Goal: Task Accomplishment & Management: Use online tool/utility

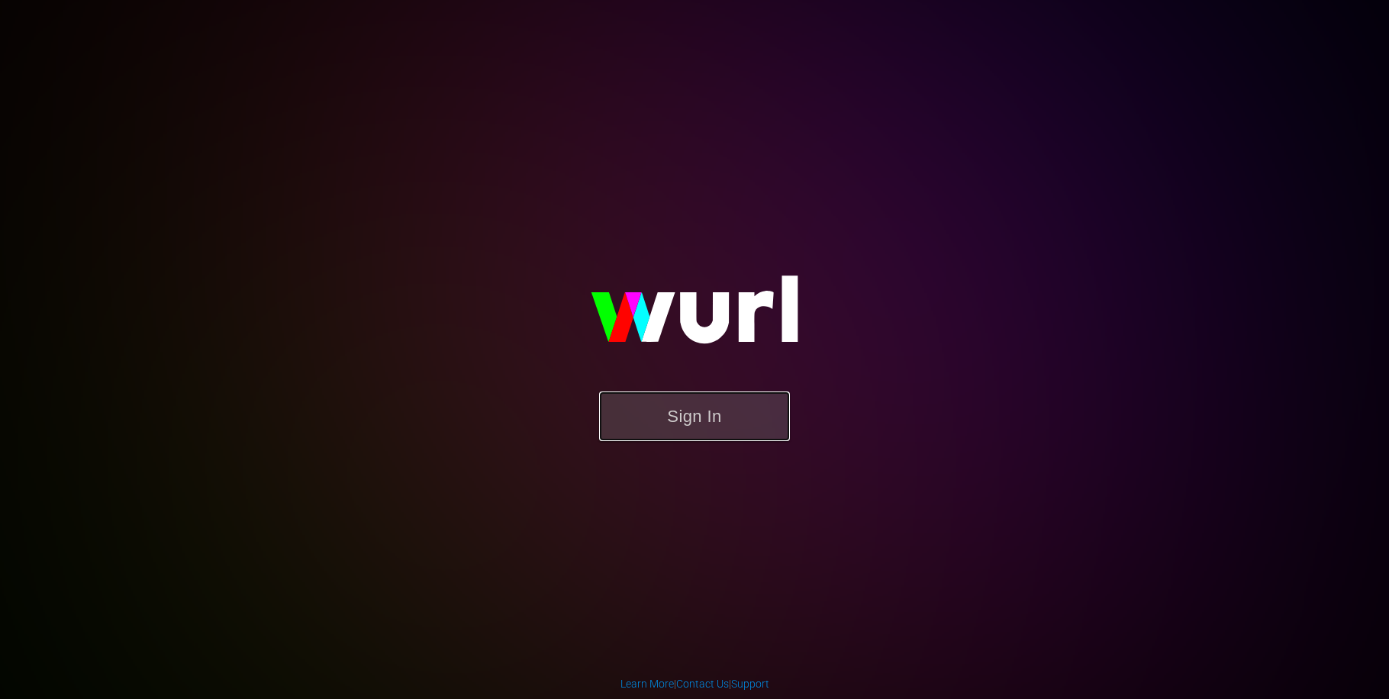
click at [642, 432] on button "Sign In" at bounding box center [694, 416] width 191 height 50
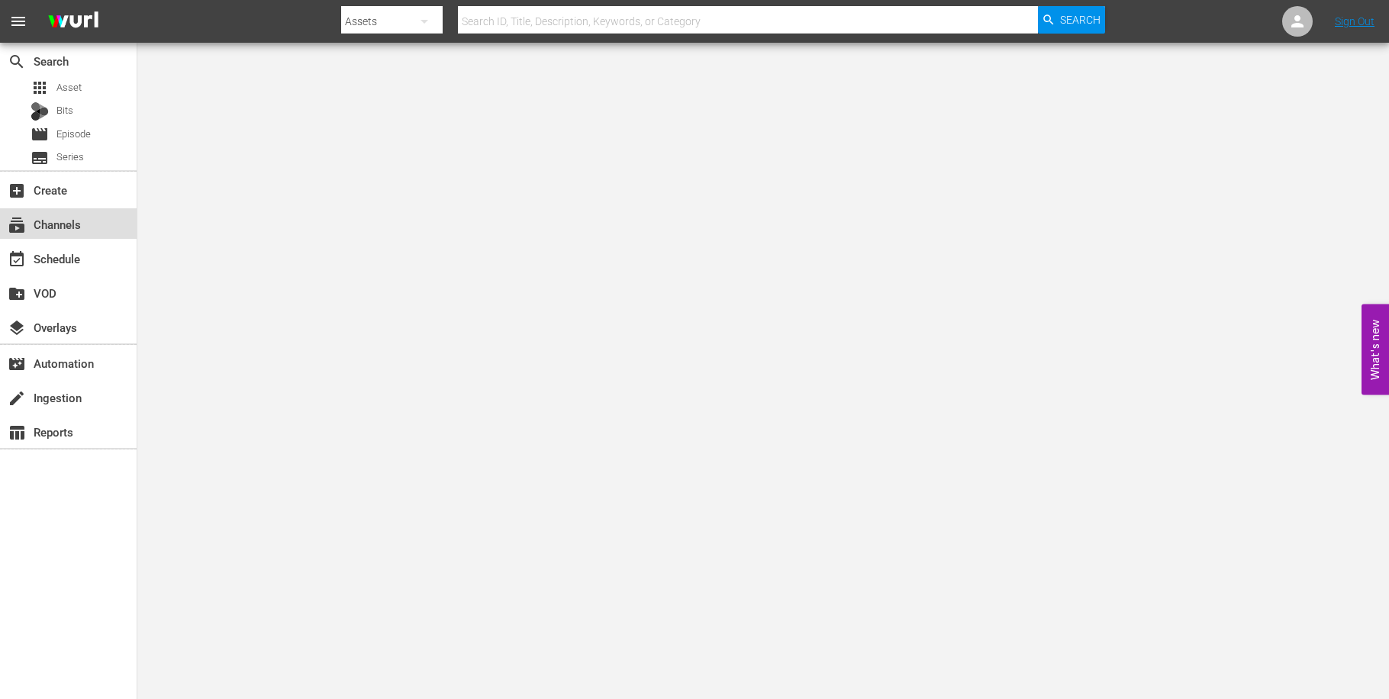
click at [86, 230] on div "subscriptions Channels" at bounding box center [68, 223] width 137 height 31
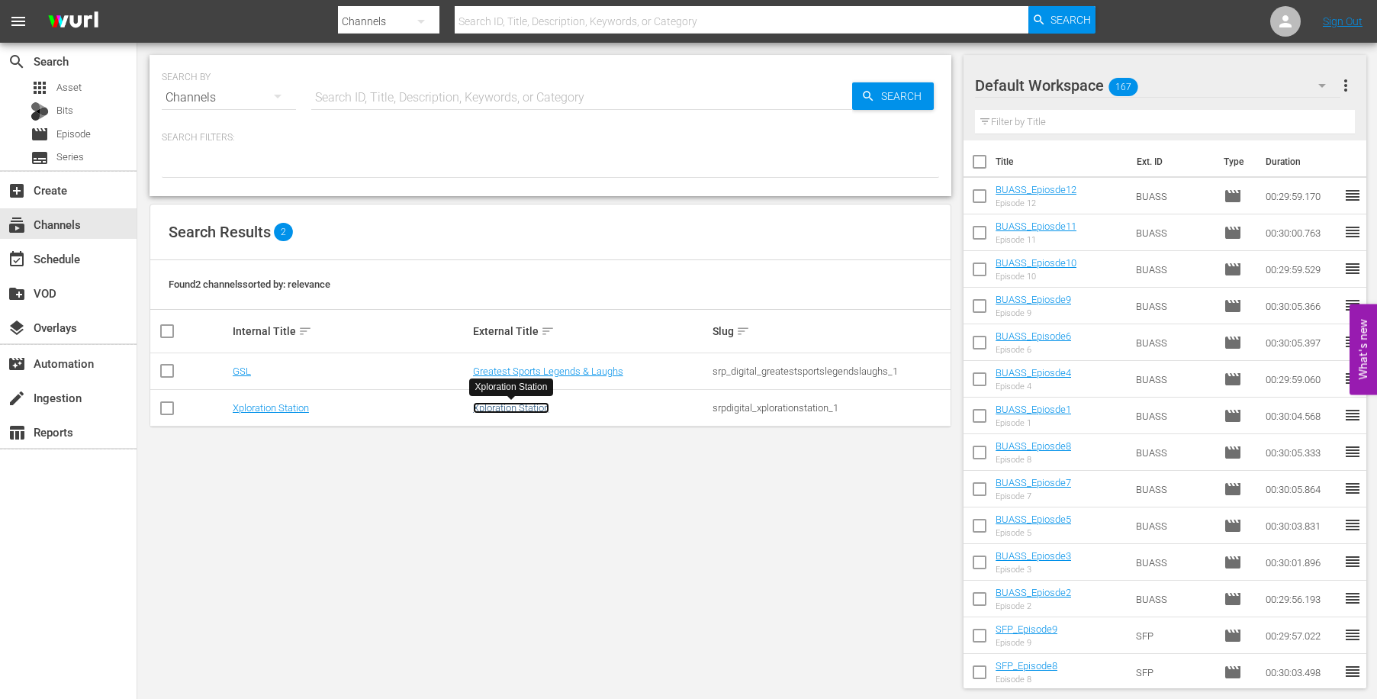
click at [524, 411] on link "Xploration Station" at bounding box center [511, 407] width 76 height 11
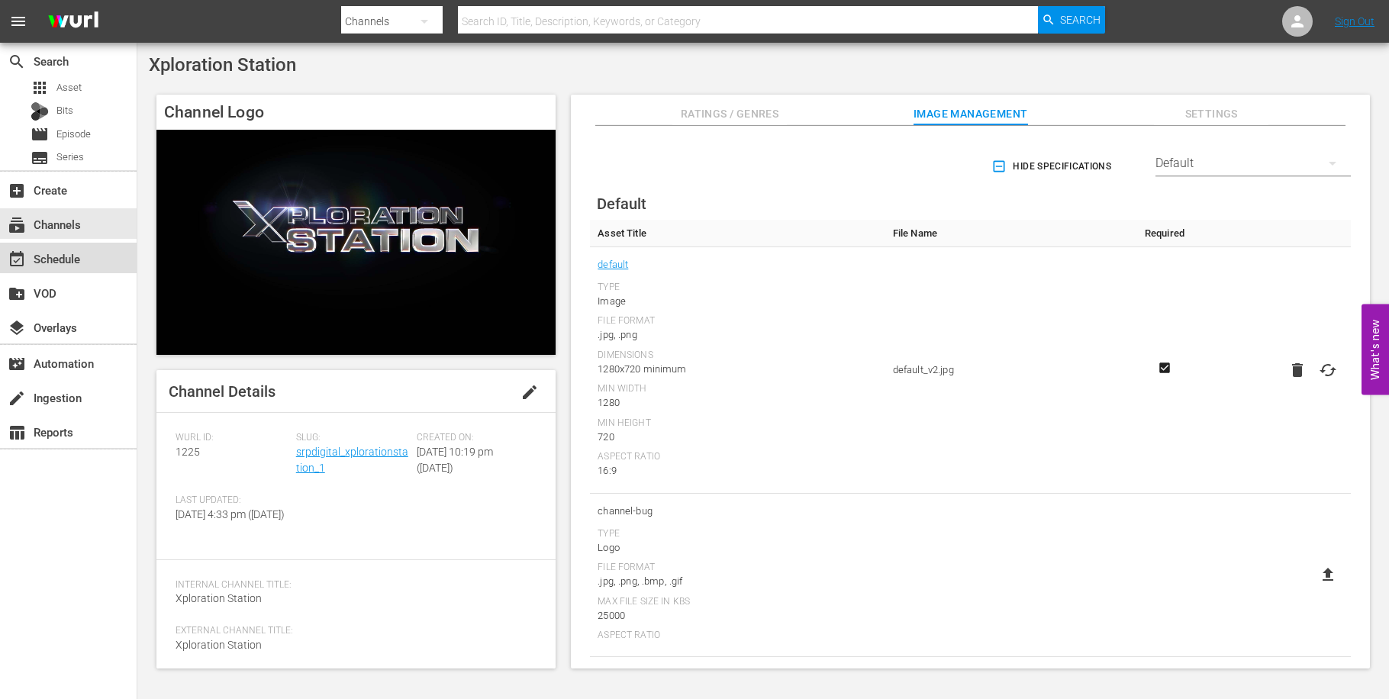
click at [62, 262] on div "event_available Schedule" at bounding box center [42, 257] width 85 height 14
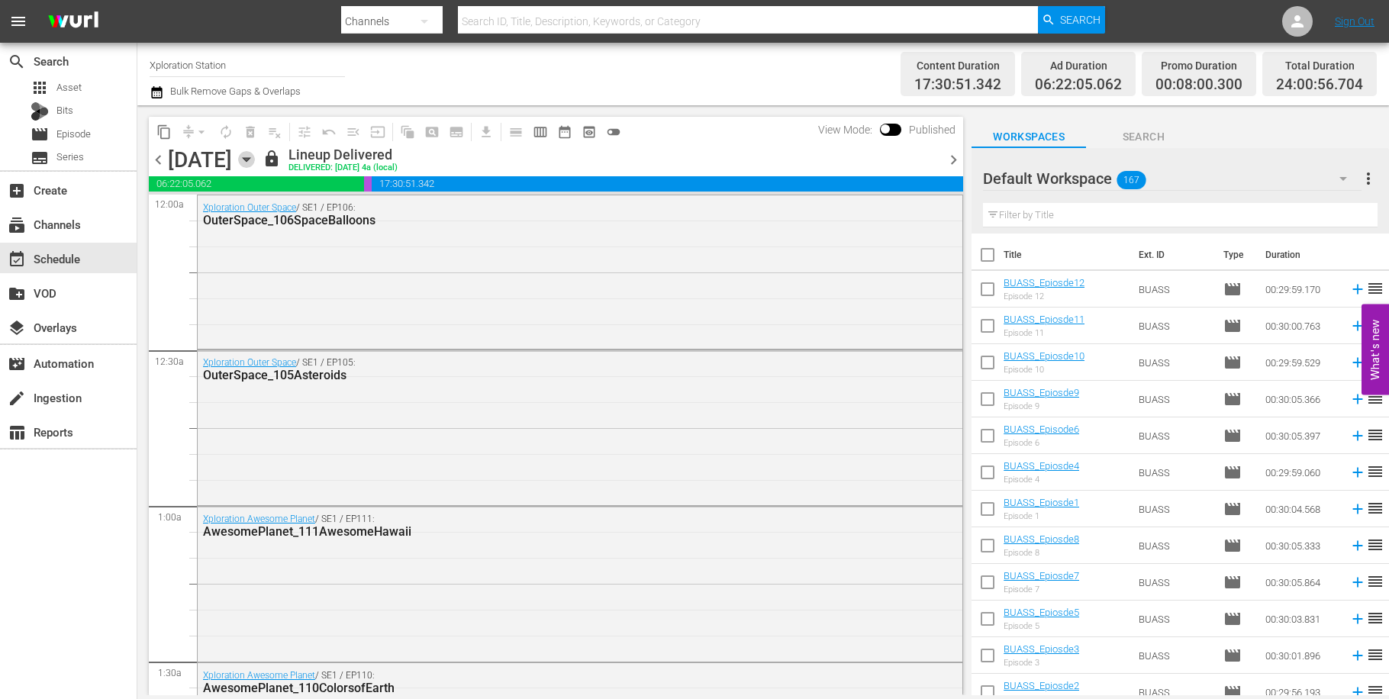
click at [255, 162] on icon "button" at bounding box center [246, 159] width 17 height 17
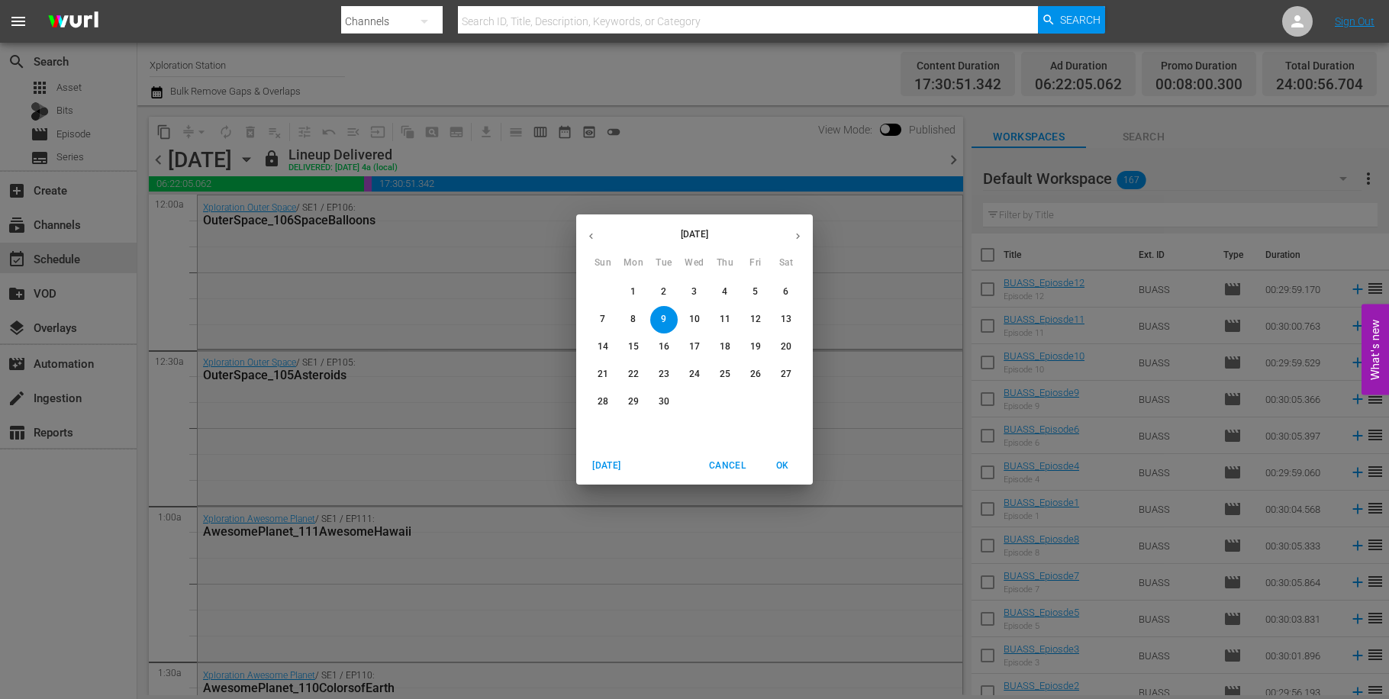
click at [801, 237] on icon "button" at bounding box center [797, 235] width 11 height 11
click at [800, 237] on icon "button" at bounding box center [797, 235] width 11 height 11
click at [800, 238] on icon "button" at bounding box center [797, 235] width 11 height 11
click at [604, 403] on p "28" at bounding box center [602, 401] width 11 height 13
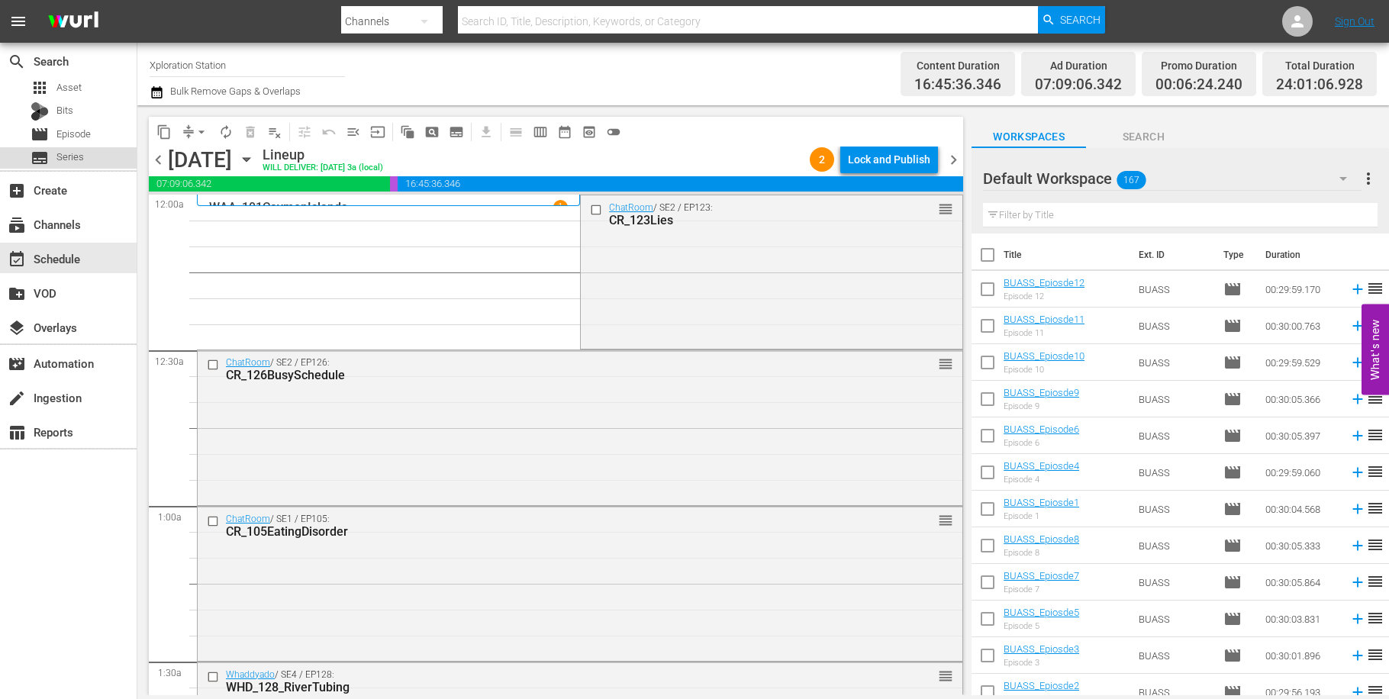
click at [56, 149] on div "subtitles Series" at bounding box center [57, 157] width 53 height 21
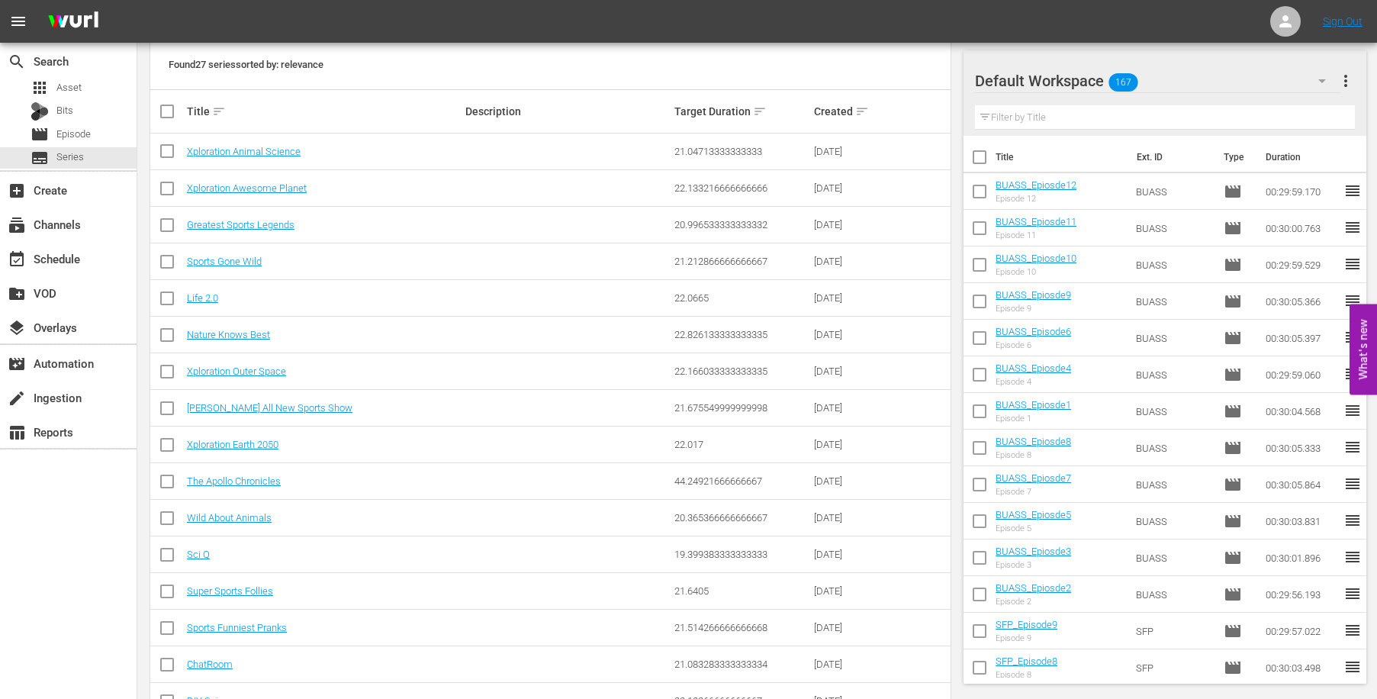
scroll to position [353, 0]
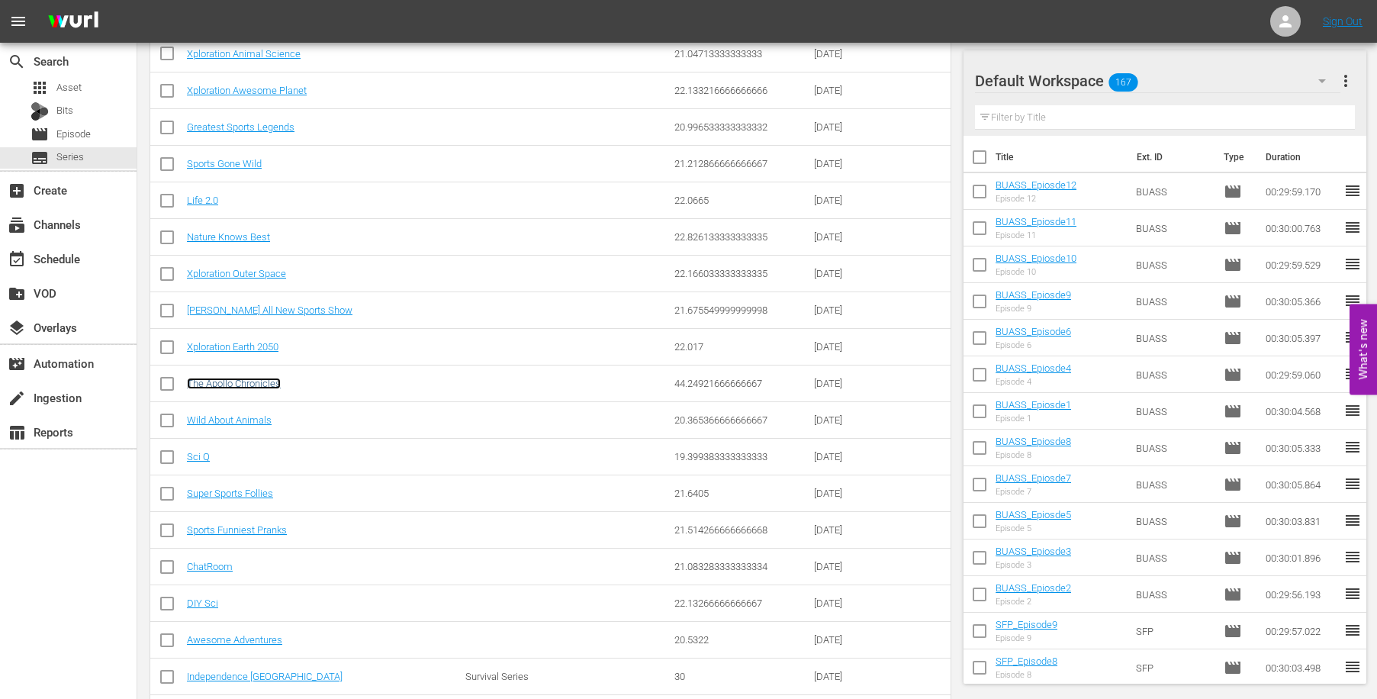
click at [262, 385] on link "The Apollo Chronicles" at bounding box center [234, 383] width 94 height 11
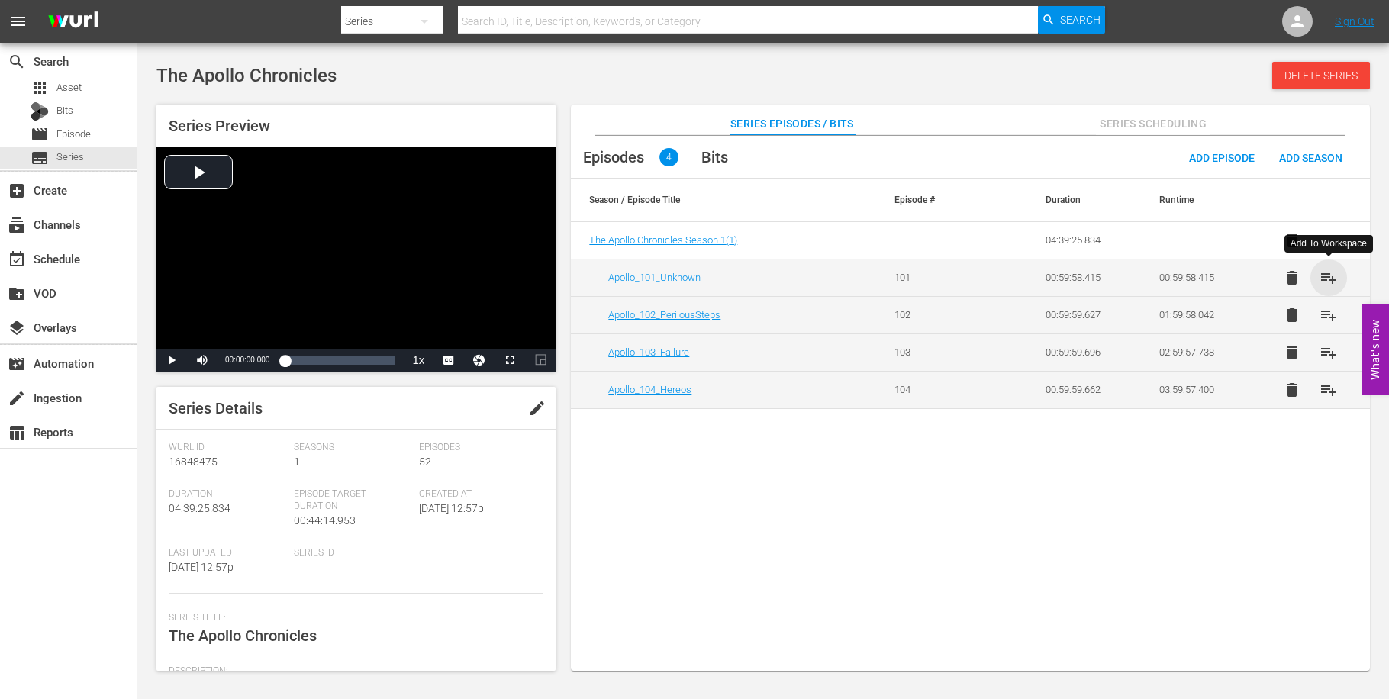
click at [1338, 279] on span "playlist_add" at bounding box center [1328, 278] width 18 height 18
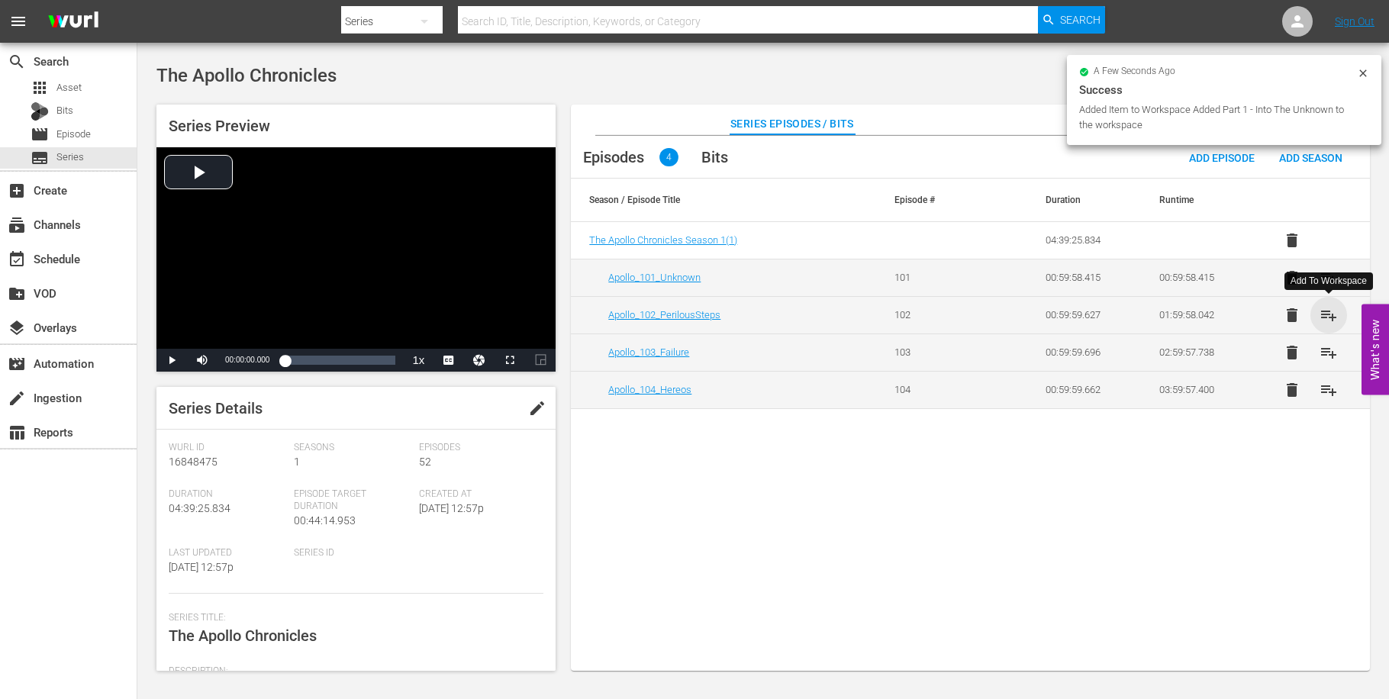
click at [1334, 320] on span "playlist_add" at bounding box center [1328, 315] width 18 height 18
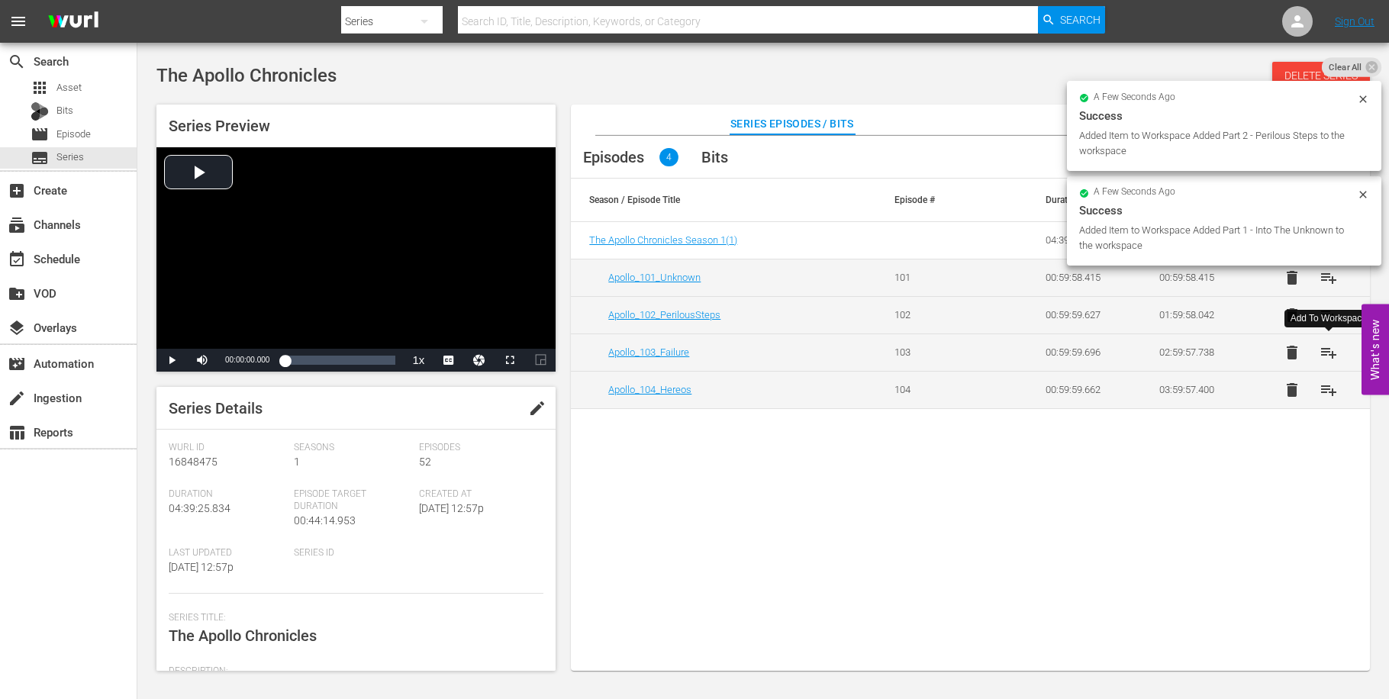
click at [1338, 350] on button "playlist_add" at bounding box center [1328, 352] width 37 height 37
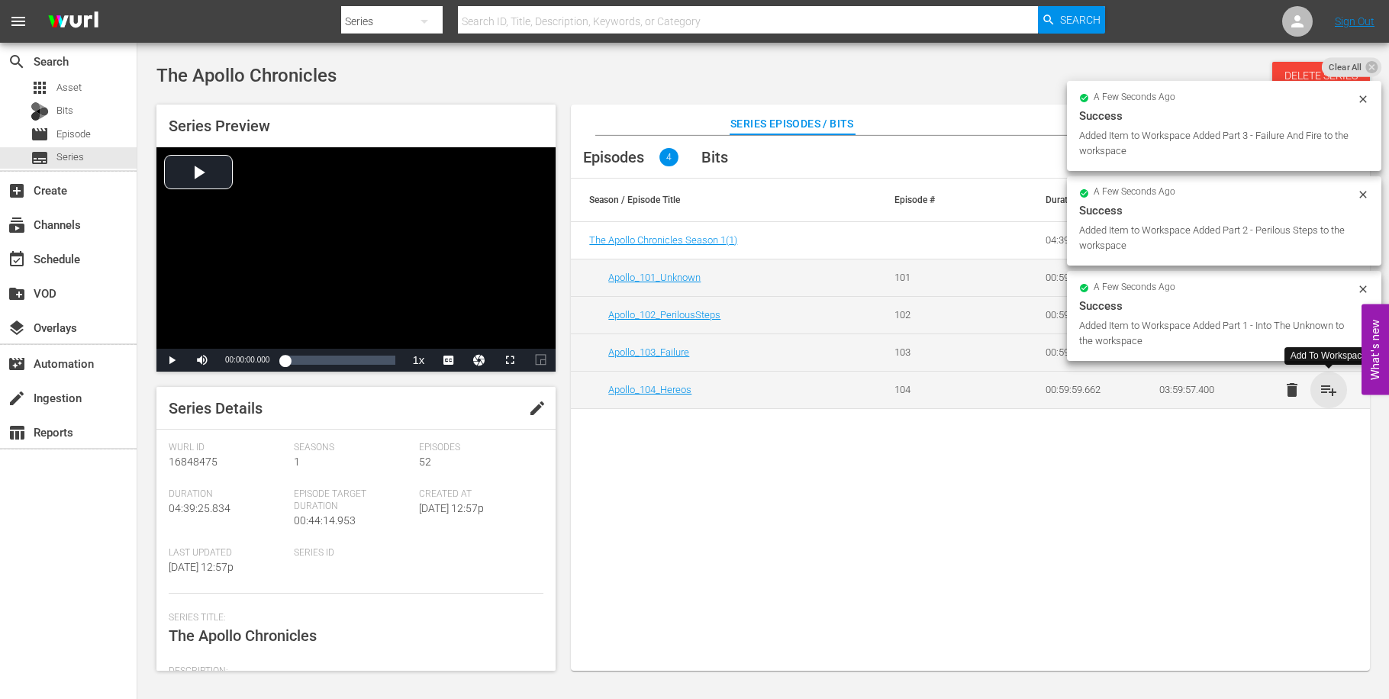
click at [1335, 397] on span "playlist_add" at bounding box center [1328, 390] width 18 height 18
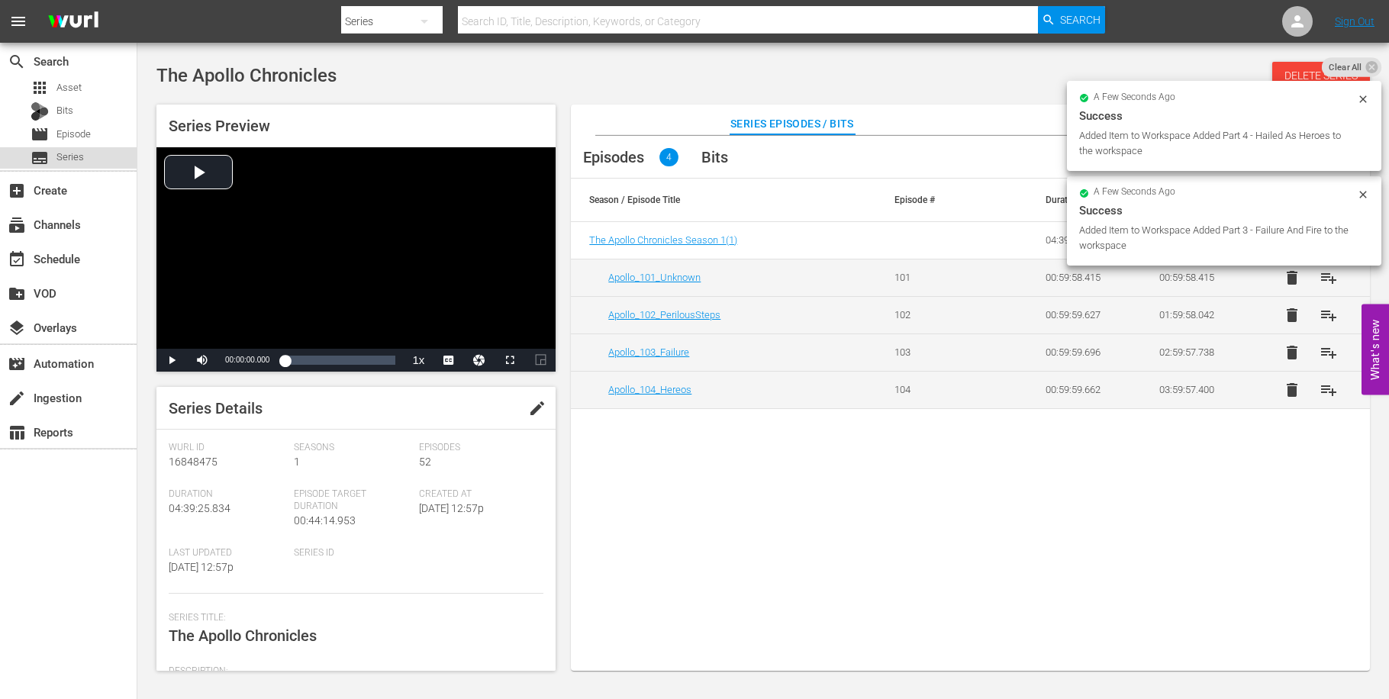
click at [69, 163] on span "Series" at bounding box center [69, 157] width 27 height 15
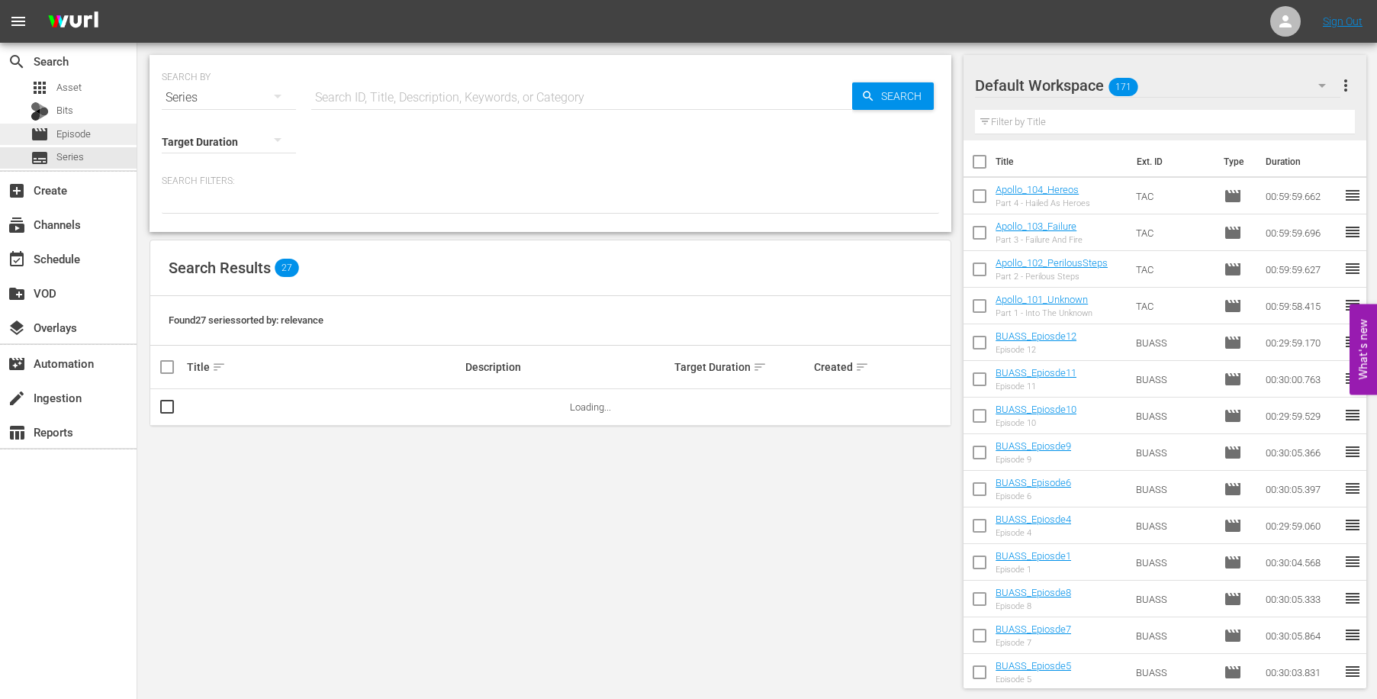
click at [58, 144] on div "movie Episode" at bounding box center [61, 134] width 60 height 21
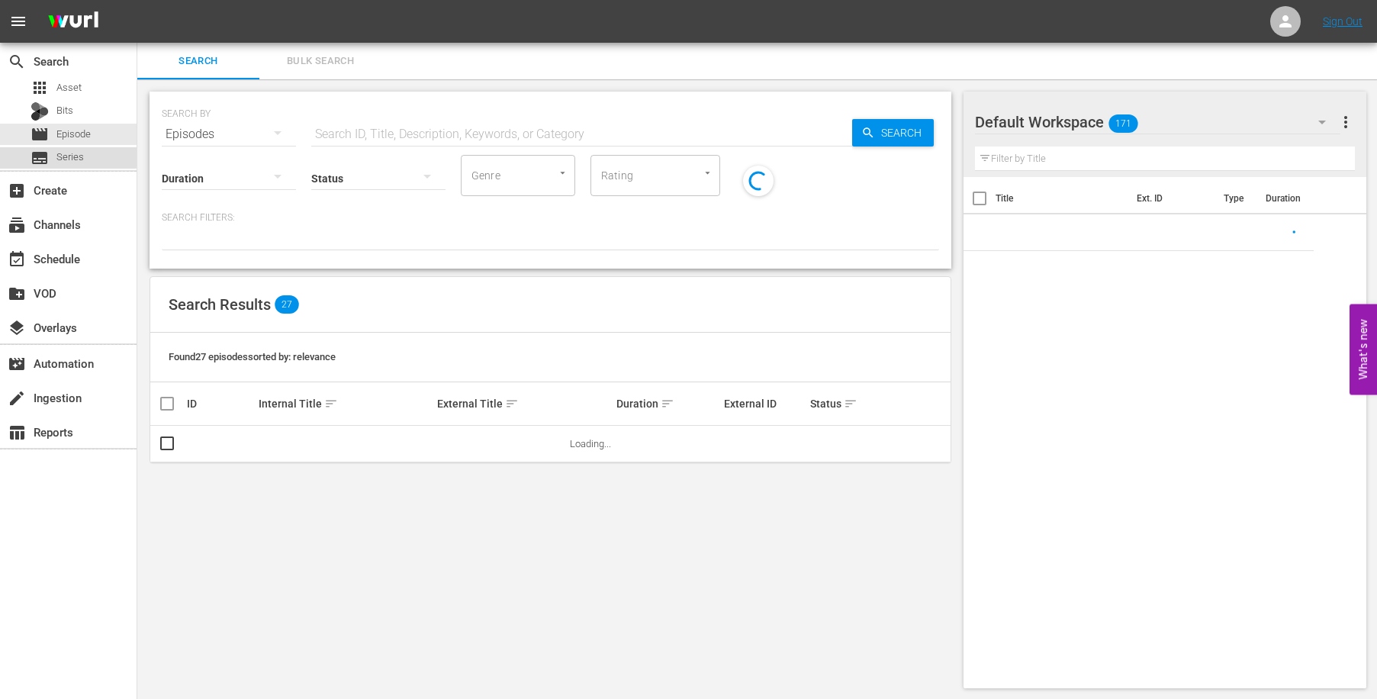
click at [67, 156] on span "Series" at bounding box center [69, 157] width 27 height 15
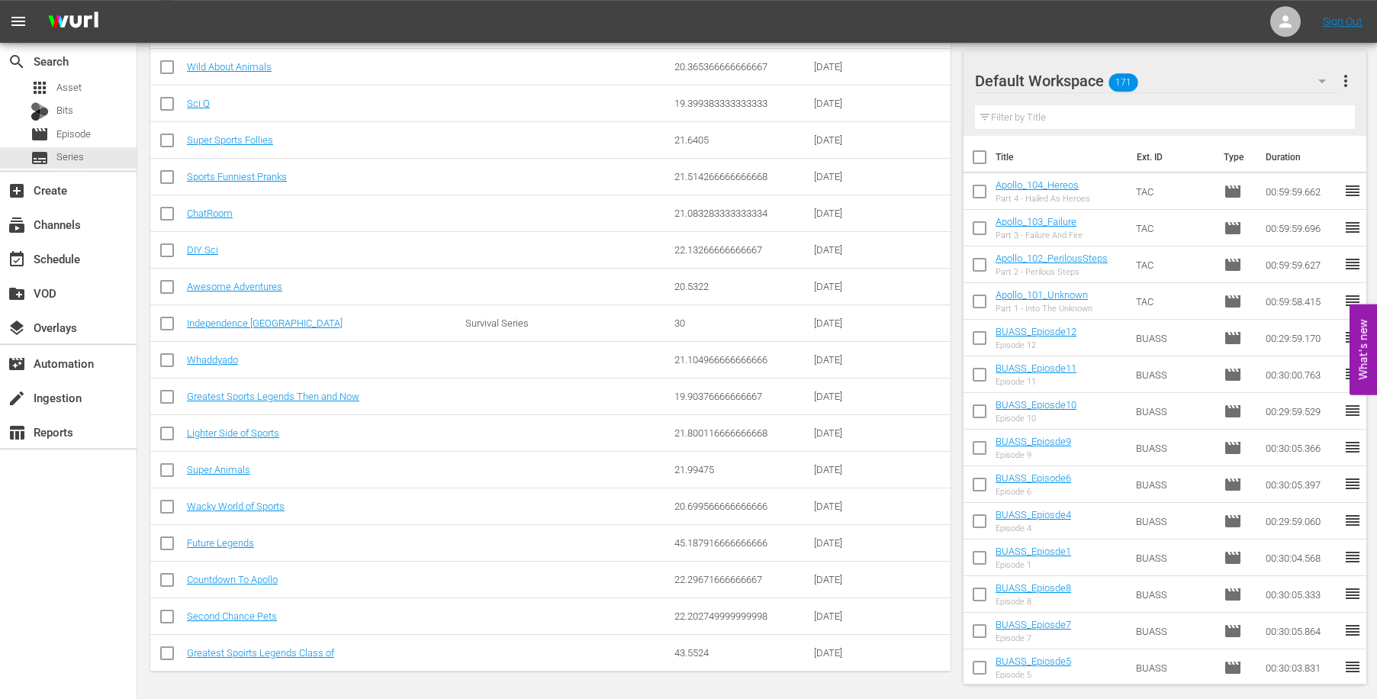
scroll to position [707, 0]
click at [240, 577] on link "Countdown To Apollo" at bounding box center [232, 578] width 91 height 11
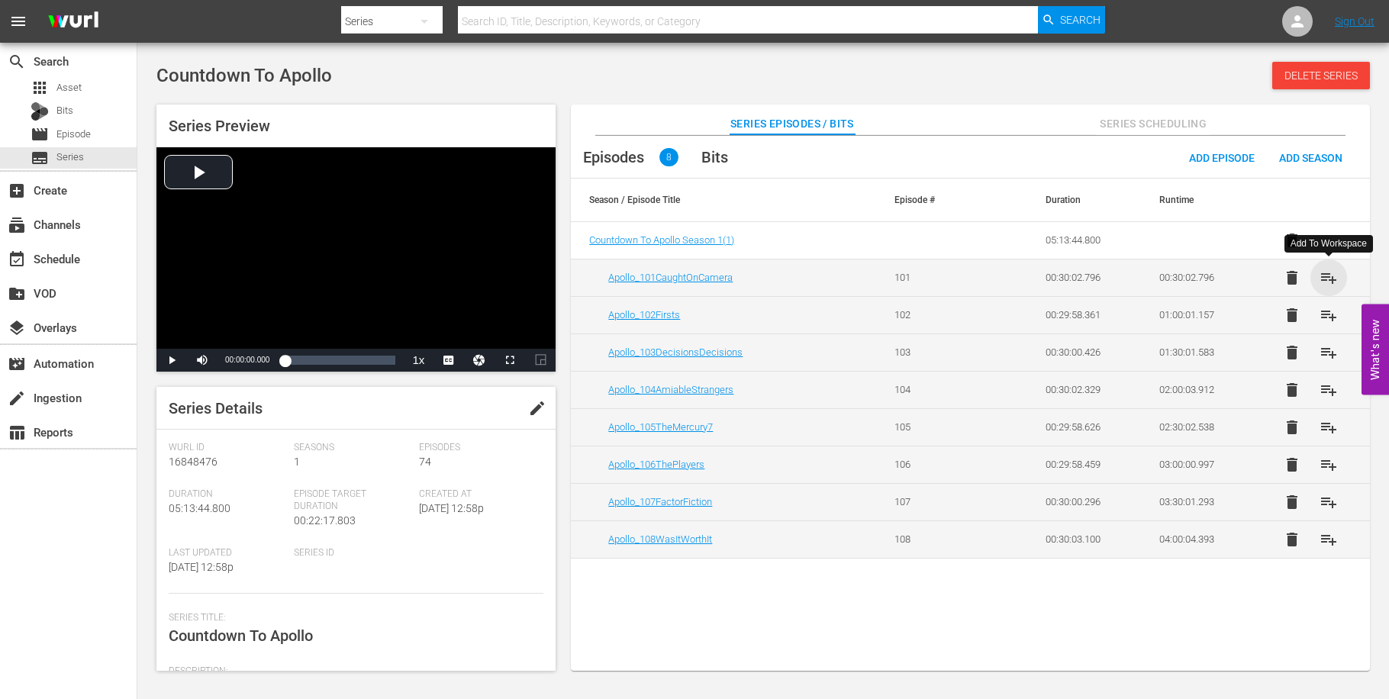
click at [1325, 273] on span "playlist_add" at bounding box center [1328, 278] width 18 height 18
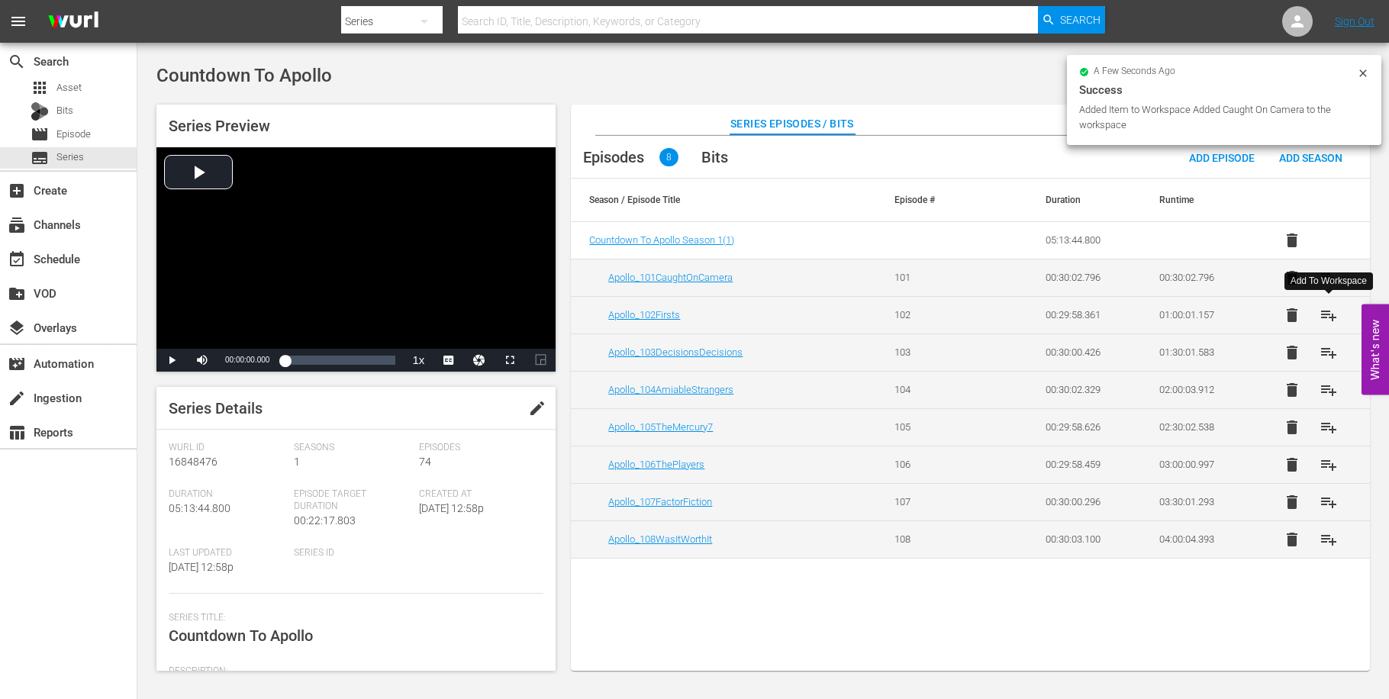
drag, startPoint x: 1340, startPoint y: 317, endPoint x: 1337, endPoint y: 349, distance: 33.0
click at [1338, 324] on button "playlist_add" at bounding box center [1328, 315] width 37 height 37
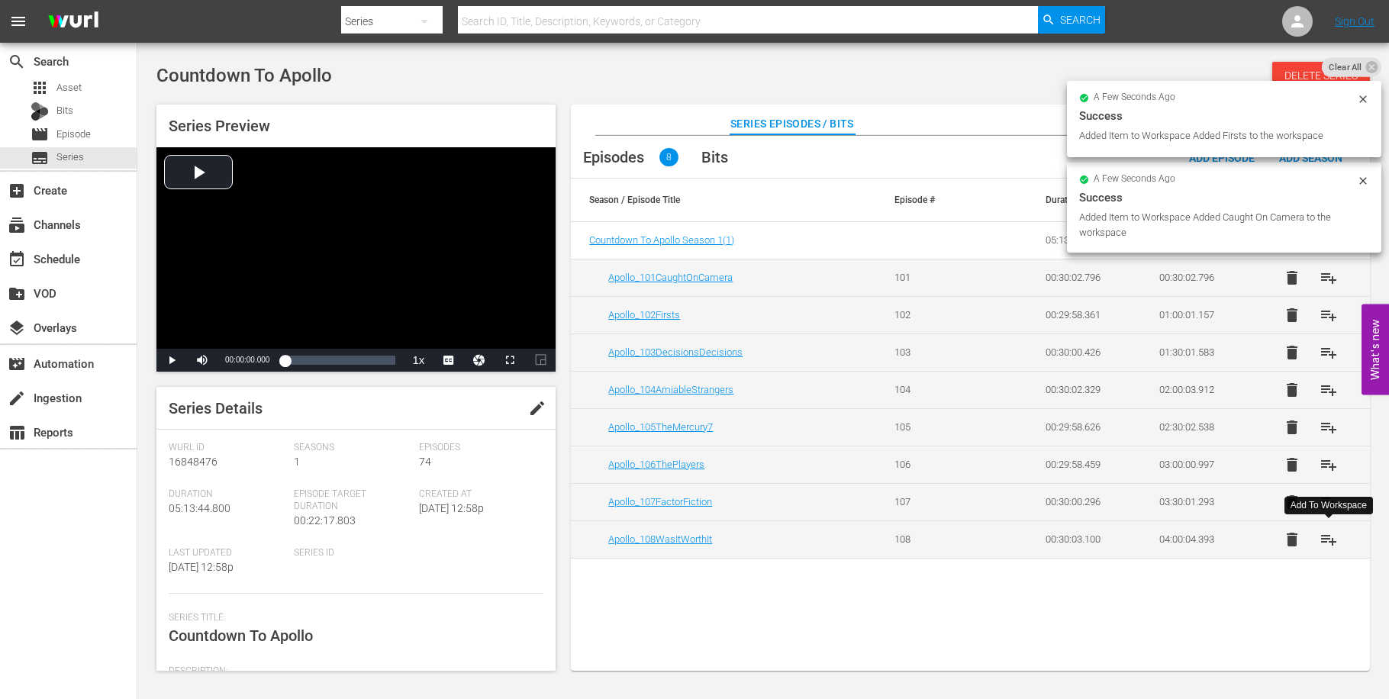
click at [1331, 537] on span "playlist_add" at bounding box center [1328, 539] width 18 height 18
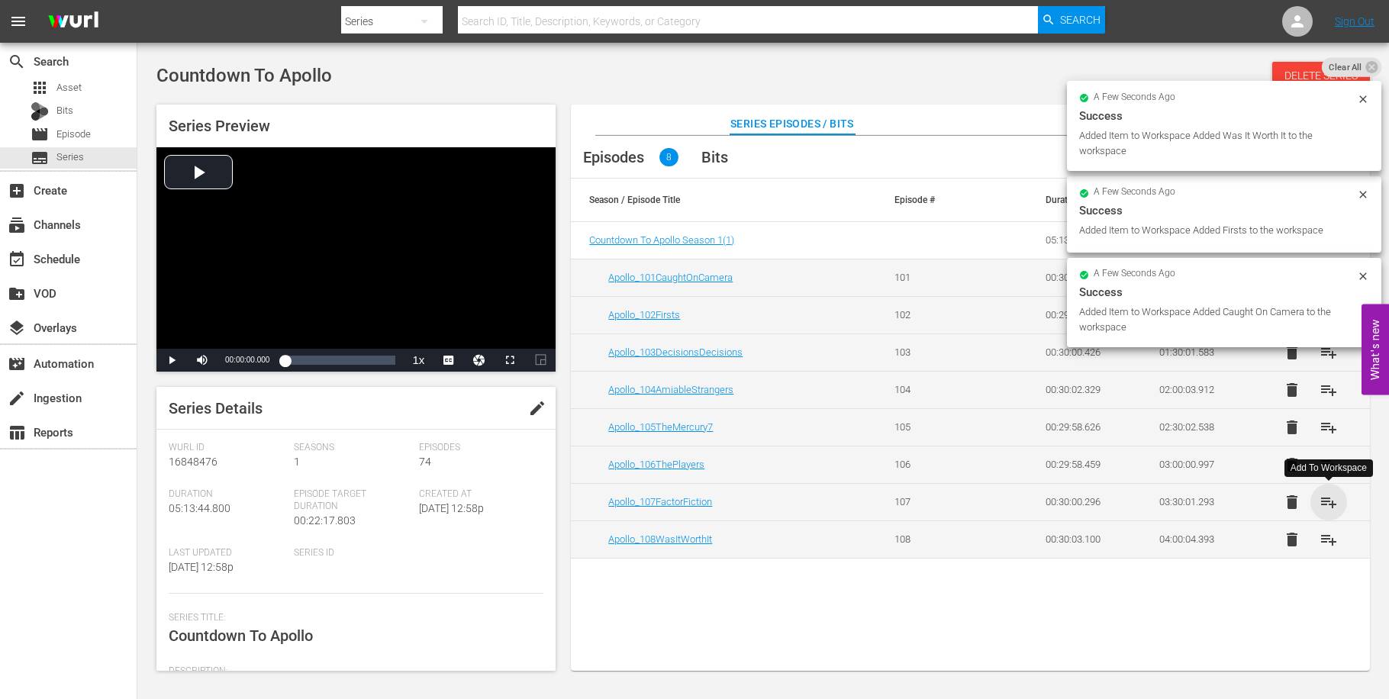
click at [1333, 501] on span "playlist_add" at bounding box center [1328, 502] width 18 height 18
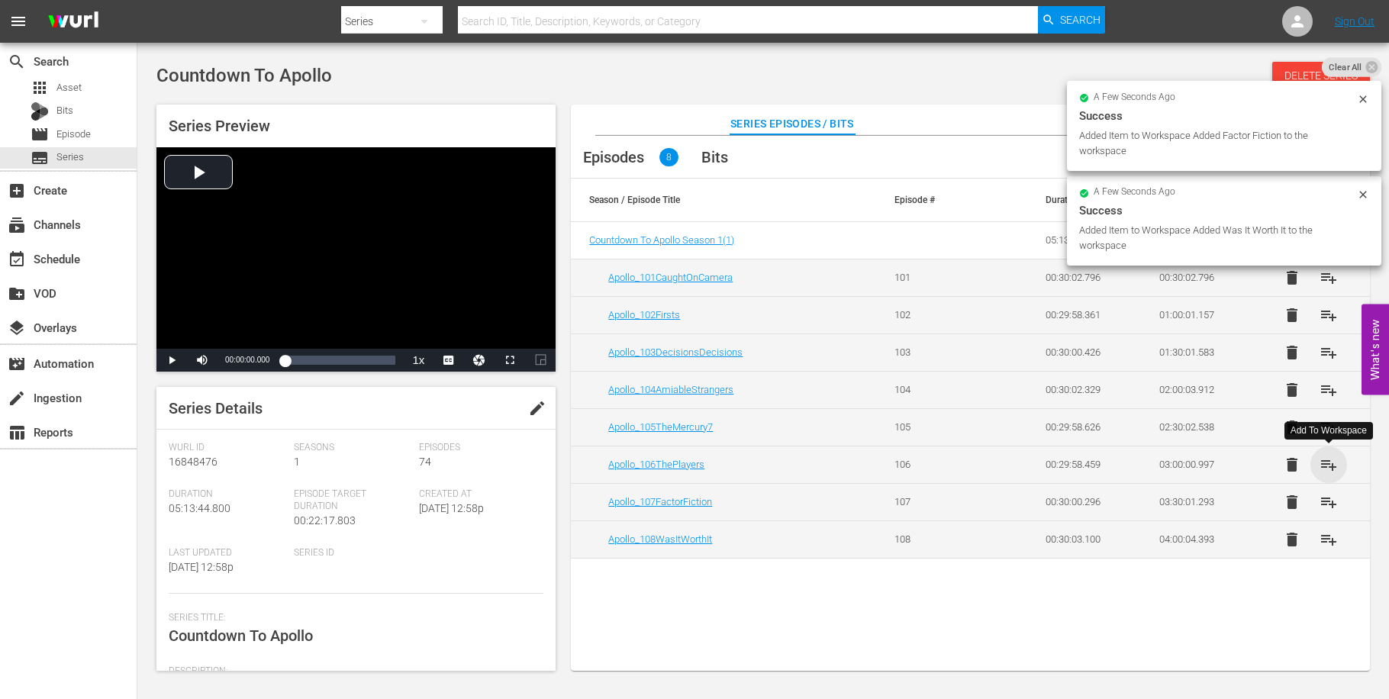
click at [1334, 469] on span "playlist_add" at bounding box center [1328, 465] width 18 height 18
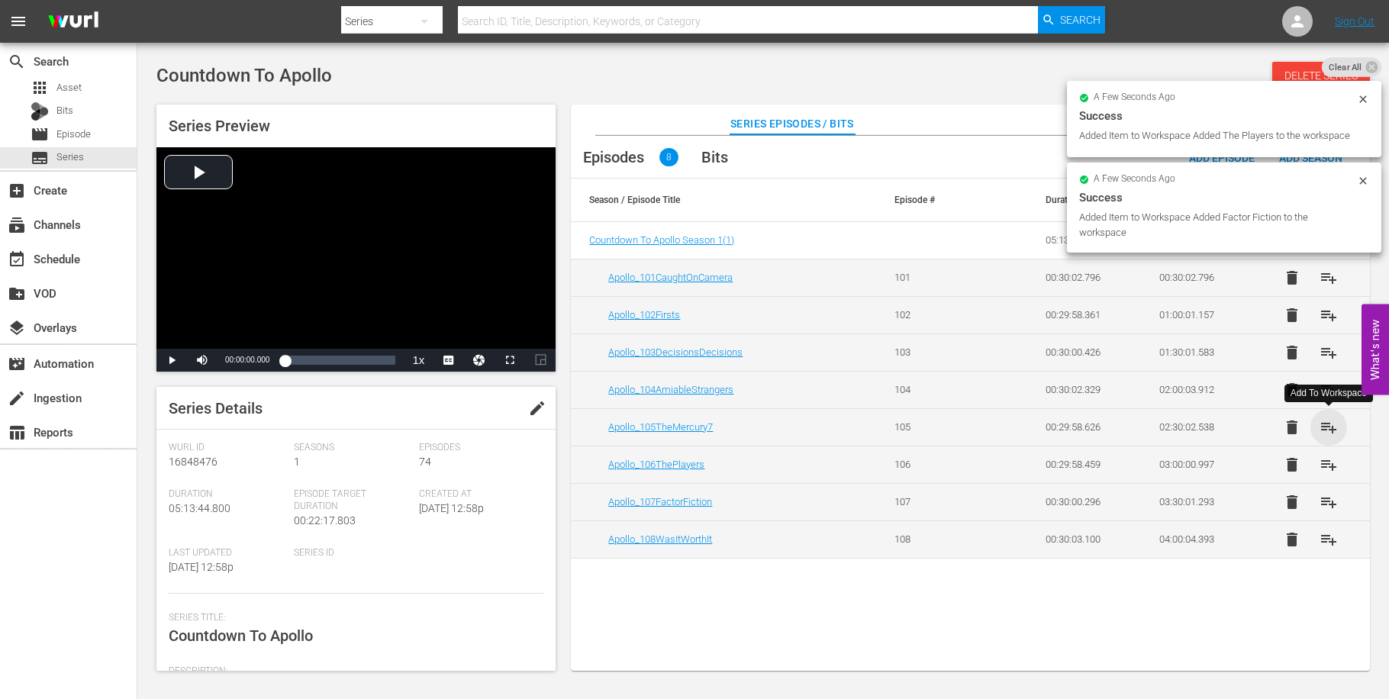
click at [1332, 430] on span "playlist_add" at bounding box center [1328, 427] width 18 height 18
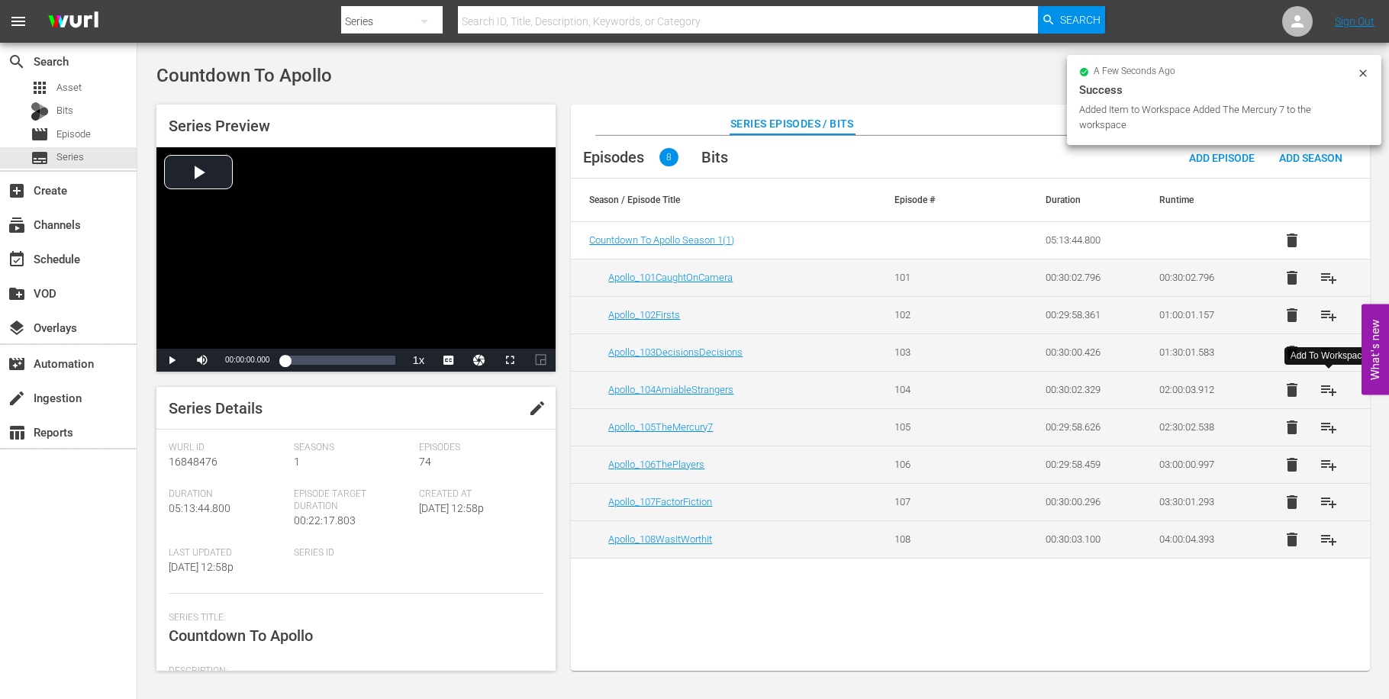
click at [1334, 399] on button "playlist_add" at bounding box center [1328, 390] width 37 height 37
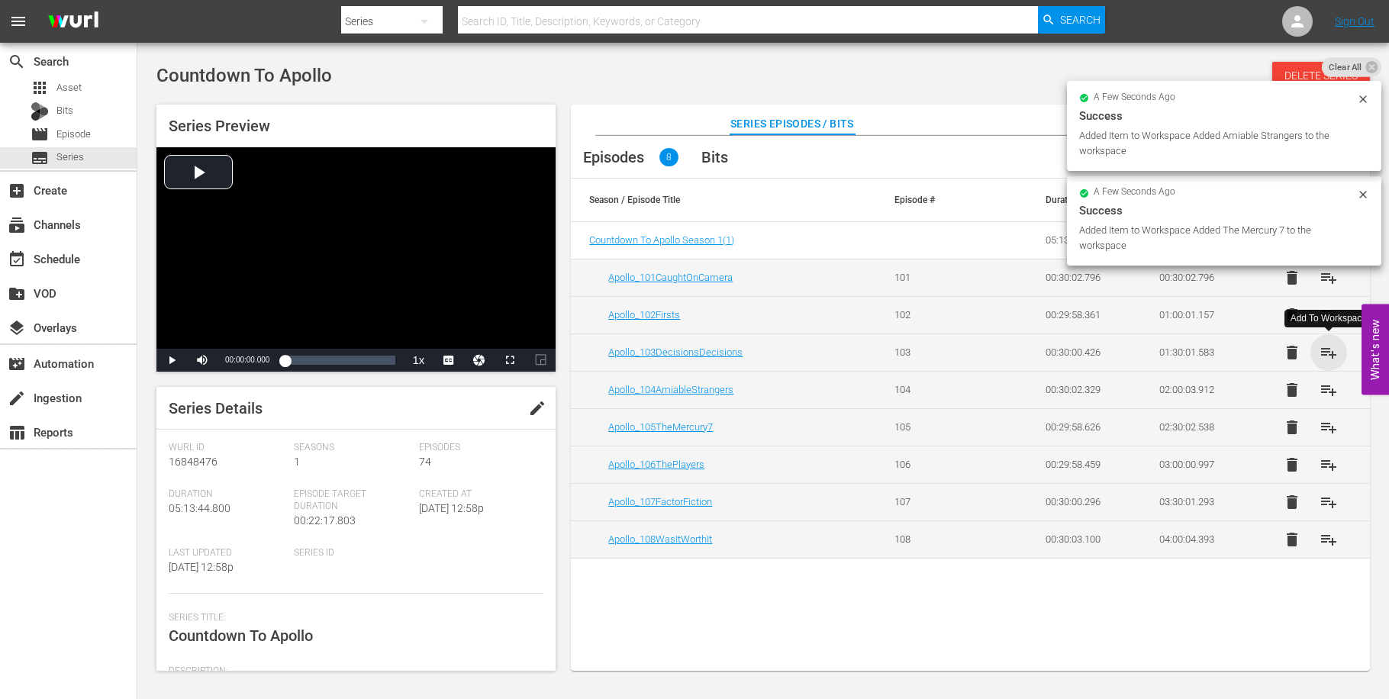
click at [1332, 360] on span "playlist_add" at bounding box center [1328, 352] width 18 height 18
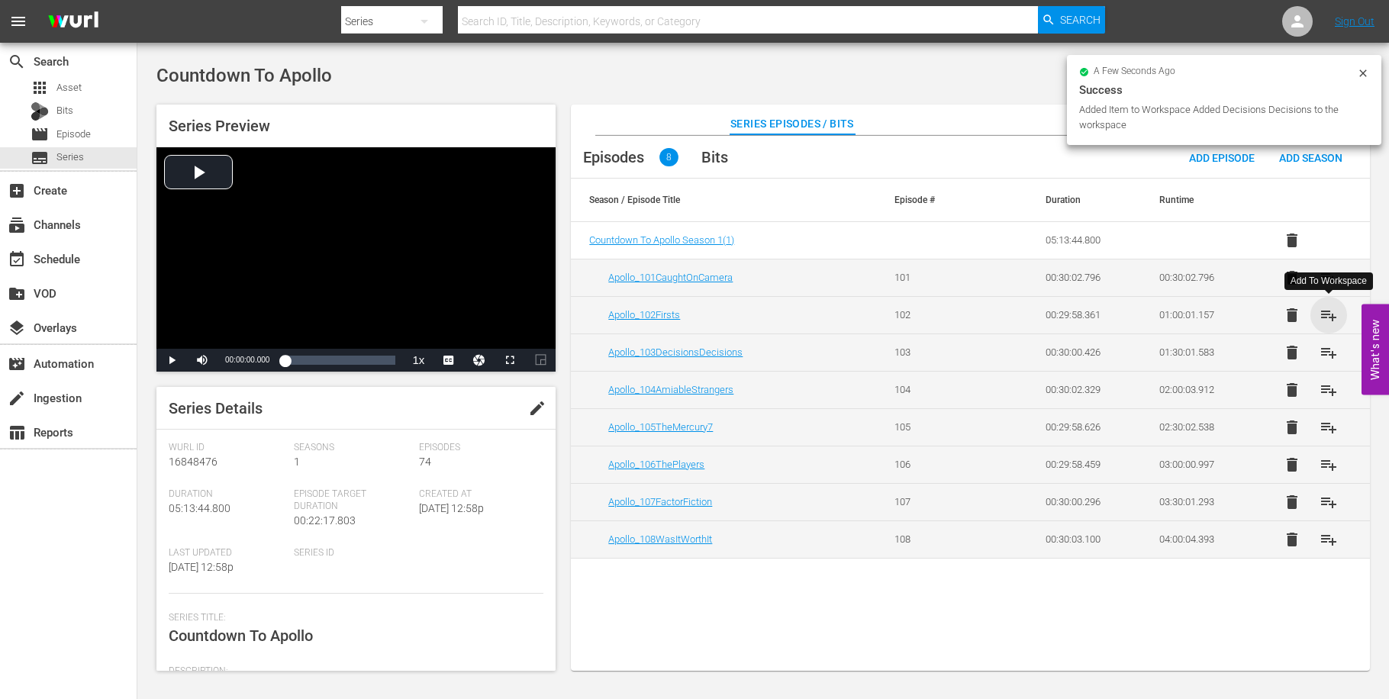
click at [1332, 321] on span "playlist_add" at bounding box center [1328, 315] width 18 height 18
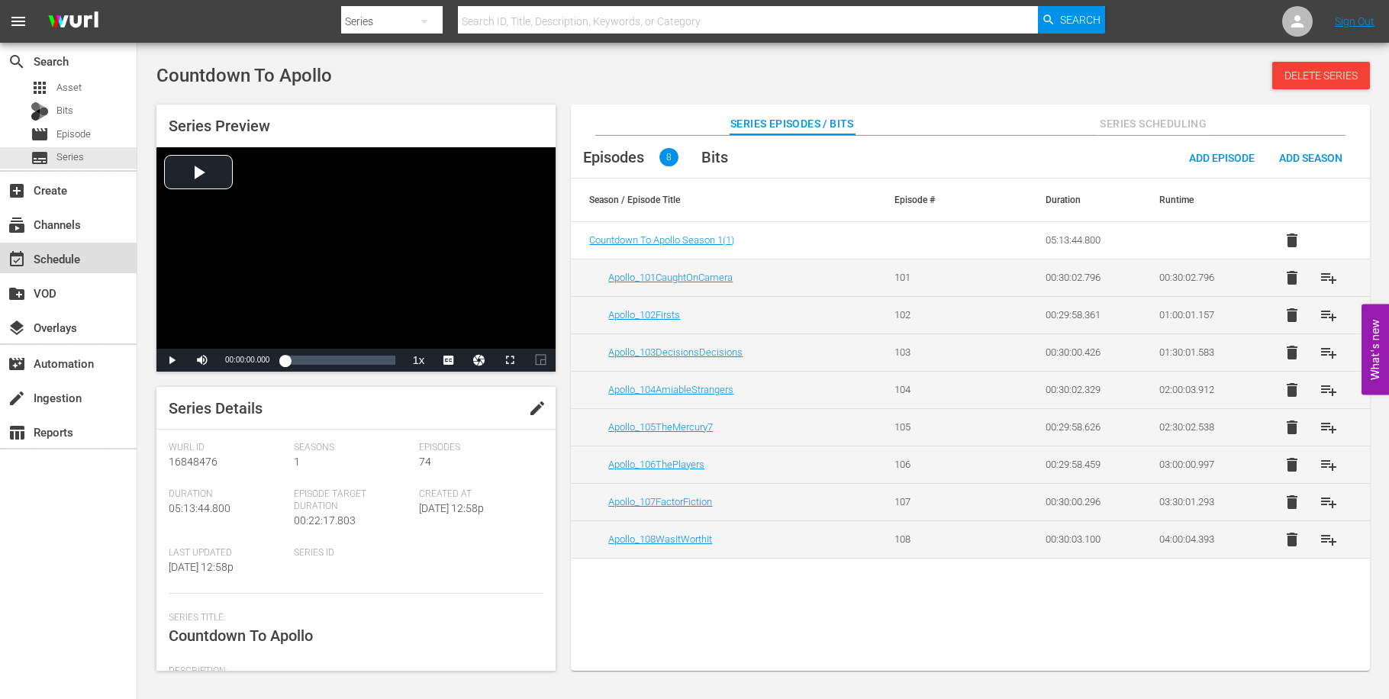
click at [54, 257] on div "event_available Schedule" at bounding box center [42, 257] width 85 height 14
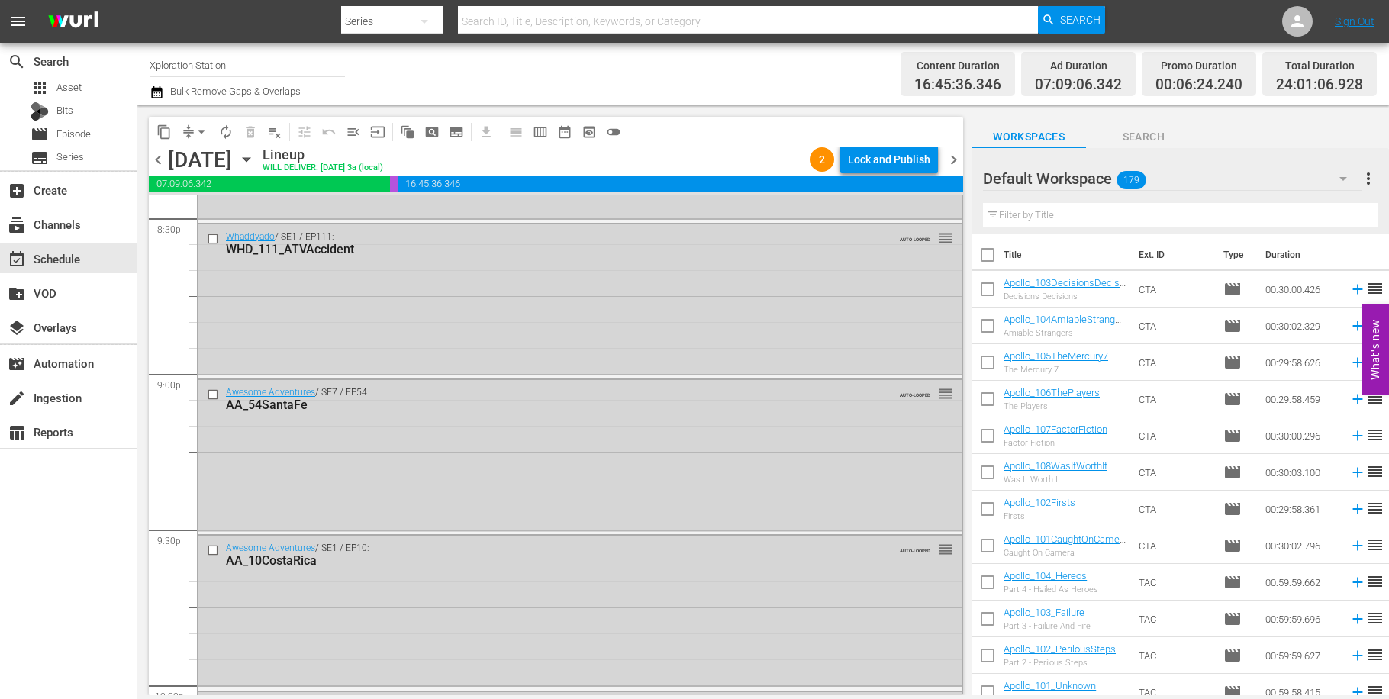
scroll to position [6977, 0]
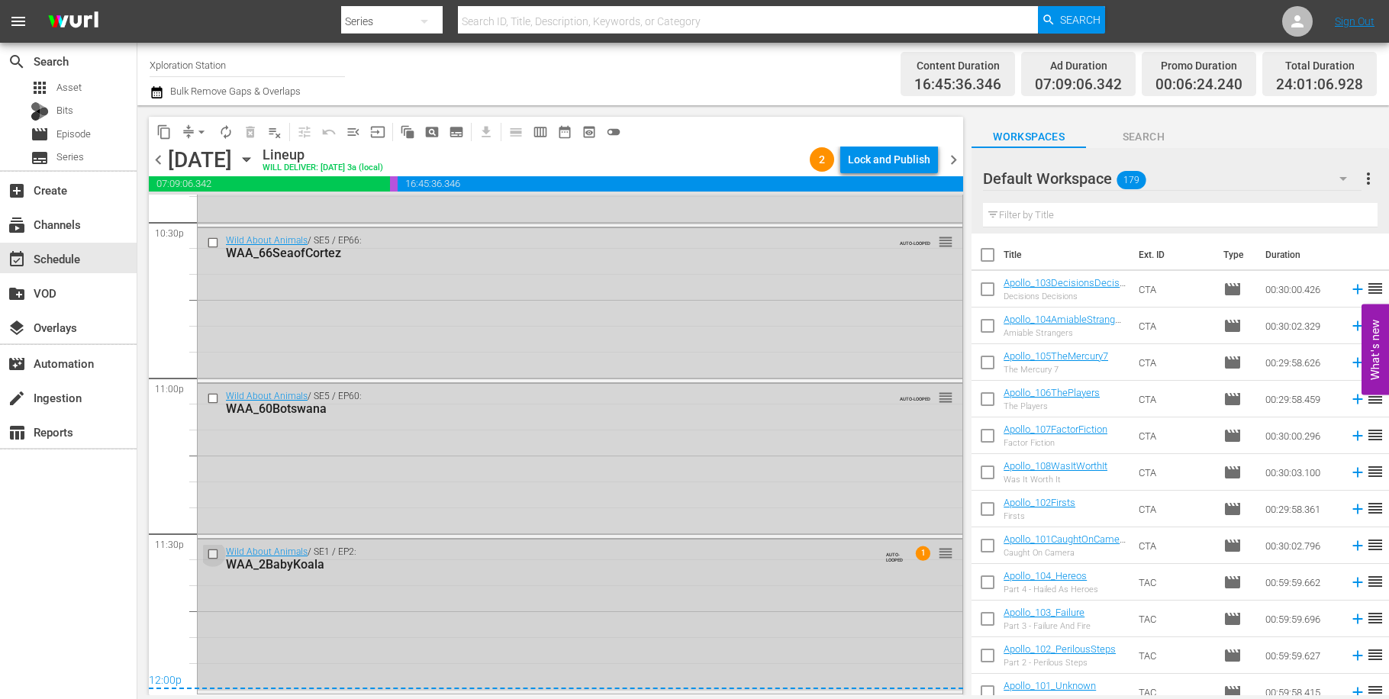
click at [214, 551] on input "checkbox" at bounding box center [215, 553] width 16 height 13
click at [217, 399] on input "checkbox" at bounding box center [215, 398] width 16 height 13
click at [214, 242] on input "checkbox" at bounding box center [215, 243] width 16 height 13
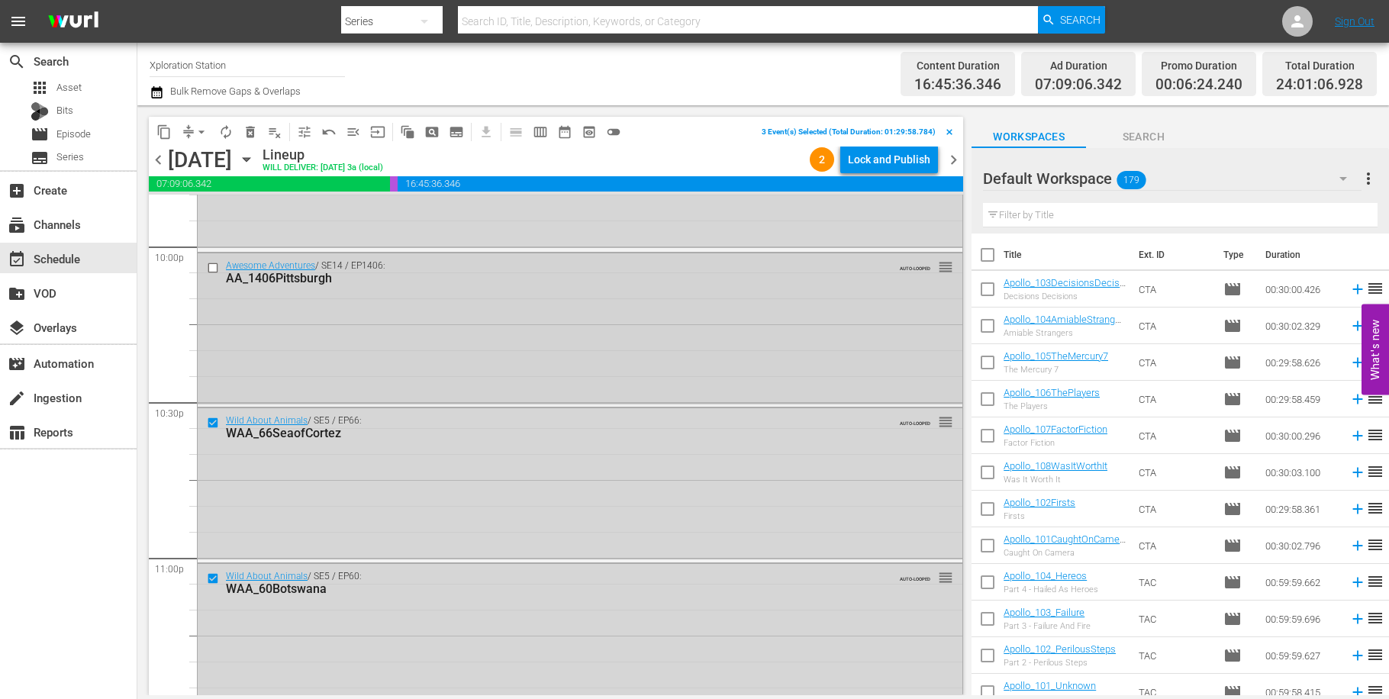
scroll to position [6789, 0]
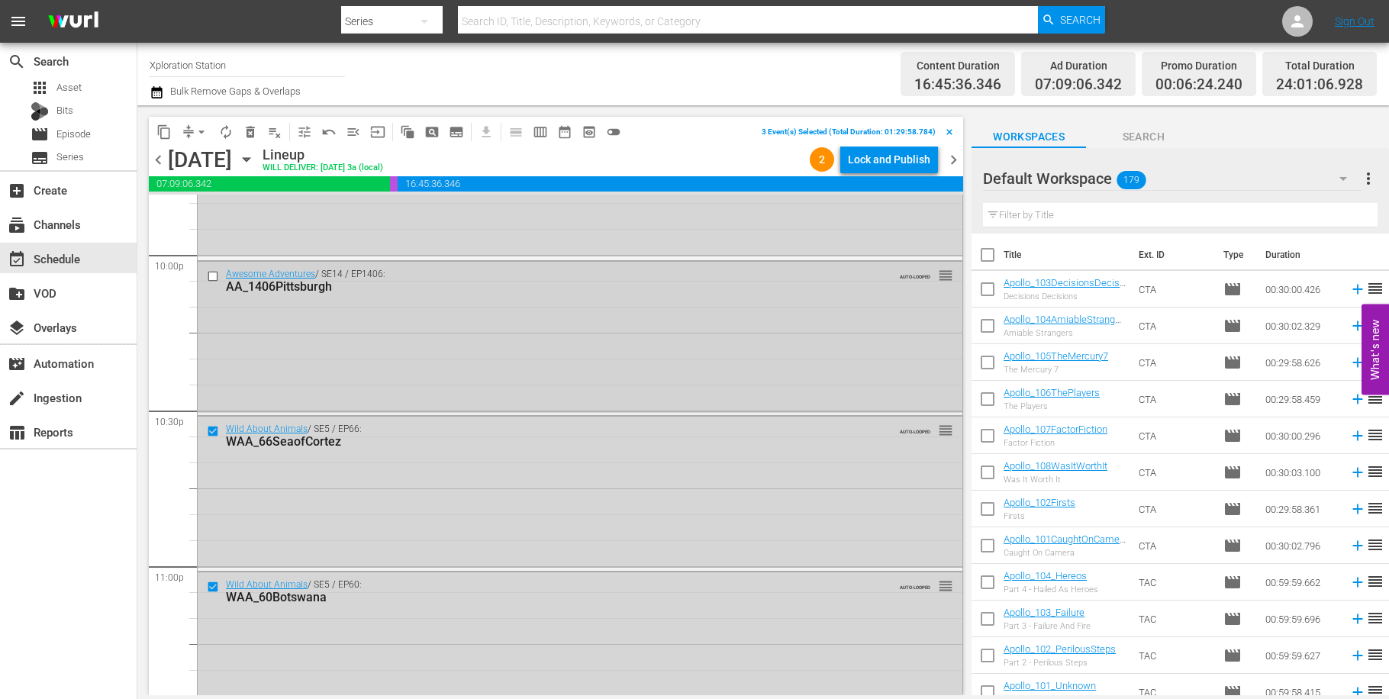
click at [212, 275] on input "checkbox" at bounding box center [215, 275] width 16 height 13
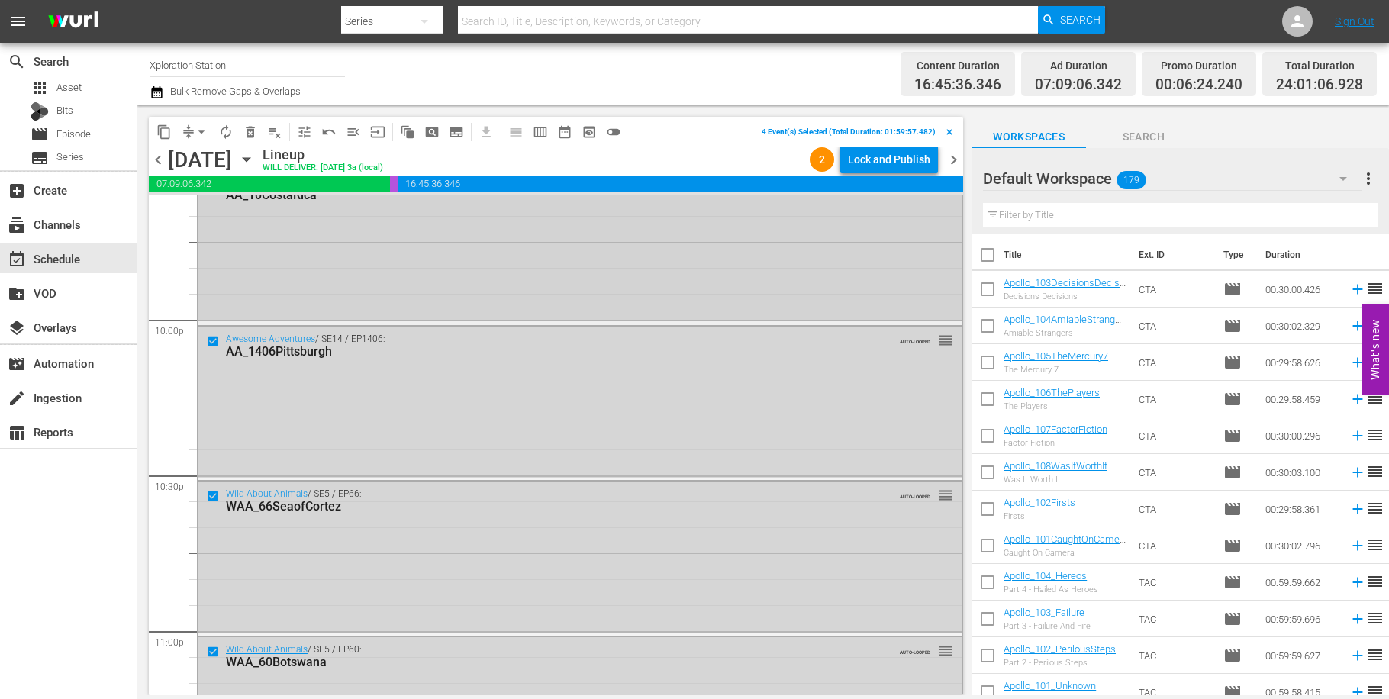
scroll to position [6549, 0]
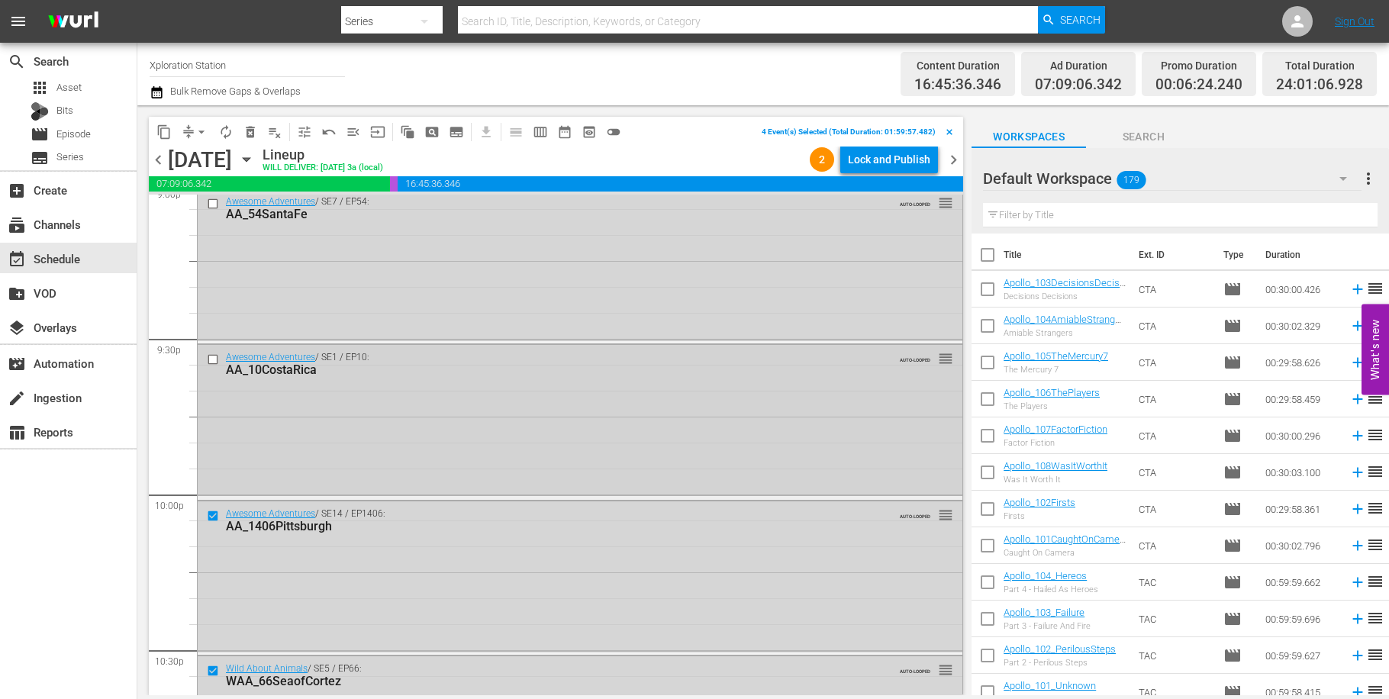
click at [213, 360] on input "checkbox" at bounding box center [215, 359] width 16 height 13
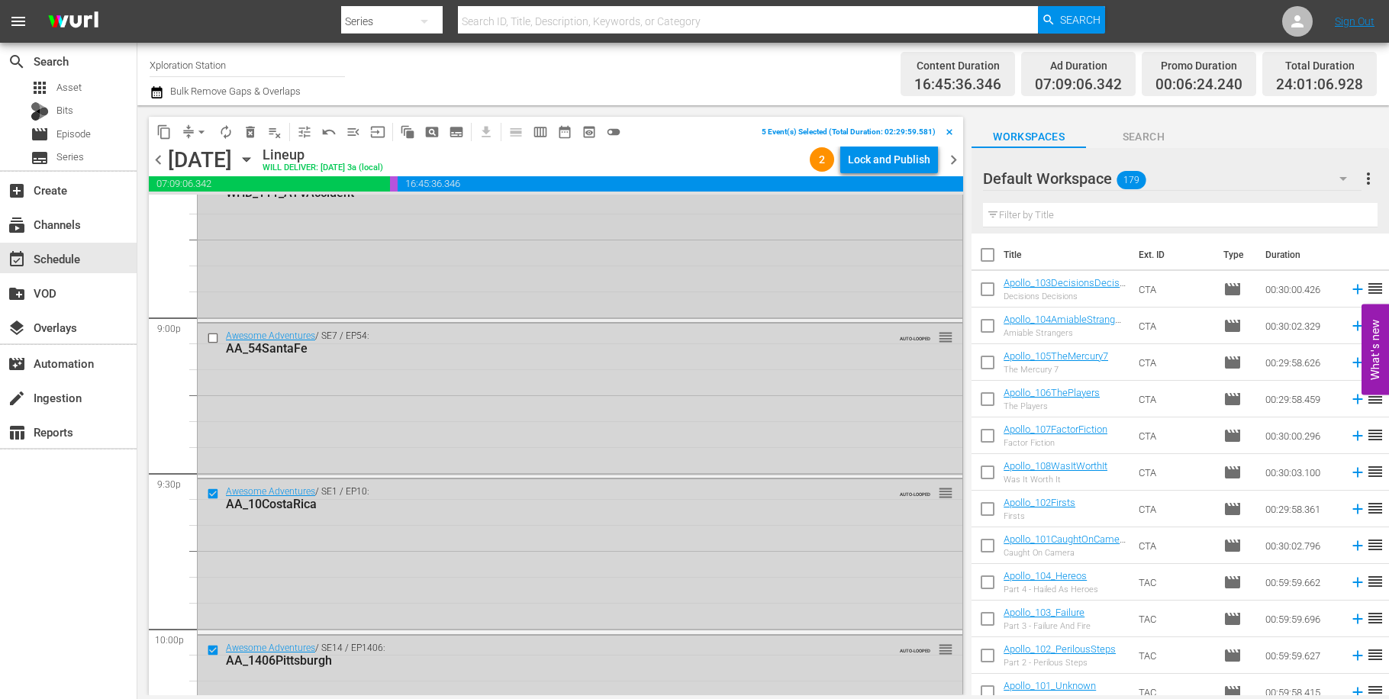
scroll to position [6411, 0]
click at [215, 344] on input "checkbox" at bounding box center [215, 342] width 16 height 13
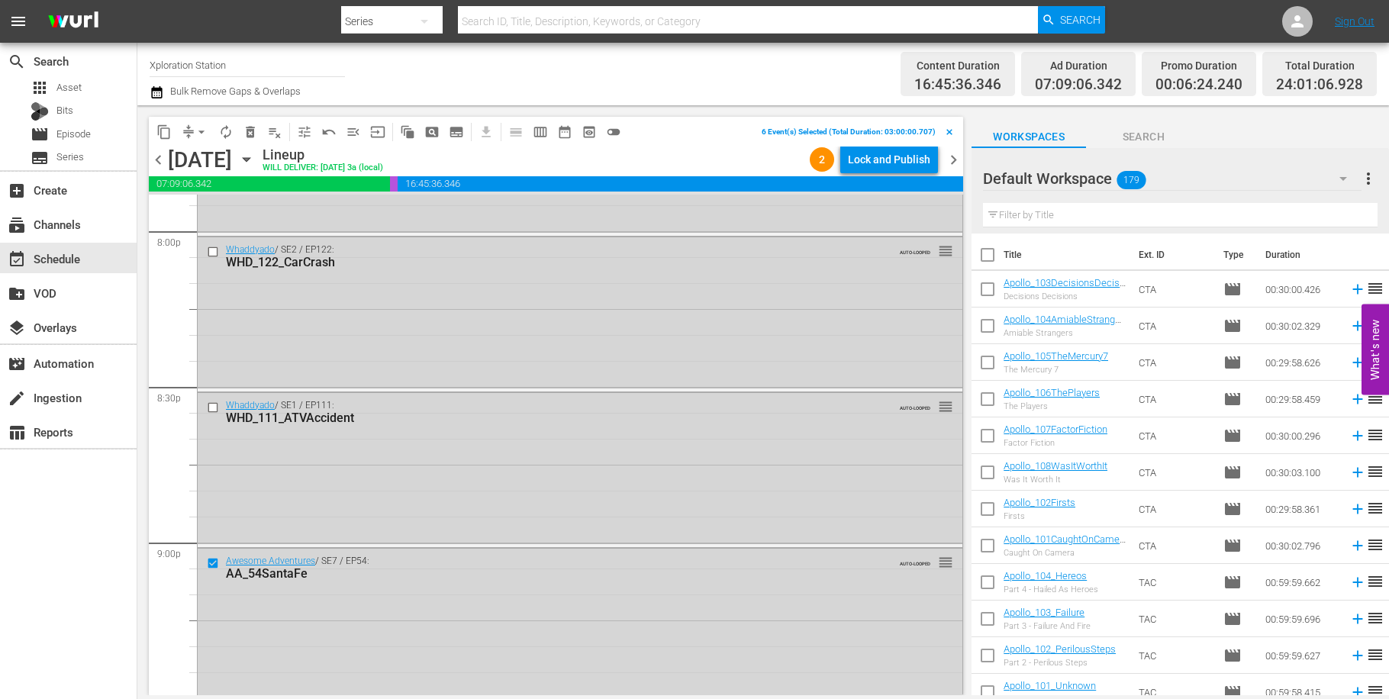
scroll to position [6159, 0]
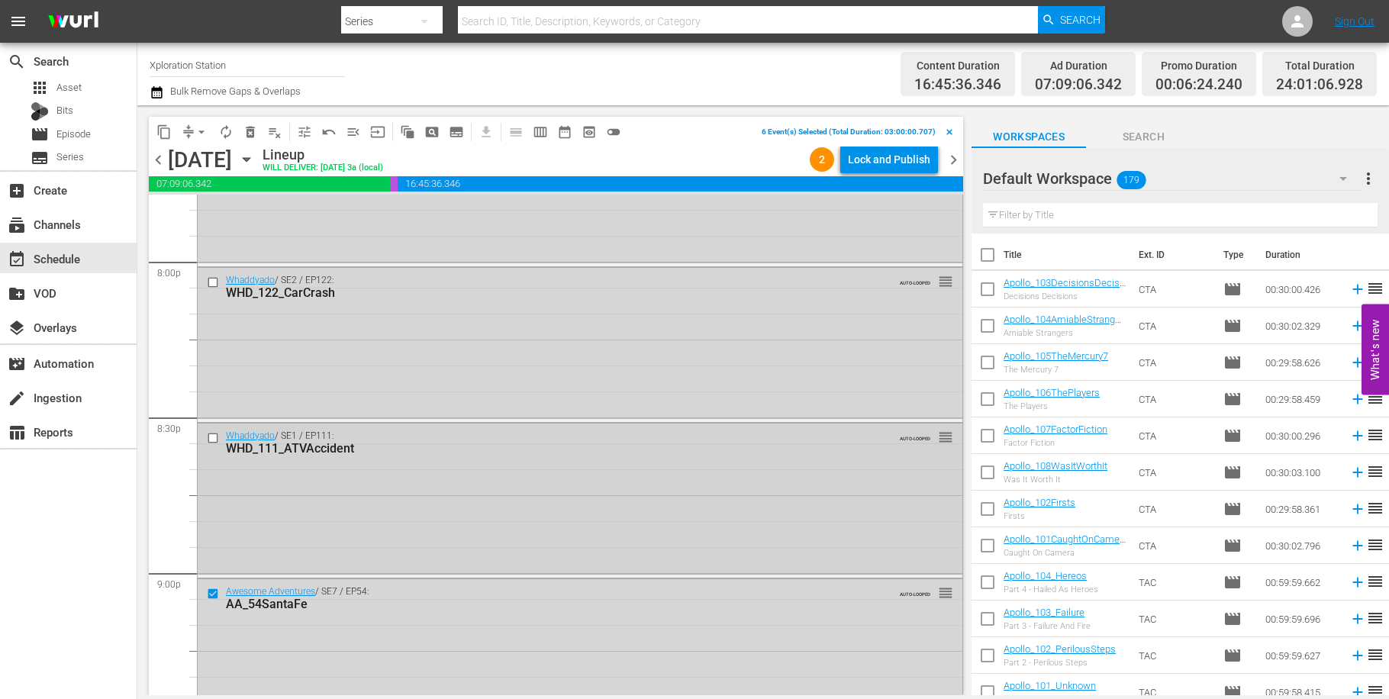
click at [213, 437] on input "checkbox" at bounding box center [215, 437] width 16 height 13
click at [209, 281] on input "checkbox" at bounding box center [215, 282] width 16 height 13
click at [256, 132] on span "delete_forever_outlined" at bounding box center [250, 131] width 15 height 15
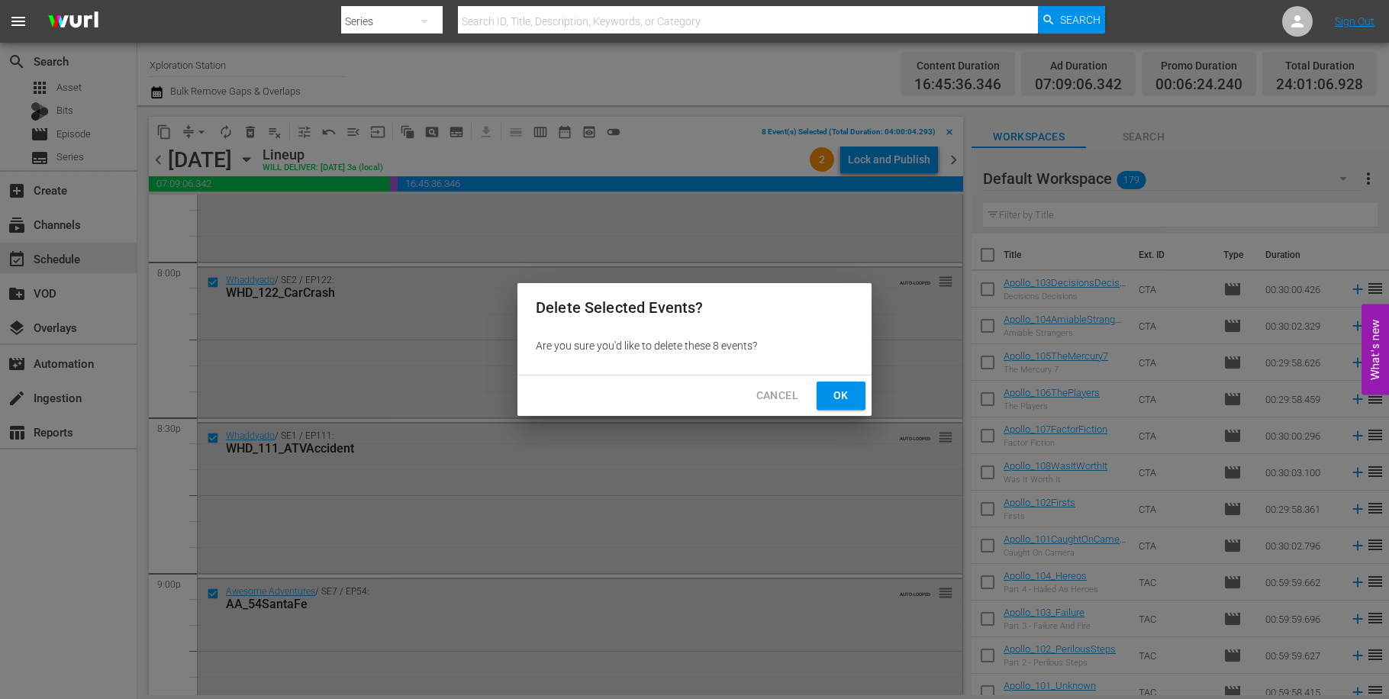
click at [876, 404] on div "Delete Selected Events? Are you sure you'd like to delete these 8 events? Cance…" at bounding box center [694, 349] width 1389 height 699
click at [849, 396] on span "Ok" at bounding box center [841, 395] width 24 height 19
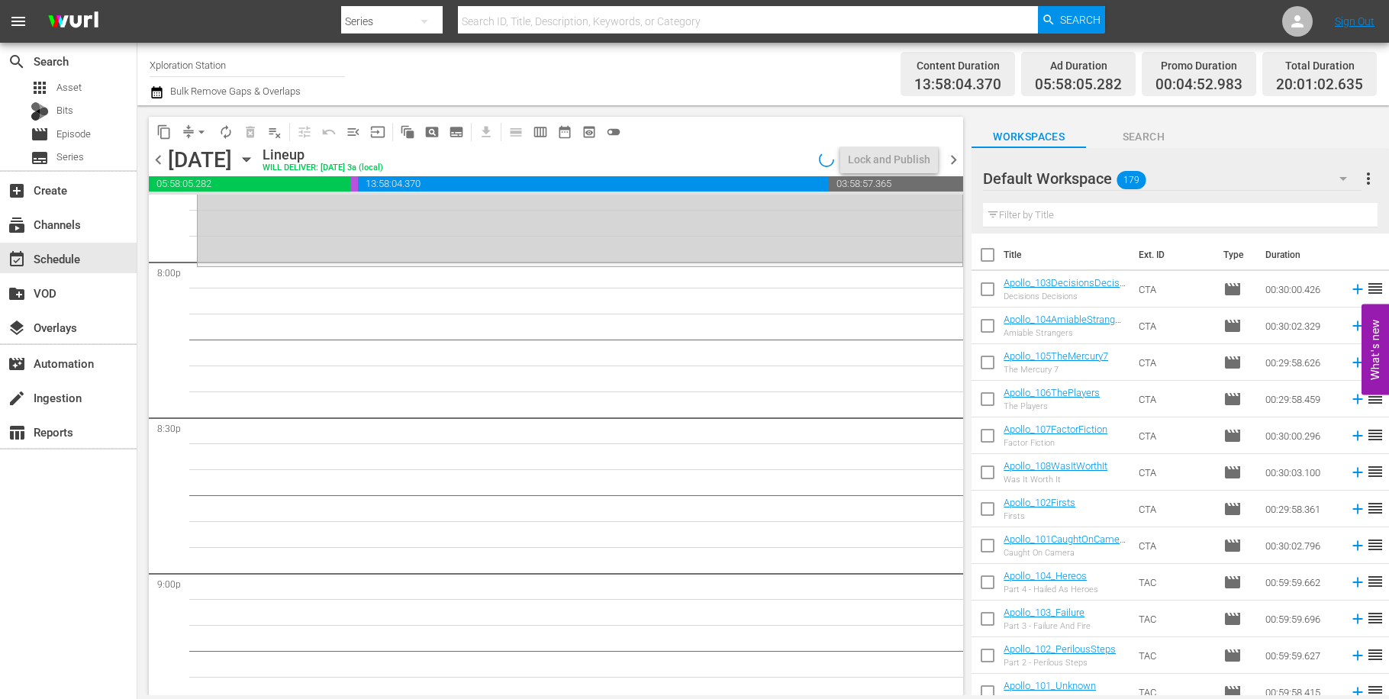
click at [988, 433] on input "checkbox" at bounding box center [987, 439] width 32 height 32
checkbox input "true"
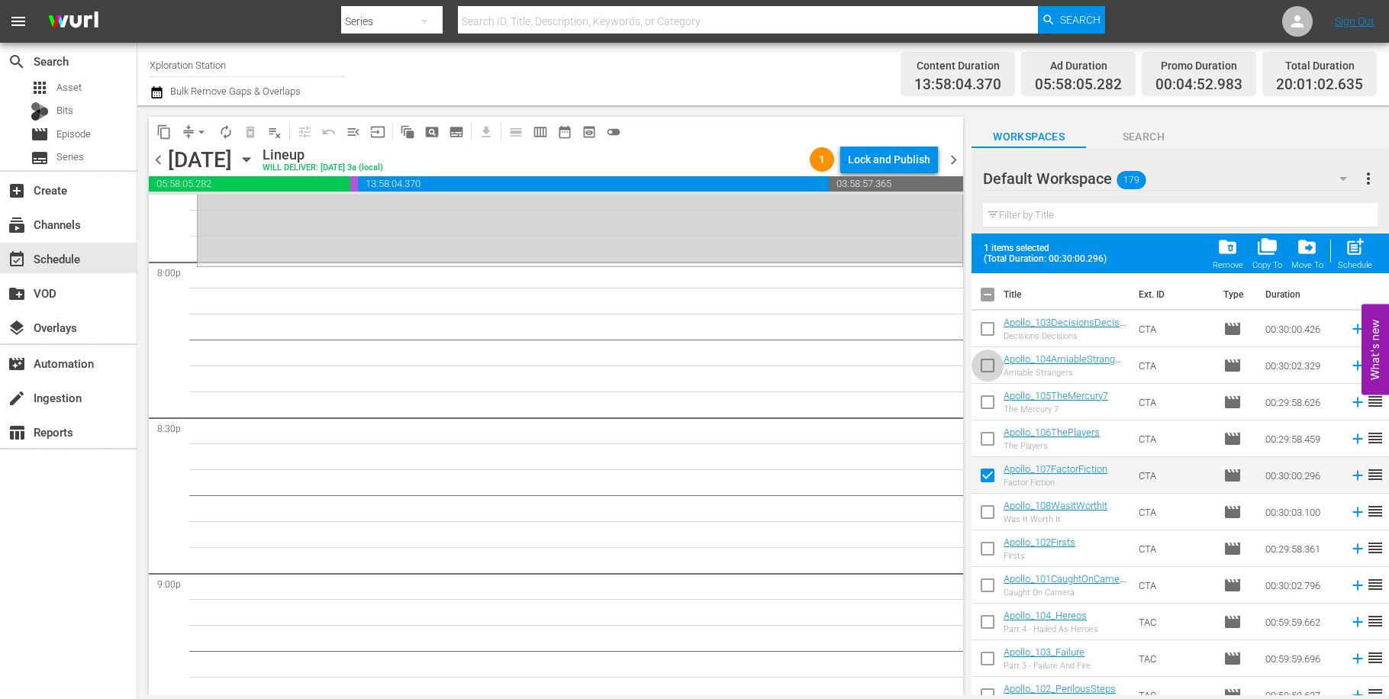
click at [985, 372] on input "checkbox" at bounding box center [987, 369] width 32 height 32
checkbox input "true"
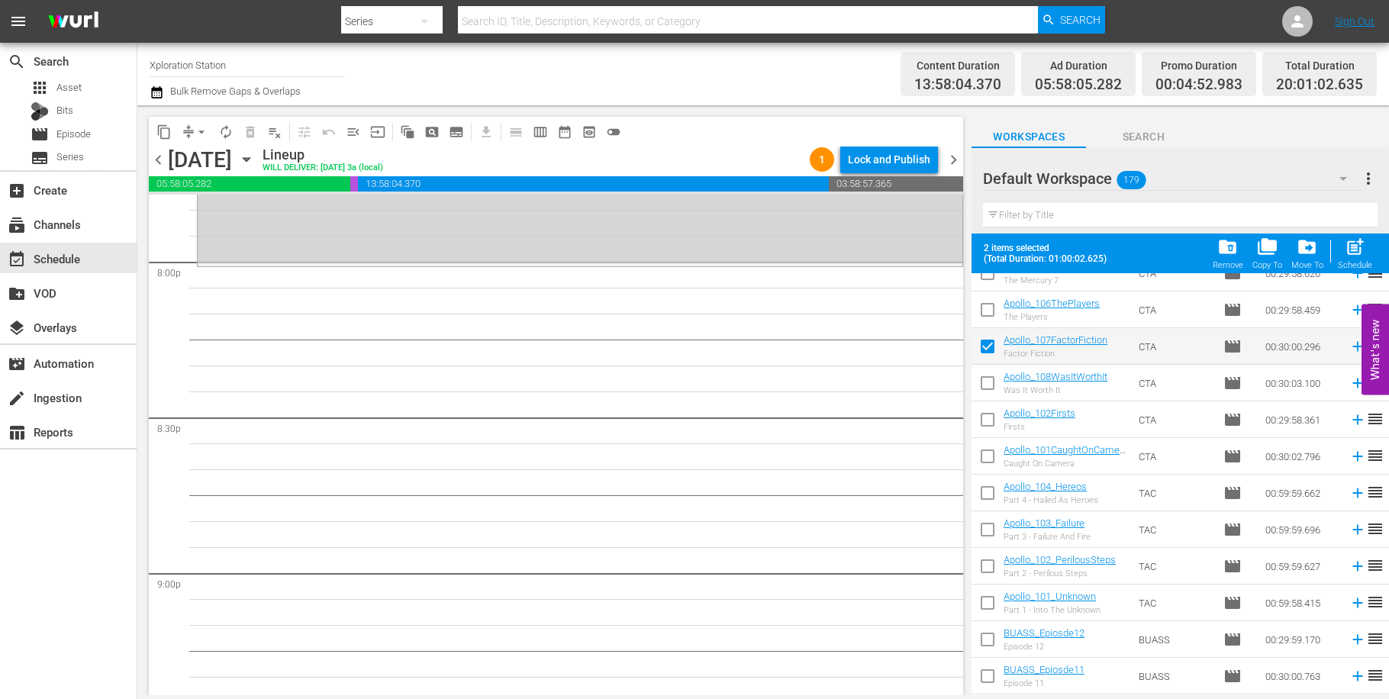
scroll to position [189, 0]
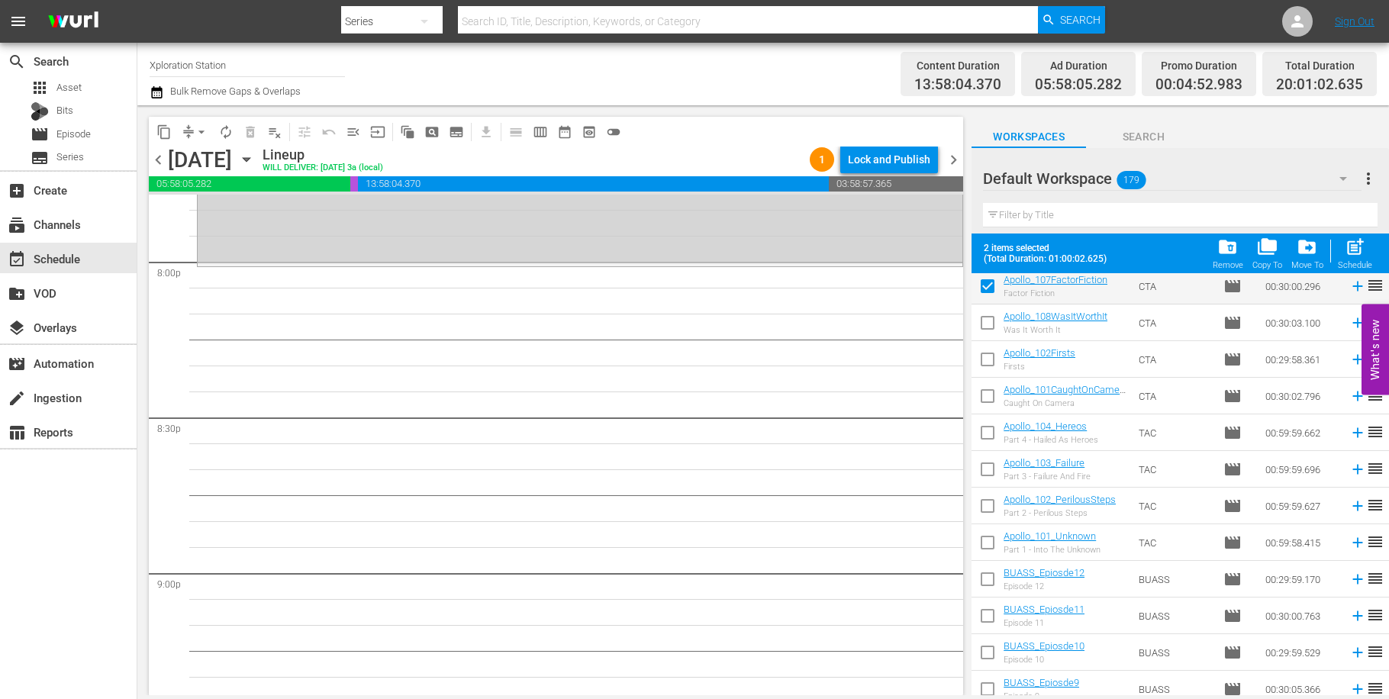
drag, startPoint x: 993, startPoint y: 429, endPoint x: 1044, endPoint y: 448, distance: 54.6
click at [993, 428] on input "checkbox" at bounding box center [987, 436] width 32 height 32
checkbox input "true"
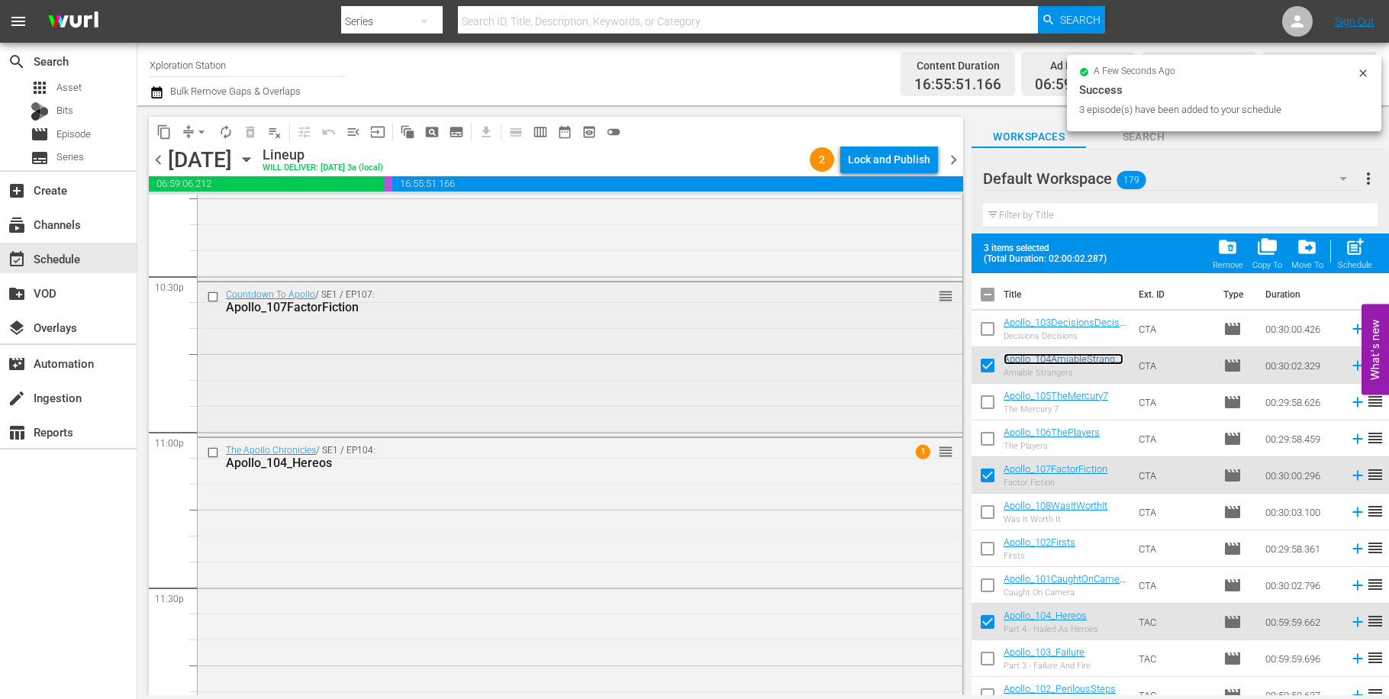
scroll to position [6977, 0]
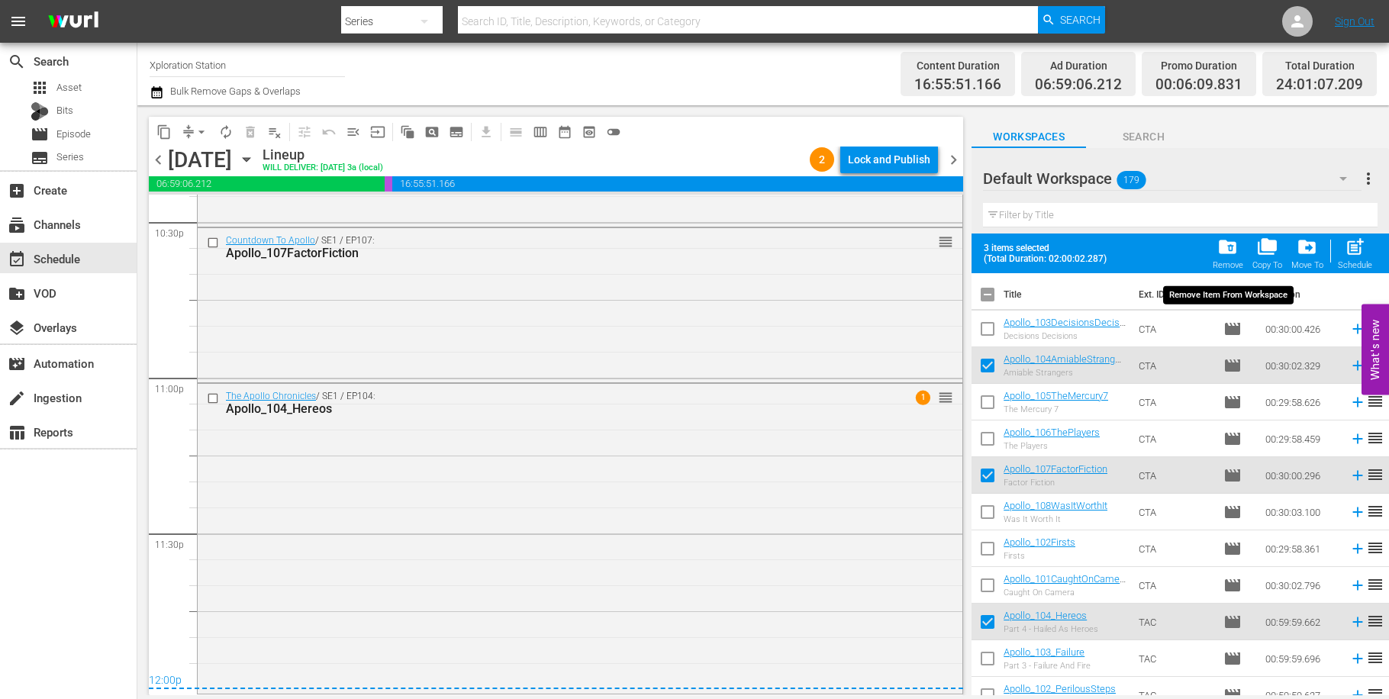
click at [1216, 251] on div "folder_delete Remove" at bounding box center [1228, 254] width 31 height 34
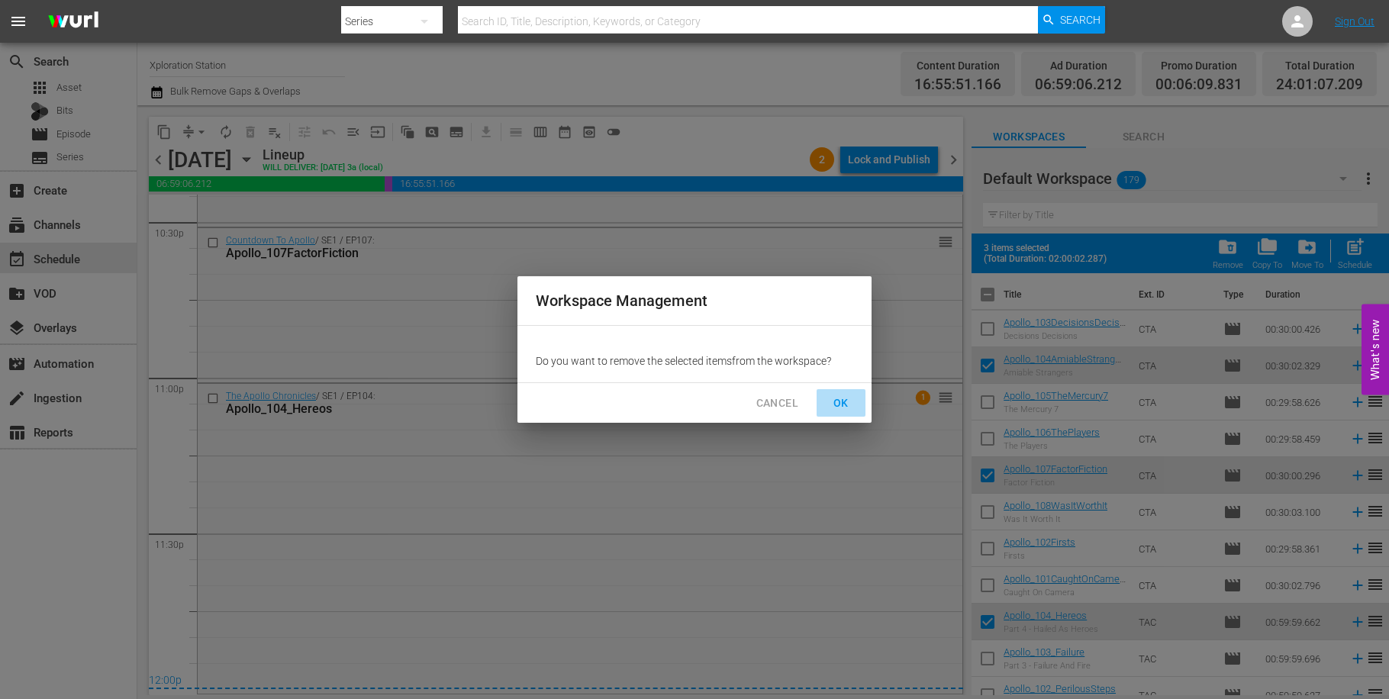
click at [852, 405] on span "OK" at bounding box center [841, 403] width 24 height 19
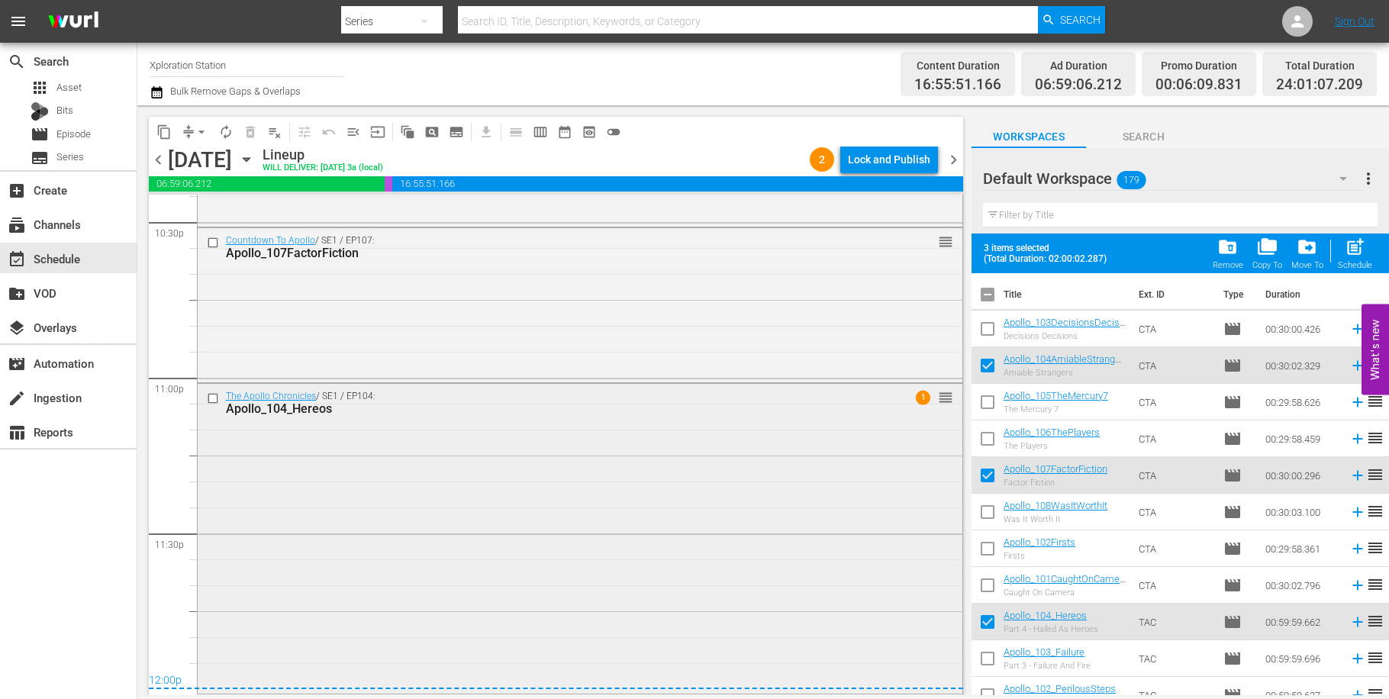
checkbox input "false"
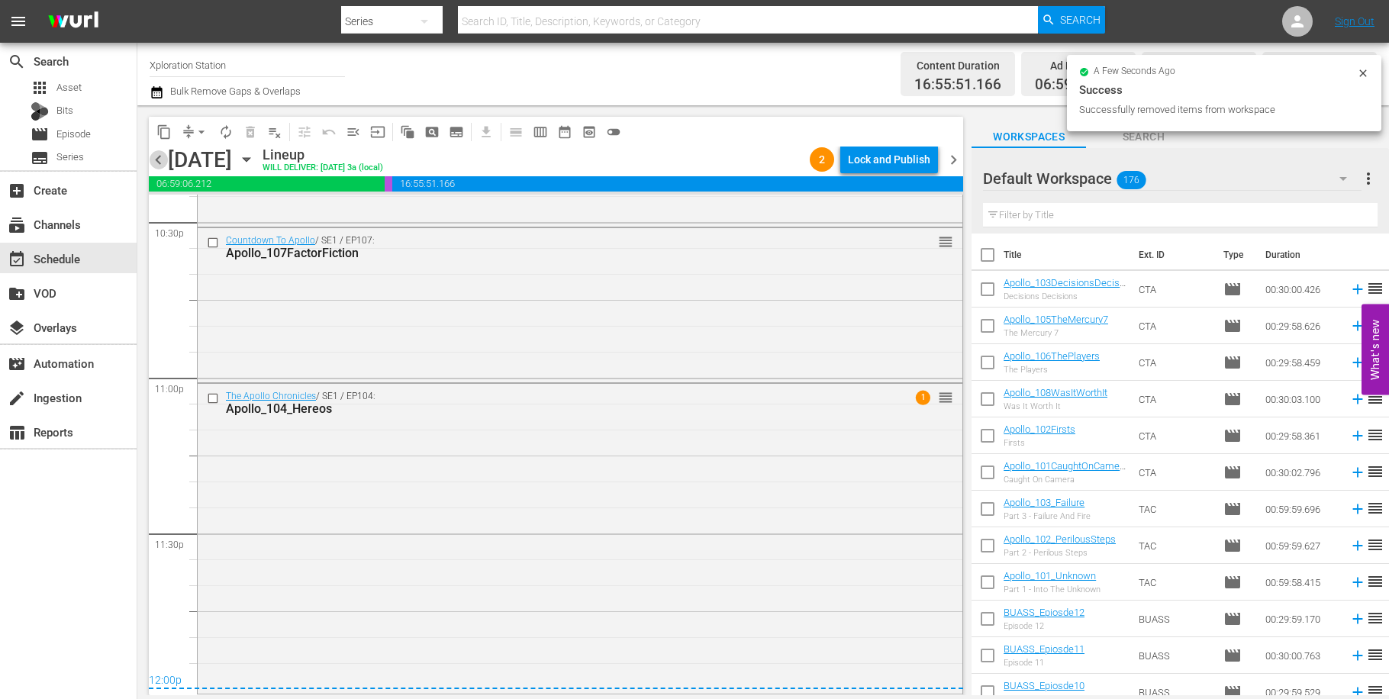
click at [161, 155] on span "chevron_left" at bounding box center [158, 159] width 19 height 19
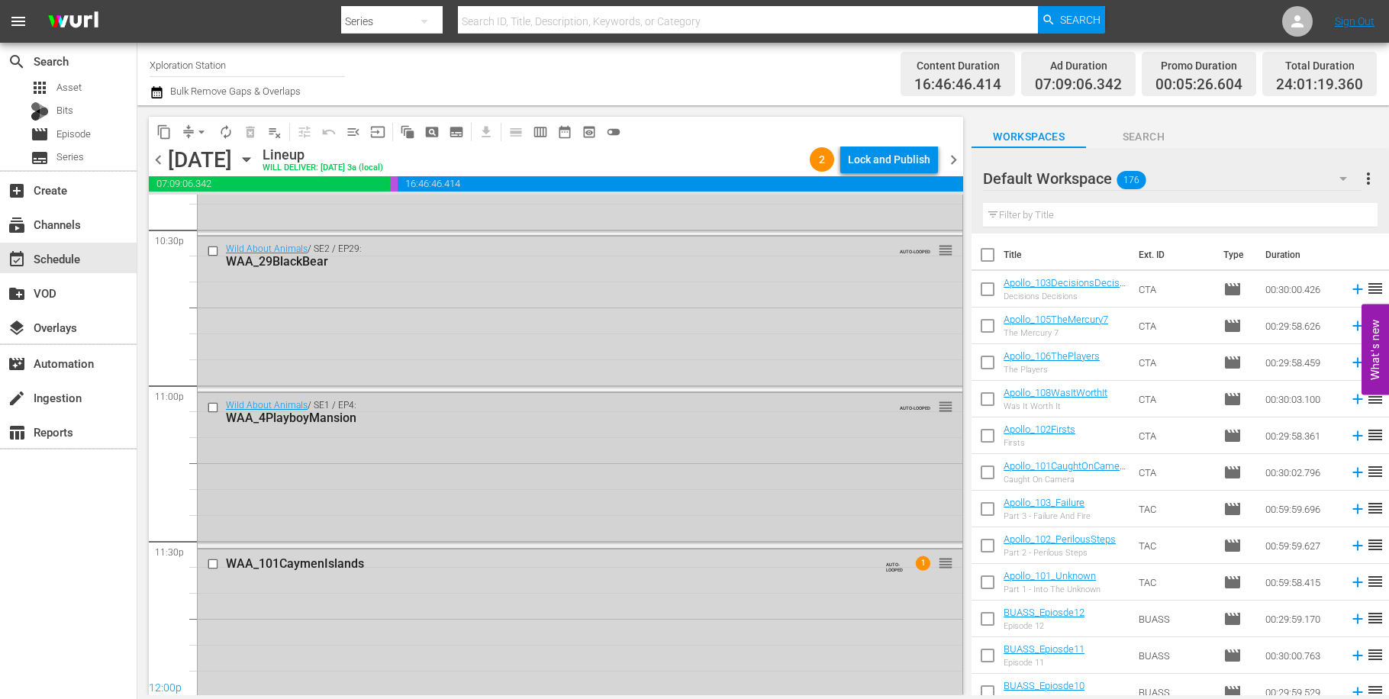
scroll to position [6978, 0]
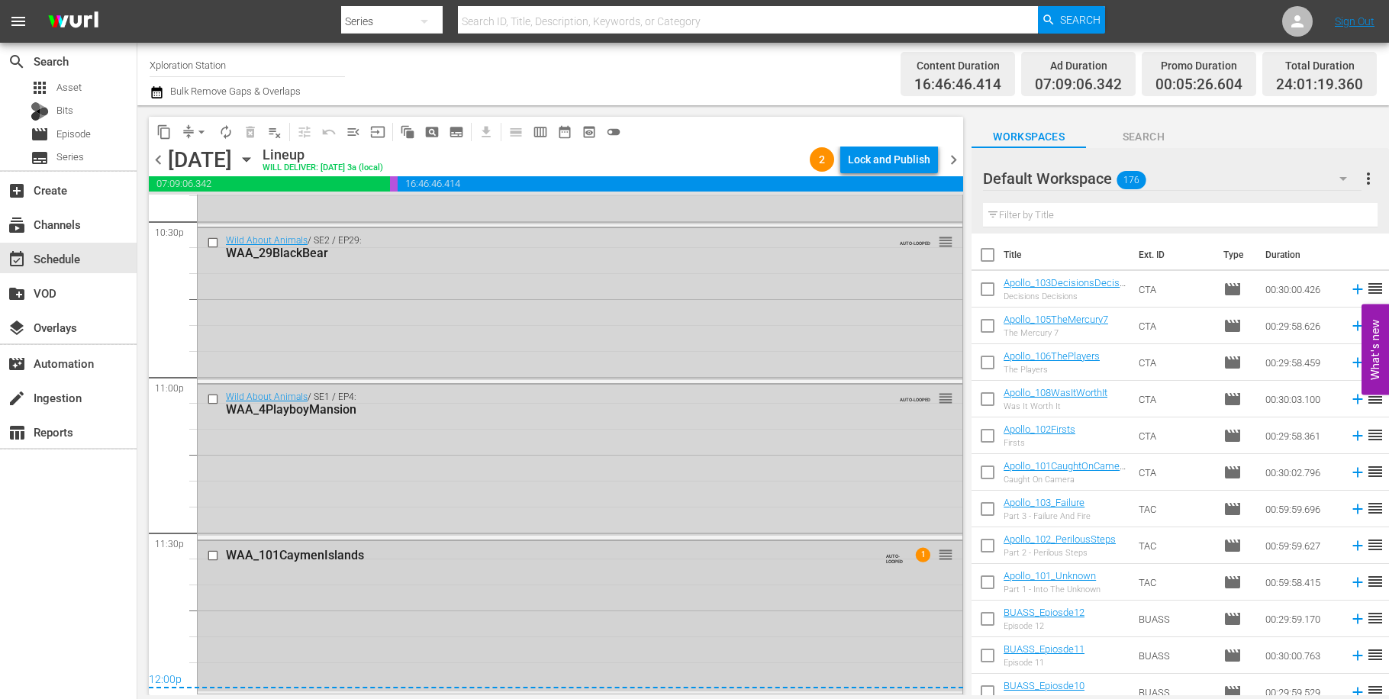
click at [218, 557] on input "checkbox" at bounding box center [215, 555] width 16 height 13
click at [218, 395] on input "checkbox" at bounding box center [215, 399] width 16 height 13
click at [216, 241] on input "checkbox" at bounding box center [215, 243] width 16 height 13
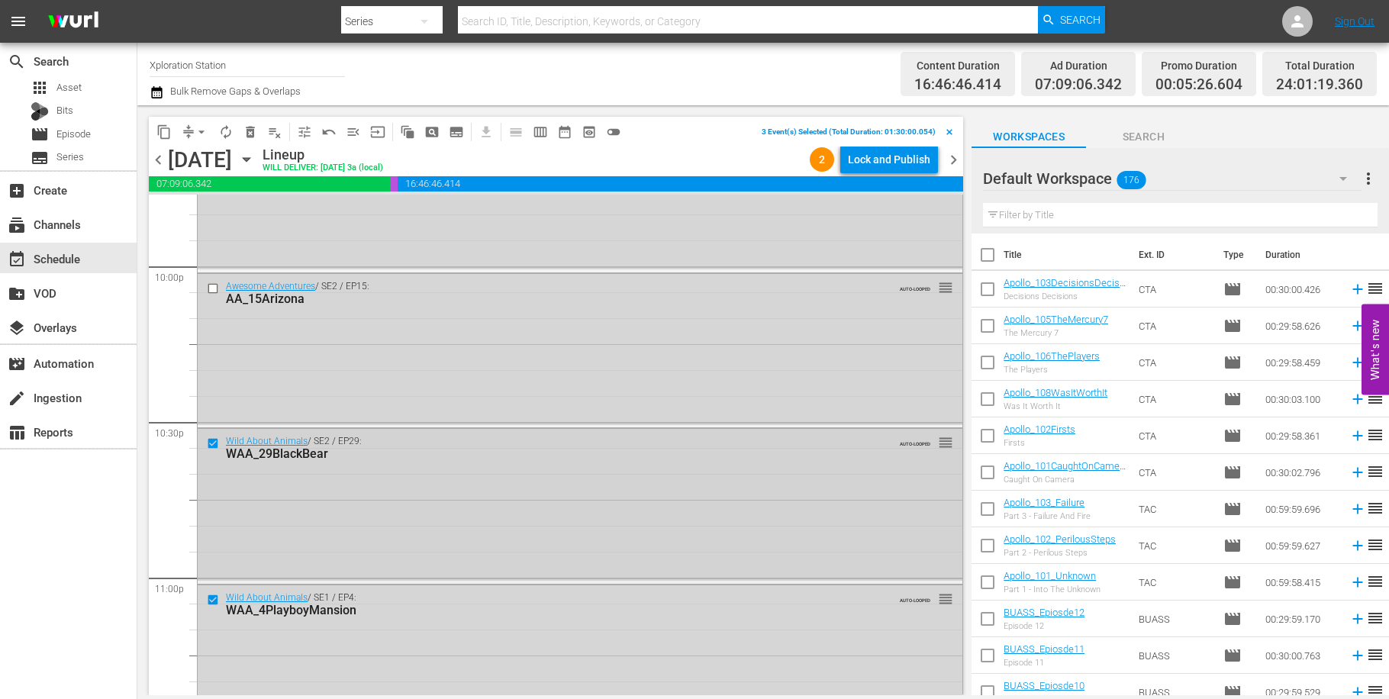
scroll to position [6689, 0]
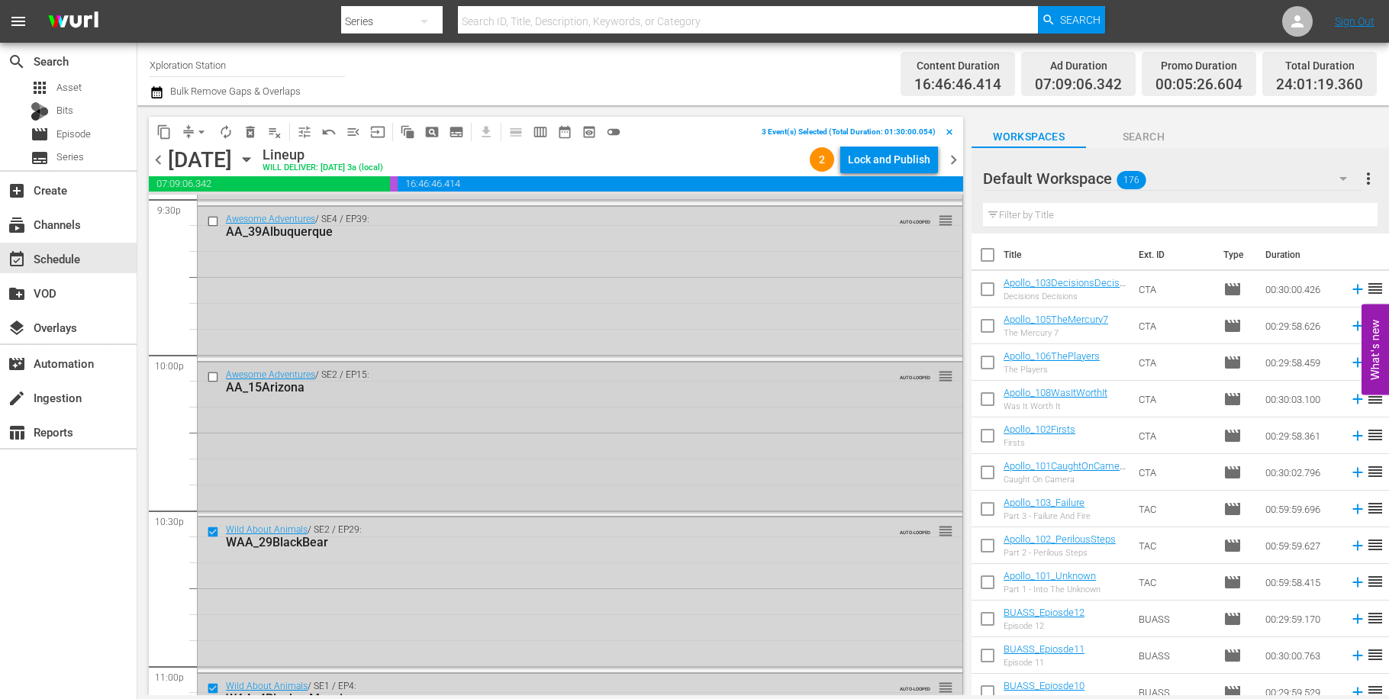
click at [211, 375] on input "checkbox" at bounding box center [215, 376] width 16 height 13
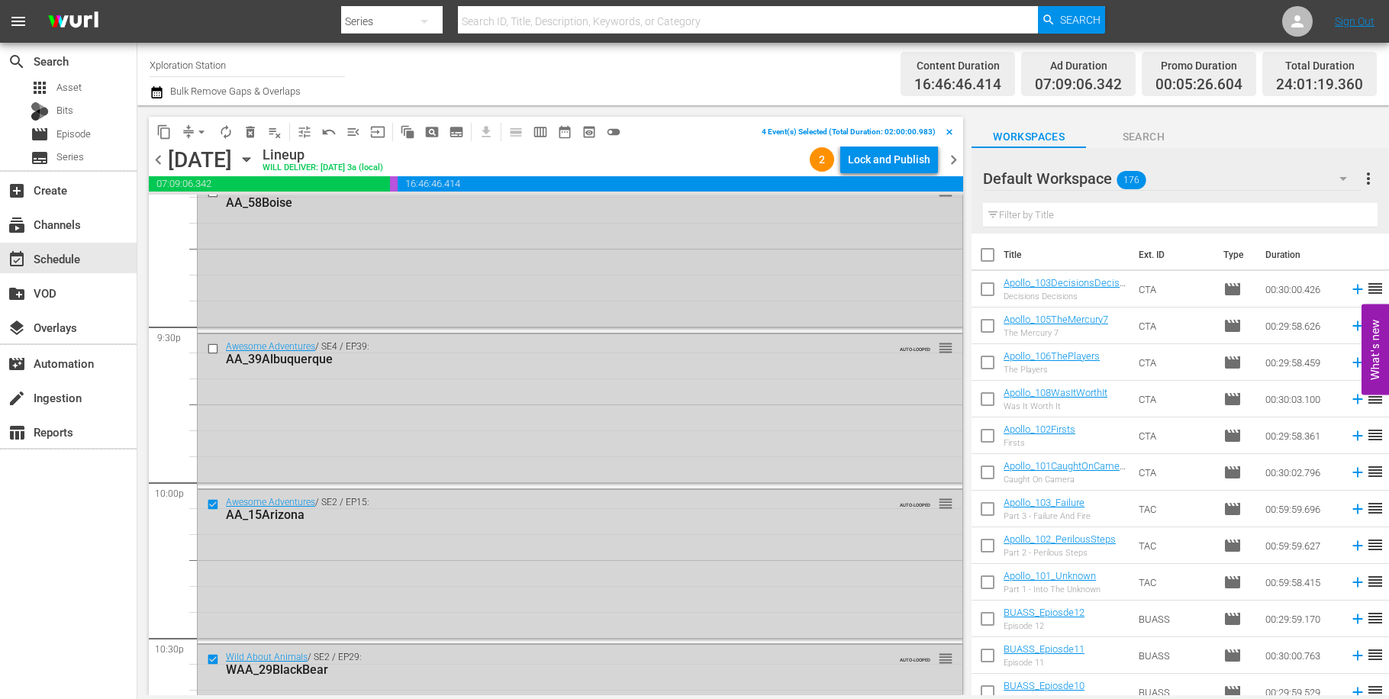
scroll to position [6538, 0]
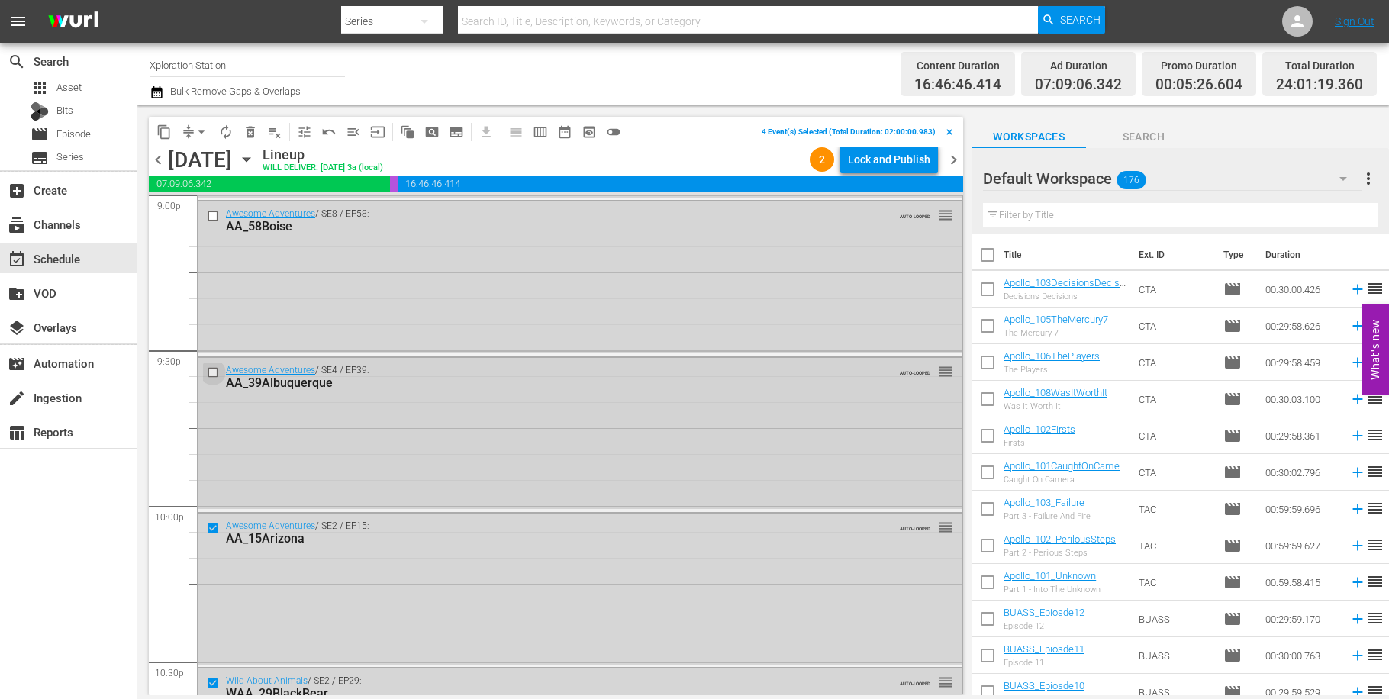
click at [216, 369] on input "checkbox" at bounding box center [215, 372] width 16 height 13
click at [217, 221] on input "checkbox" at bounding box center [215, 216] width 16 height 13
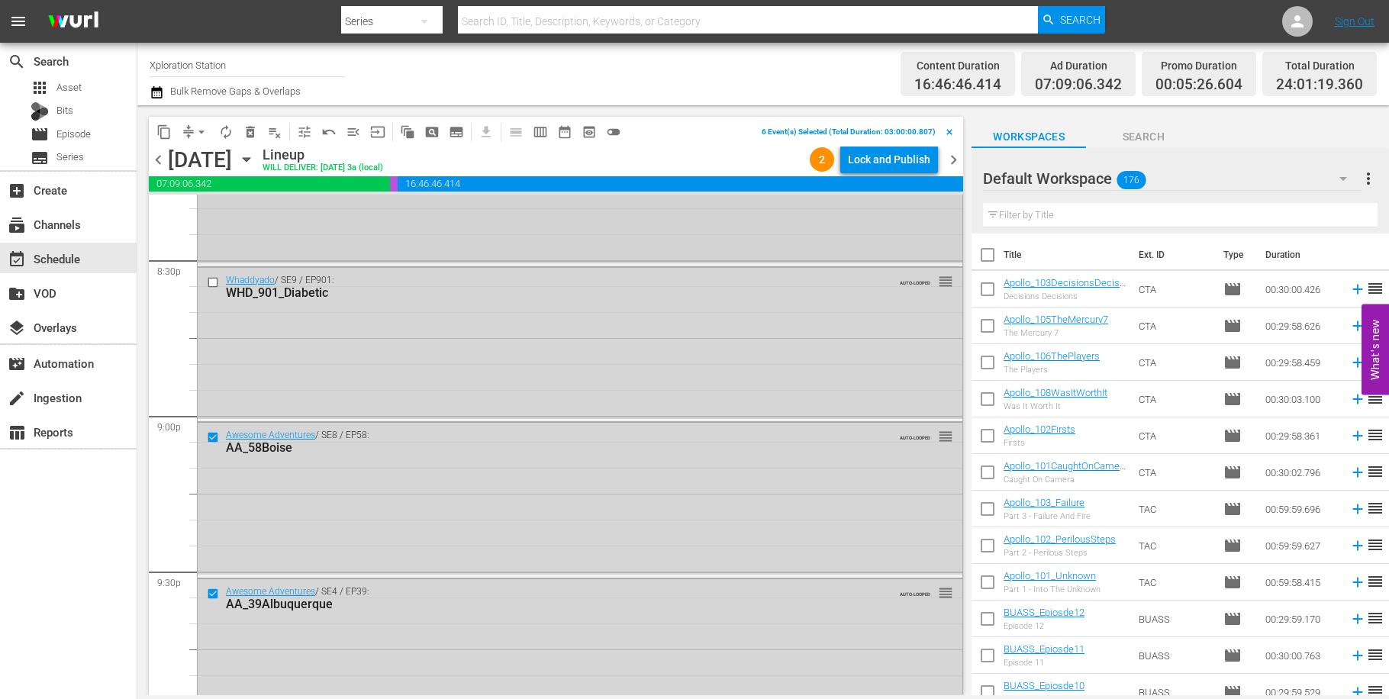
scroll to position [6223, 0]
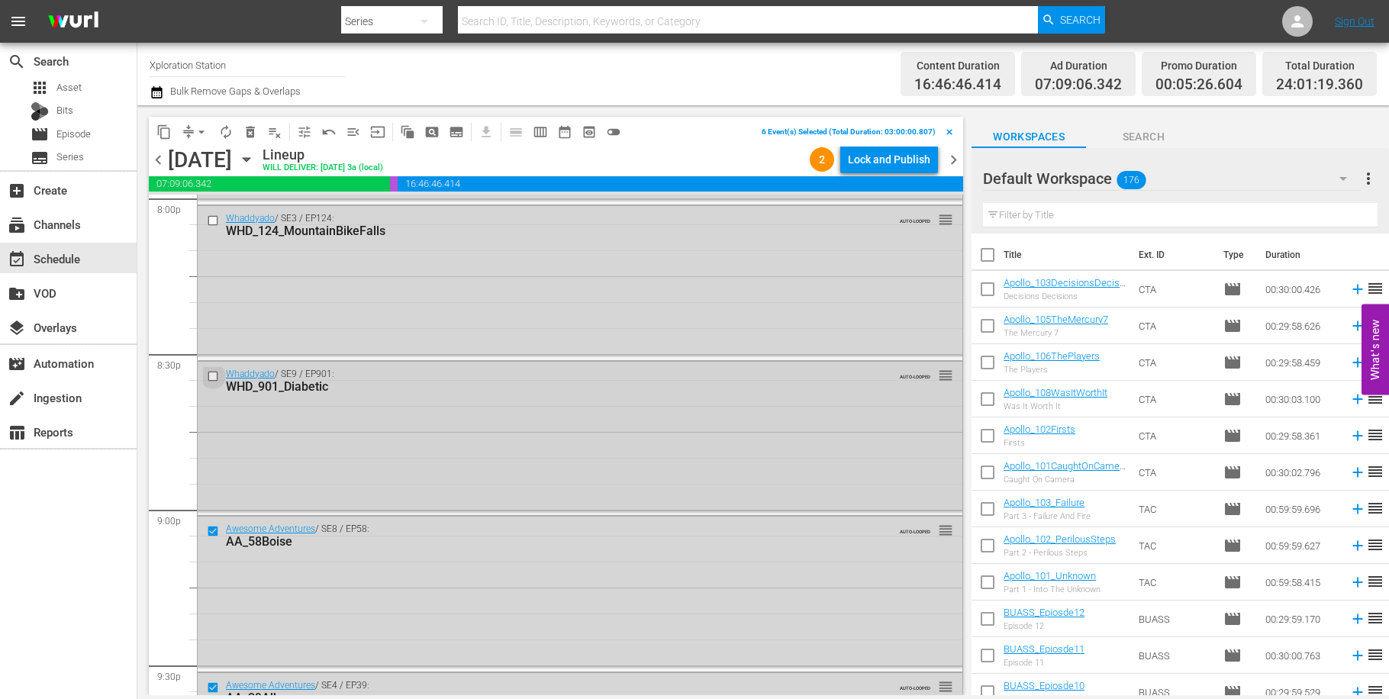
click at [207, 378] on input "checkbox" at bounding box center [215, 375] width 16 height 13
click at [213, 219] on input "checkbox" at bounding box center [215, 220] width 16 height 13
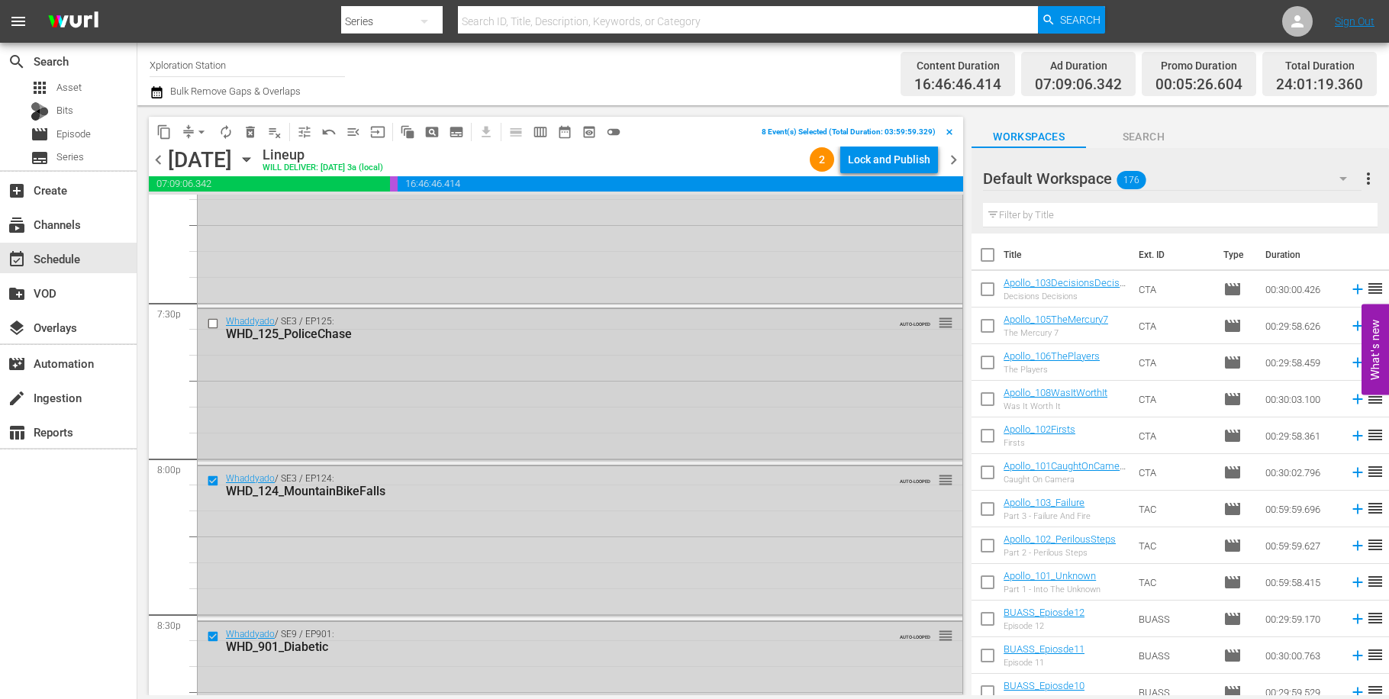
scroll to position [5946, 0]
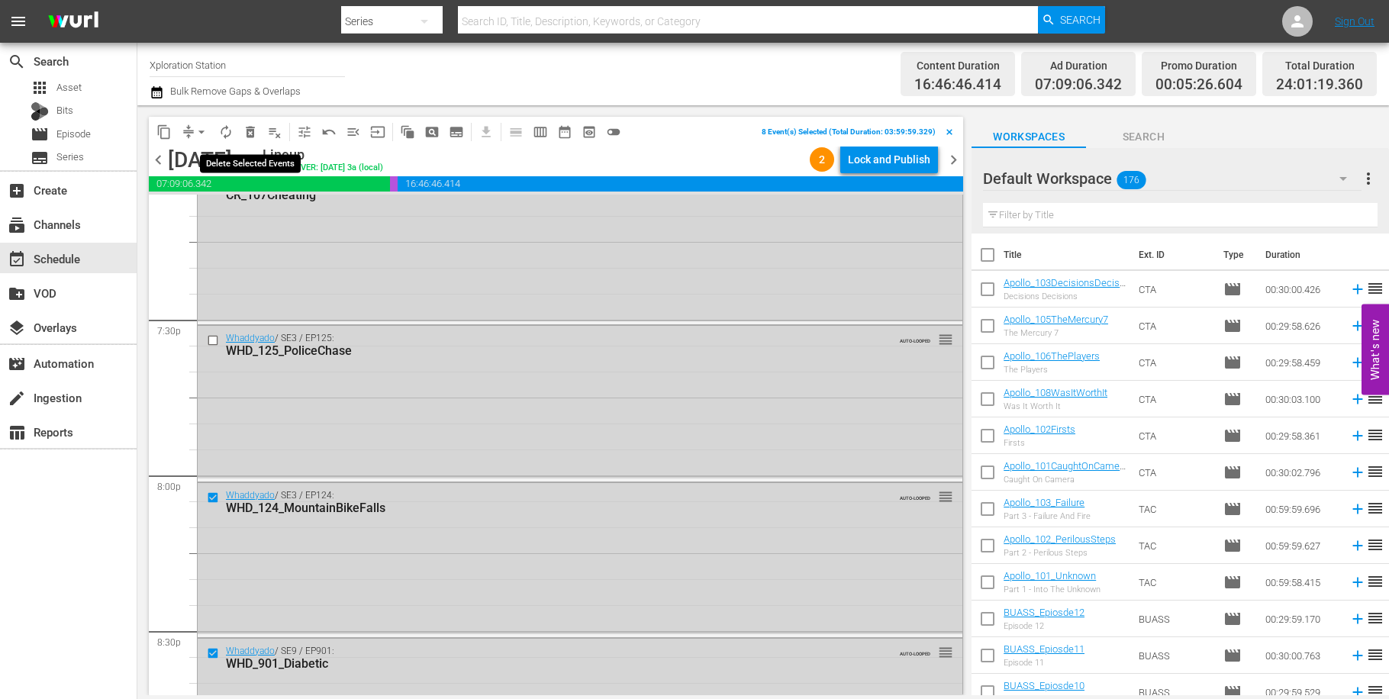
click at [255, 137] on span "delete_forever_outlined" at bounding box center [250, 131] width 15 height 15
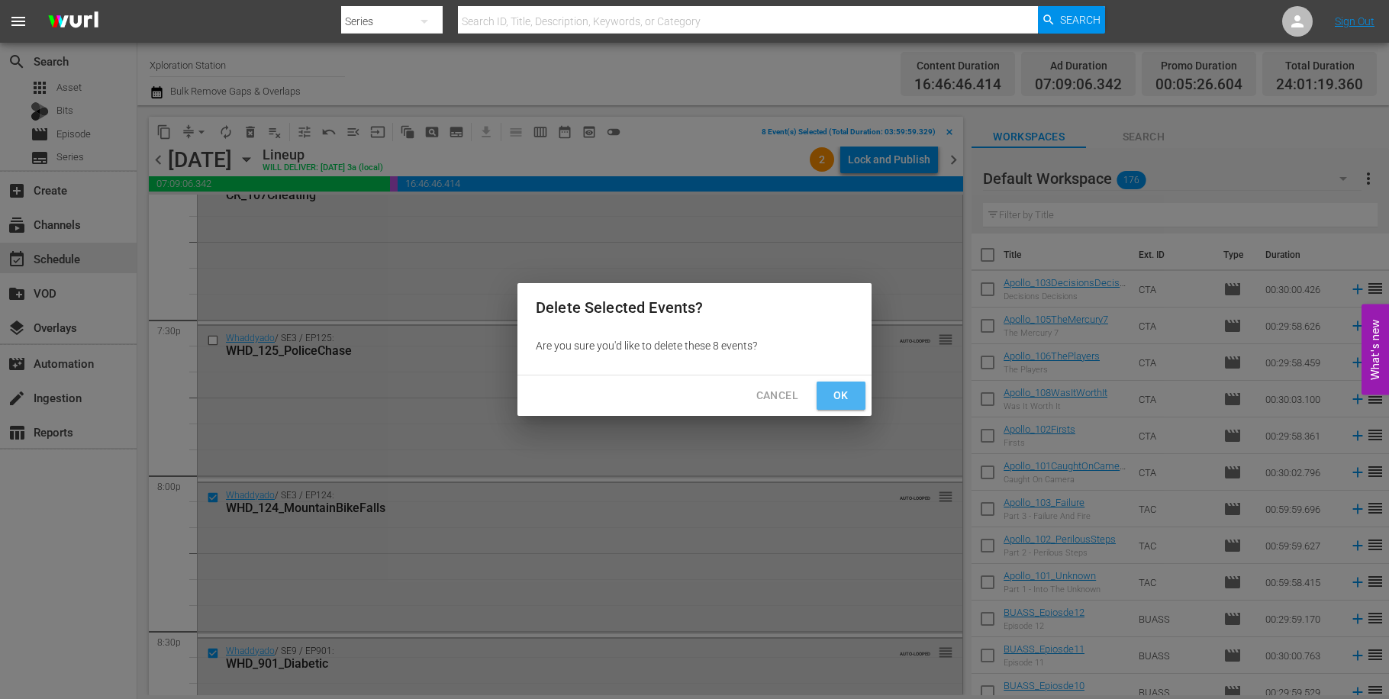
click at [847, 393] on span "Ok" at bounding box center [841, 395] width 24 height 19
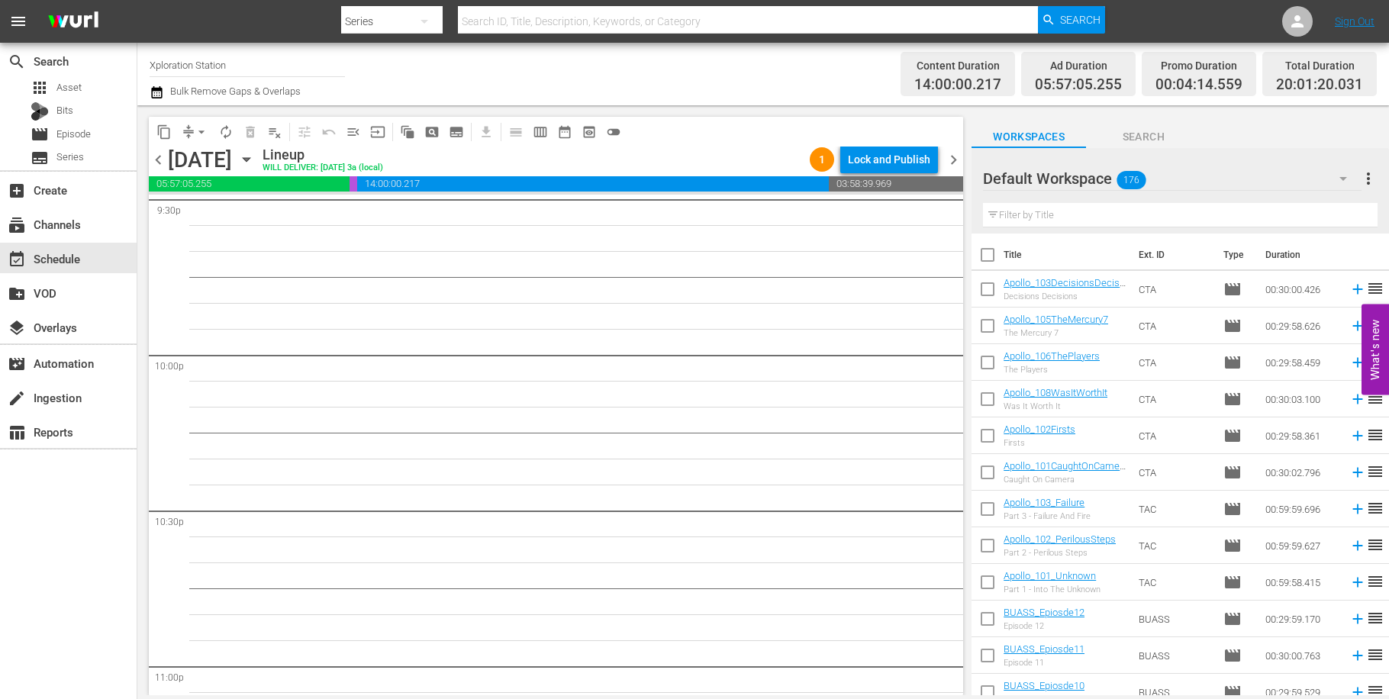
scroll to position [6971, 0]
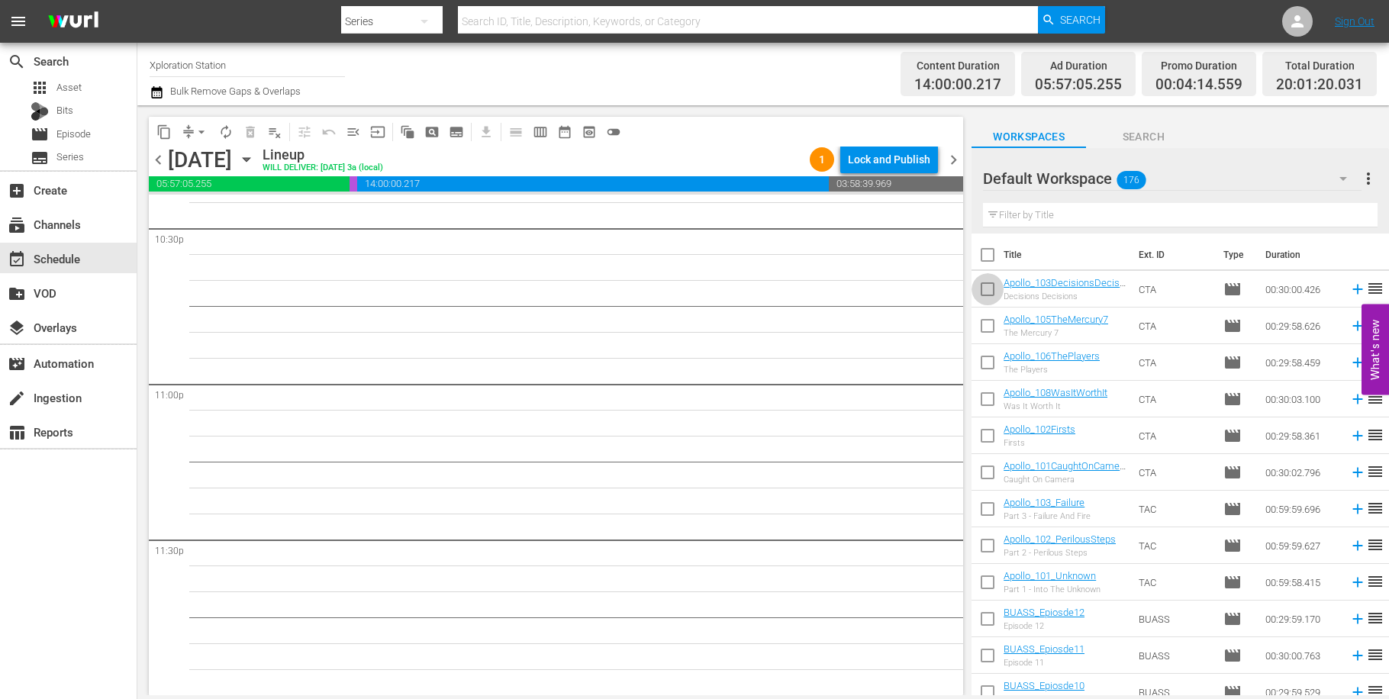
drag, startPoint x: 993, startPoint y: 287, endPoint x: 992, endPoint y: 295, distance: 7.7
click at [993, 288] on input "checkbox" at bounding box center [987, 292] width 32 height 32
checkbox input "true"
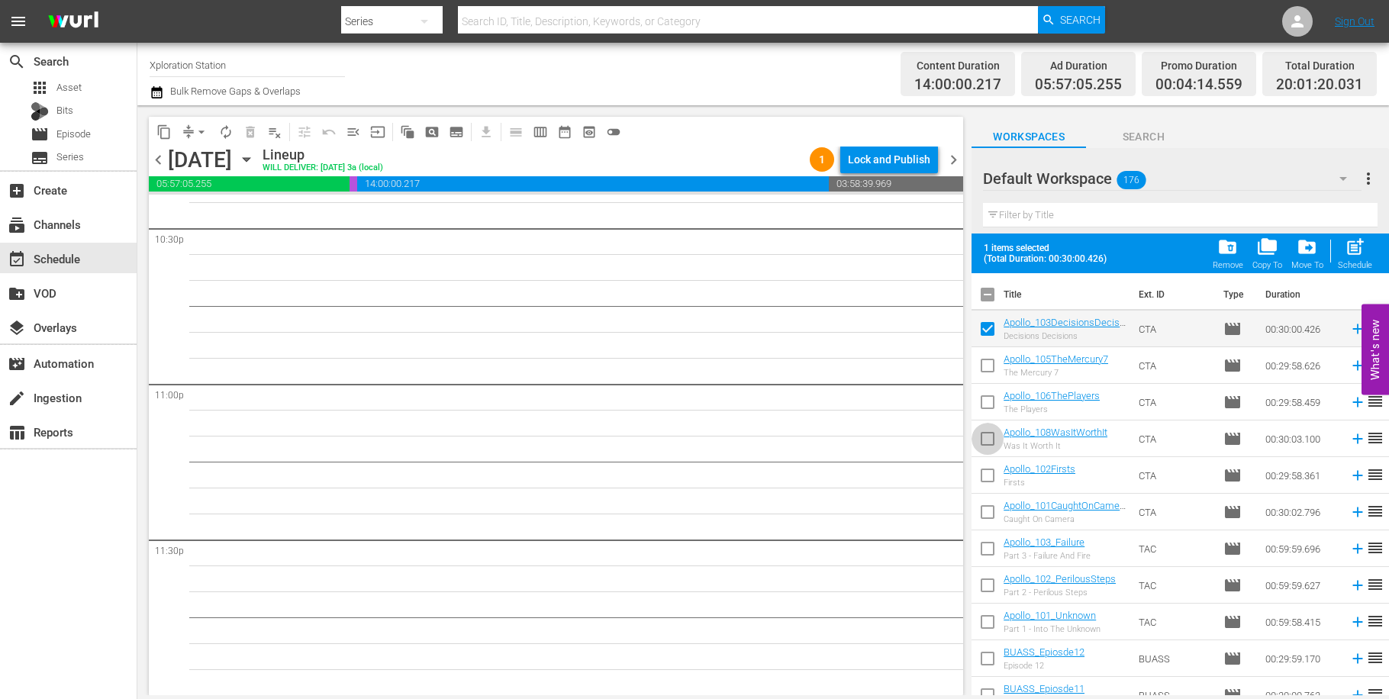
click at [977, 442] on input "checkbox" at bounding box center [987, 442] width 32 height 32
checkbox input "true"
click at [991, 549] on input "checkbox" at bounding box center [987, 552] width 32 height 32
checkbox input "true"
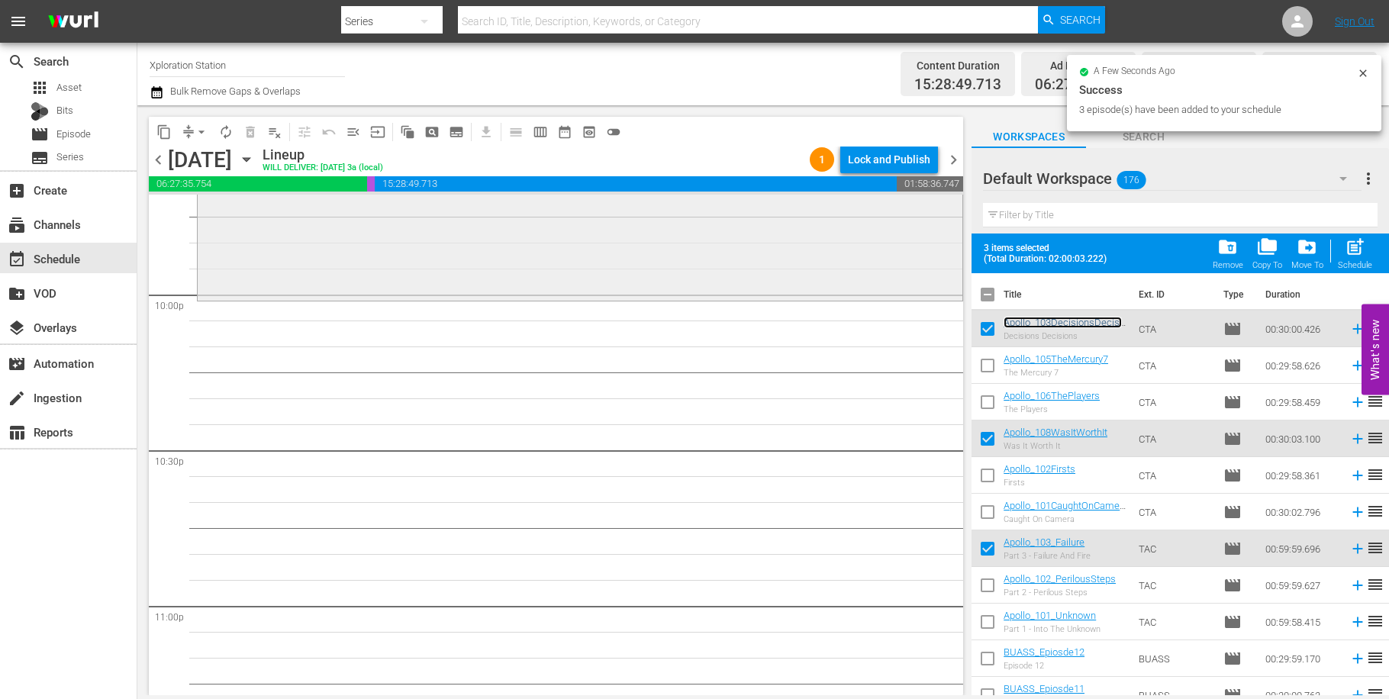
scroll to position [6770, 0]
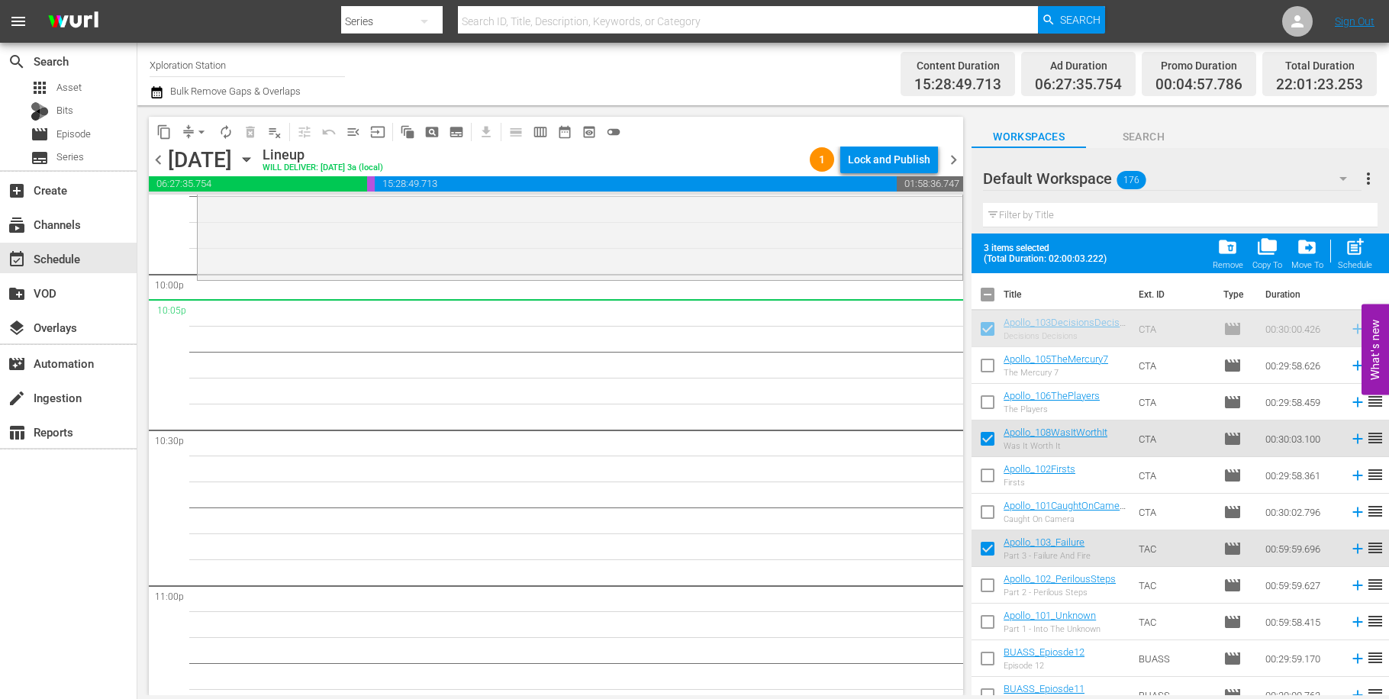
drag, startPoint x: 630, startPoint y: 289, endPoint x: 512, endPoint y: 301, distance: 118.1
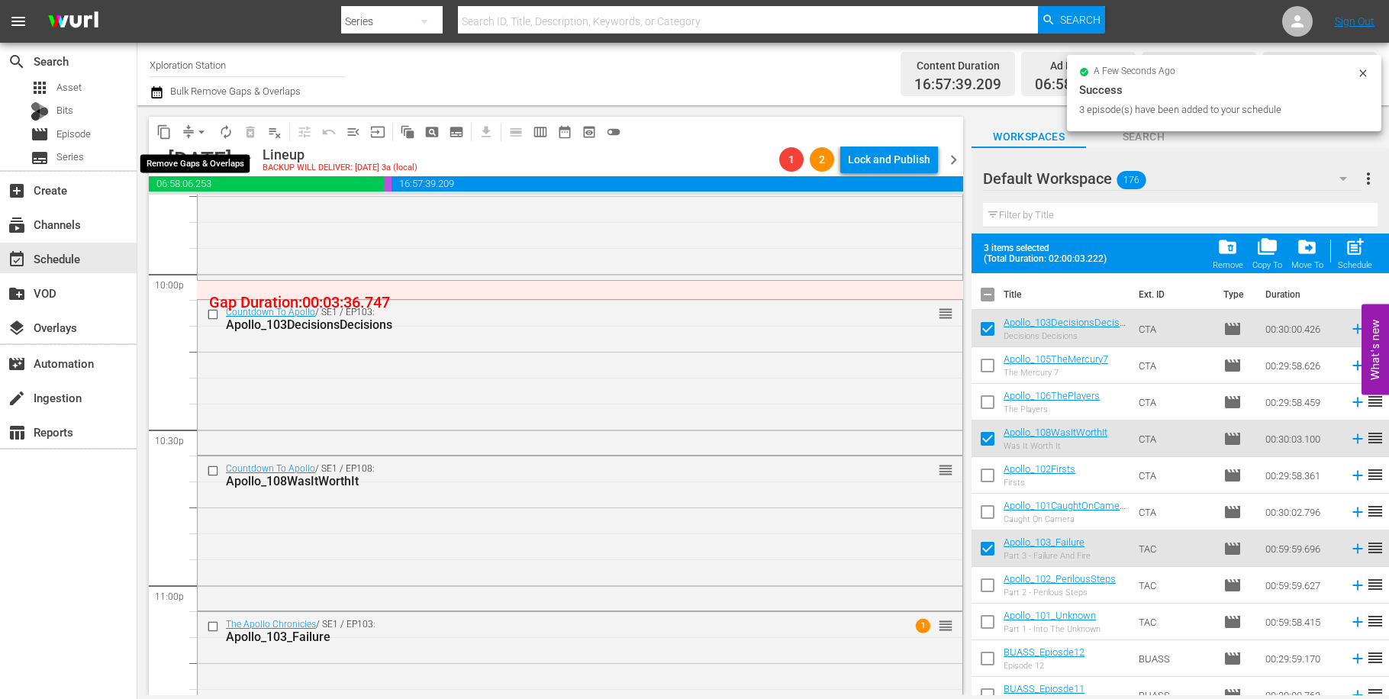
click at [191, 130] on button "arrow_drop_down" at bounding box center [201, 132] width 24 height 24
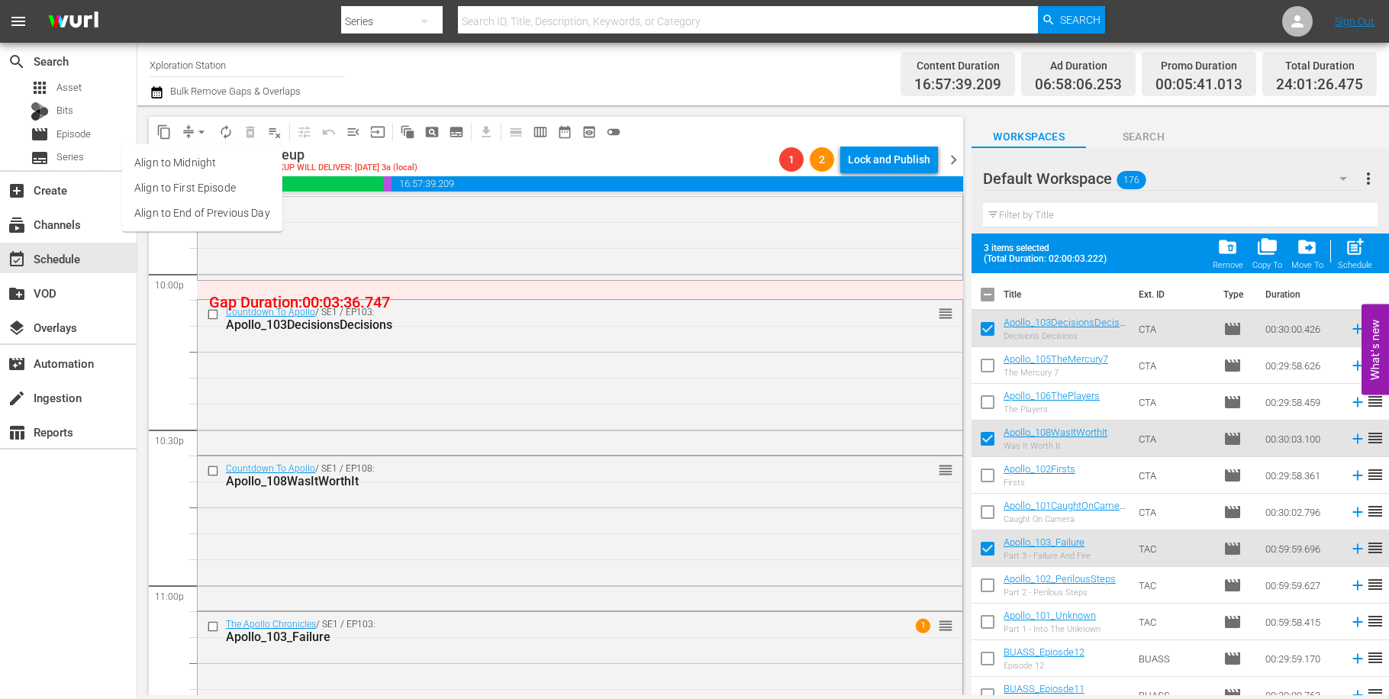
click at [214, 161] on li "Align to Midnight" at bounding box center [202, 162] width 160 height 25
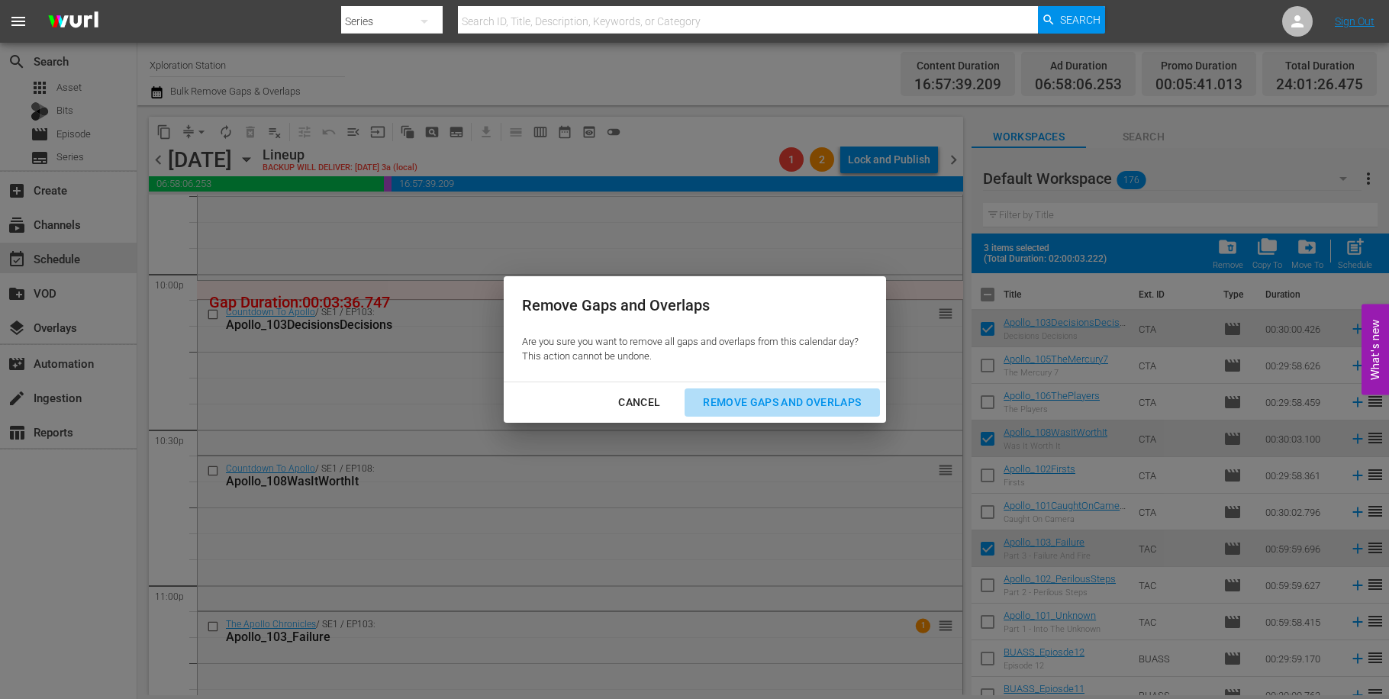
click at [778, 412] on button "Remove Gaps and Overlaps" at bounding box center [781, 402] width 195 height 28
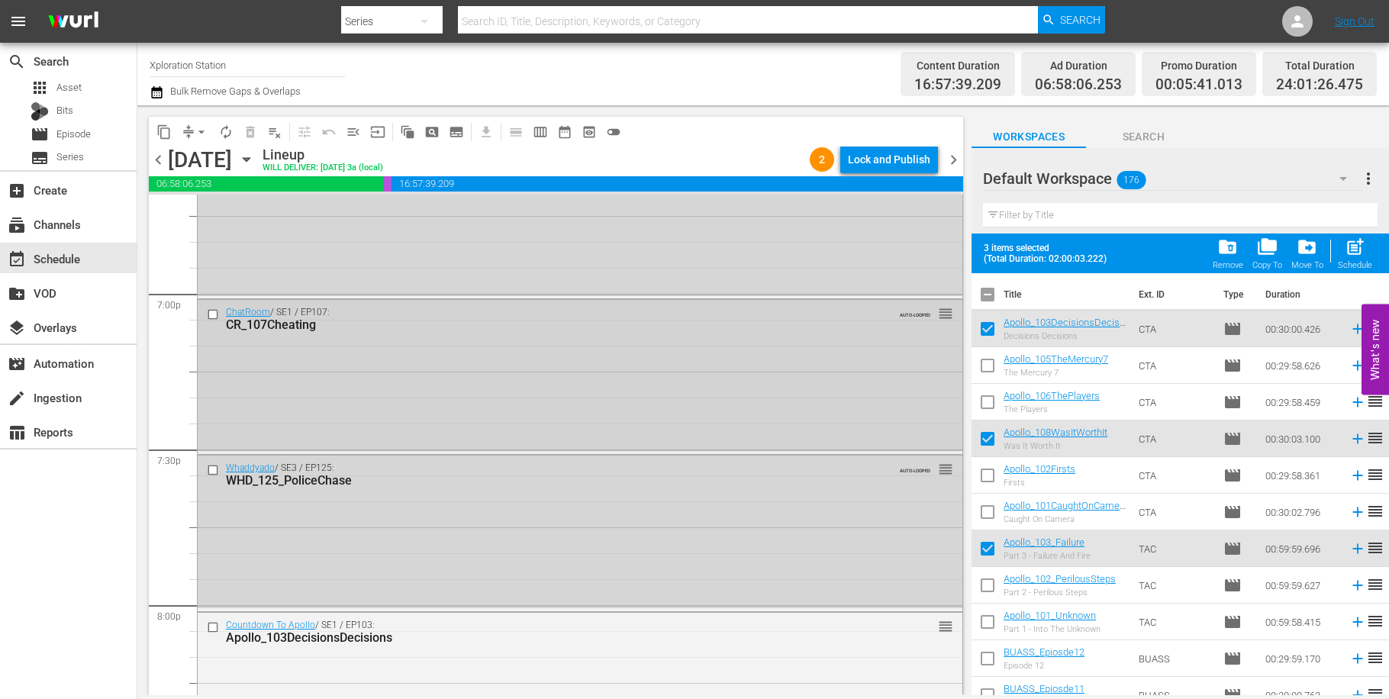
scroll to position [5733, 0]
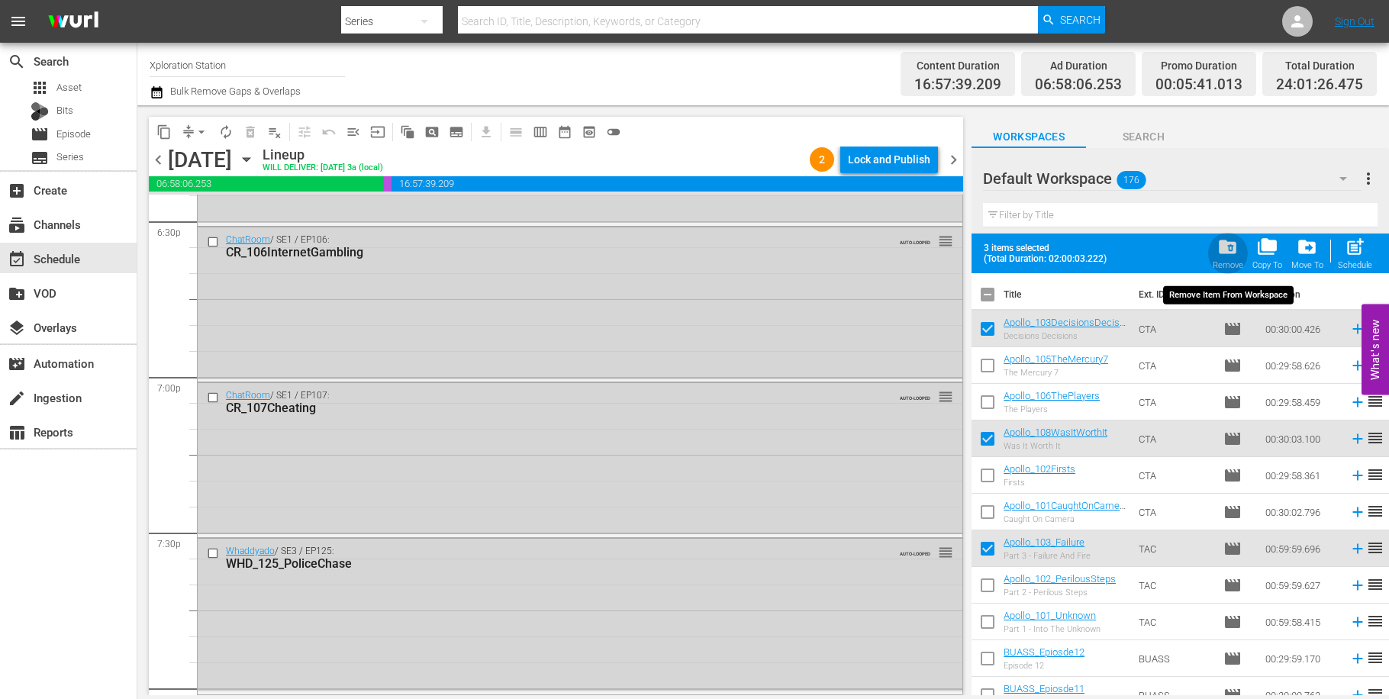
click at [1232, 250] on span "folder_delete" at bounding box center [1227, 247] width 21 height 21
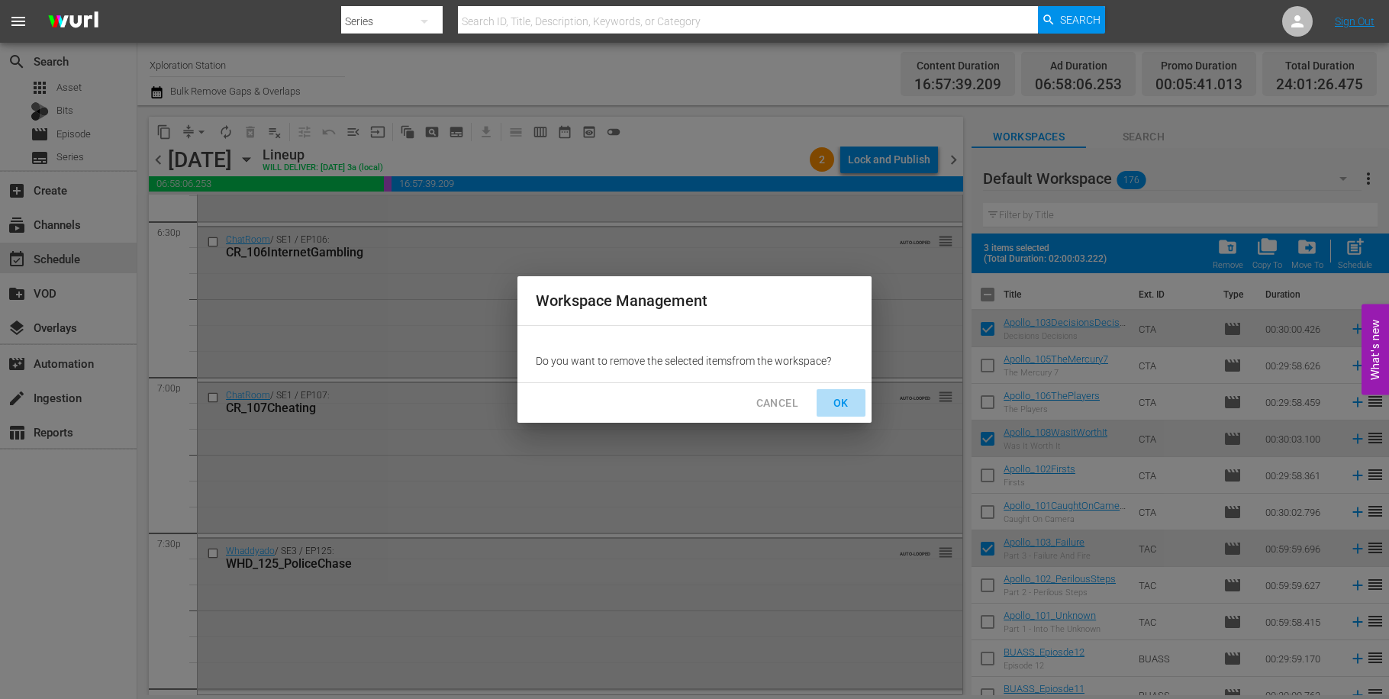
click at [839, 401] on span "OK" at bounding box center [841, 403] width 24 height 19
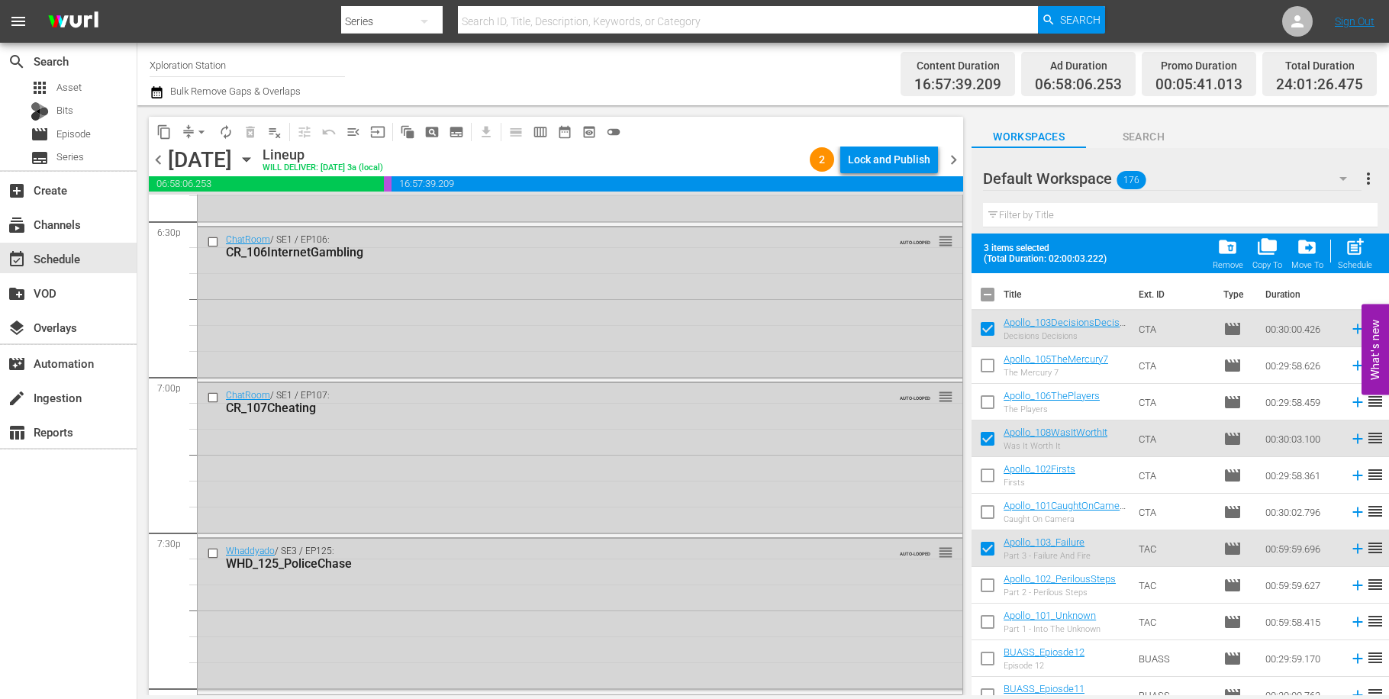
checkbox input "false"
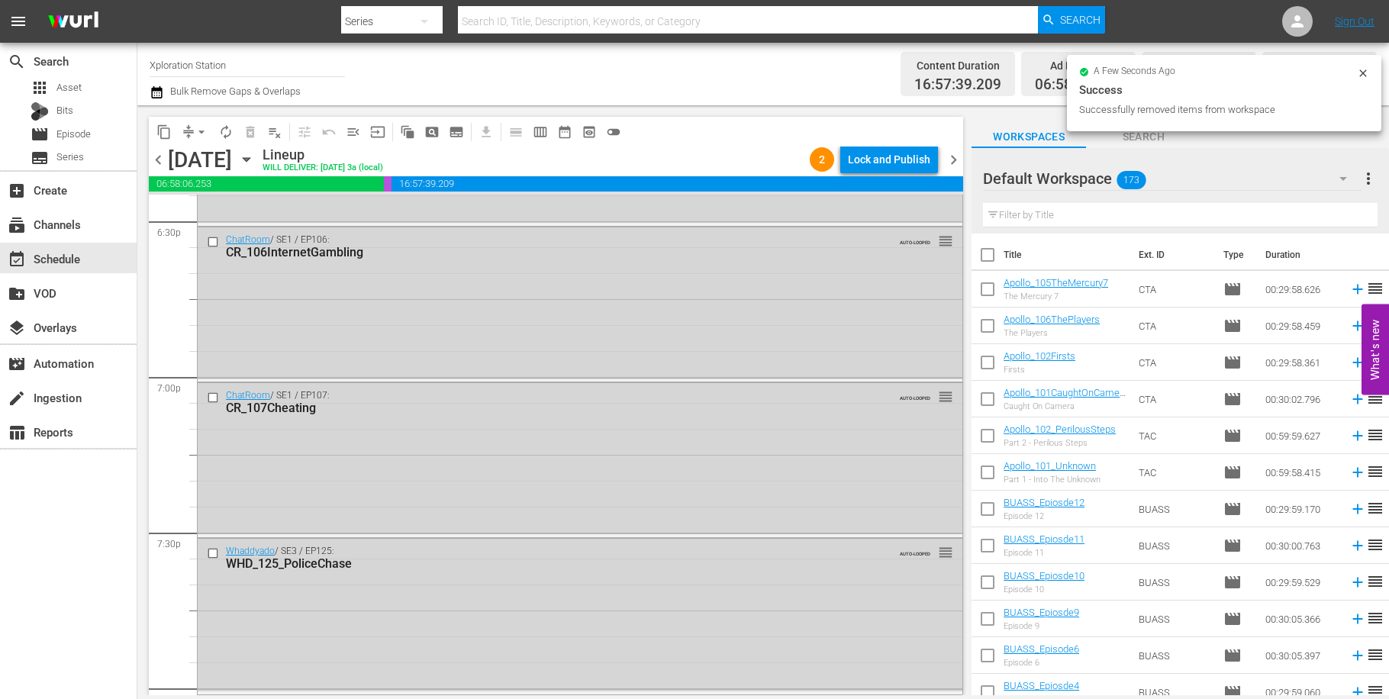
click at [255, 165] on icon "button" at bounding box center [246, 159] width 17 height 17
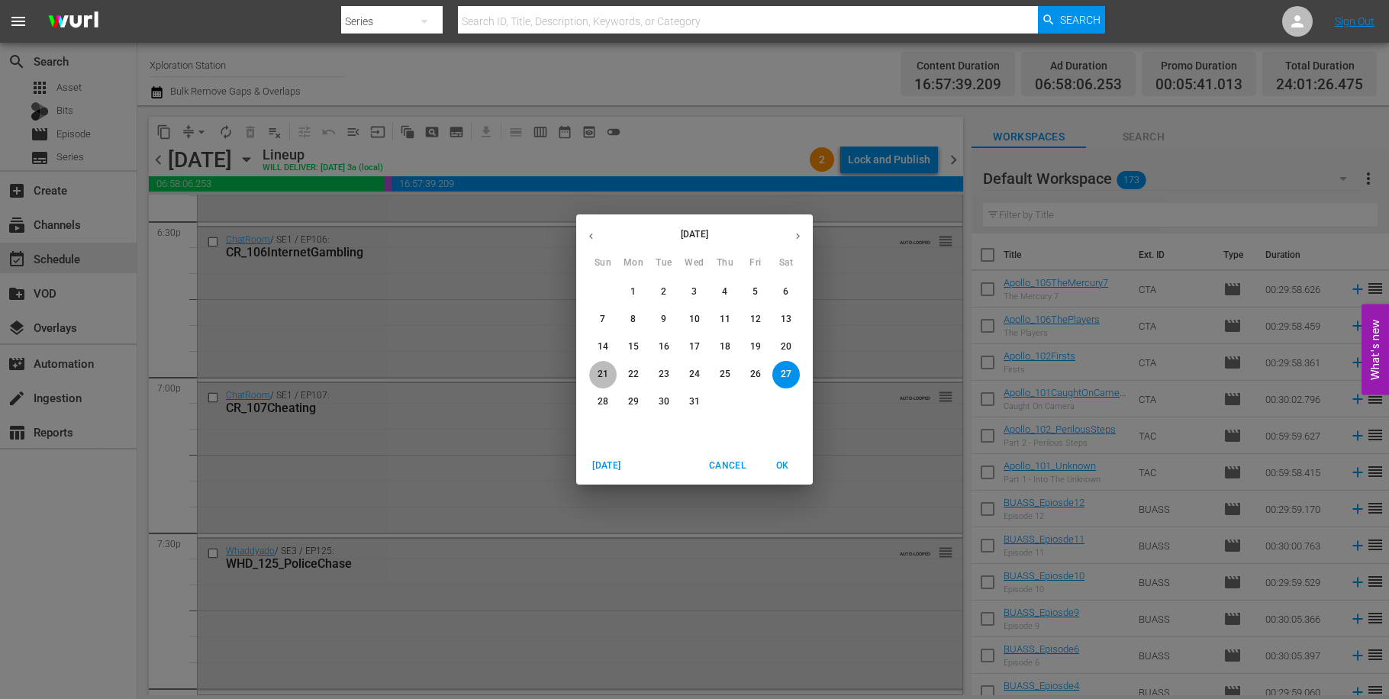
click at [598, 375] on p "21" at bounding box center [602, 374] width 11 height 13
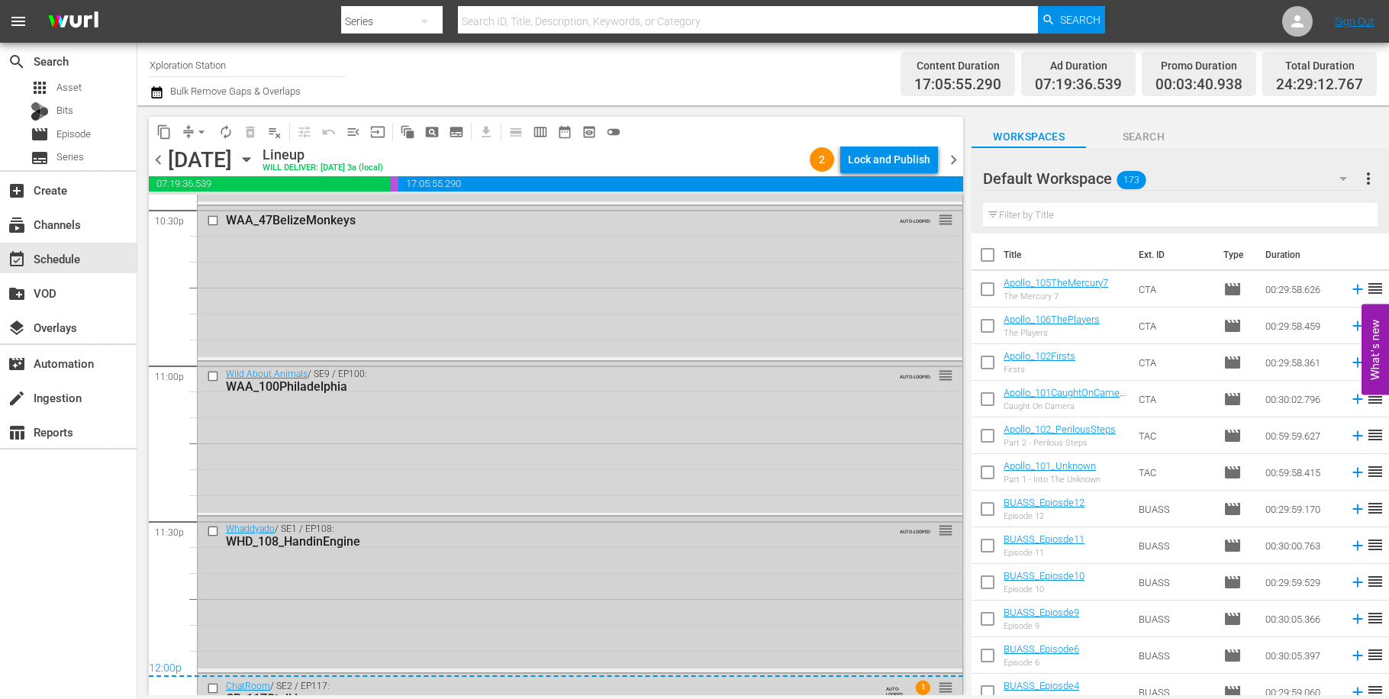
scroll to position [7123, 0]
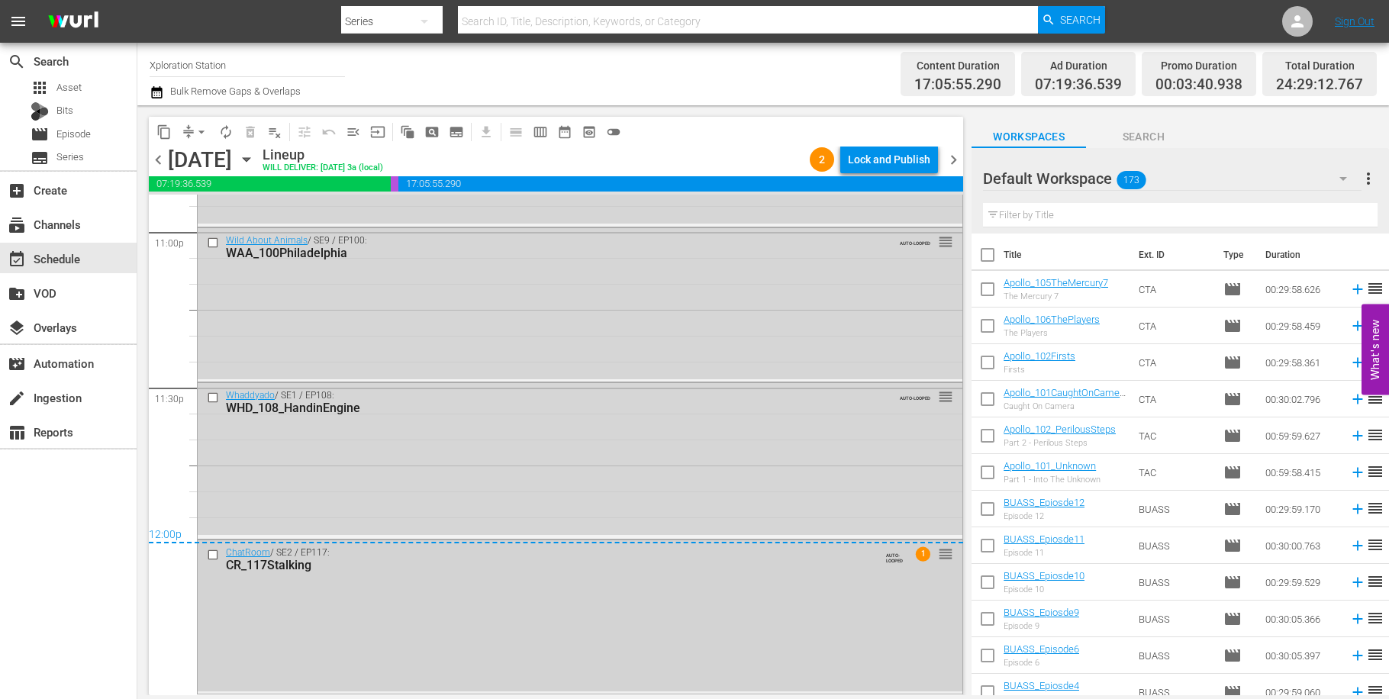
click at [215, 557] on input "checkbox" at bounding box center [215, 554] width 16 height 13
click at [214, 398] on input "checkbox" at bounding box center [215, 397] width 16 height 13
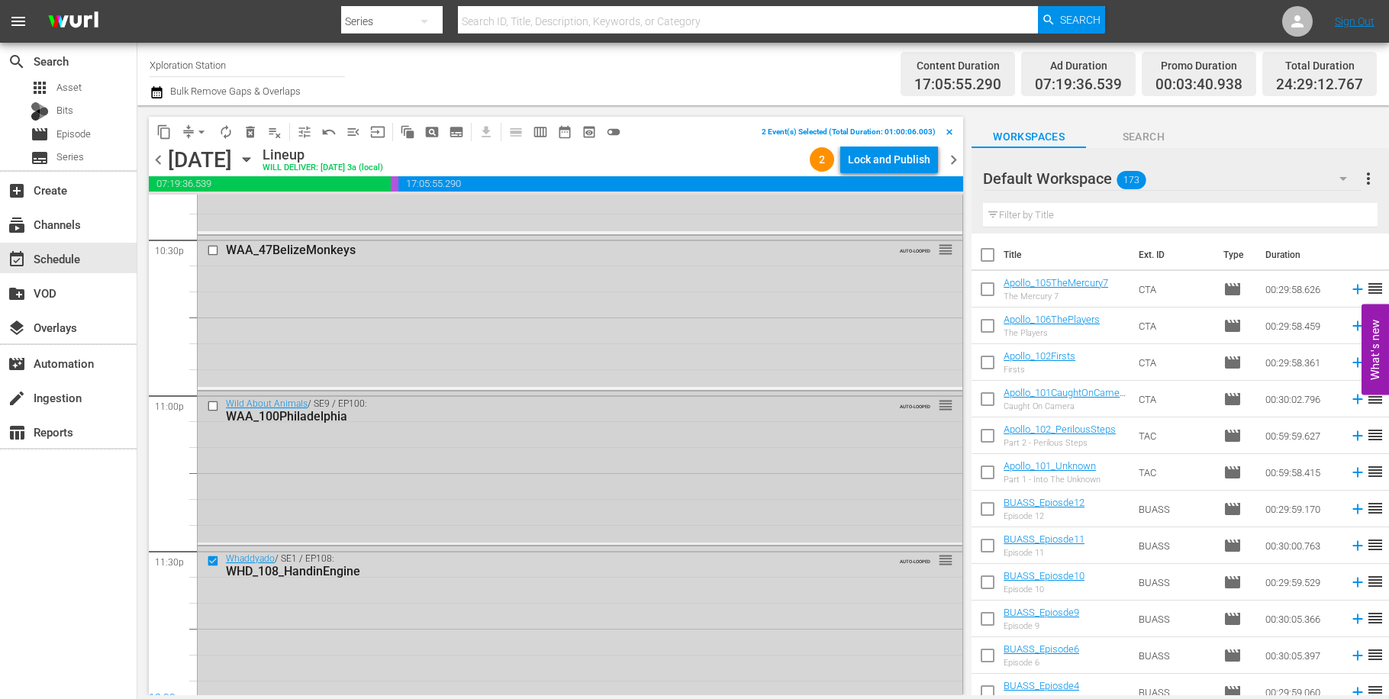
scroll to position [6985, 0]
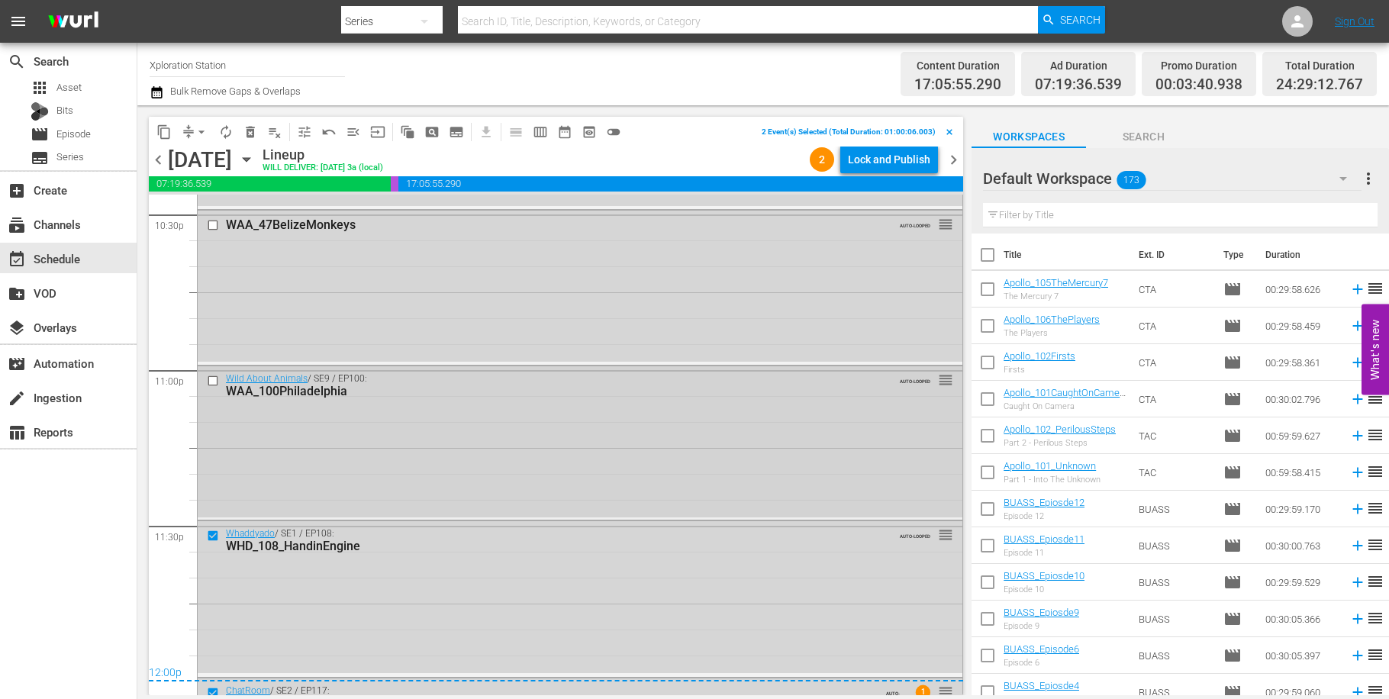
click at [215, 384] on input "checkbox" at bounding box center [215, 381] width 16 height 13
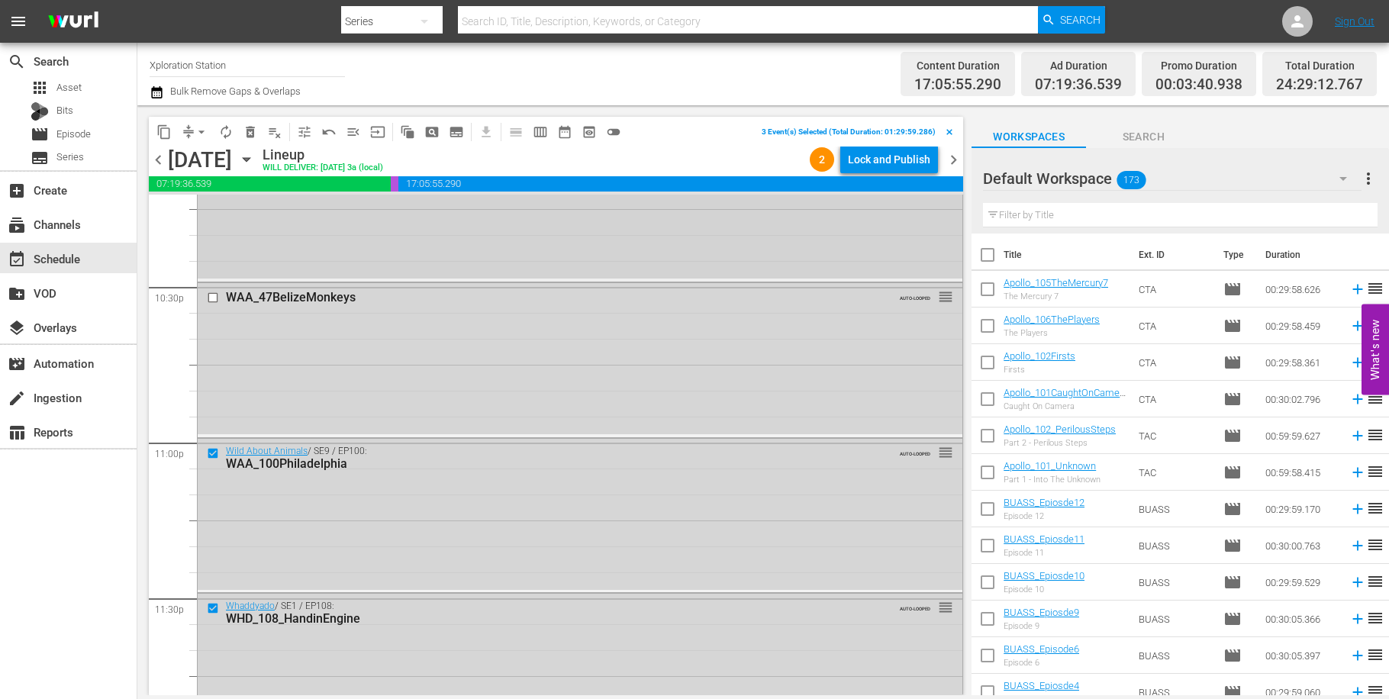
scroll to position [6708, 0]
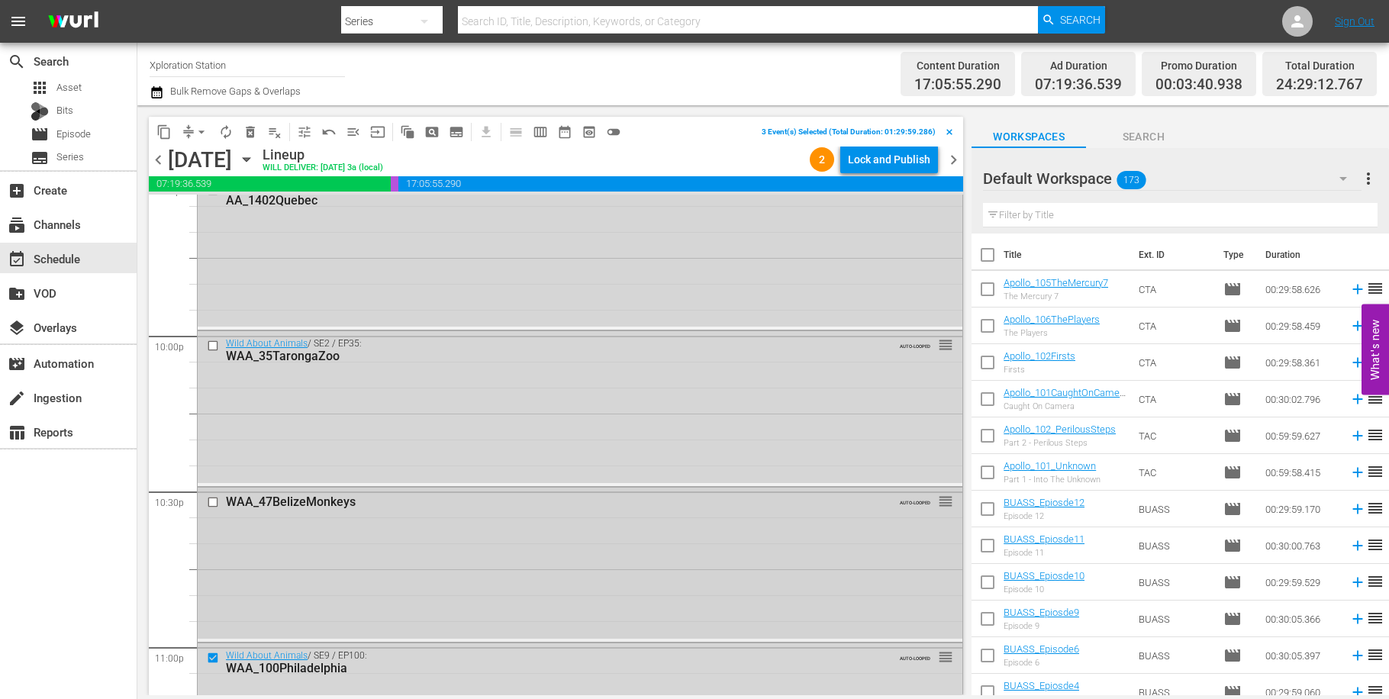
click at [214, 504] on input "checkbox" at bounding box center [215, 501] width 16 height 13
click at [211, 348] on input "checkbox" at bounding box center [215, 346] width 16 height 13
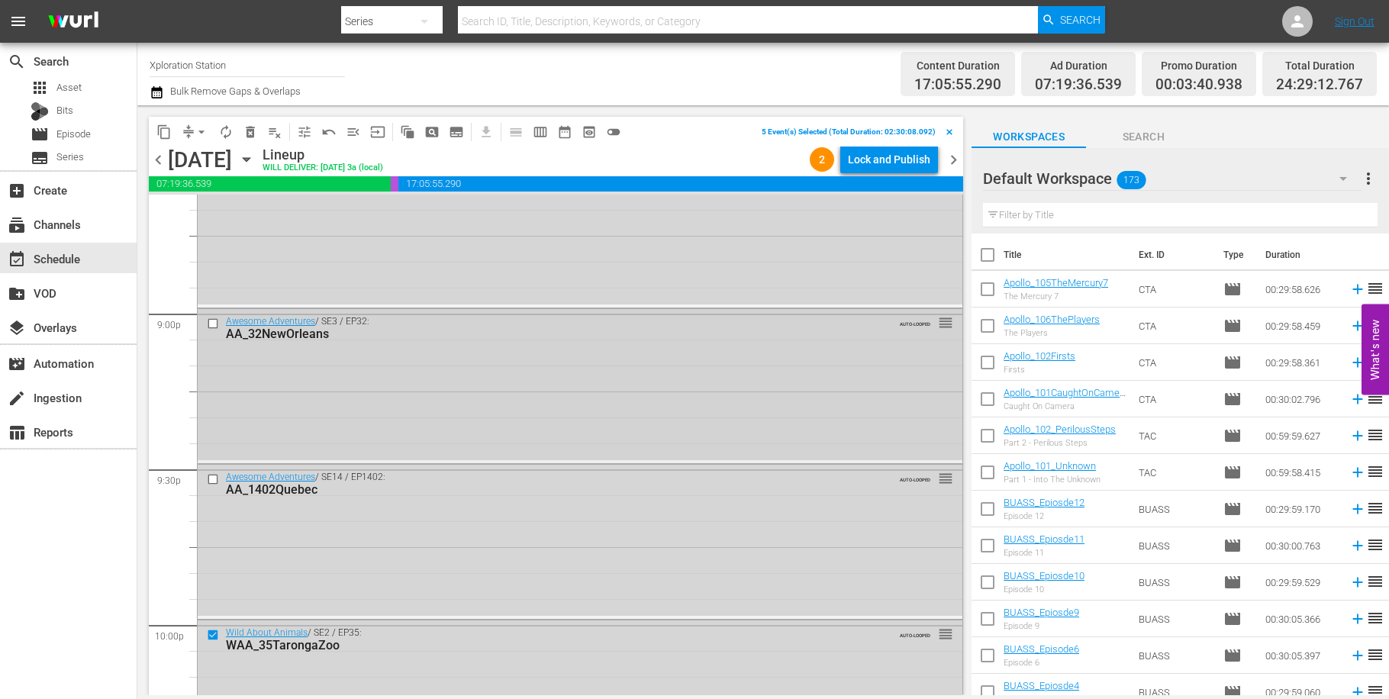
scroll to position [6418, 0]
click at [211, 482] on input "checkbox" at bounding box center [215, 480] width 16 height 13
click at [213, 323] on input "checkbox" at bounding box center [215, 323] width 16 height 13
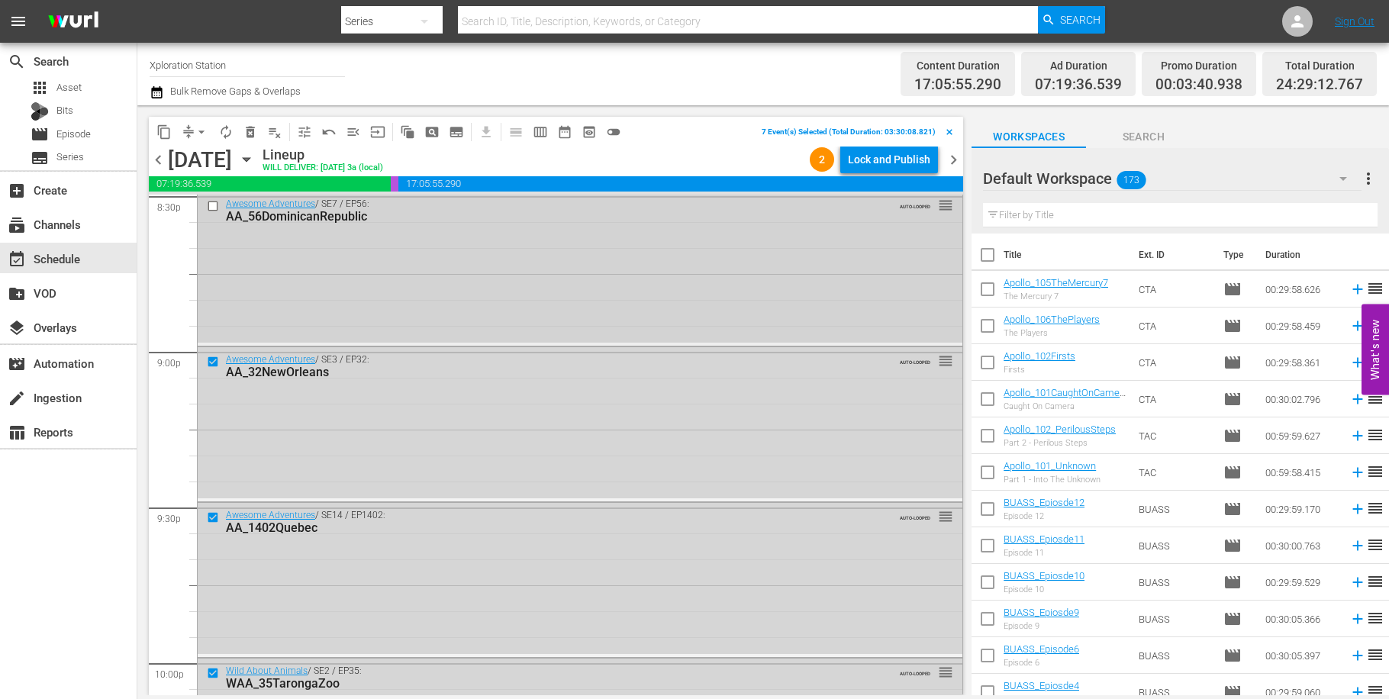
scroll to position [6166, 0]
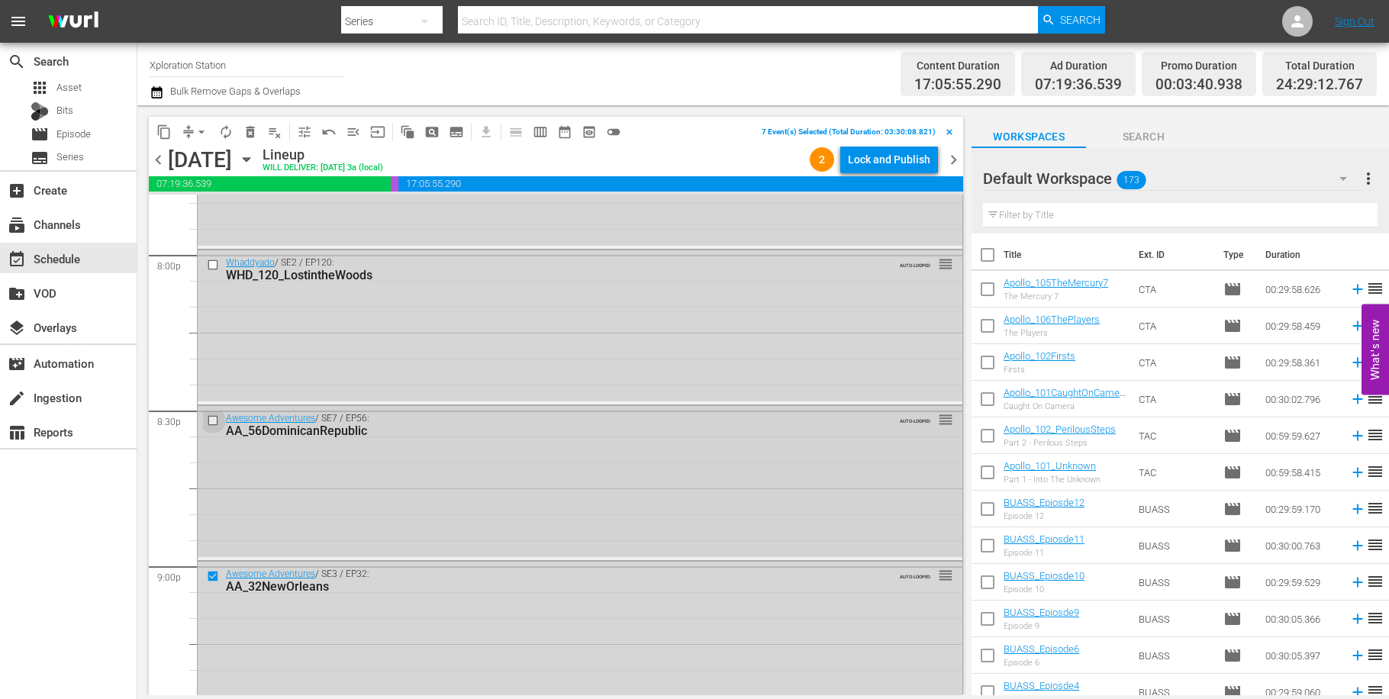
click at [216, 419] on input "checkbox" at bounding box center [215, 420] width 16 height 13
click at [213, 264] on input "checkbox" at bounding box center [215, 265] width 16 height 13
click at [250, 127] on span "delete_forever_outlined" at bounding box center [250, 131] width 15 height 15
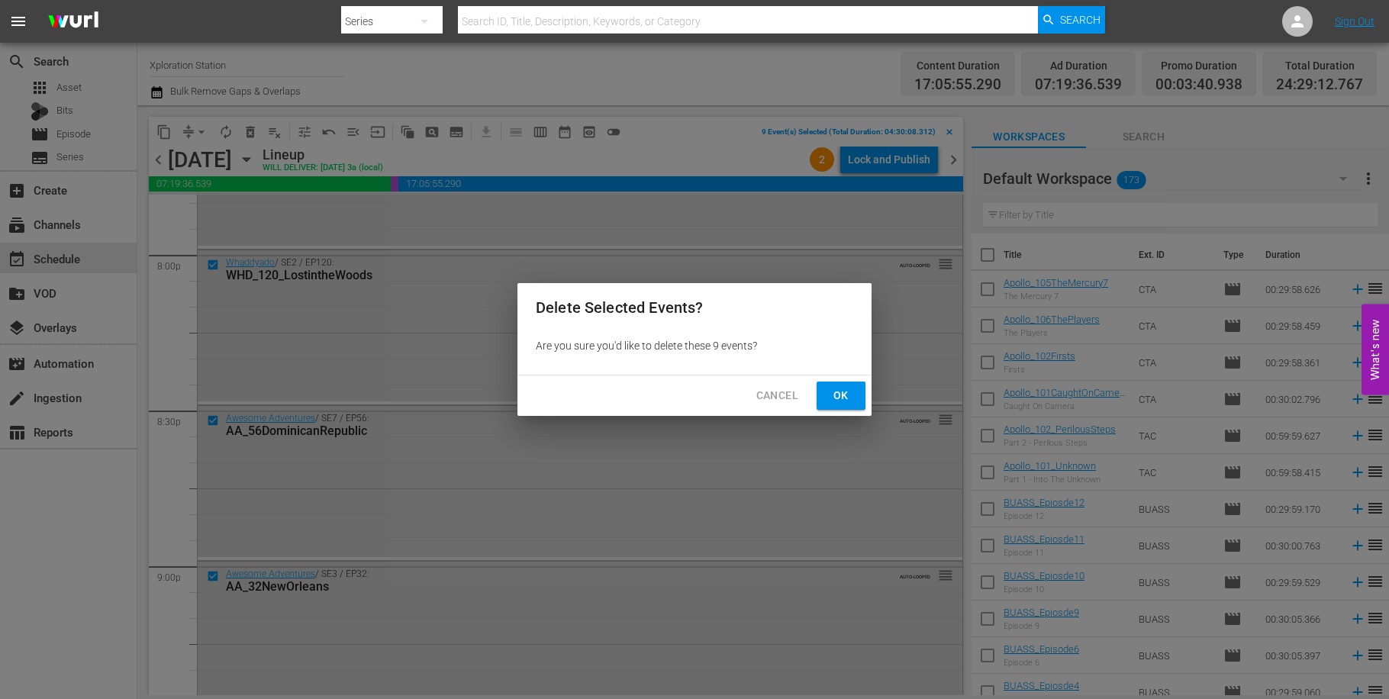
click at [829, 398] on span "Ok" at bounding box center [841, 395] width 24 height 19
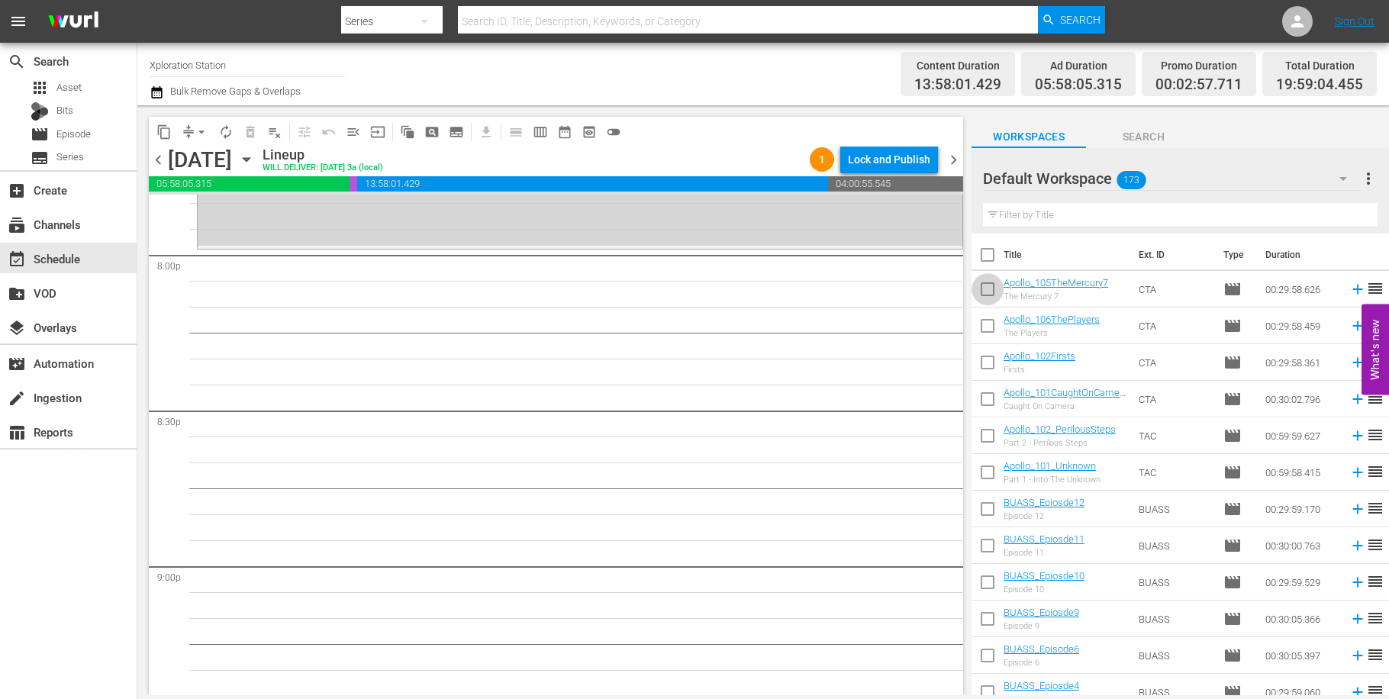
click at [986, 293] on input "checkbox" at bounding box center [987, 292] width 32 height 32
checkbox input "true"
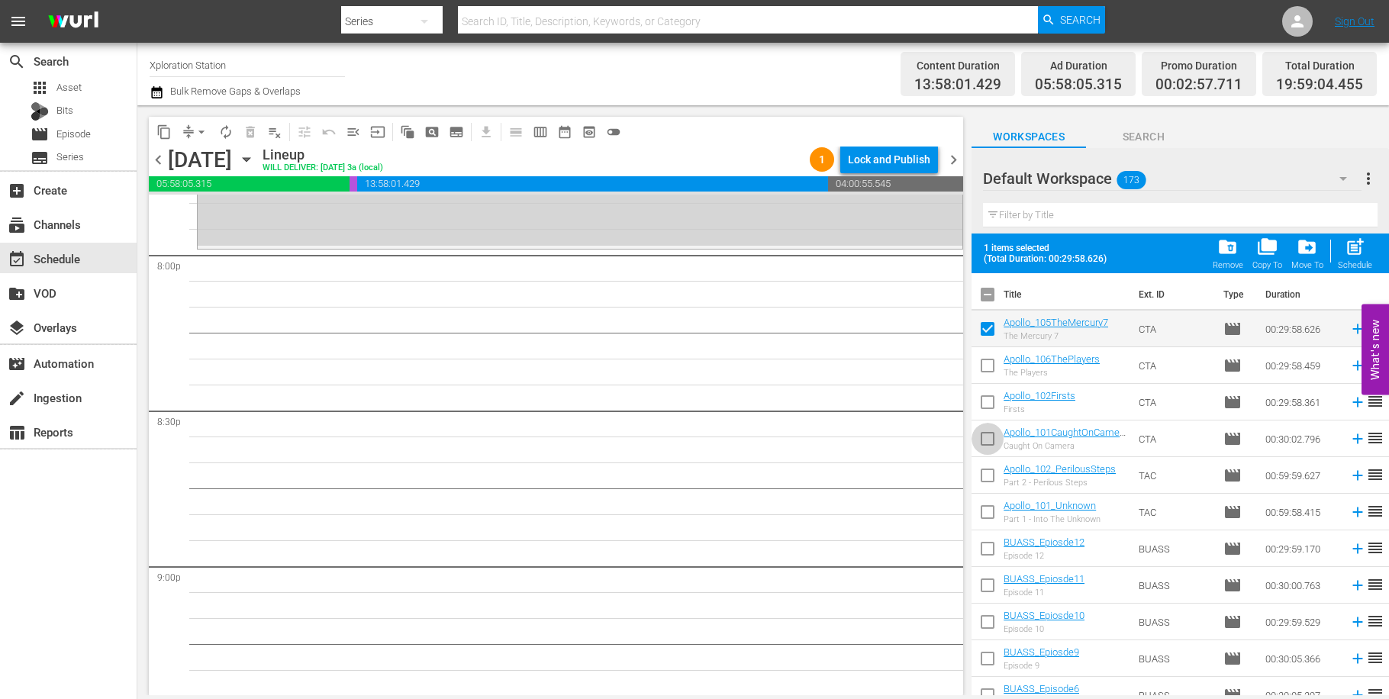
click at [987, 447] on input "checkbox" at bounding box center [987, 442] width 32 height 32
checkbox input "true"
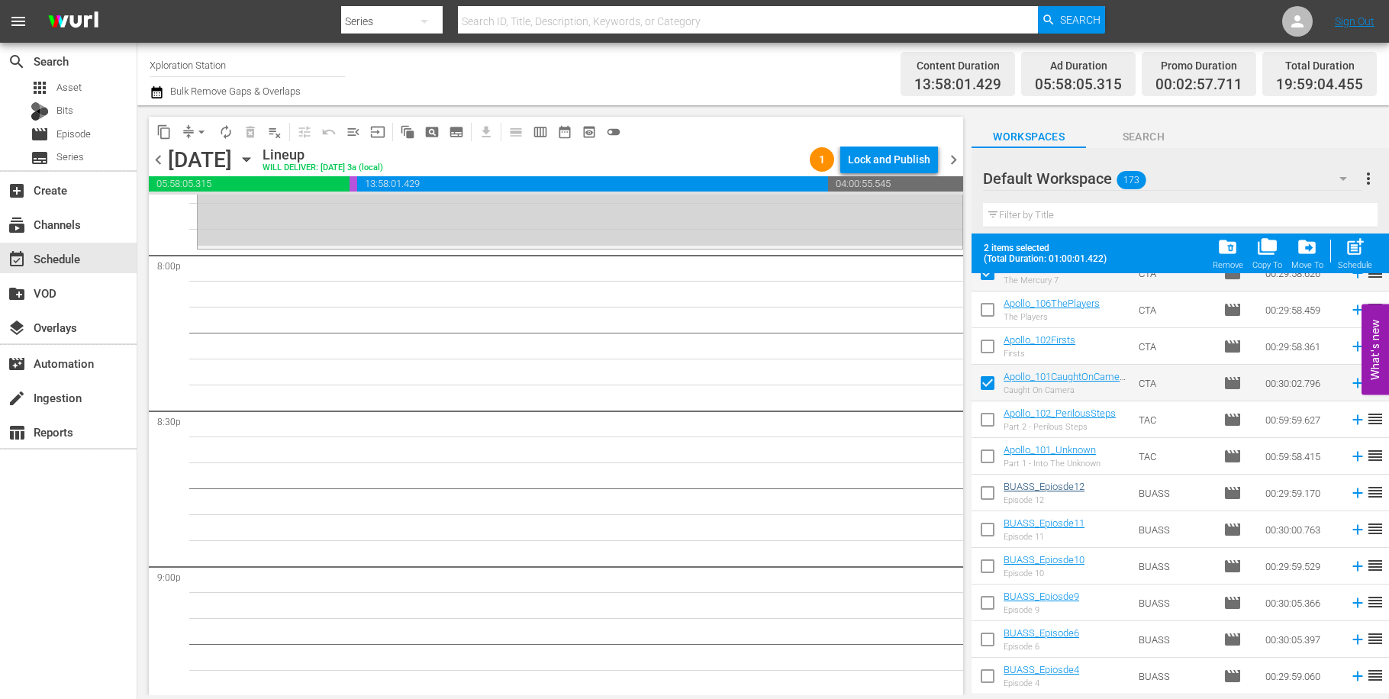
scroll to position [89, 0]
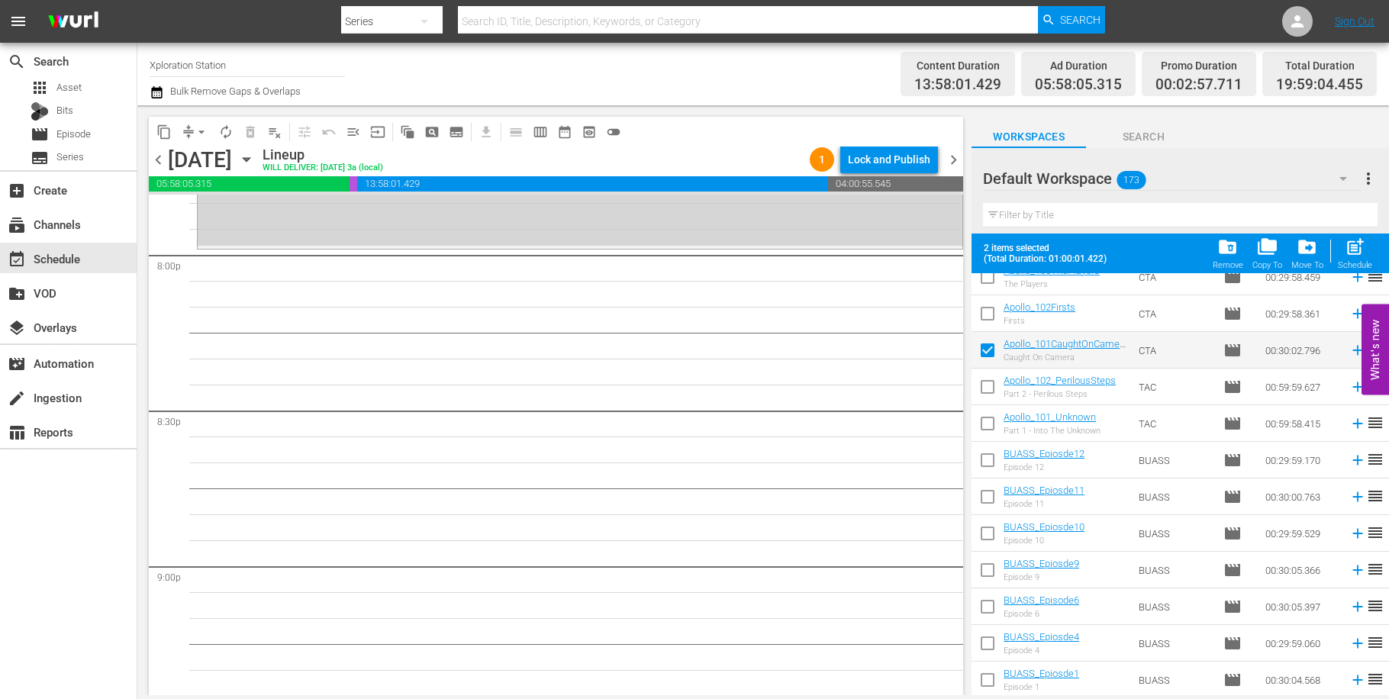
click at [990, 420] on input "checkbox" at bounding box center [987, 427] width 32 height 32
checkbox input "true"
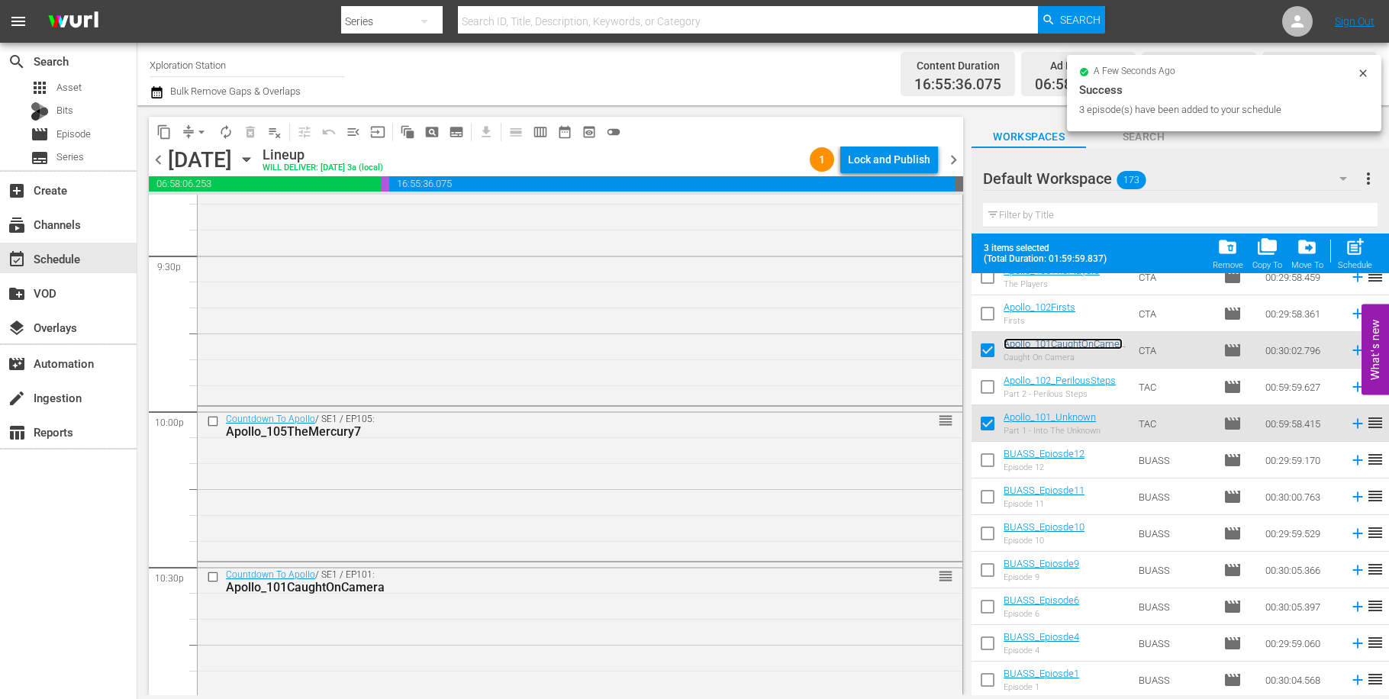
scroll to position [6971, 0]
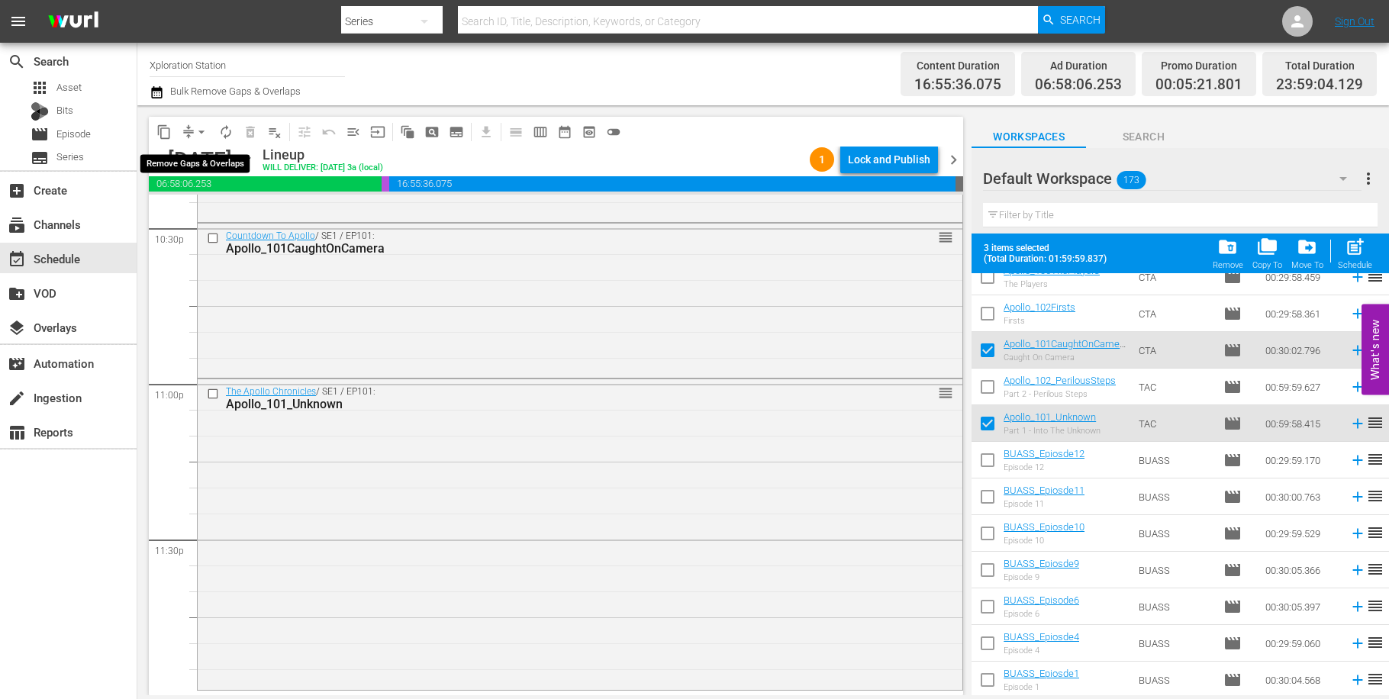
click at [204, 127] on span "arrow_drop_down" at bounding box center [201, 131] width 15 height 15
click at [247, 215] on li "Align to End of Previous Day" at bounding box center [202, 213] width 160 height 25
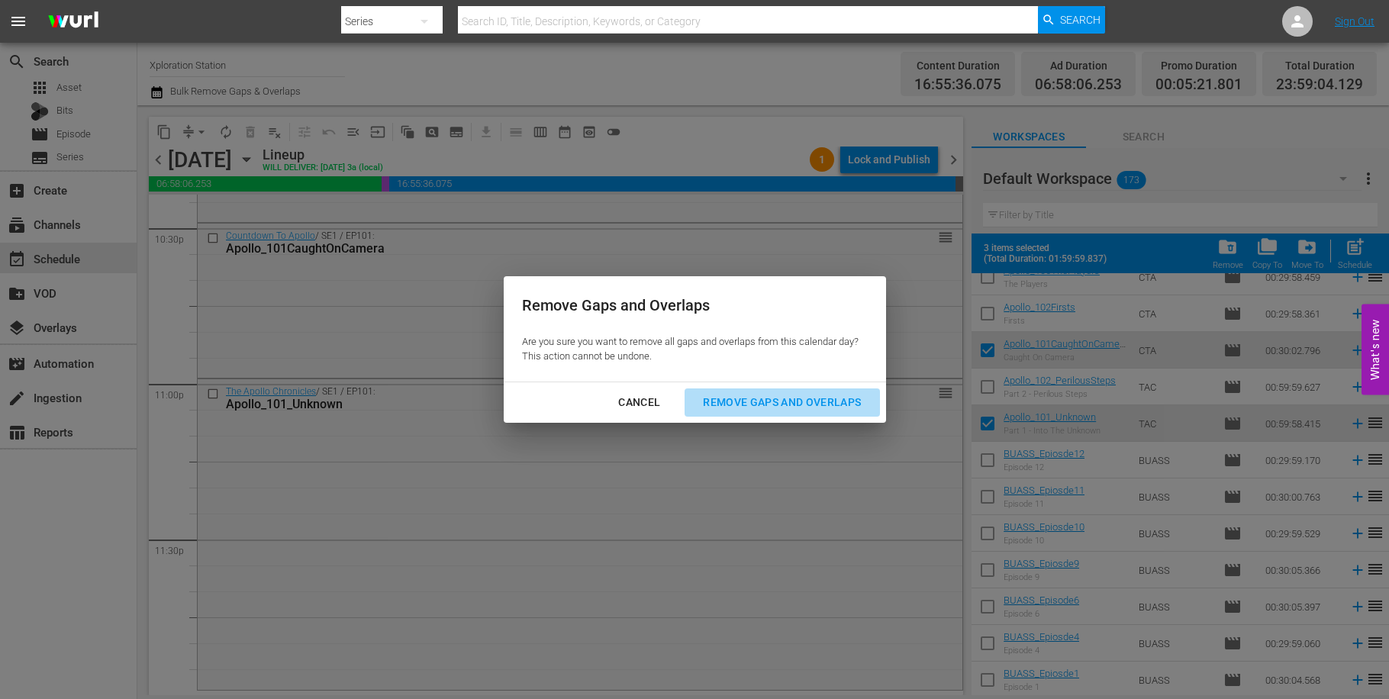
click at [775, 398] on div "Remove Gaps and Overlaps" at bounding box center [782, 402] width 182 height 19
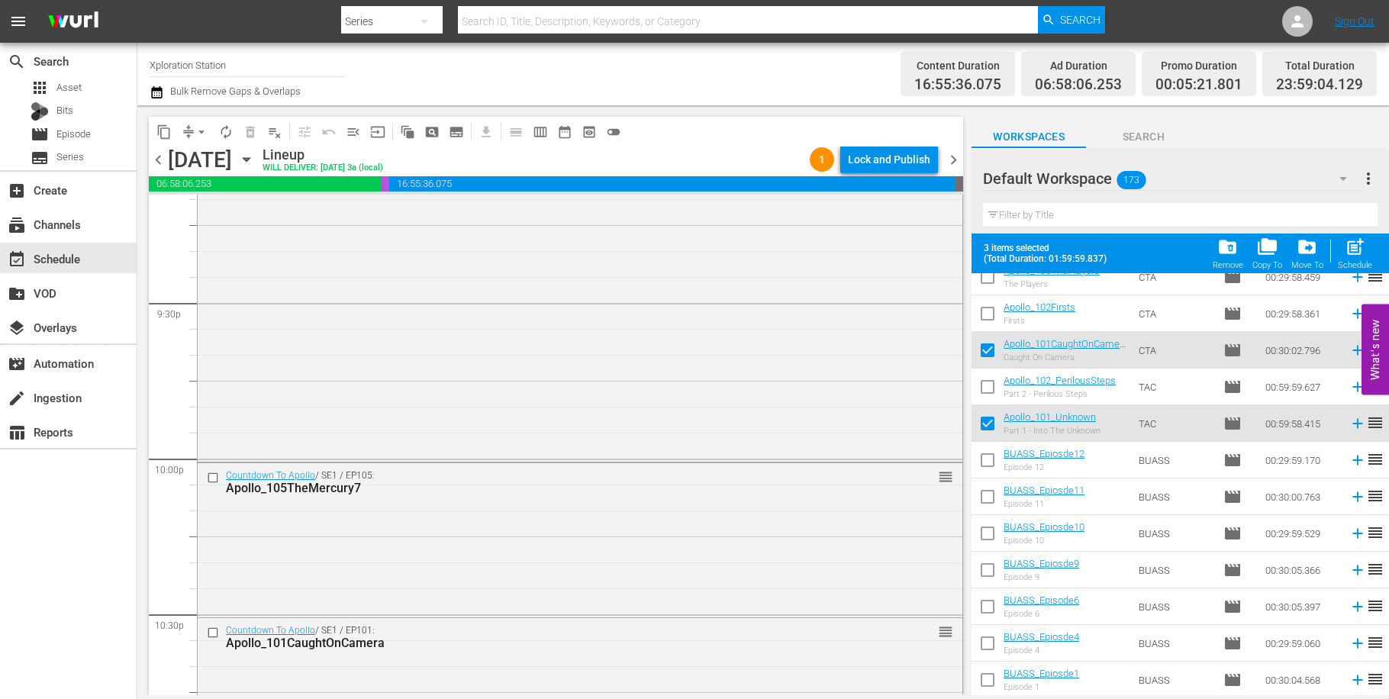
scroll to position [6976, 0]
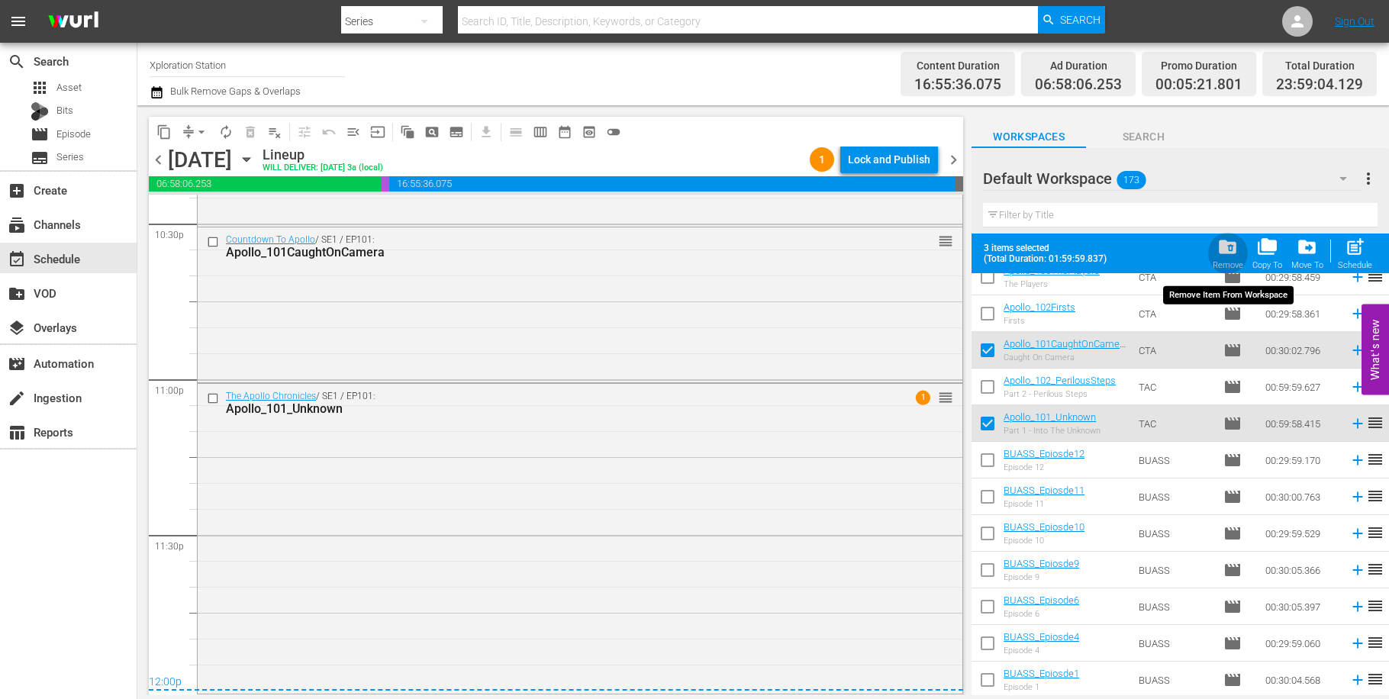
click at [1236, 249] on span "folder_delete" at bounding box center [1227, 247] width 21 height 21
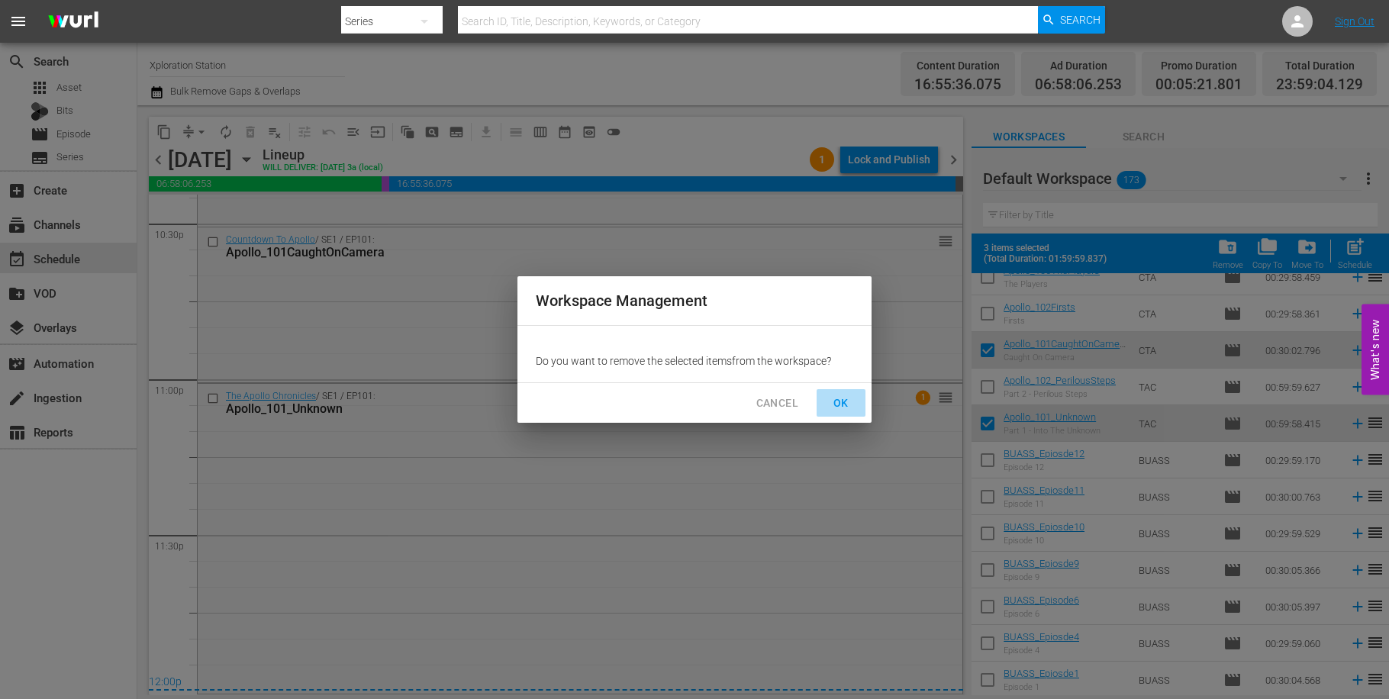
click at [848, 414] on button "OK" at bounding box center [840, 403] width 49 height 28
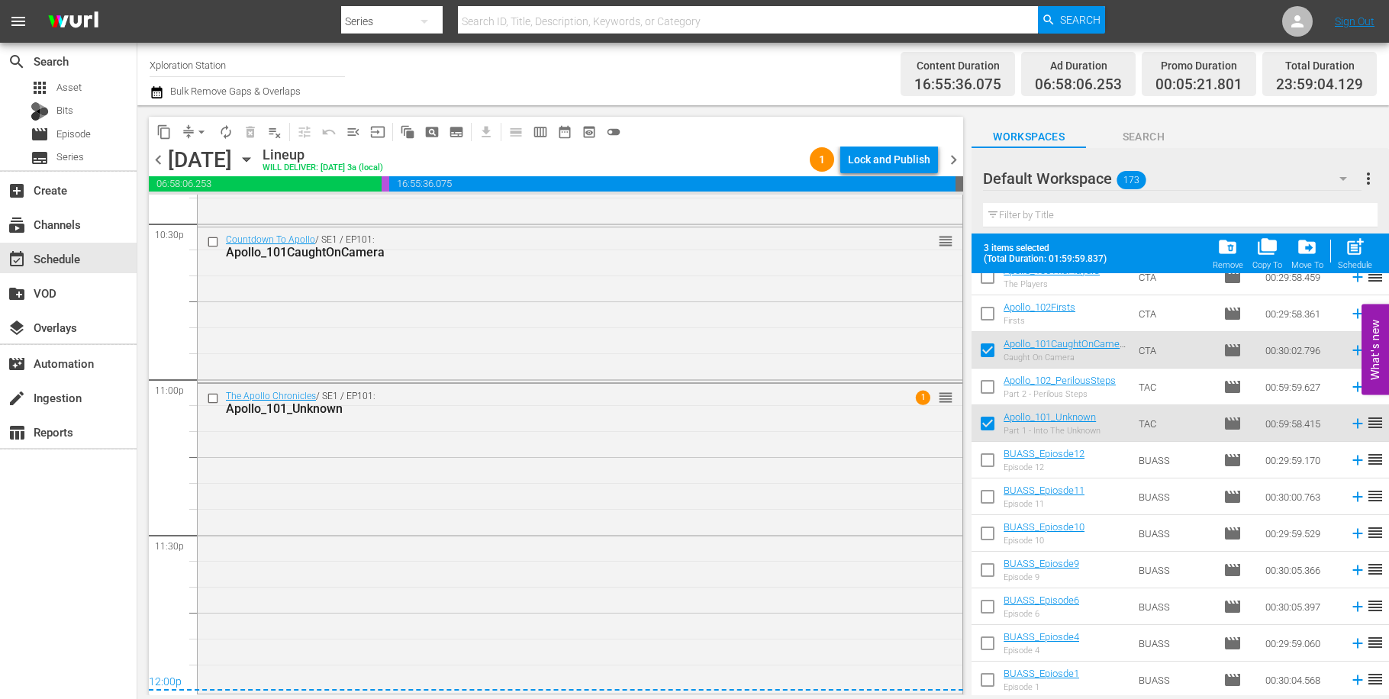
checkbox input "false"
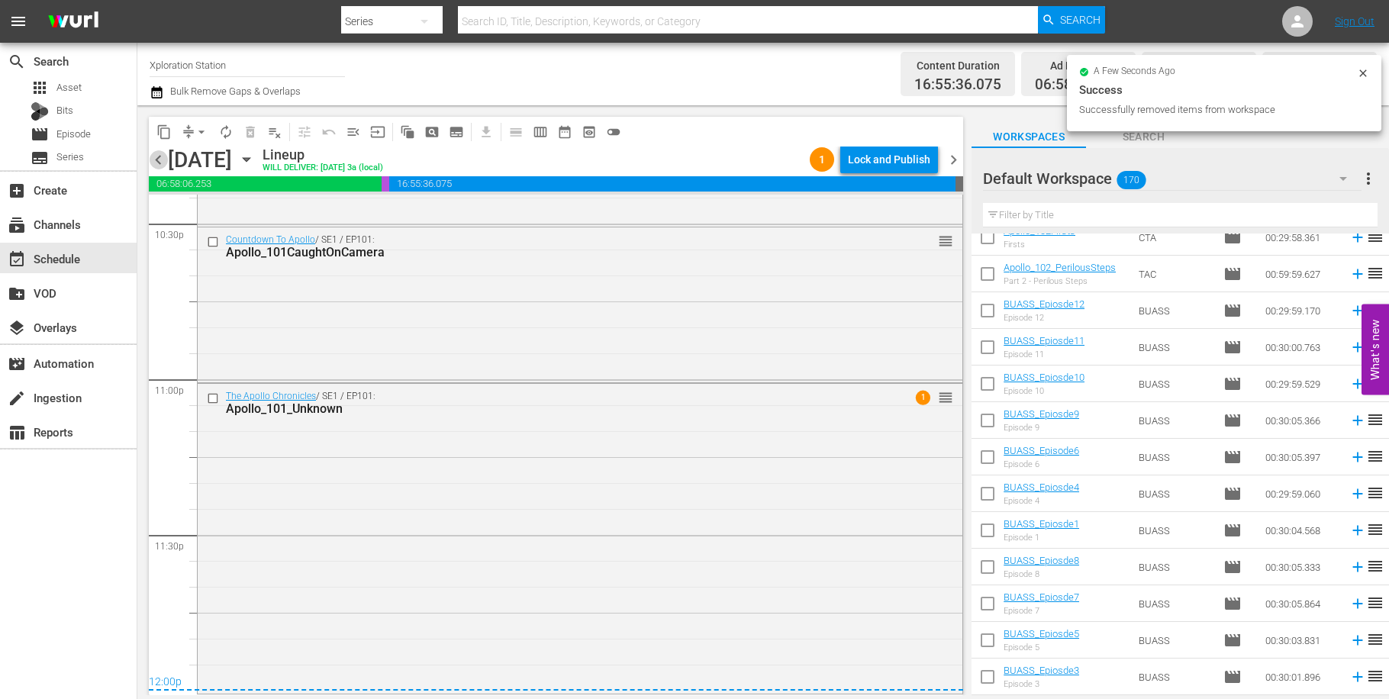
click at [164, 166] on span "chevron_left" at bounding box center [158, 159] width 19 height 19
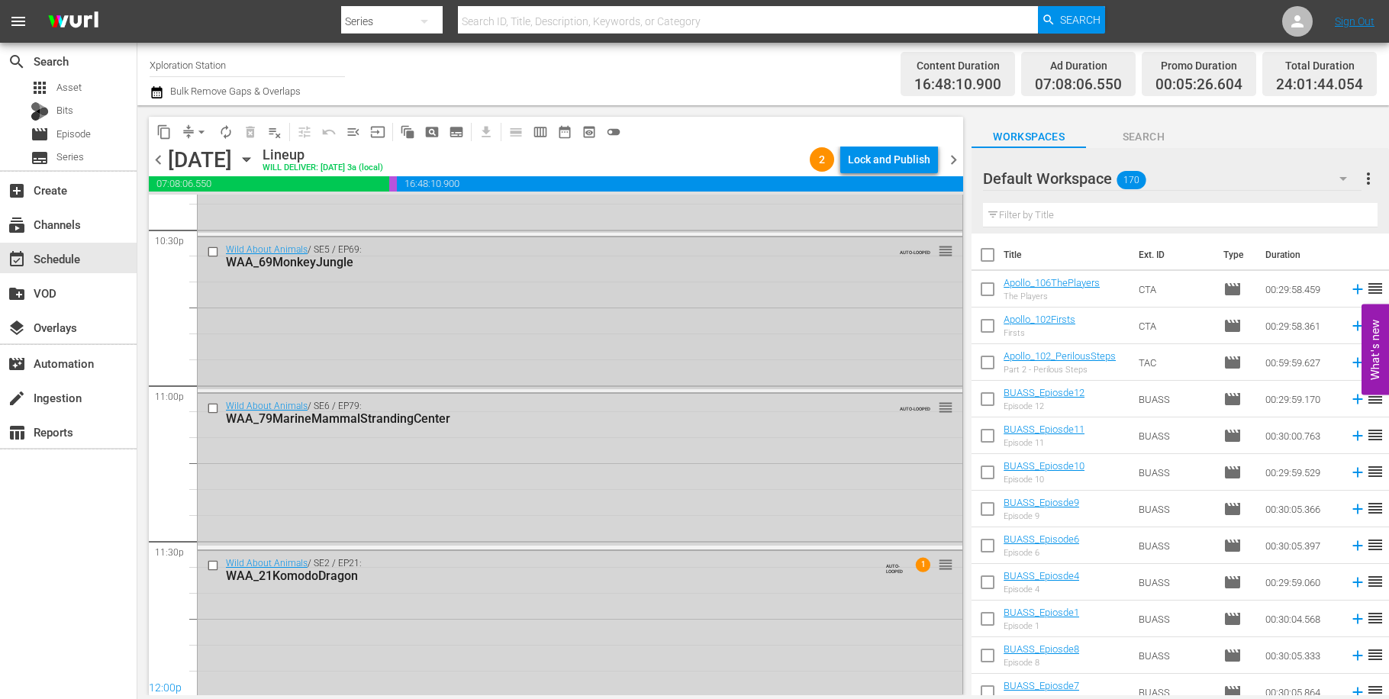
scroll to position [6981, 0]
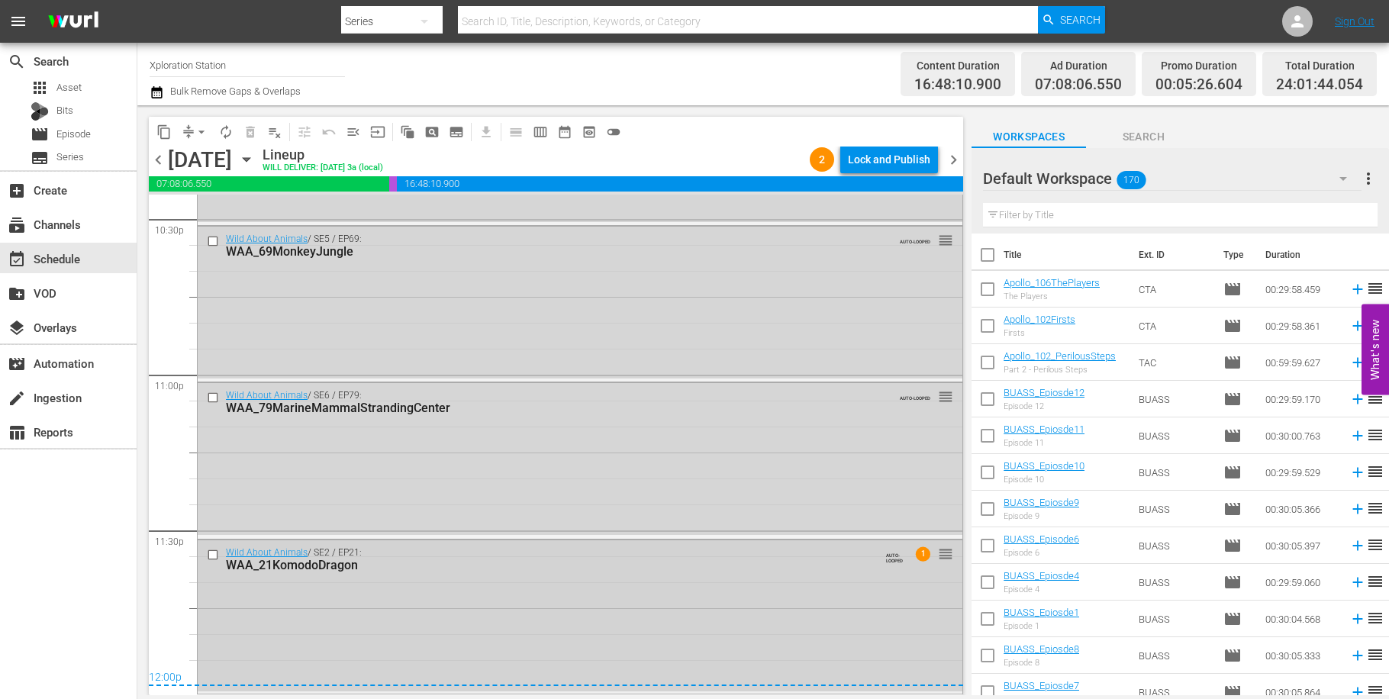
click at [216, 557] on input "checkbox" at bounding box center [215, 554] width 16 height 13
click at [209, 393] on input "checkbox" at bounding box center [215, 397] width 16 height 13
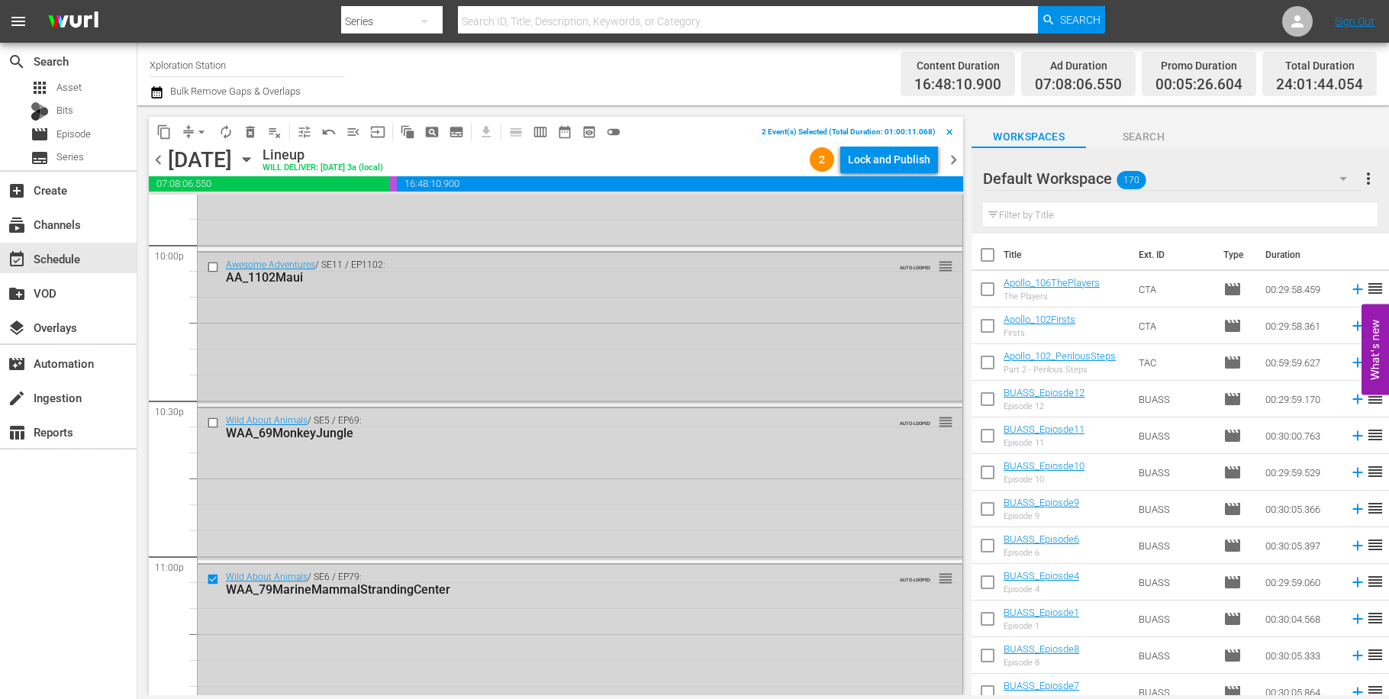
scroll to position [6754, 0]
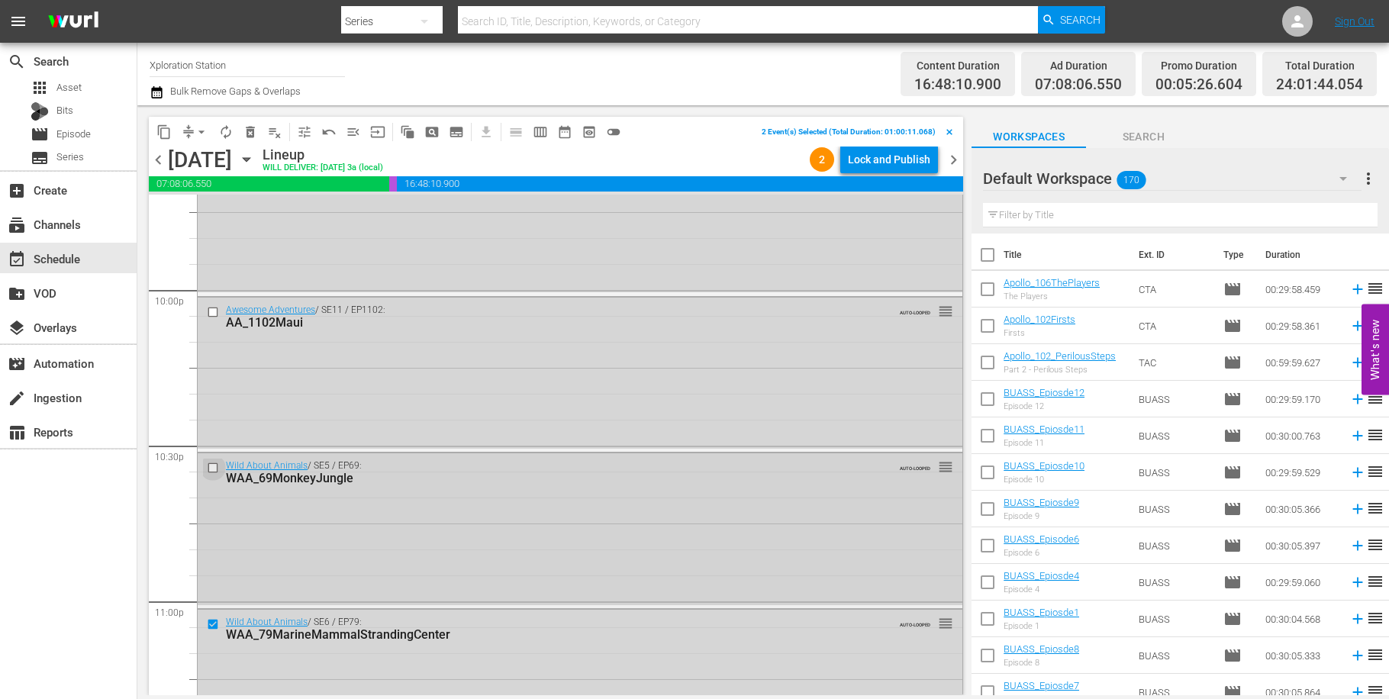
click at [213, 473] on input "checkbox" at bounding box center [215, 468] width 16 height 13
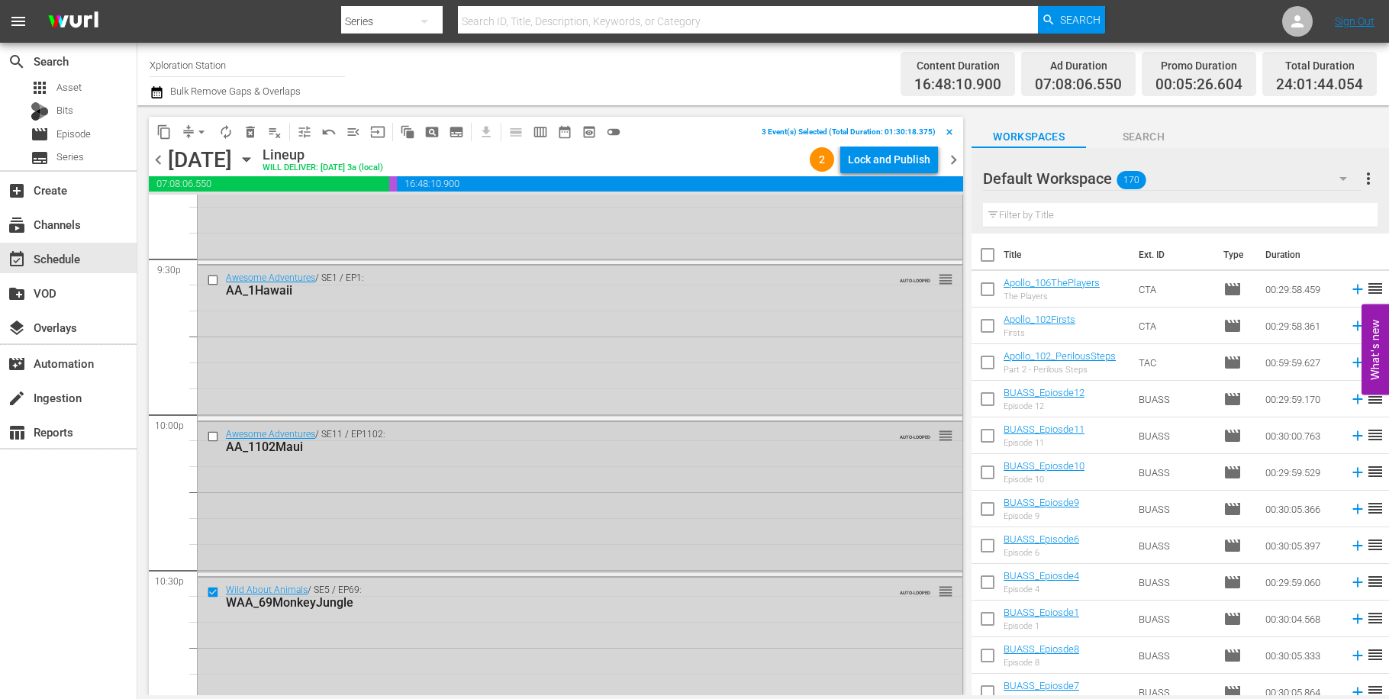
scroll to position [6628, 0]
click at [221, 440] on input "checkbox" at bounding box center [215, 437] width 16 height 13
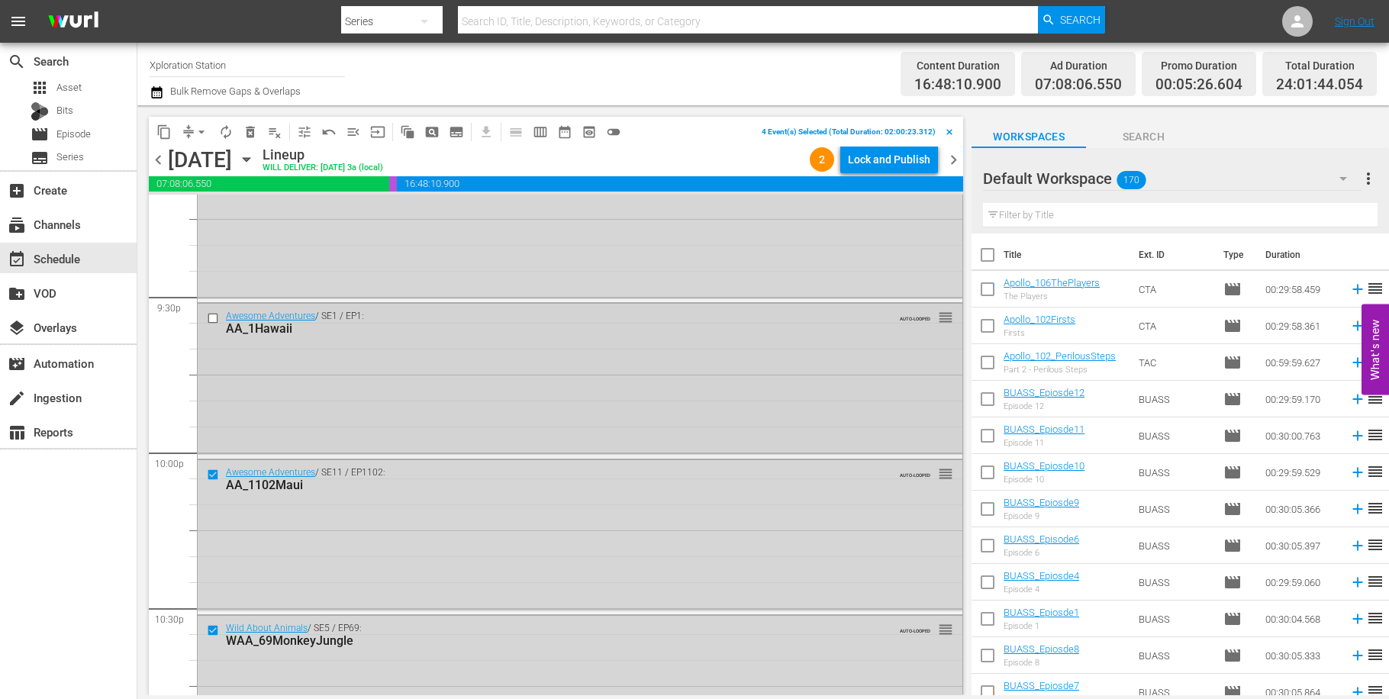
scroll to position [6414, 0]
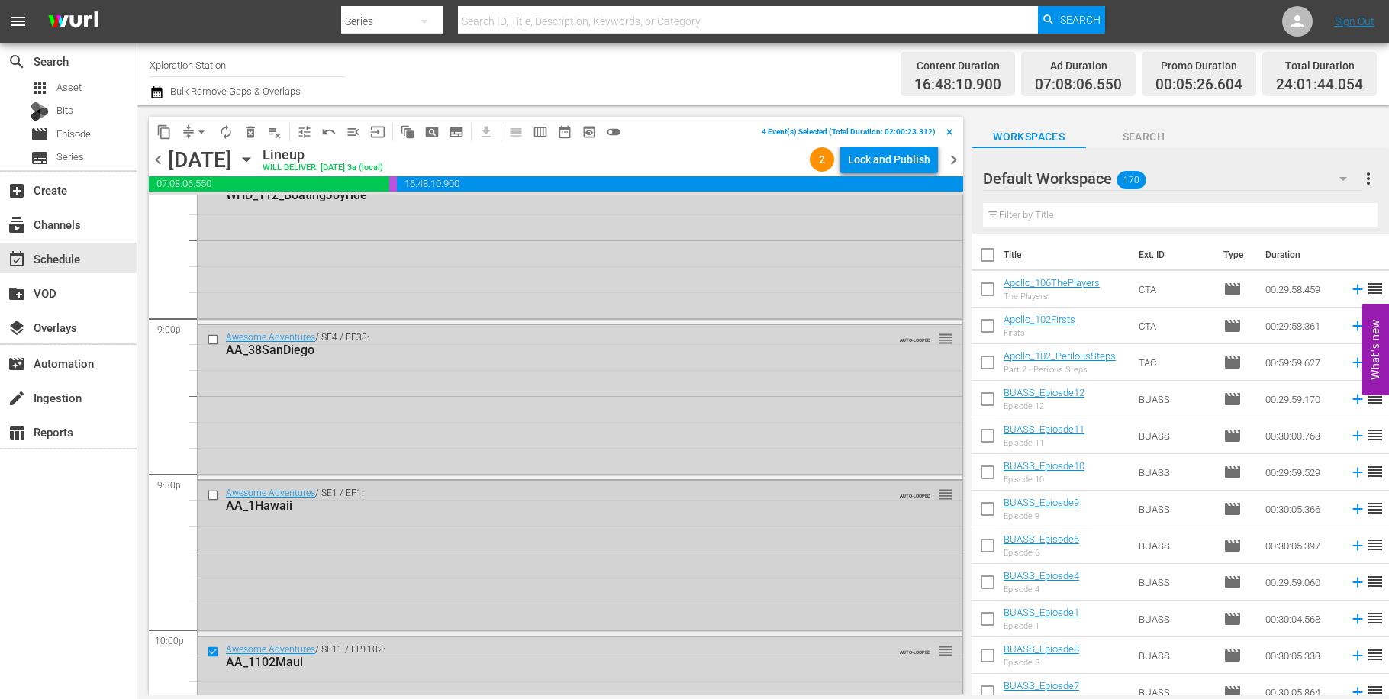
click at [213, 497] on input "checkbox" at bounding box center [215, 495] width 16 height 13
click at [217, 343] on input "checkbox" at bounding box center [215, 339] width 16 height 13
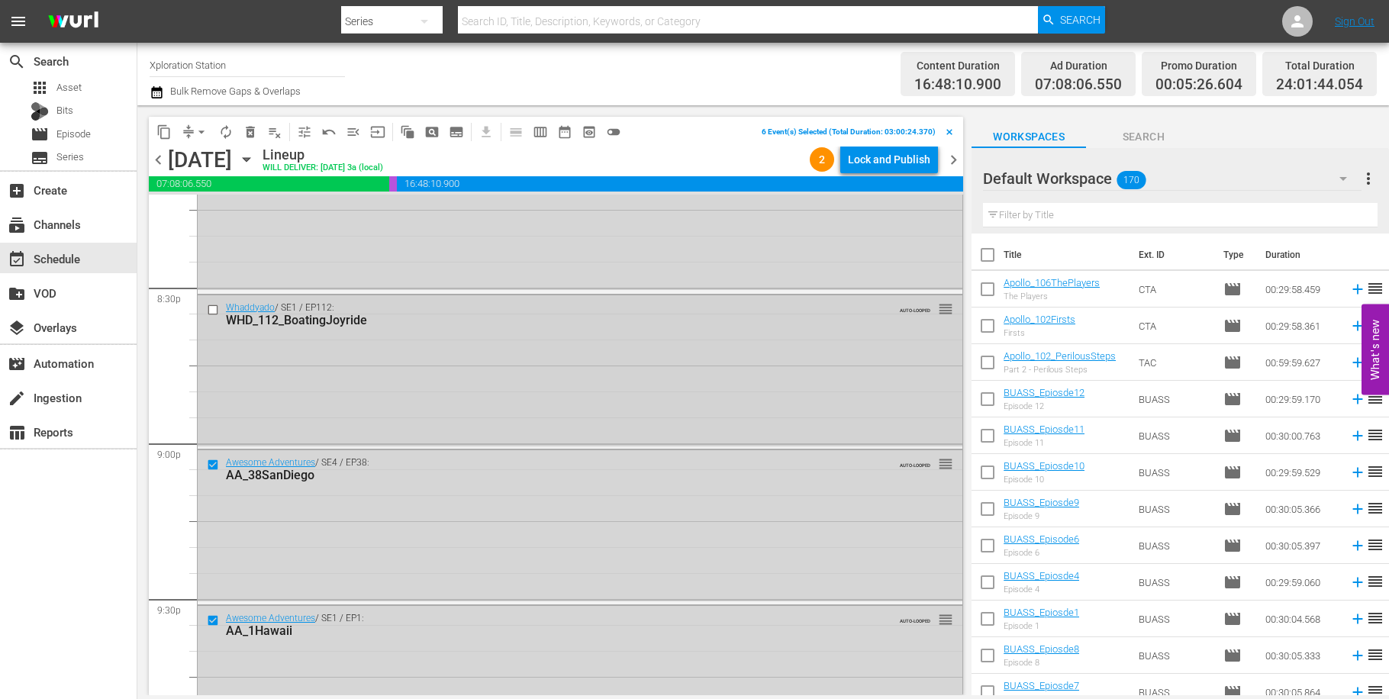
scroll to position [6124, 0]
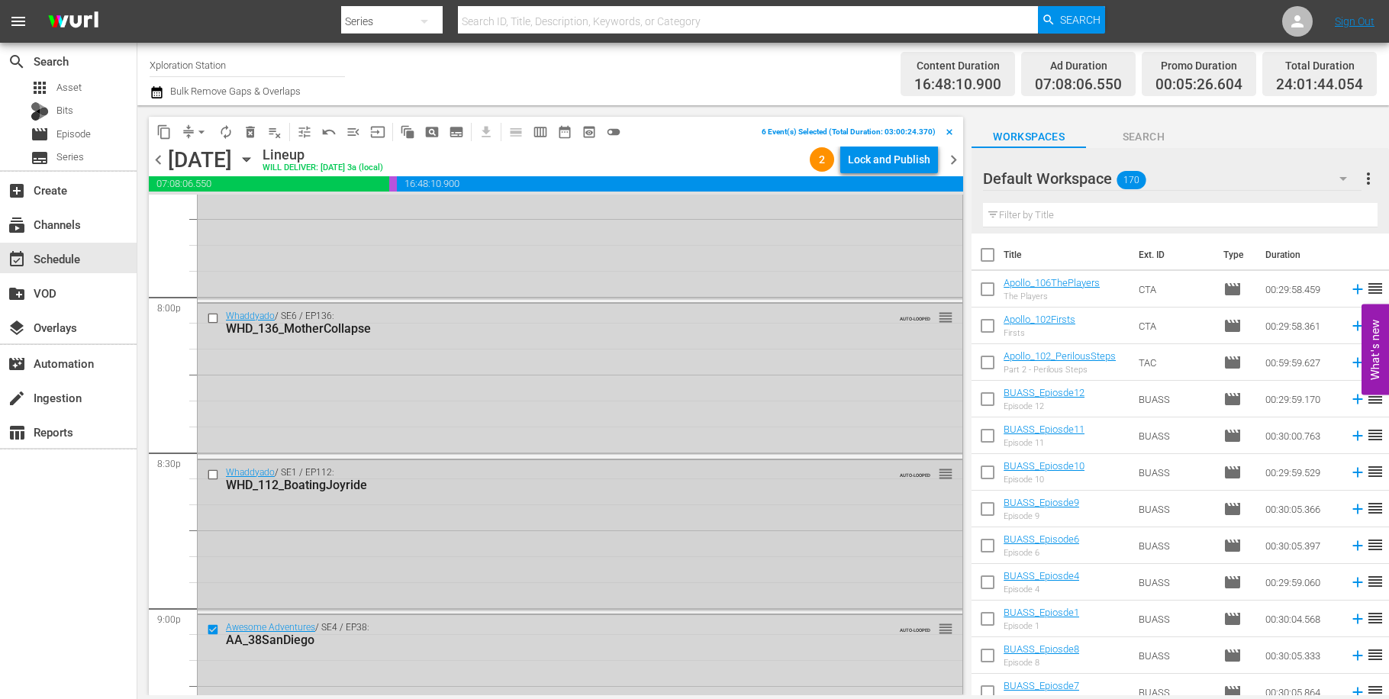
click at [214, 472] on input "checkbox" at bounding box center [215, 474] width 16 height 13
click at [211, 312] on input "checkbox" at bounding box center [215, 318] width 16 height 13
click at [261, 130] on button "delete_forever_outlined" at bounding box center [250, 132] width 24 height 24
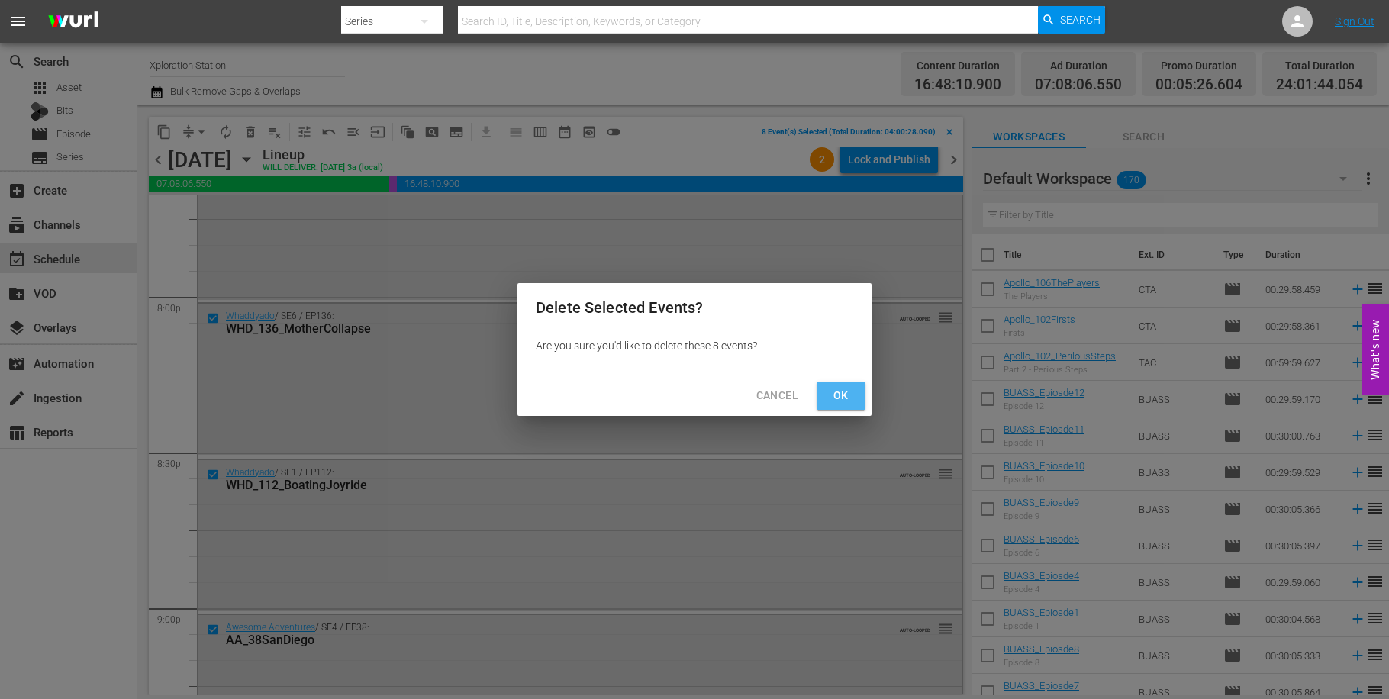
click at [820, 382] on button "Ok" at bounding box center [840, 396] width 49 height 28
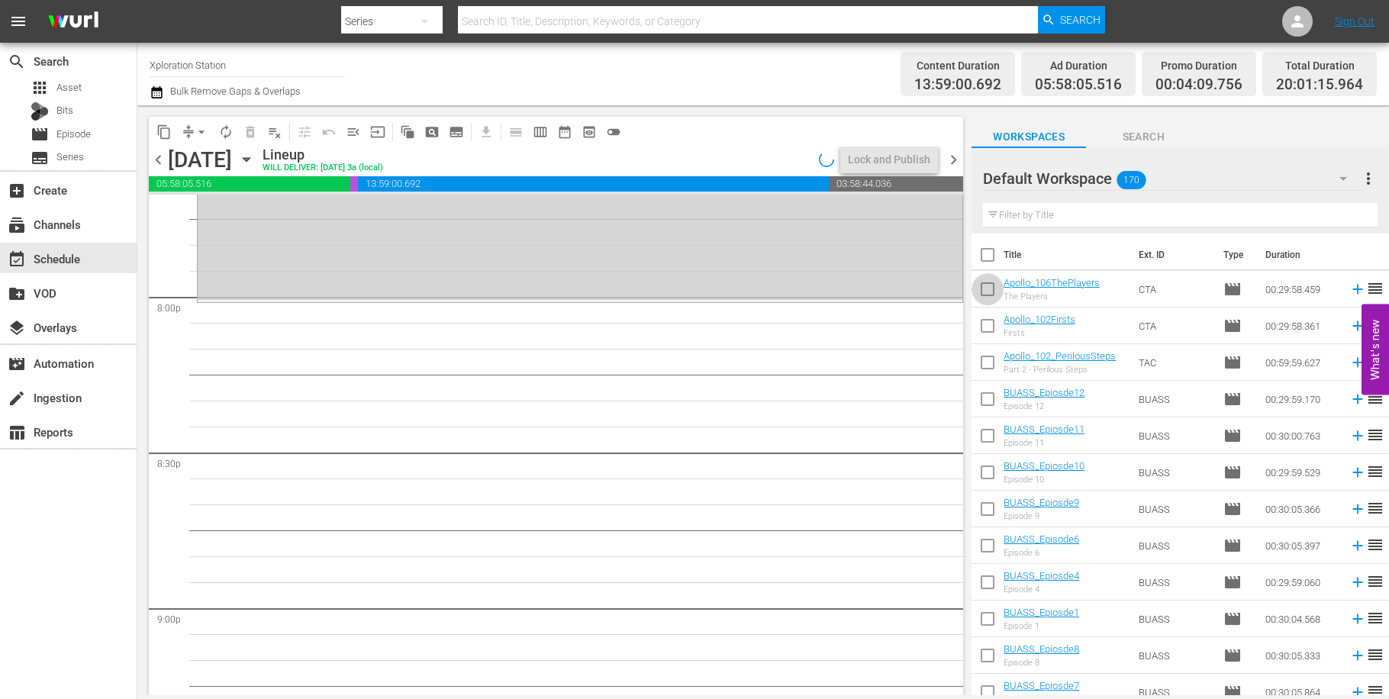
drag, startPoint x: 988, startPoint y: 289, endPoint x: 993, endPoint y: 333, distance: 44.5
click at [988, 290] on input "checkbox" at bounding box center [987, 292] width 32 height 32
checkbox input "true"
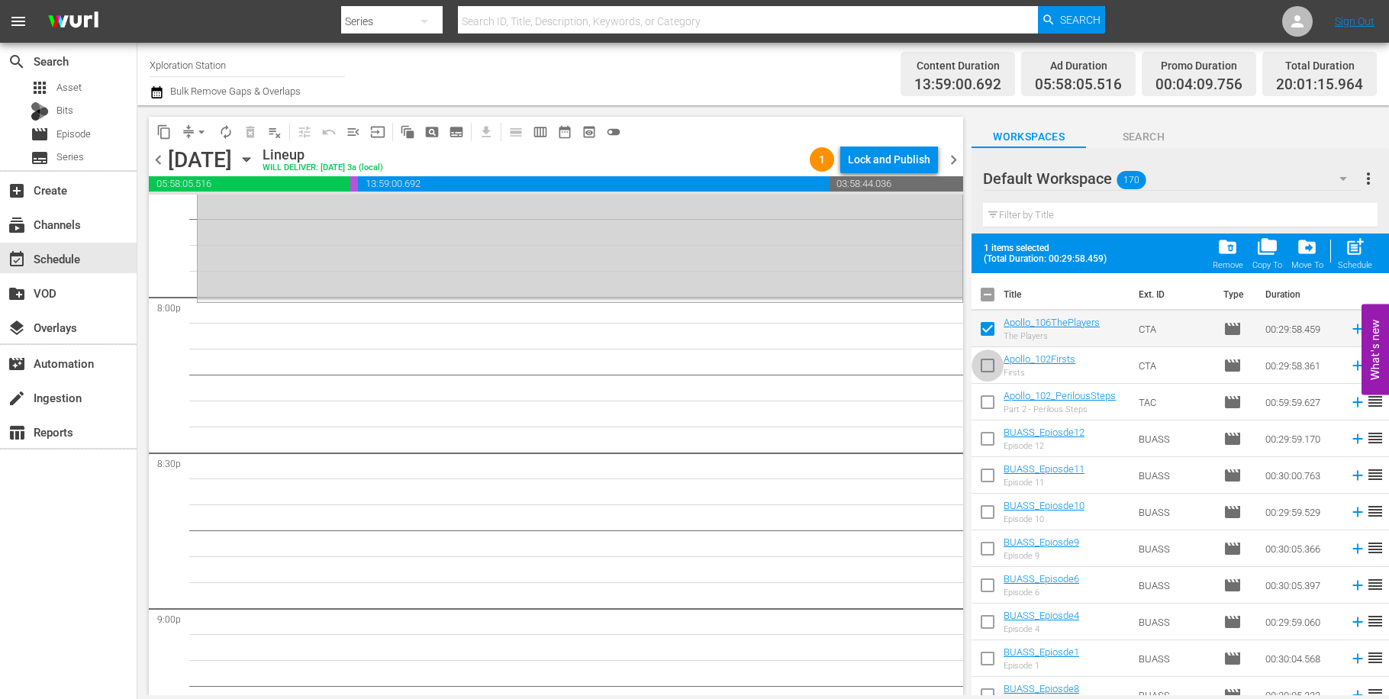
drag, startPoint x: 989, startPoint y: 363, endPoint x: 993, endPoint y: 403, distance: 39.9
click at [989, 364] on input "checkbox" at bounding box center [987, 369] width 32 height 32
checkbox input "true"
click at [992, 401] on input "checkbox" at bounding box center [987, 405] width 32 height 32
checkbox input "true"
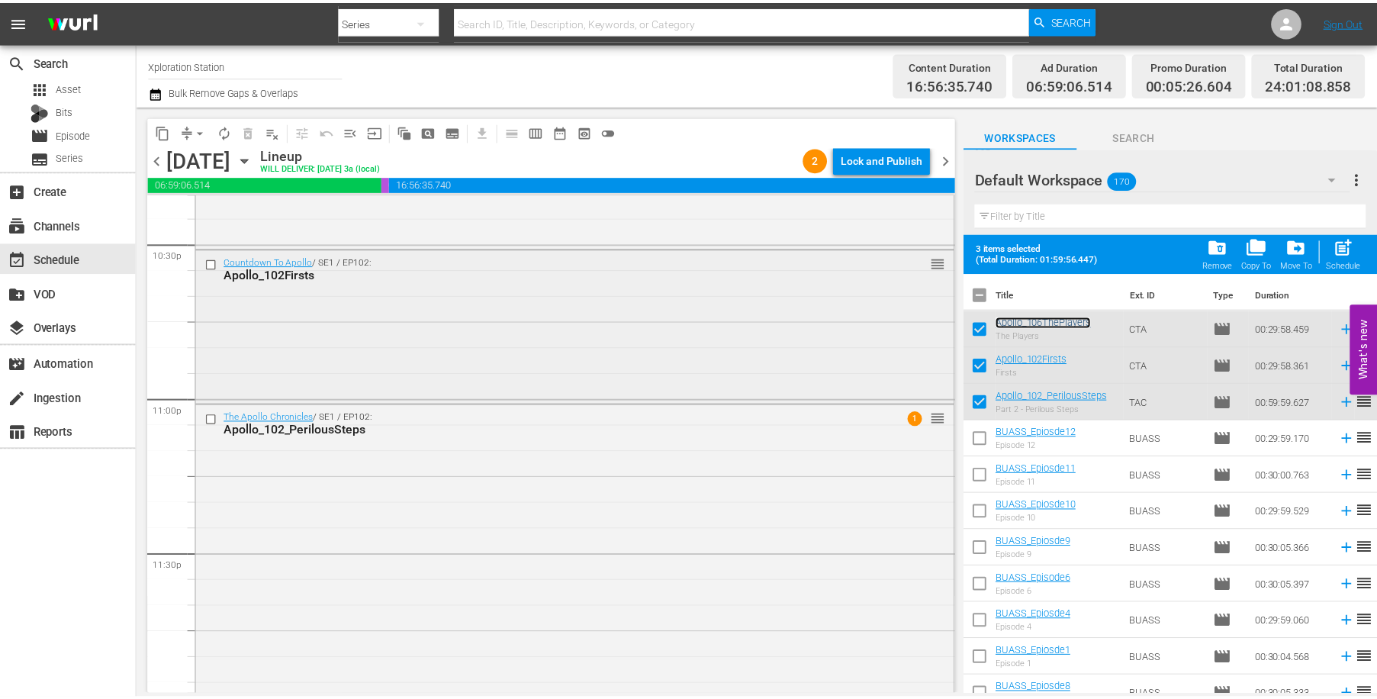
scroll to position [6977, 0]
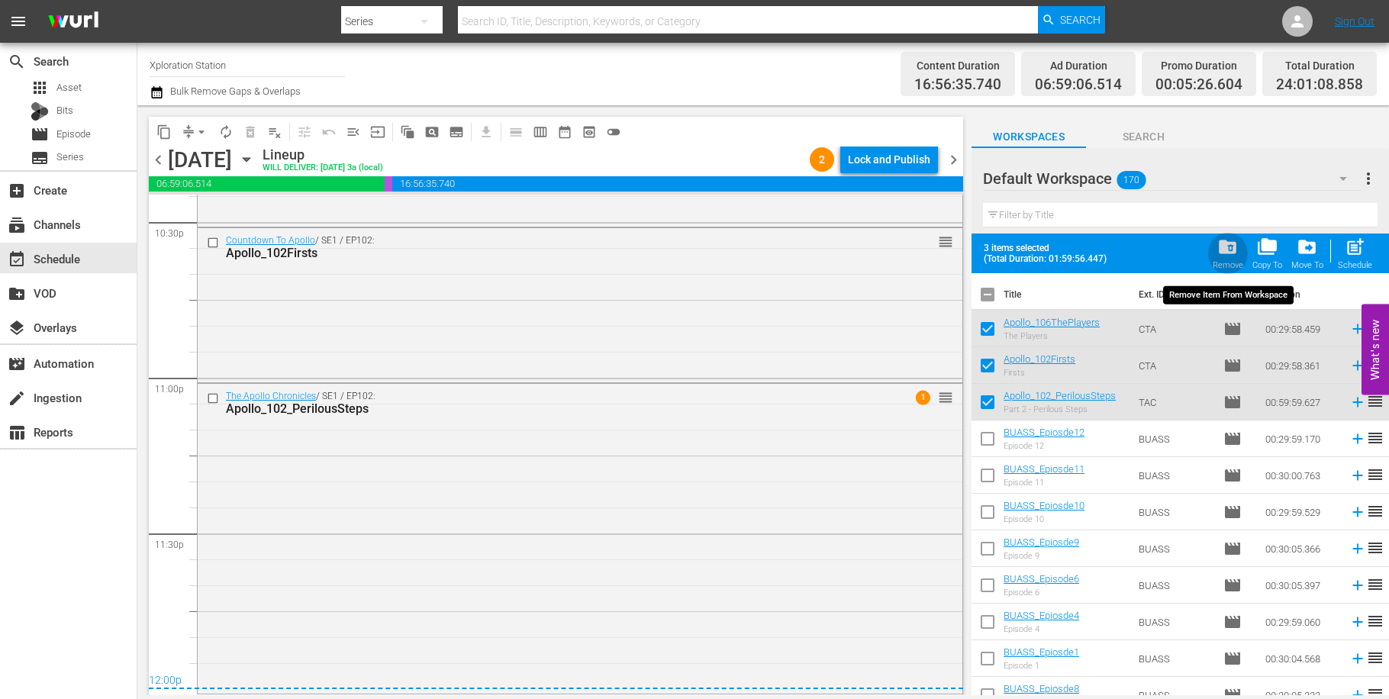
click at [1227, 253] on span "folder_delete" at bounding box center [1227, 247] width 21 height 21
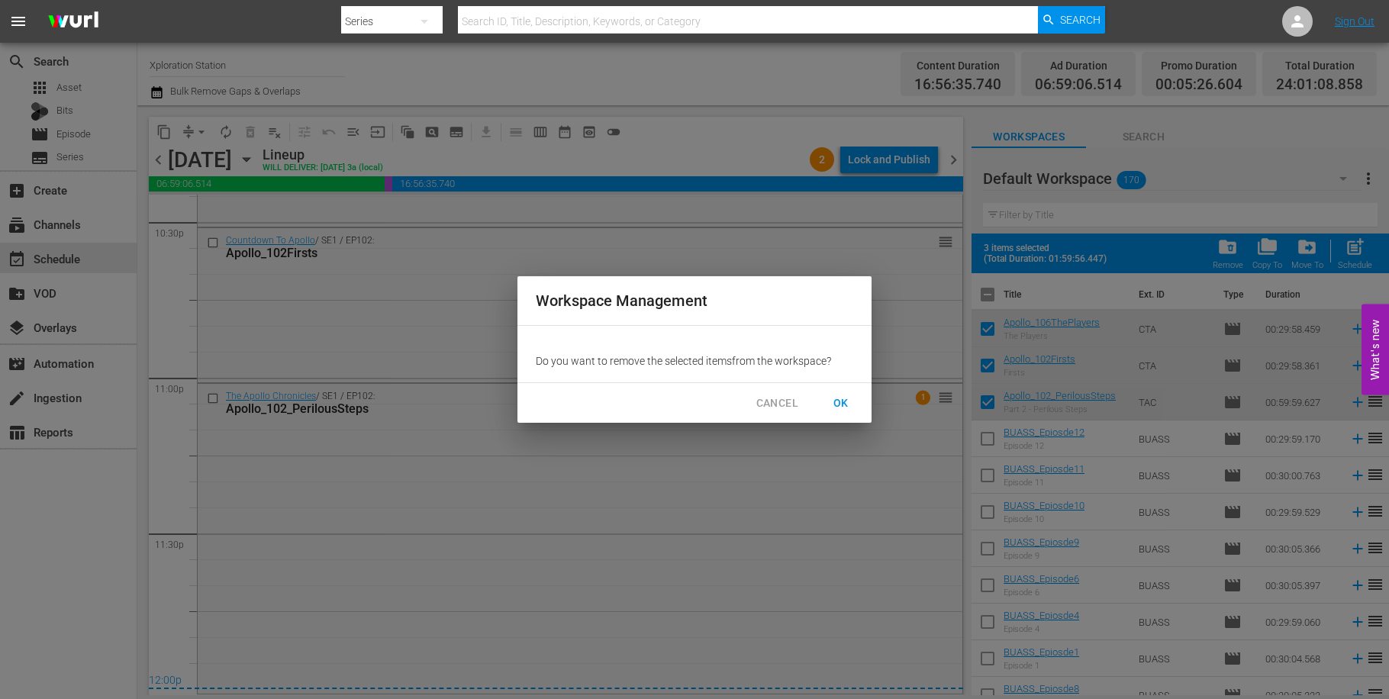
click at [840, 394] on span "OK" at bounding box center [841, 403] width 24 height 19
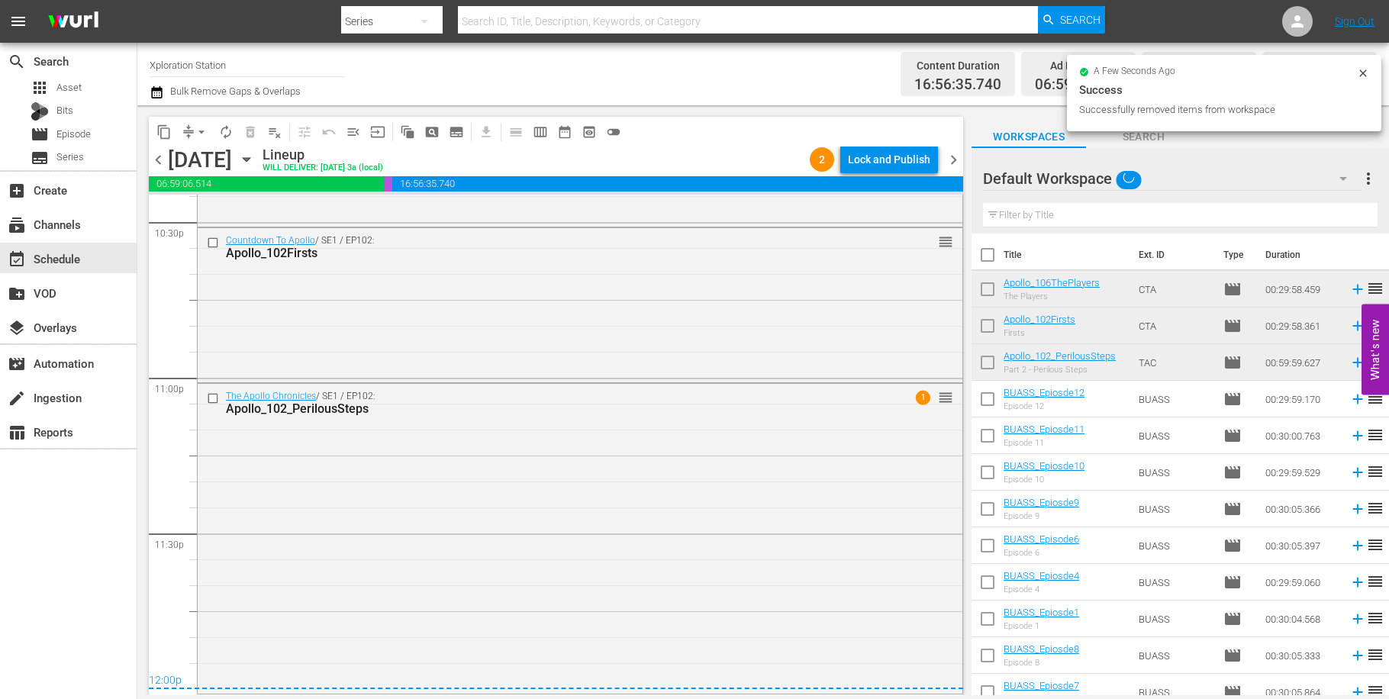
checkbox input "false"
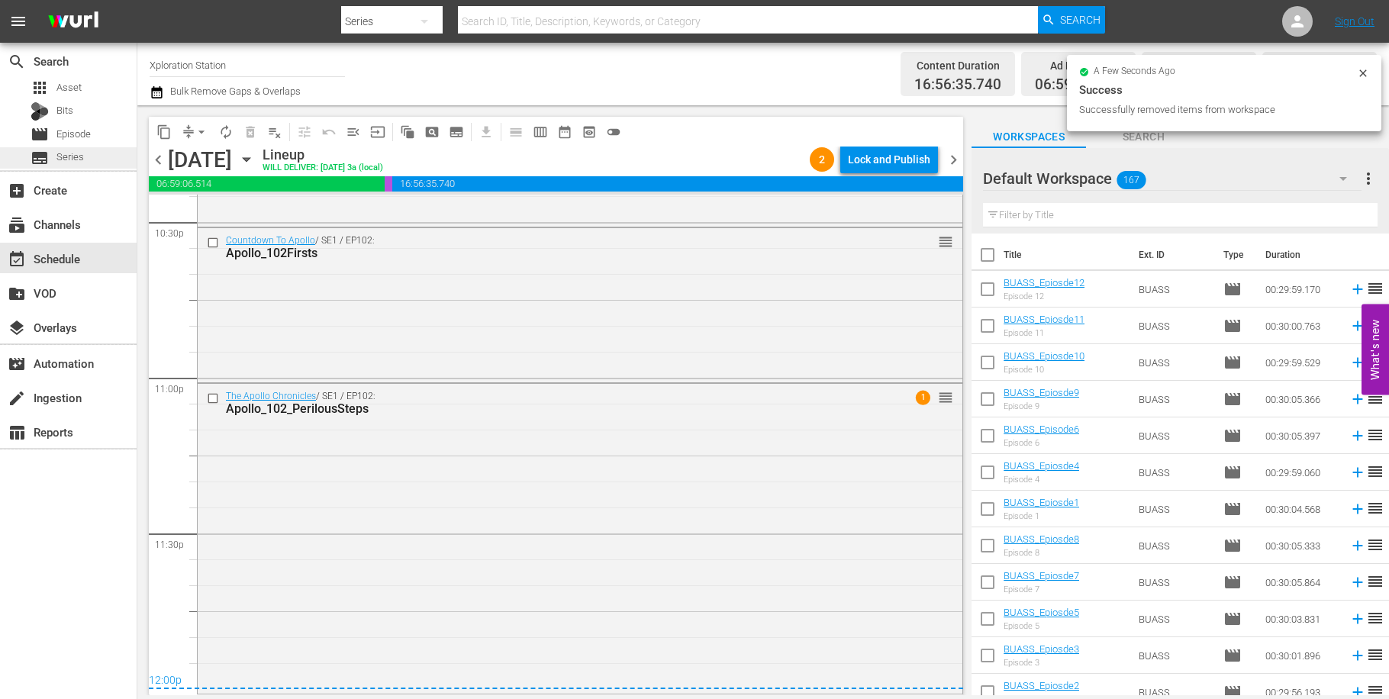
click at [56, 155] on div "subtitles Series" at bounding box center [57, 157] width 53 height 21
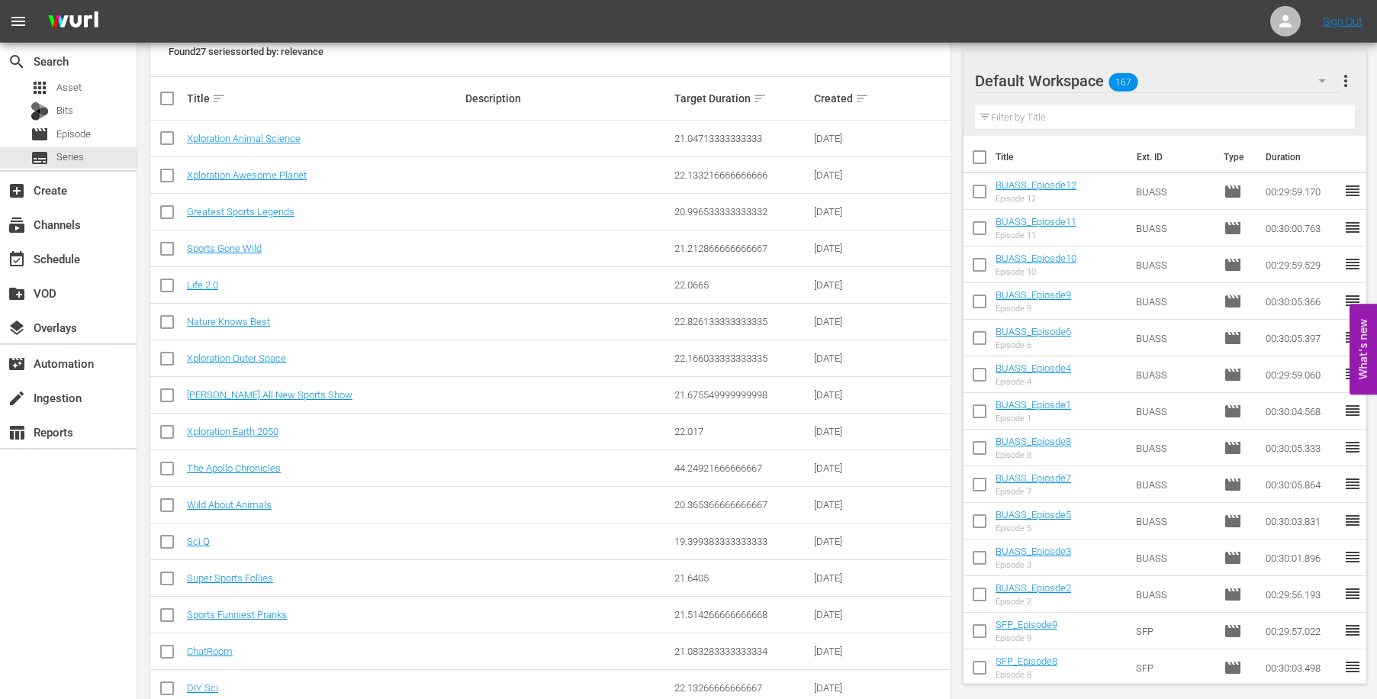
scroll to position [281, 0]
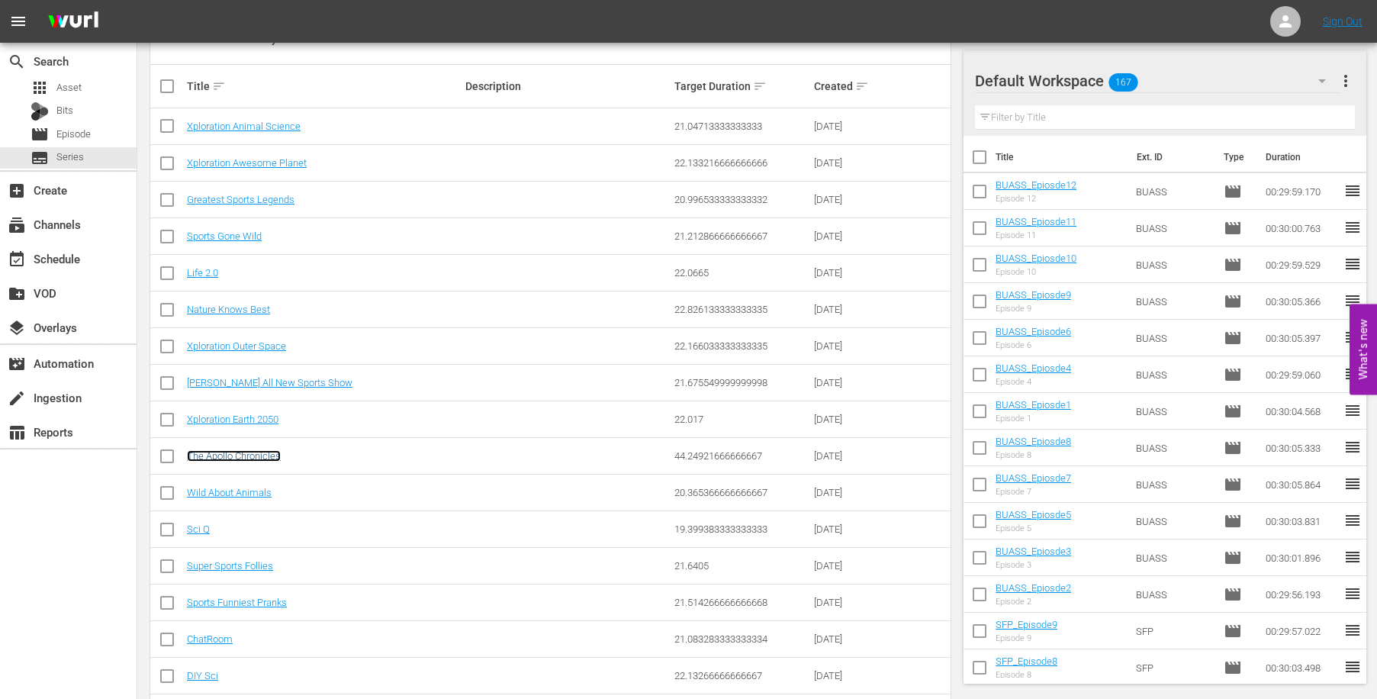
click at [228, 452] on link "The Apollo Chronicles" at bounding box center [234, 455] width 94 height 11
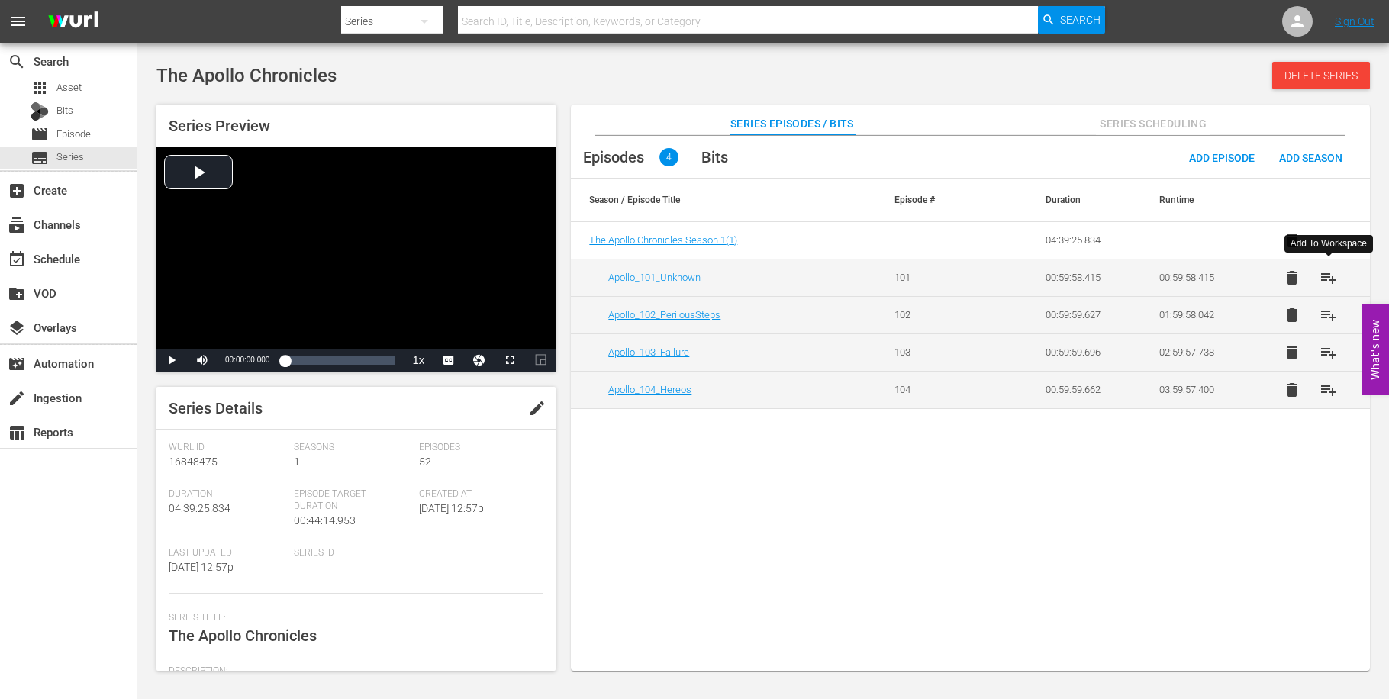
drag, startPoint x: 1338, startPoint y: 278, endPoint x: 1329, endPoint y: 308, distance: 31.1
click at [1337, 279] on button "playlist_add" at bounding box center [1328, 277] width 37 height 37
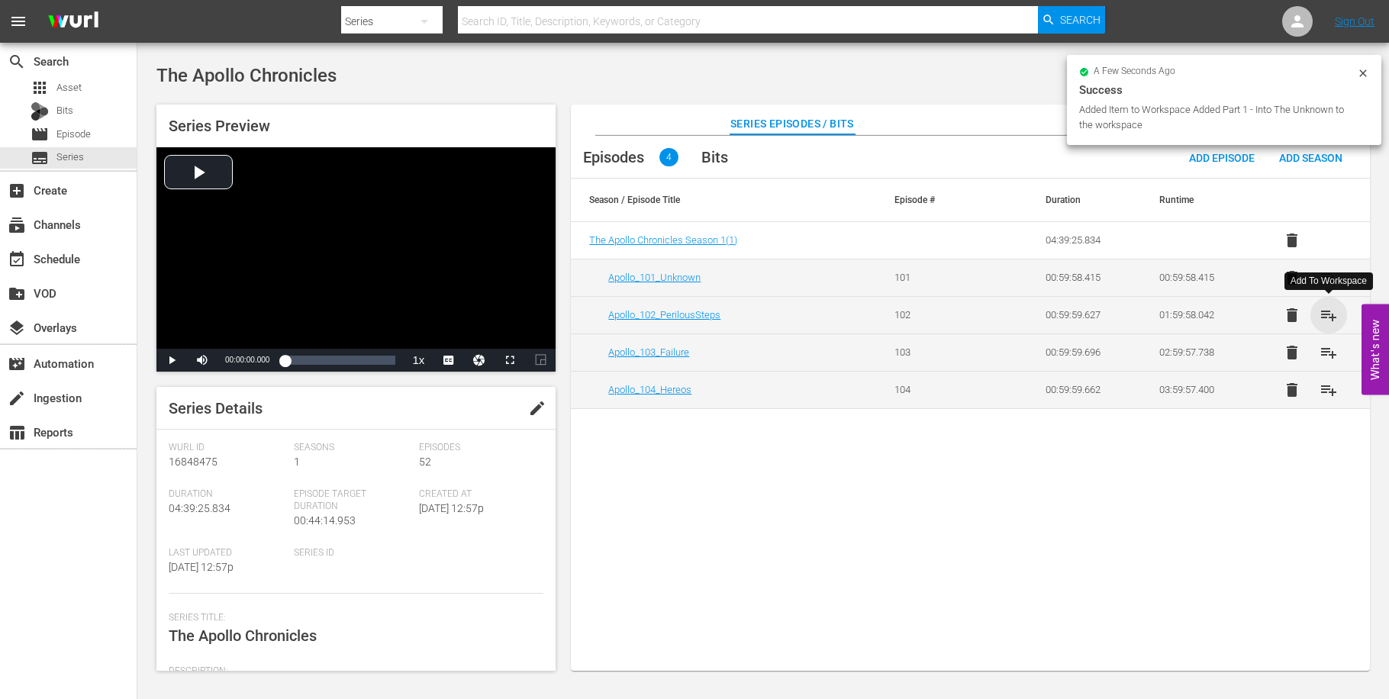
drag, startPoint x: 1331, startPoint y: 316, endPoint x: 1332, endPoint y: 360, distance: 44.3
click at [1332, 317] on span "playlist_add" at bounding box center [1328, 315] width 18 height 18
drag, startPoint x: 1331, startPoint y: 361, endPoint x: 1328, endPoint y: 390, distance: 29.2
click at [1331, 362] on button "playlist_add" at bounding box center [1328, 352] width 37 height 37
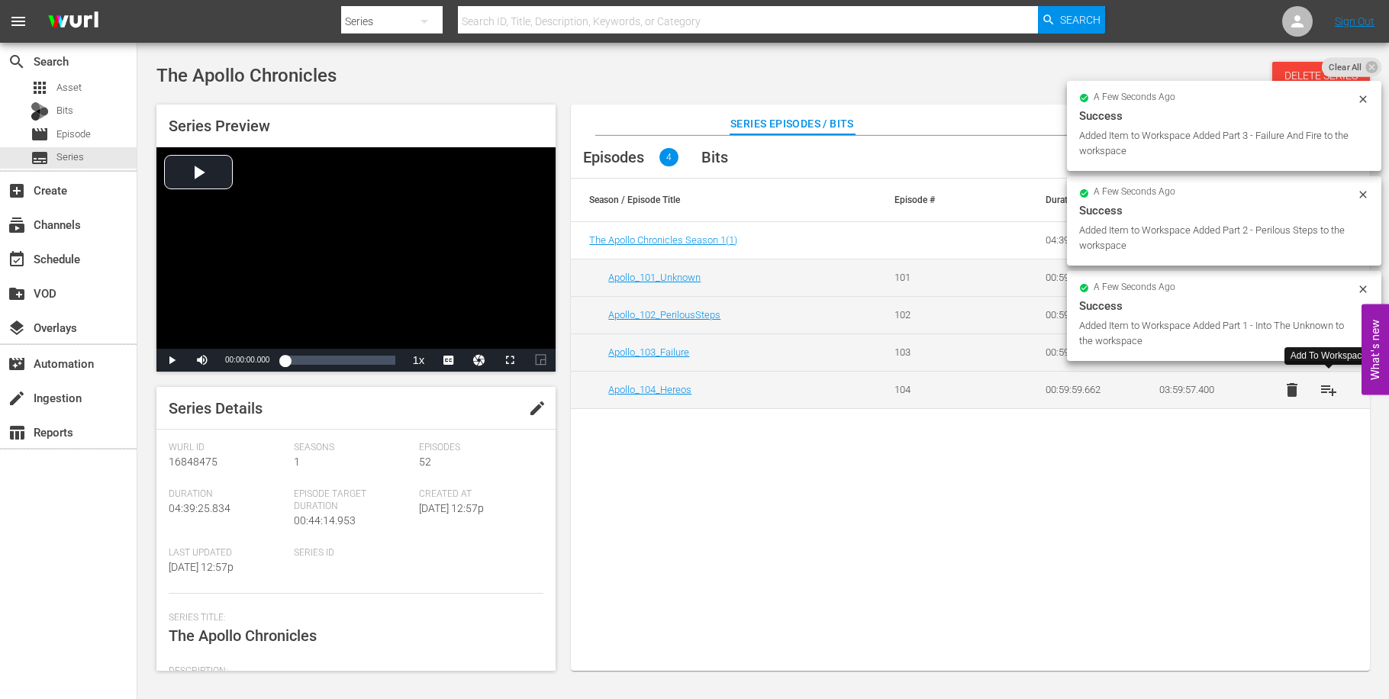
click at [1327, 401] on button "playlist_add" at bounding box center [1328, 390] width 37 height 37
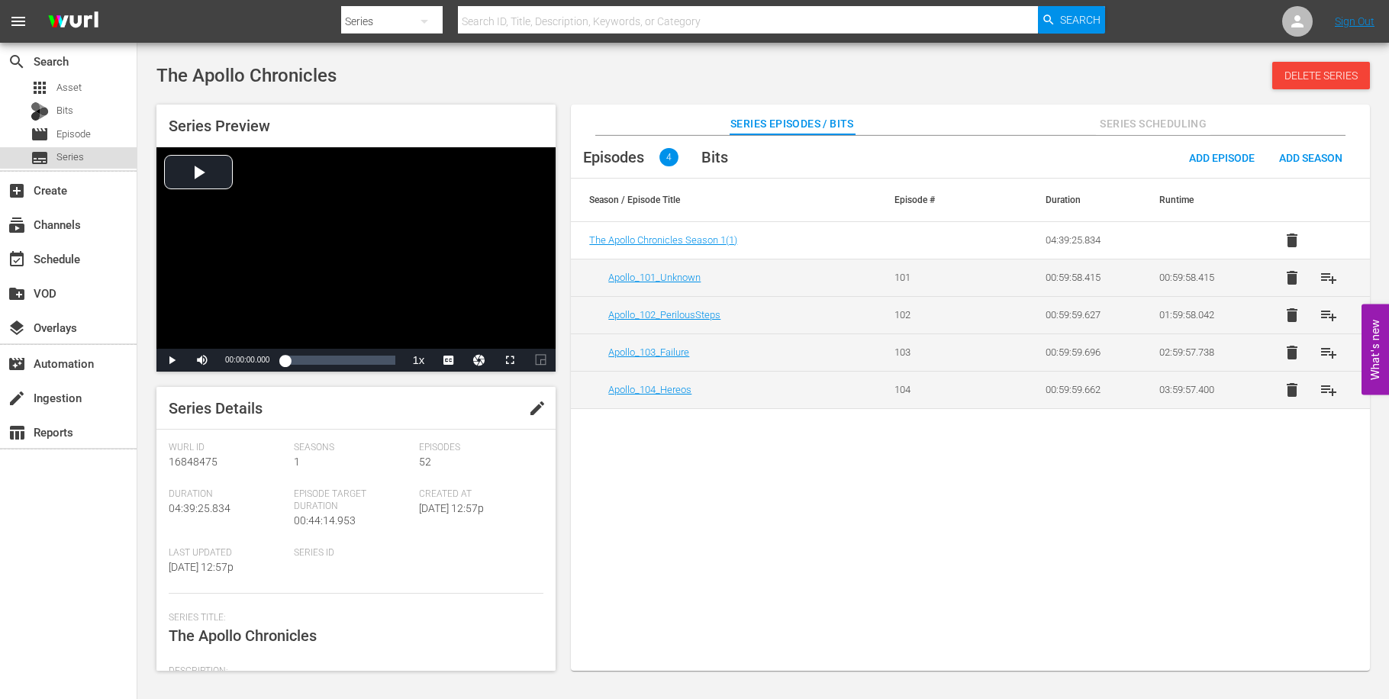
click at [69, 157] on span "Series" at bounding box center [69, 157] width 27 height 15
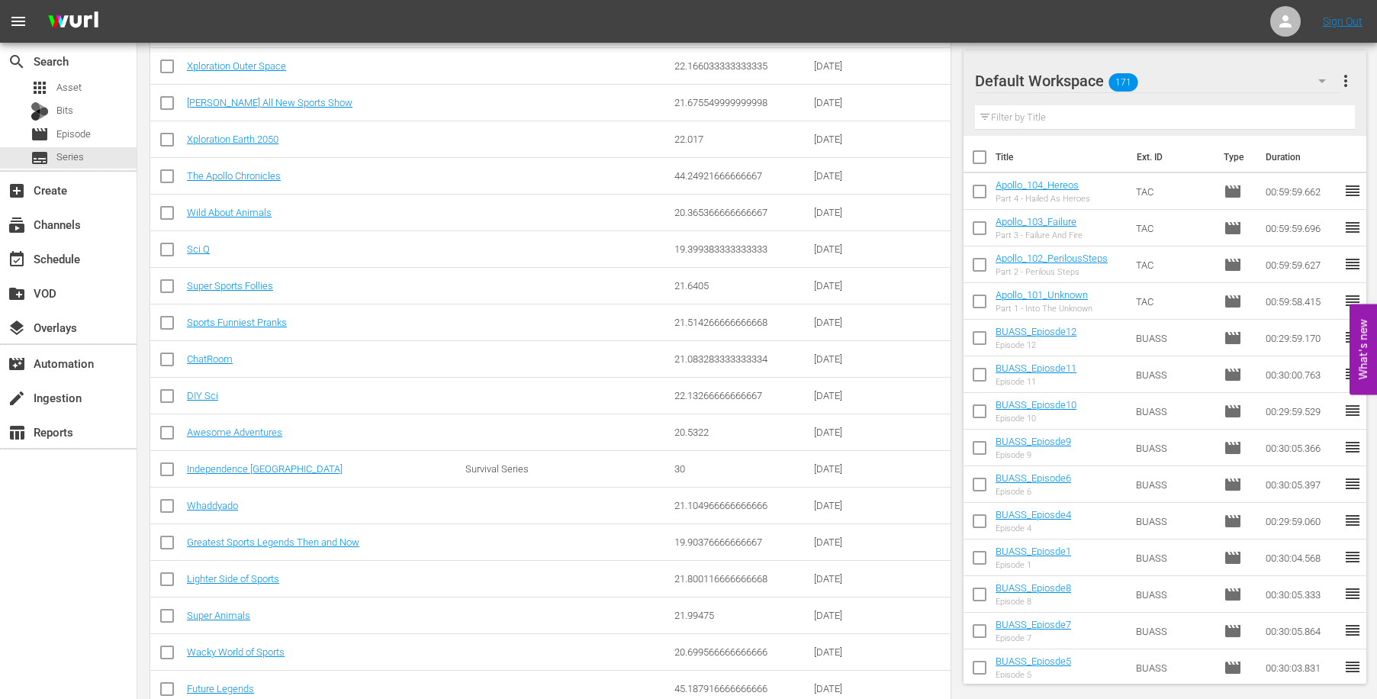
scroll to position [707, 0]
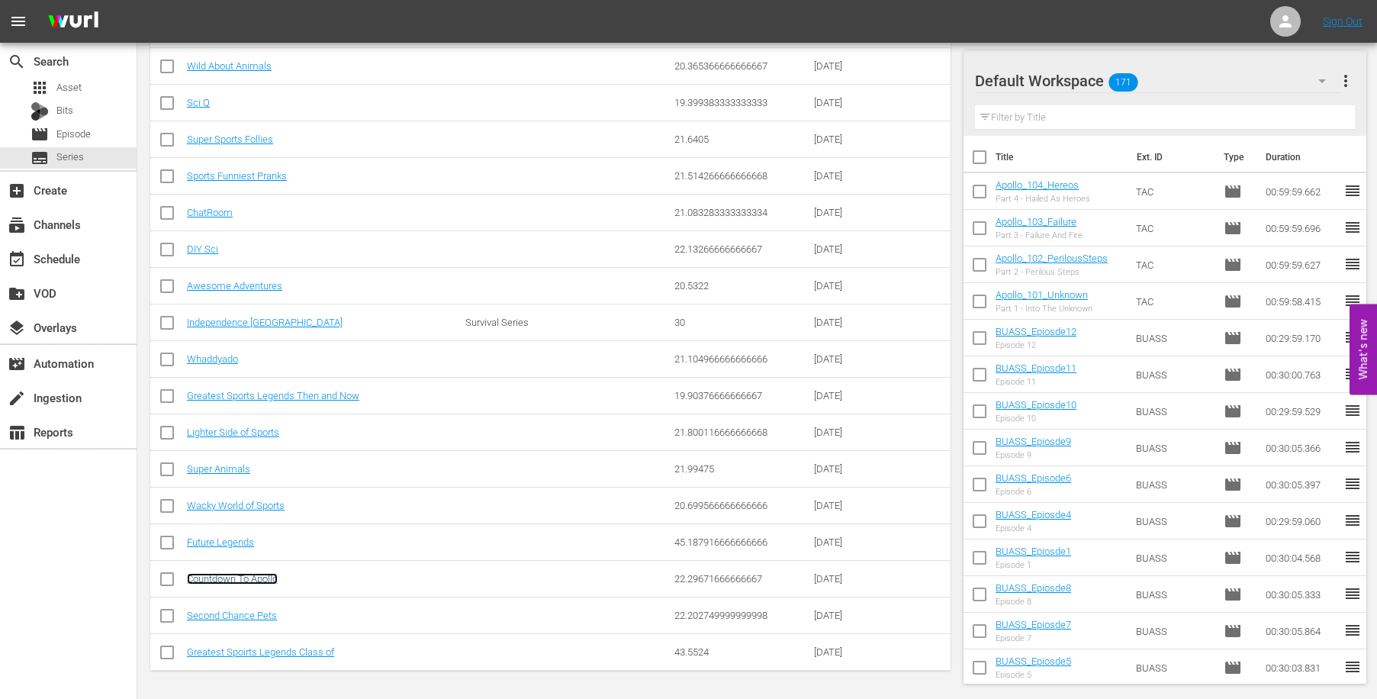
click at [243, 576] on link "Countdown To Apollo" at bounding box center [232, 578] width 91 height 11
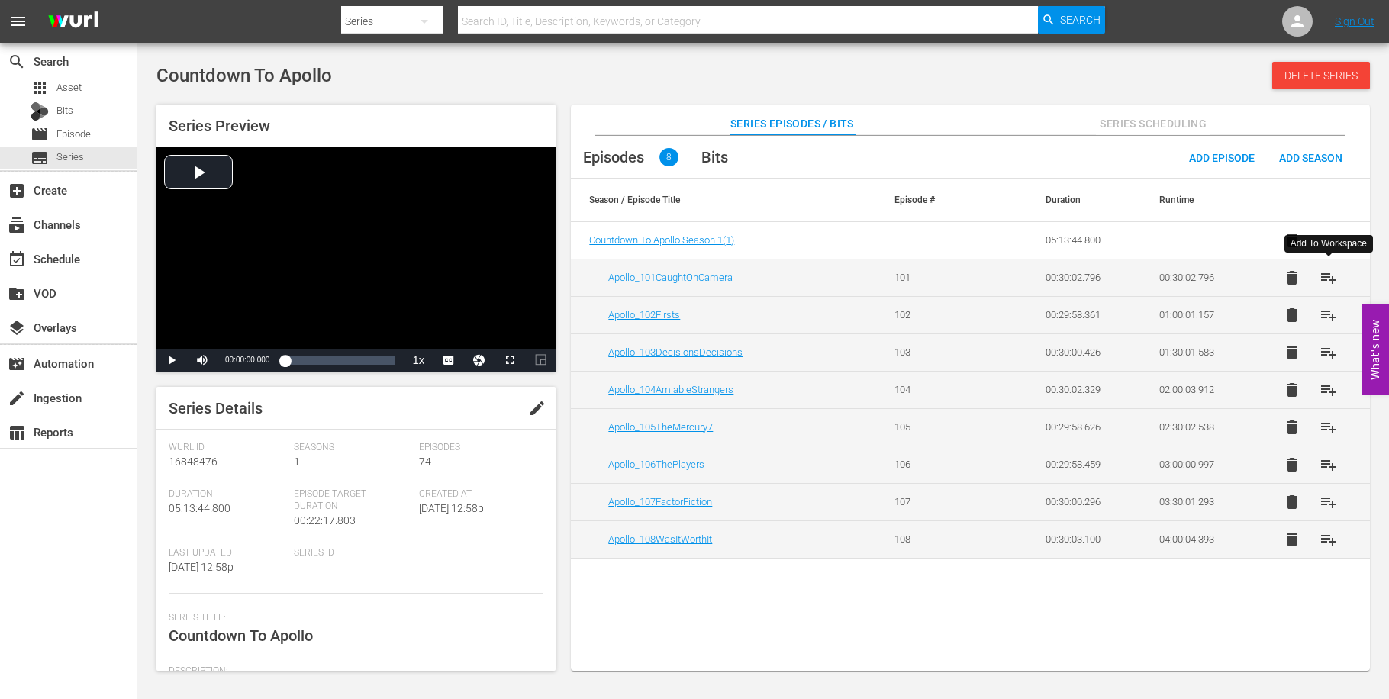
click at [1326, 277] on span "playlist_add" at bounding box center [1328, 278] width 18 height 18
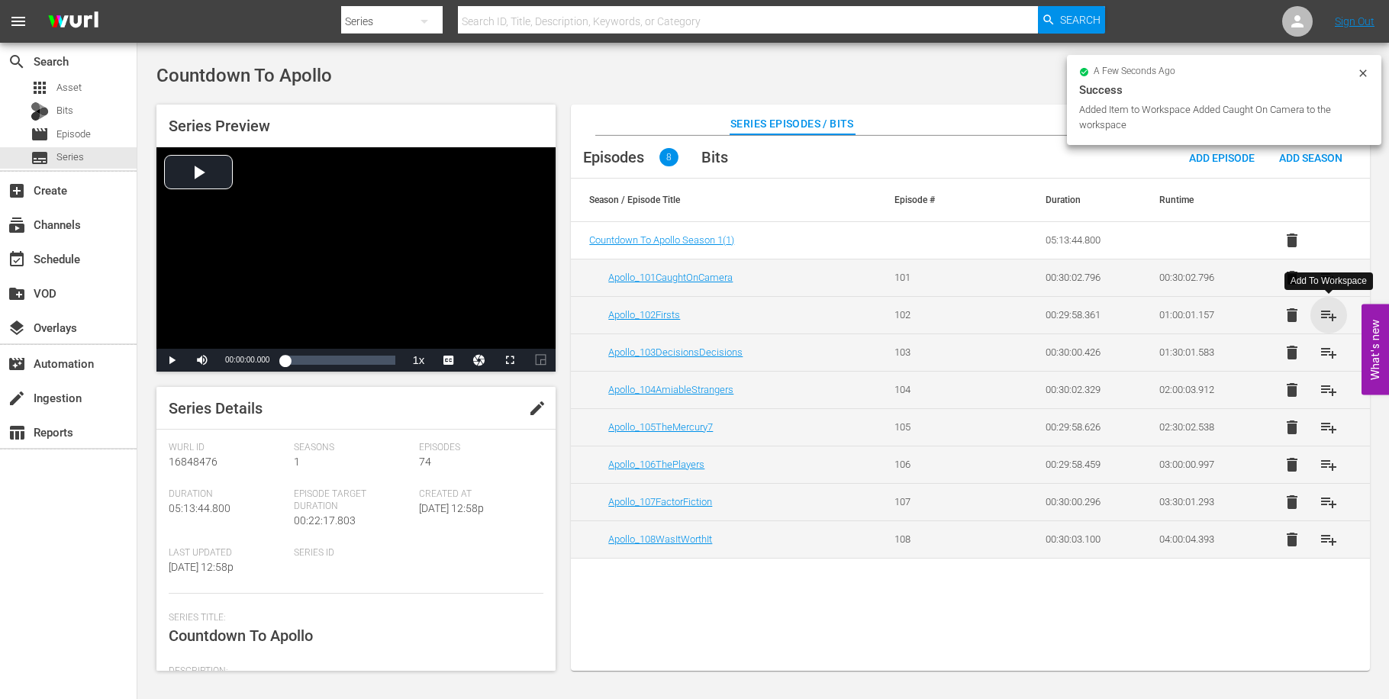
drag, startPoint x: 1333, startPoint y: 316, endPoint x: 1336, endPoint y: 346, distance: 30.7
click at [1333, 317] on span "playlist_add" at bounding box center [1328, 315] width 18 height 18
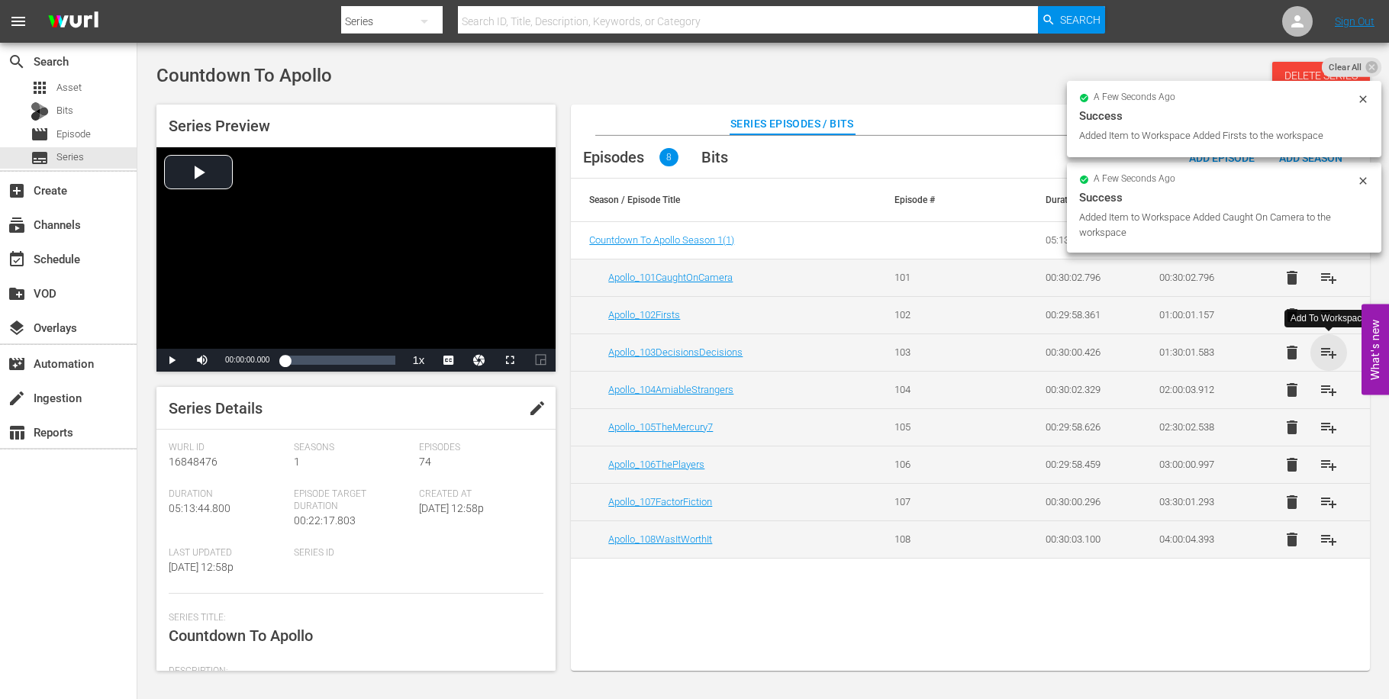
click at [1337, 358] on span "playlist_add" at bounding box center [1328, 352] width 18 height 18
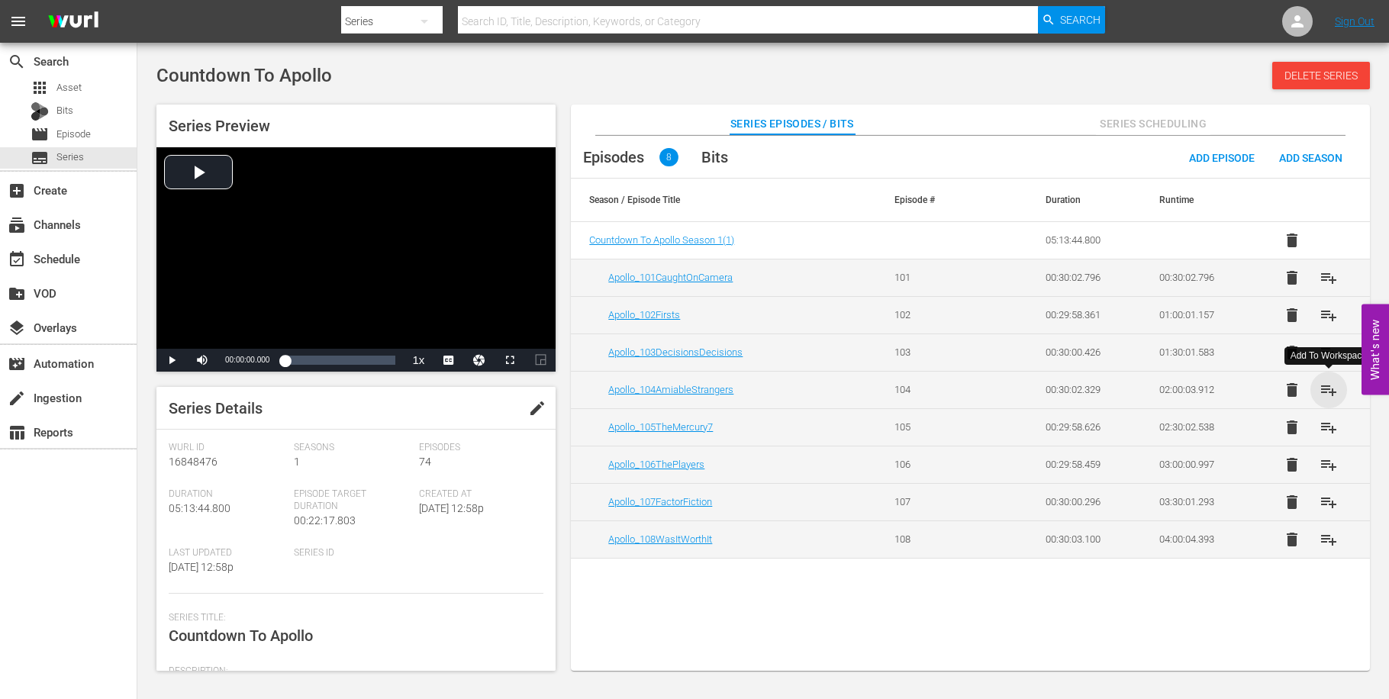
click at [1332, 387] on span "playlist_add" at bounding box center [1328, 390] width 18 height 18
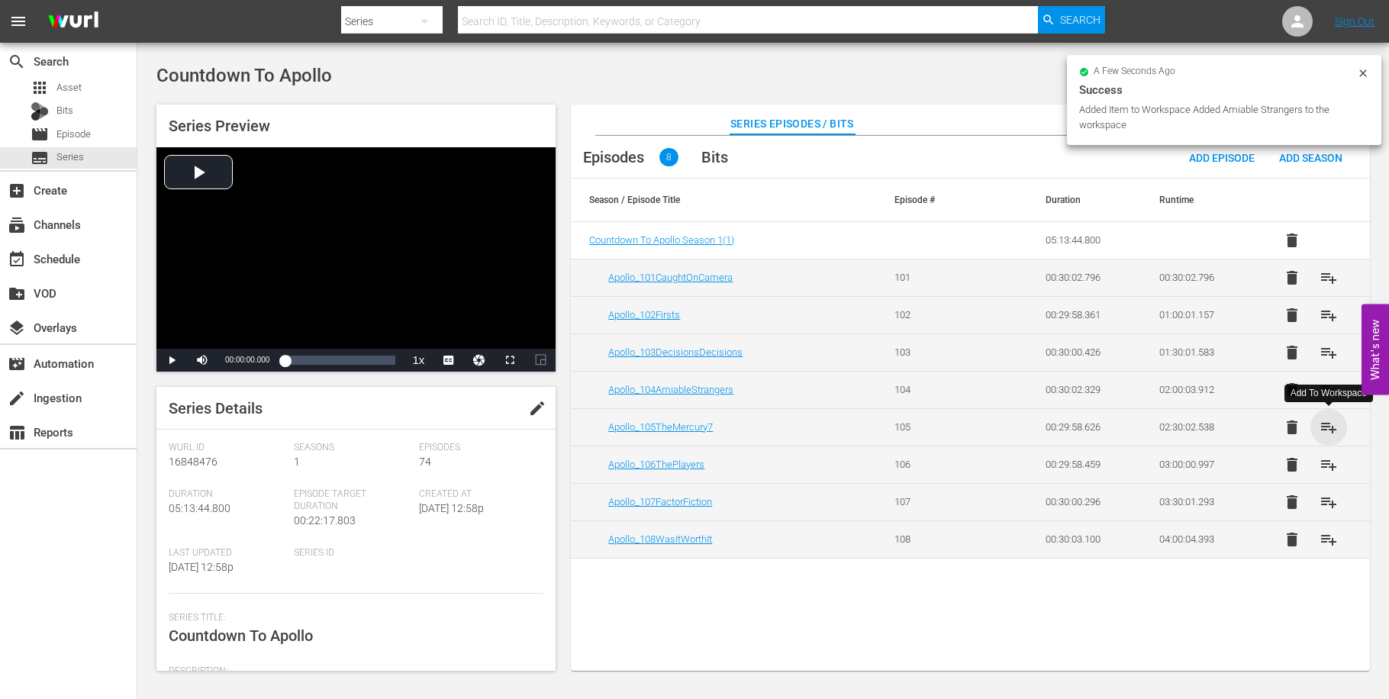
drag, startPoint x: 1328, startPoint y: 428, endPoint x: 1332, endPoint y: 457, distance: 29.2
click at [1329, 429] on span "playlist_add" at bounding box center [1328, 427] width 18 height 18
click at [1332, 464] on span "playlist_add" at bounding box center [1328, 465] width 18 height 18
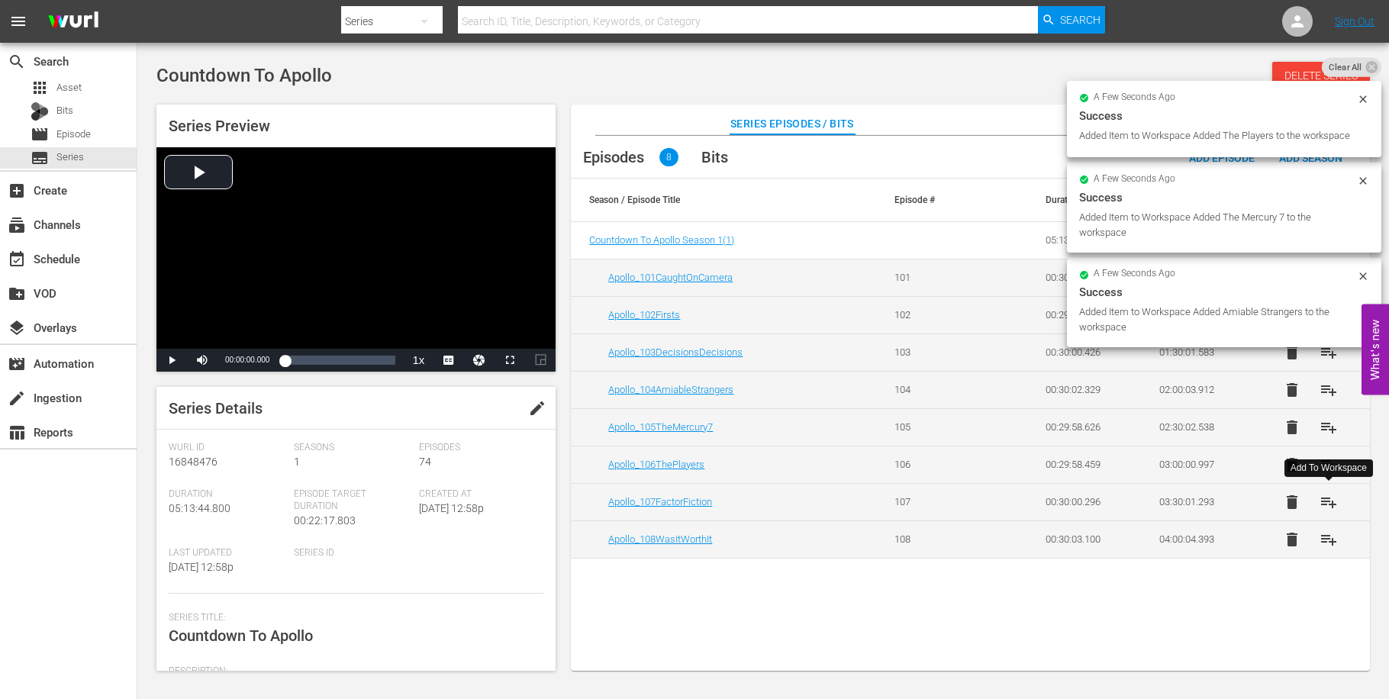
click at [1332, 515] on button "playlist_add" at bounding box center [1328, 502] width 37 height 37
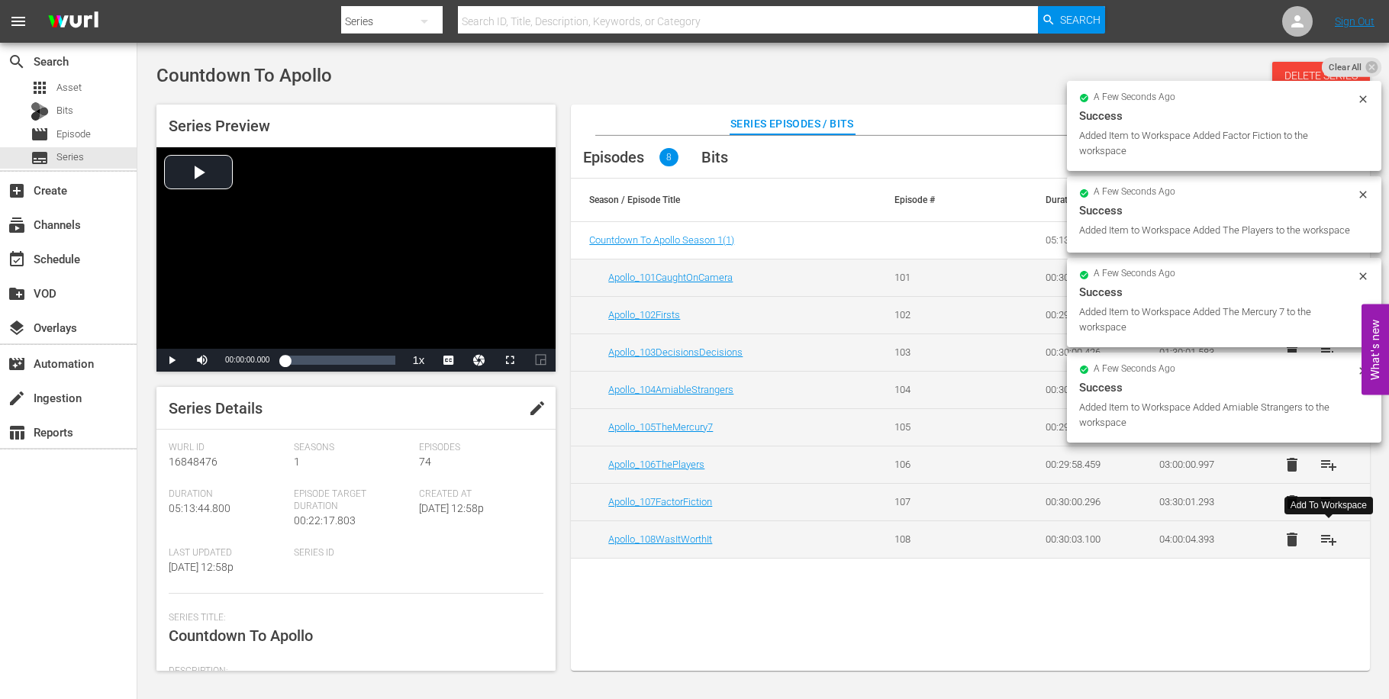
click at [1331, 539] on span "playlist_add" at bounding box center [1328, 539] width 18 height 18
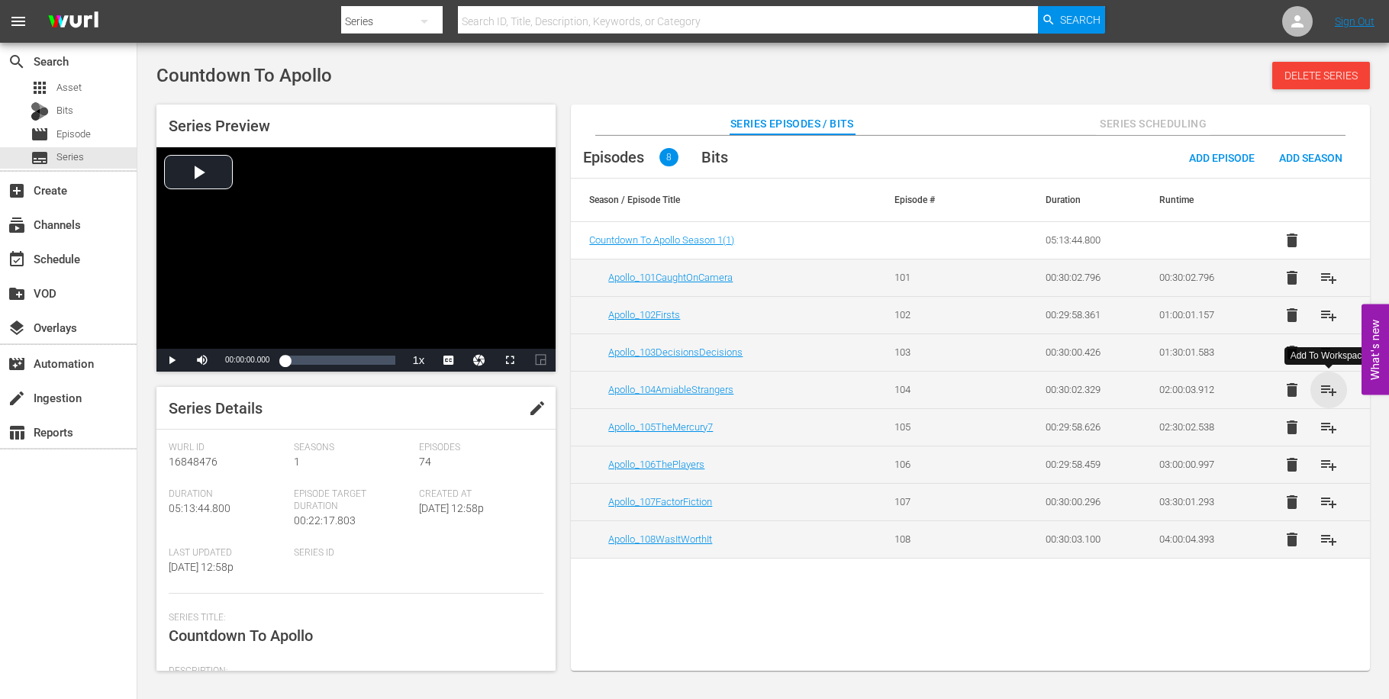
drag, startPoint x: 1335, startPoint y: 393, endPoint x: 1339, endPoint y: 428, distance: 35.3
click at [1335, 394] on span "playlist_add" at bounding box center [1328, 390] width 18 height 18
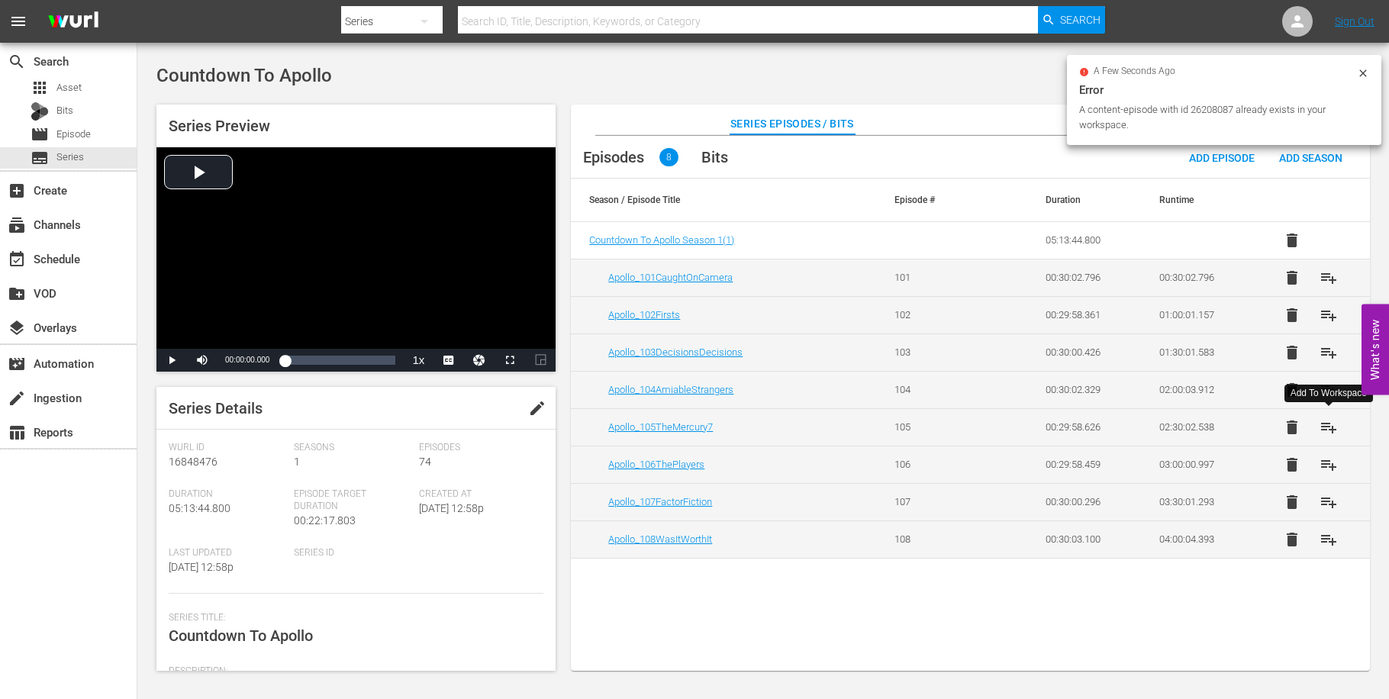
drag, startPoint x: 1340, startPoint y: 430, endPoint x: 1335, endPoint y: 452, distance: 22.6
click at [1340, 431] on button "playlist_add" at bounding box center [1328, 427] width 37 height 37
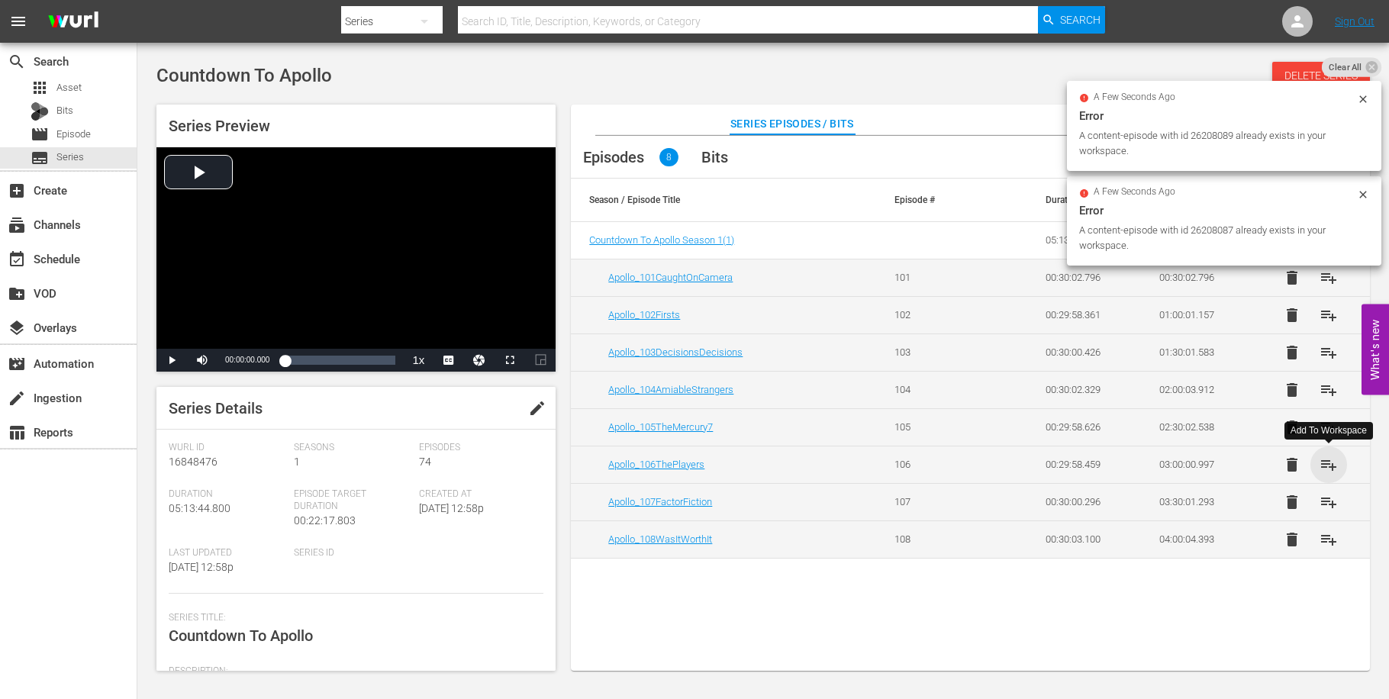
click at [1335, 473] on span "playlist_add" at bounding box center [1328, 465] width 18 height 18
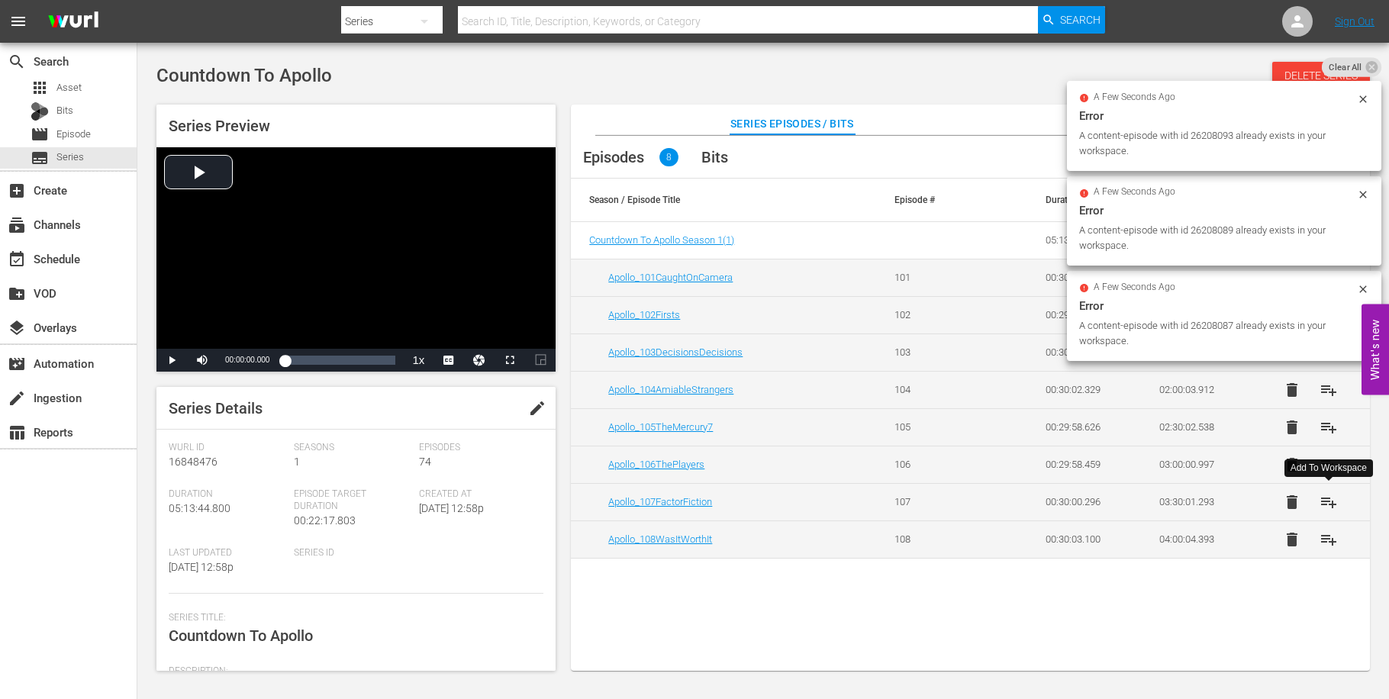
click at [1332, 518] on button "playlist_add" at bounding box center [1328, 502] width 37 height 37
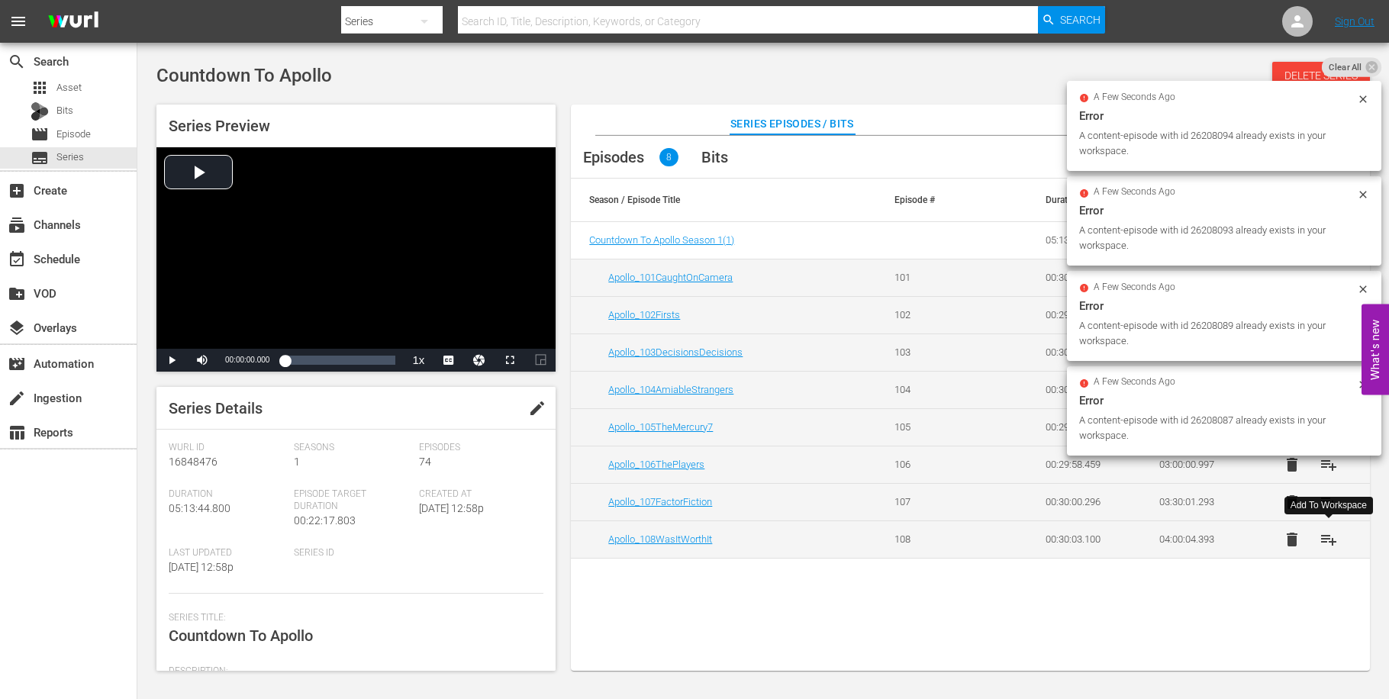
click at [1328, 552] on button "playlist_add" at bounding box center [1328, 539] width 37 height 37
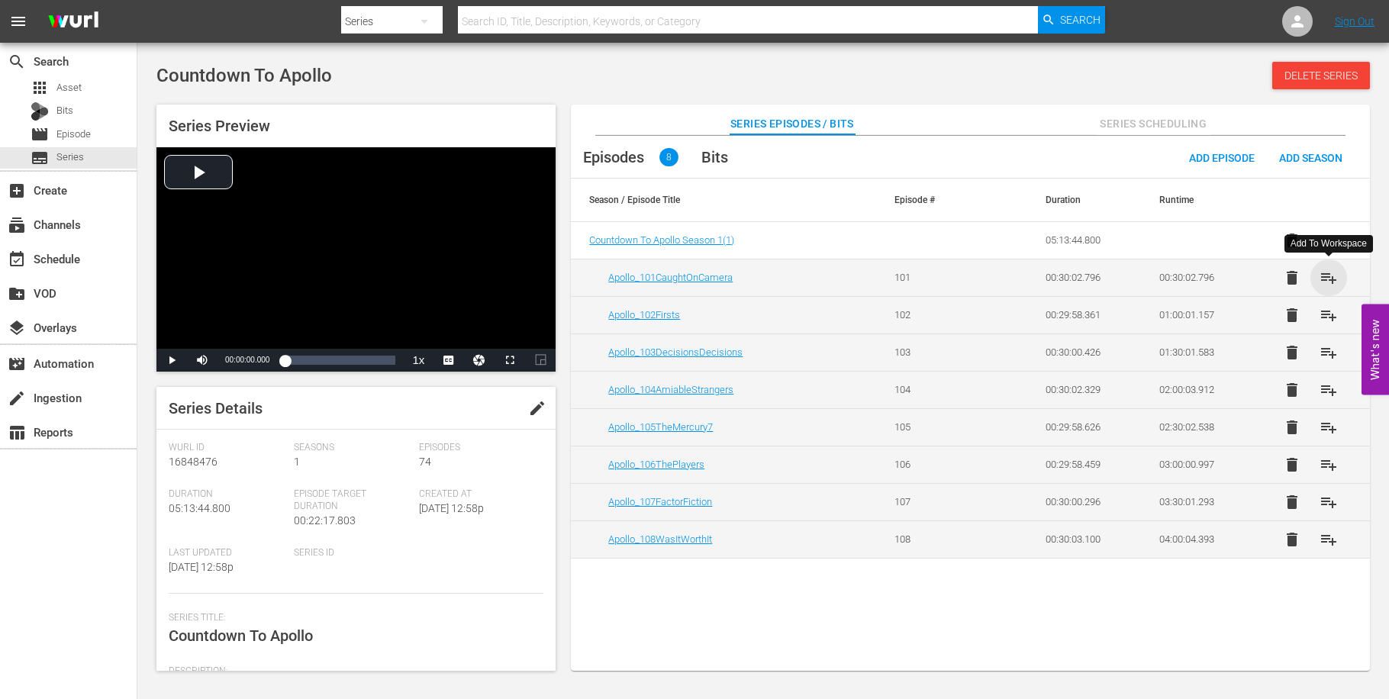
drag, startPoint x: 1335, startPoint y: 278, endPoint x: 1341, endPoint y: 311, distance: 34.3
click at [1335, 279] on span "playlist_add" at bounding box center [1328, 278] width 18 height 18
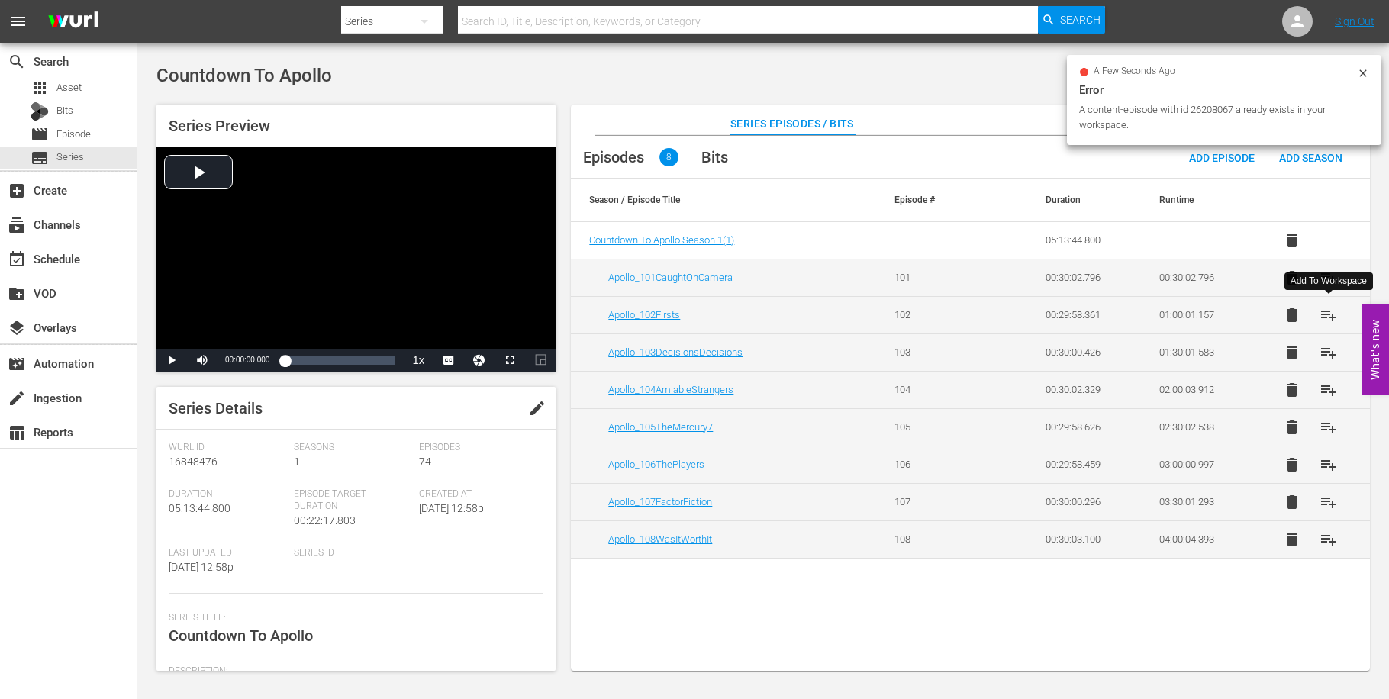
drag, startPoint x: 1341, startPoint y: 314, endPoint x: 1335, endPoint y: 329, distance: 16.2
click at [1341, 314] on button "playlist_add" at bounding box center [1328, 315] width 37 height 37
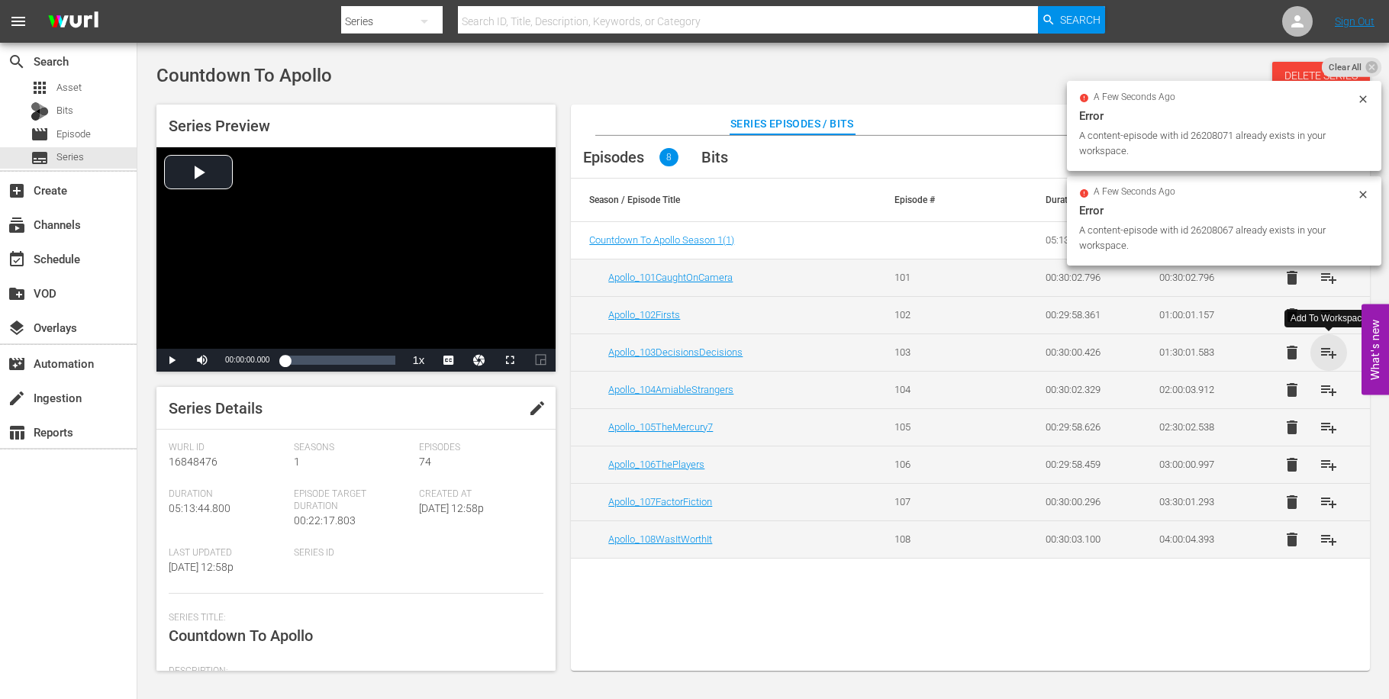
drag, startPoint x: 1334, startPoint y: 351, endPoint x: 1332, endPoint y: 400, distance: 48.9
click at [1334, 354] on span "playlist_add" at bounding box center [1328, 352] width 18 height 18
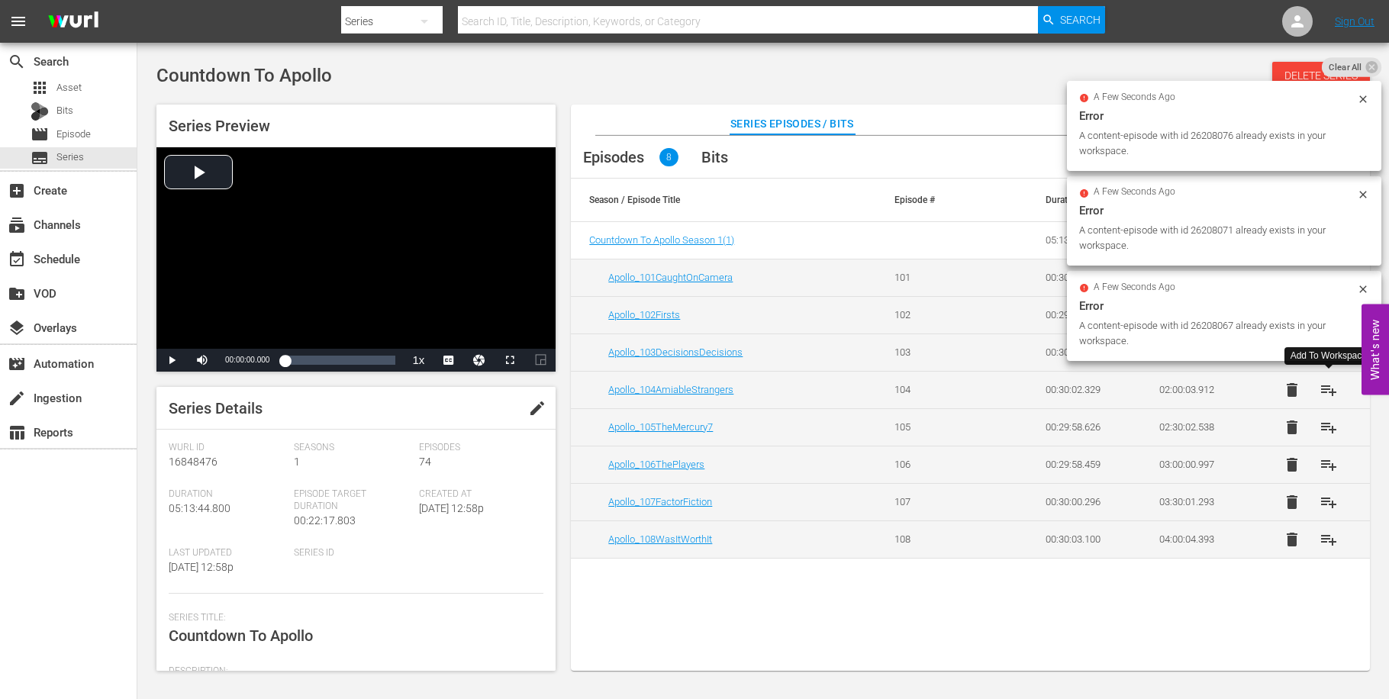
click at [1332, 400] on button "playlist_add" at bounding box center [1328, 390] width 37 height 37
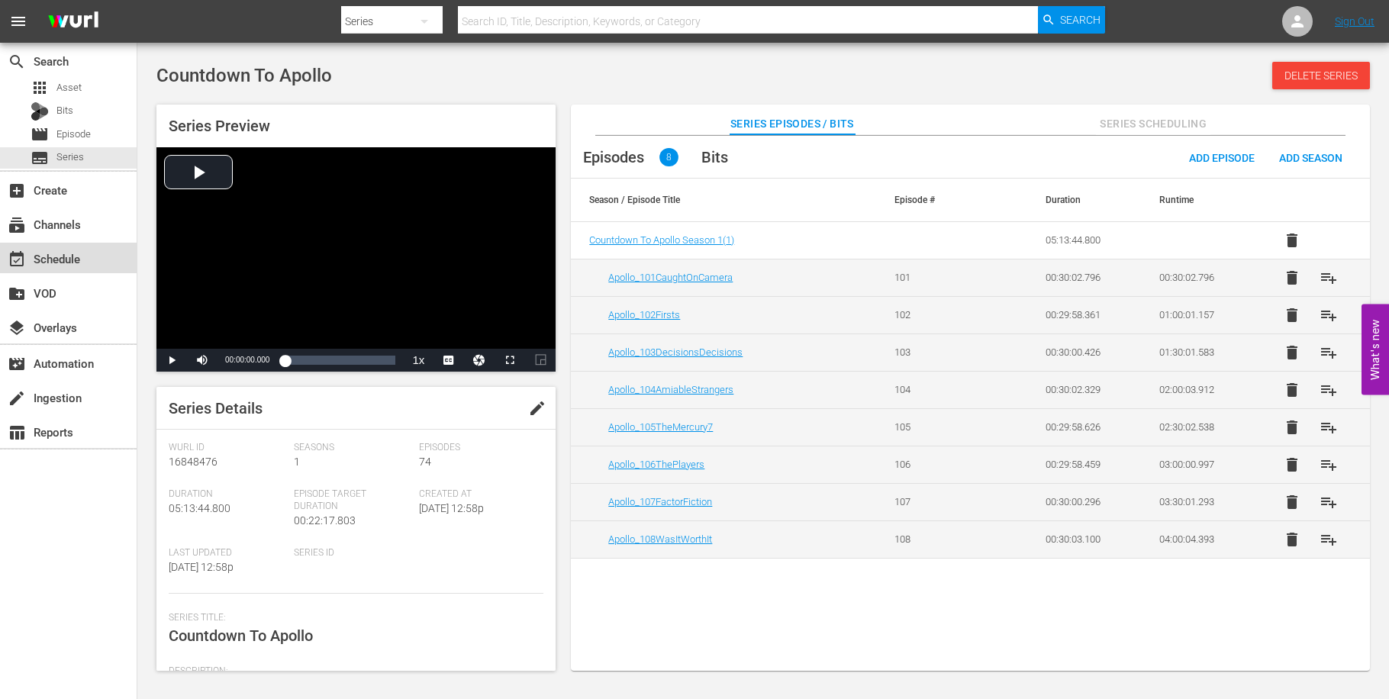
click at [68, 260] on div "event_available Schedule" at bounding box center [42, 257] width 85 height 14
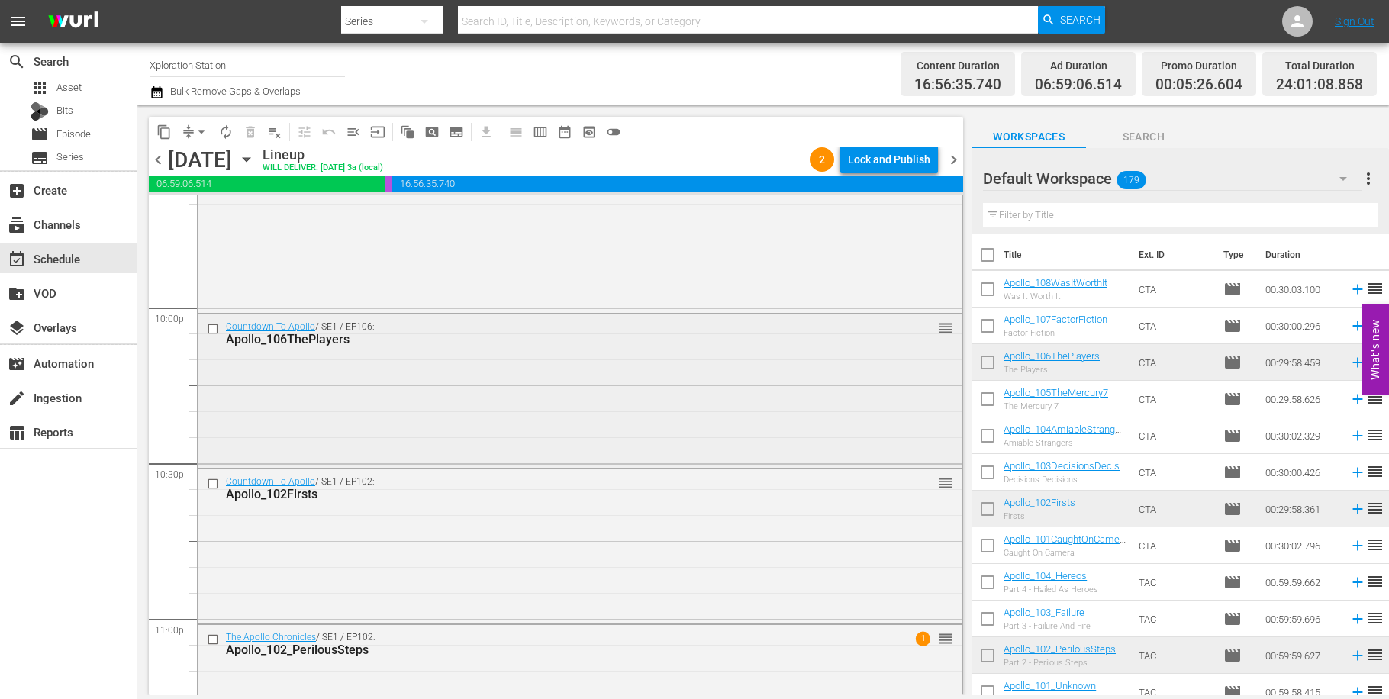
scroll to position [6977, 0]
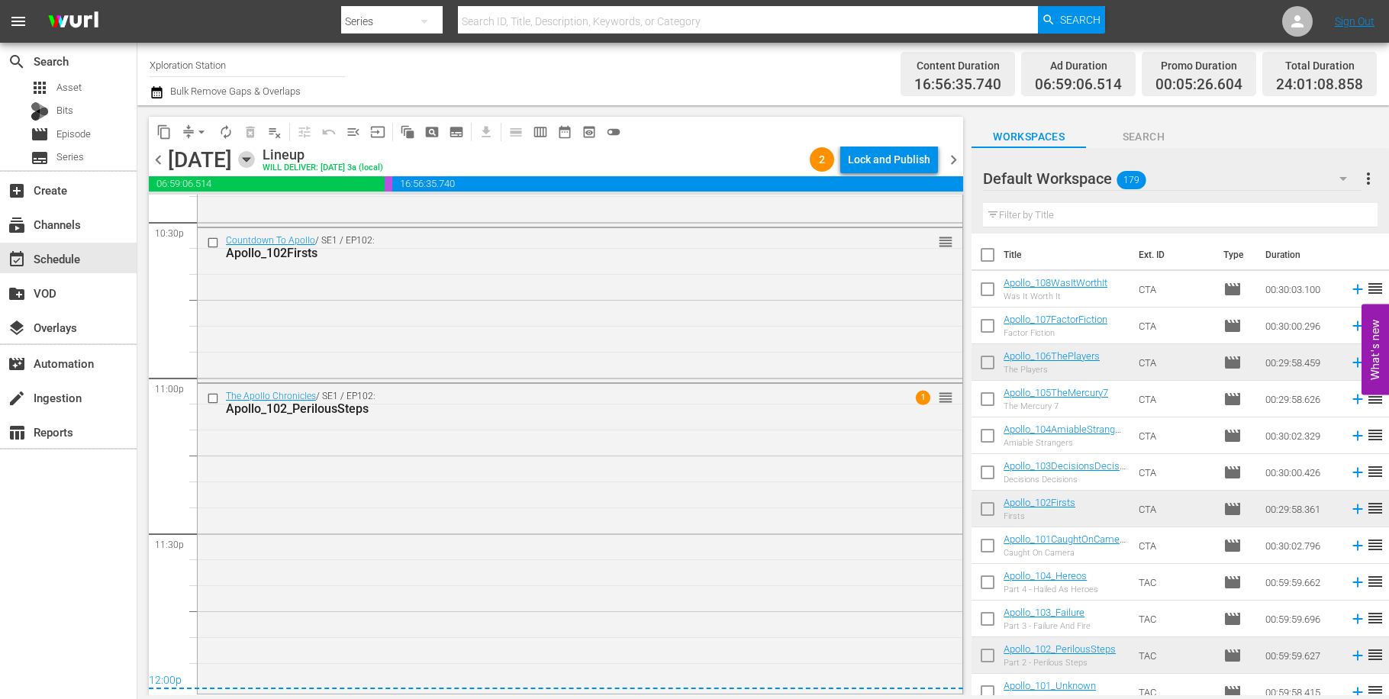
click at [255, 157] on icon "button" at bounding box center [246, 159] width 17 height 17
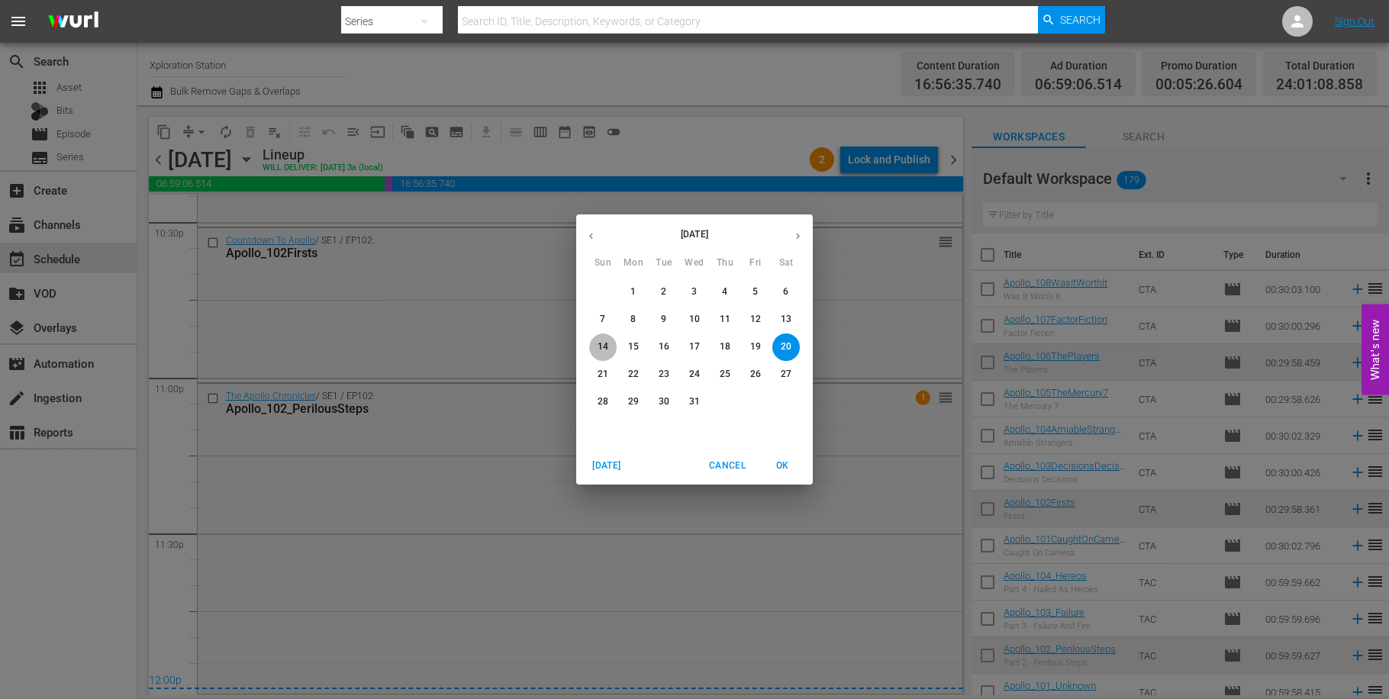
click at [609, 348] on span "14" at bounding box center [602, 346] width 27 height 13
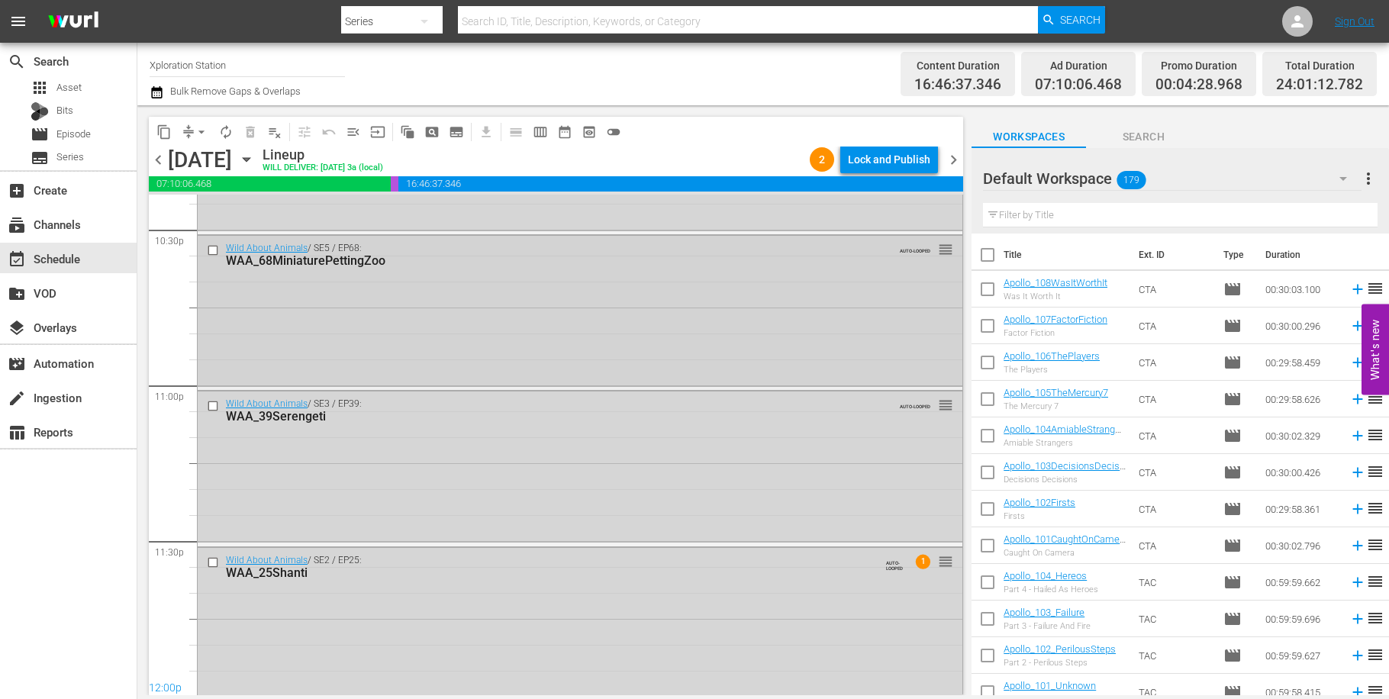
scroll to position [6977, 0]
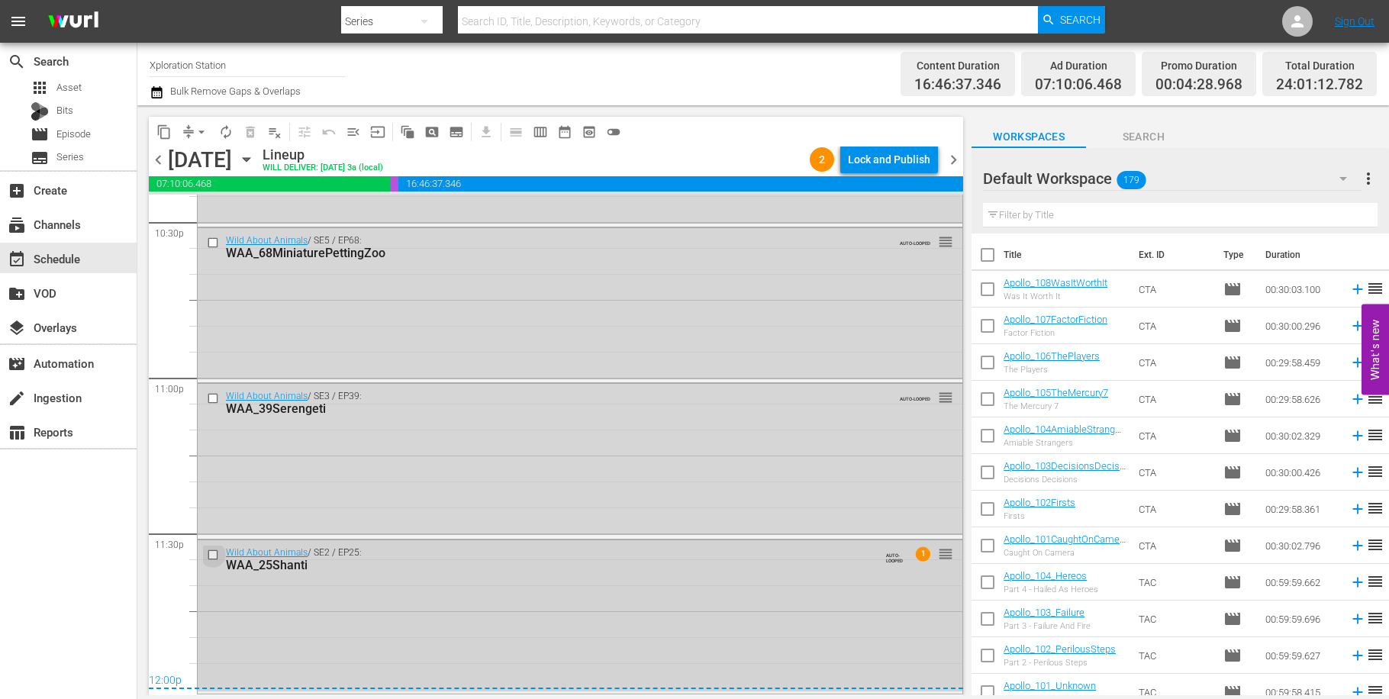
click at [217, 552] on input "checkbox" at bounding box center [215, 554] width 16 height 13
click at [216, 402] on input "checkbox" at bounding box center [215, 398] width 16 height 13
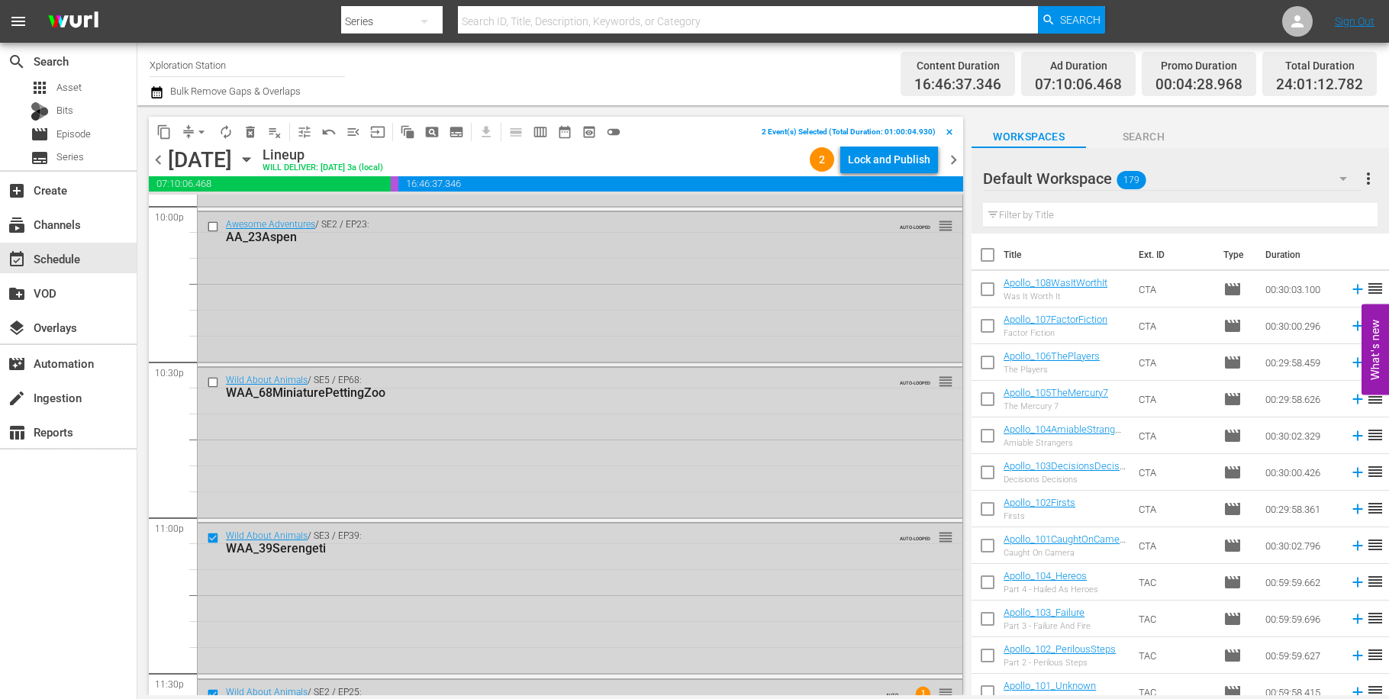
scroll to position [6814, 0]
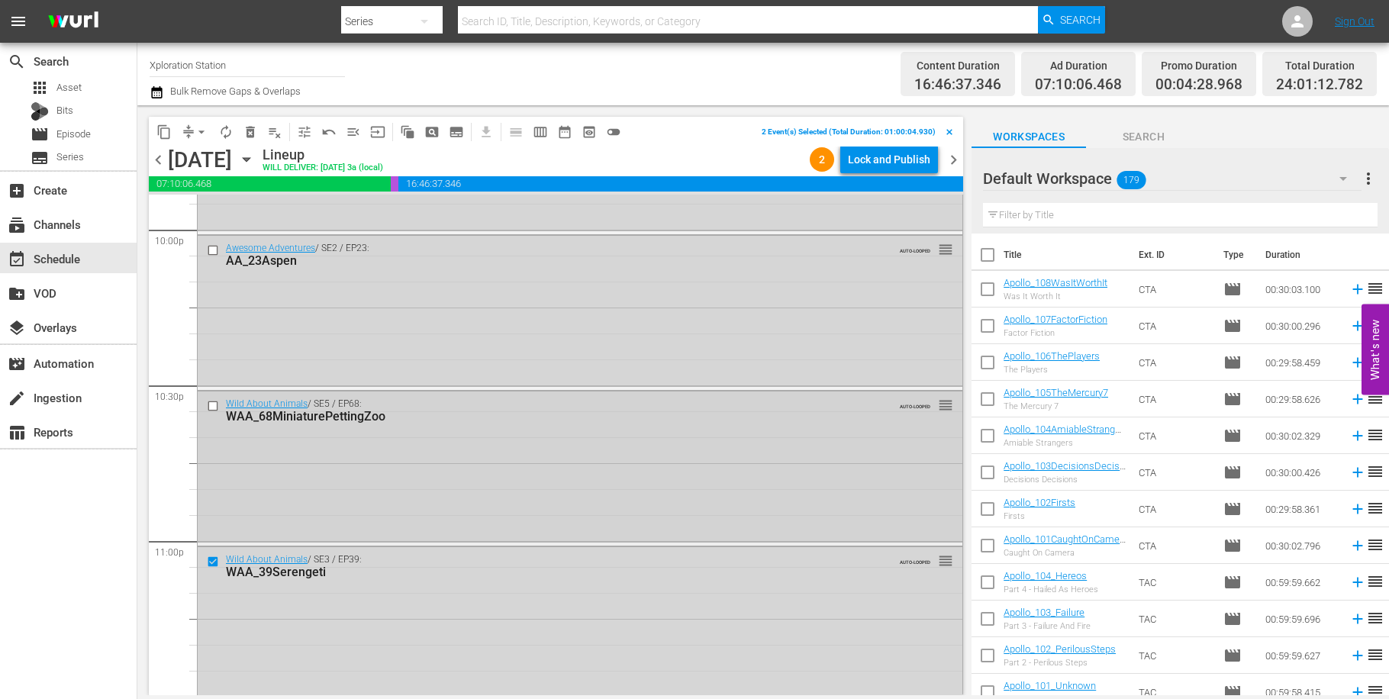
click at [214, 404] on input "checkbox" at bounding box center [215, 406] width 16 height 13
drag, startPoint x: 205, startPoint y: 244, endPoint x: 212, endPoint y: 248, distance: 7.9
click at [205, 244] on div at bounding box center [214, 250] width 23 height 18
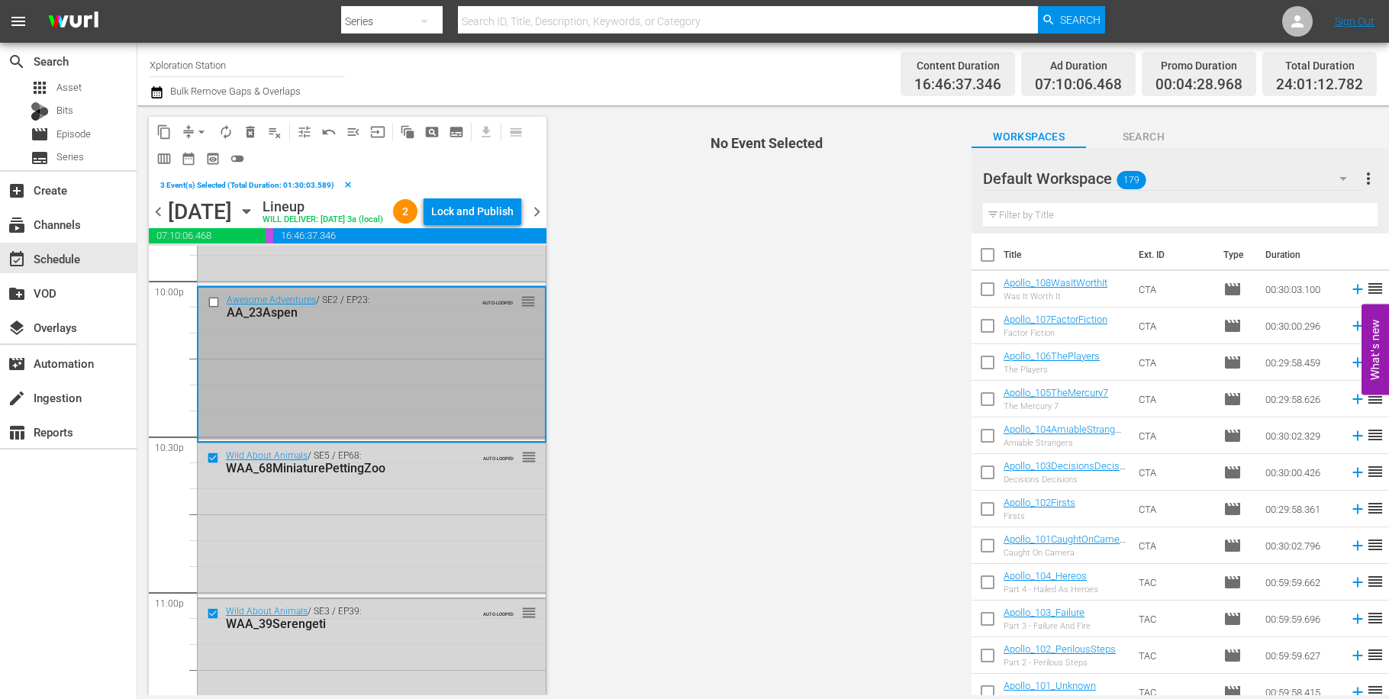
click at [212, 224] on div "[DATE]" at bounding box center [200, 211] width 64 height 25
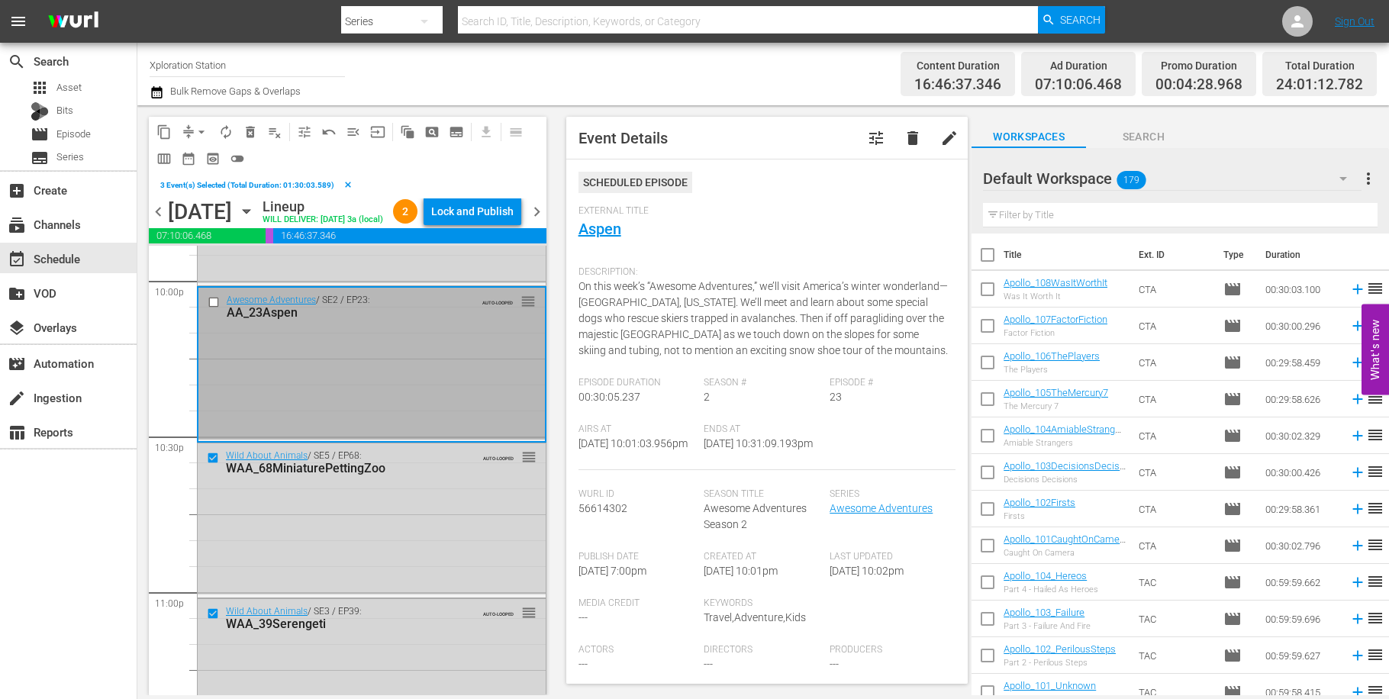
click at [217, 309] on input "checkbox" at bounding box center [216, 302] width 16 height 13
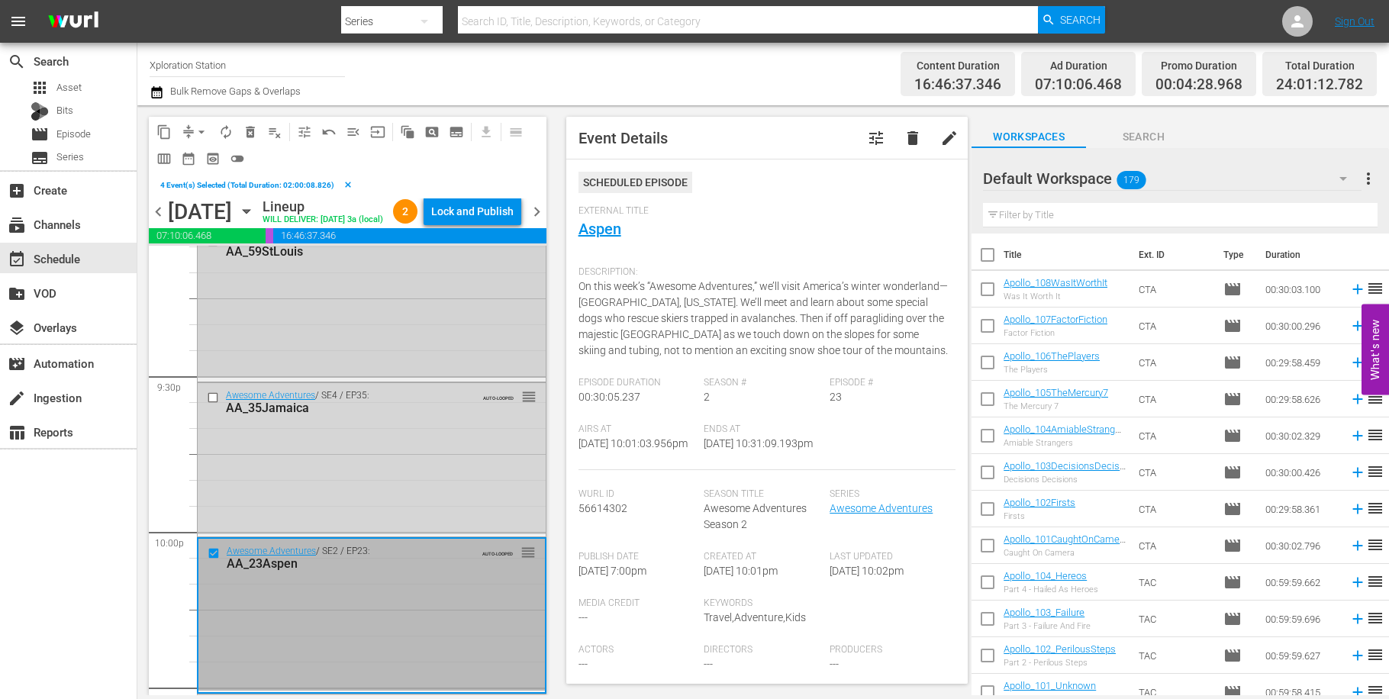
scroll to position [6549, 0]
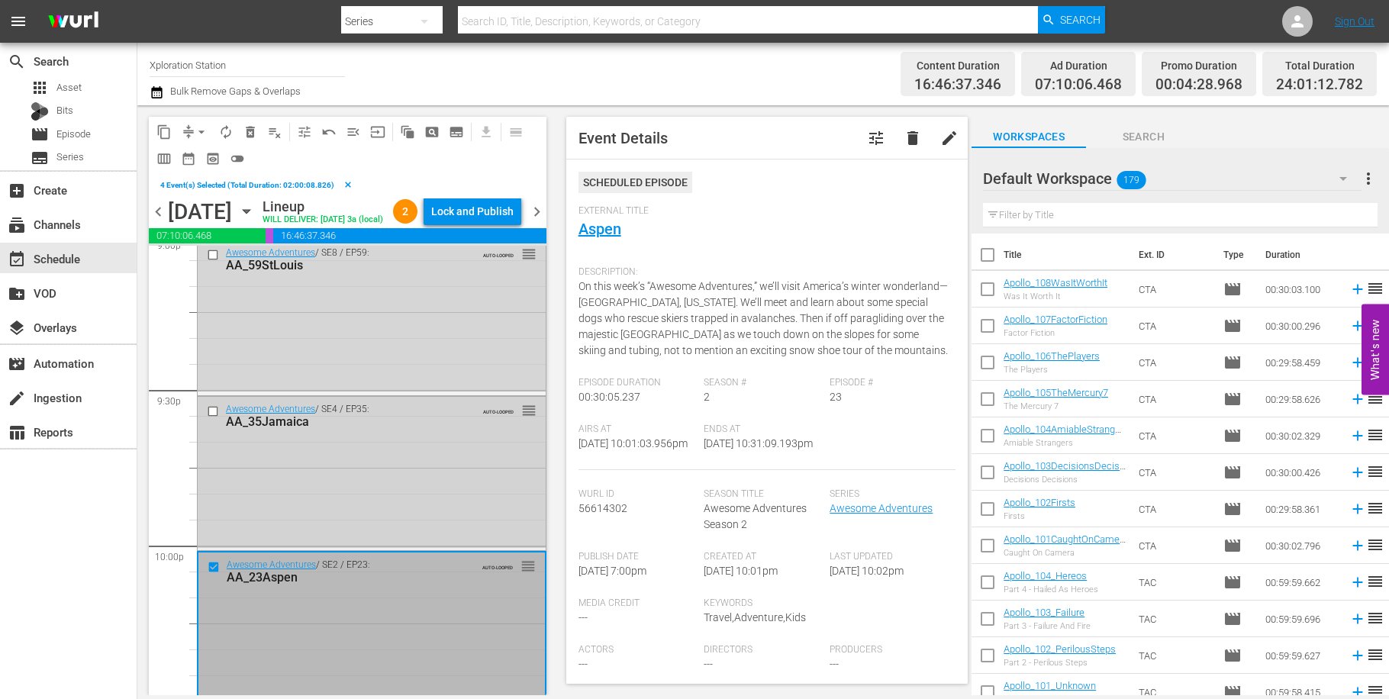
click at [215, 417] on input "checkbox" at bounding box center [215, 410] width 16 height 13
click at [217, 262] on input "checkbox" at bounding box center [215, 255] width 16 height 13
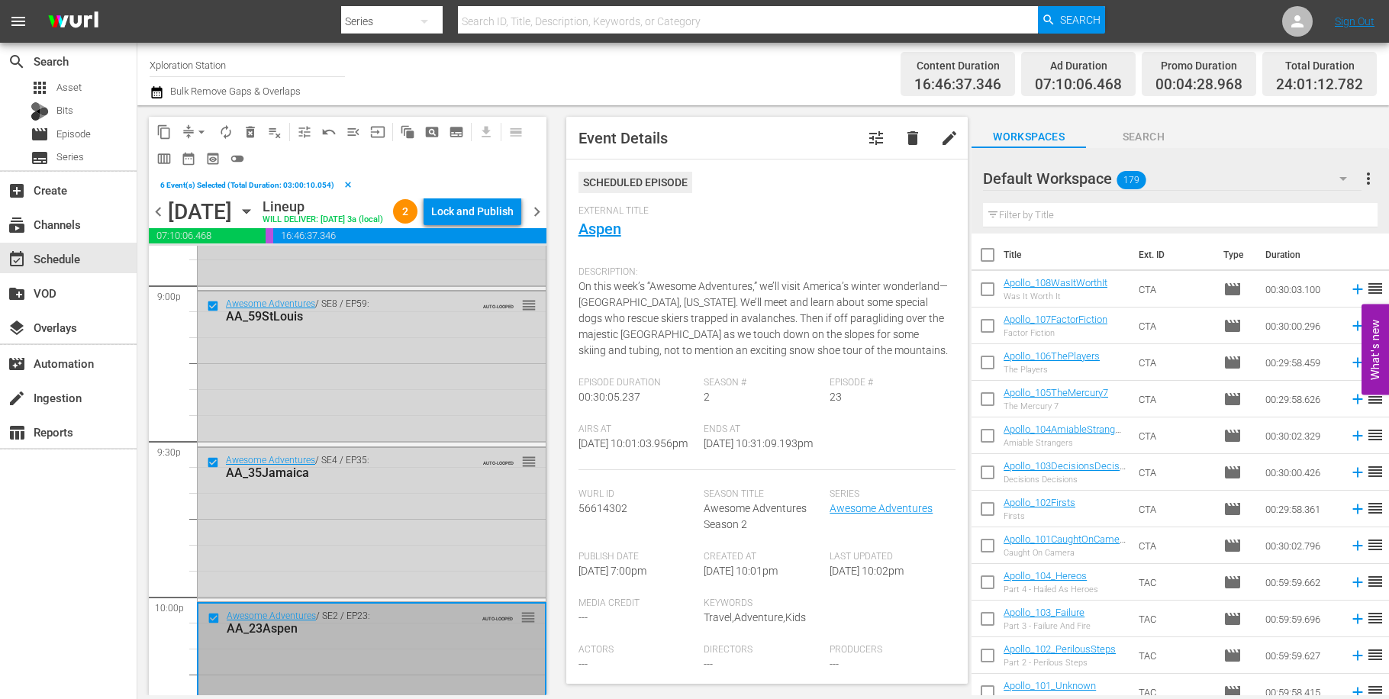
scroll to position [6298, 0]
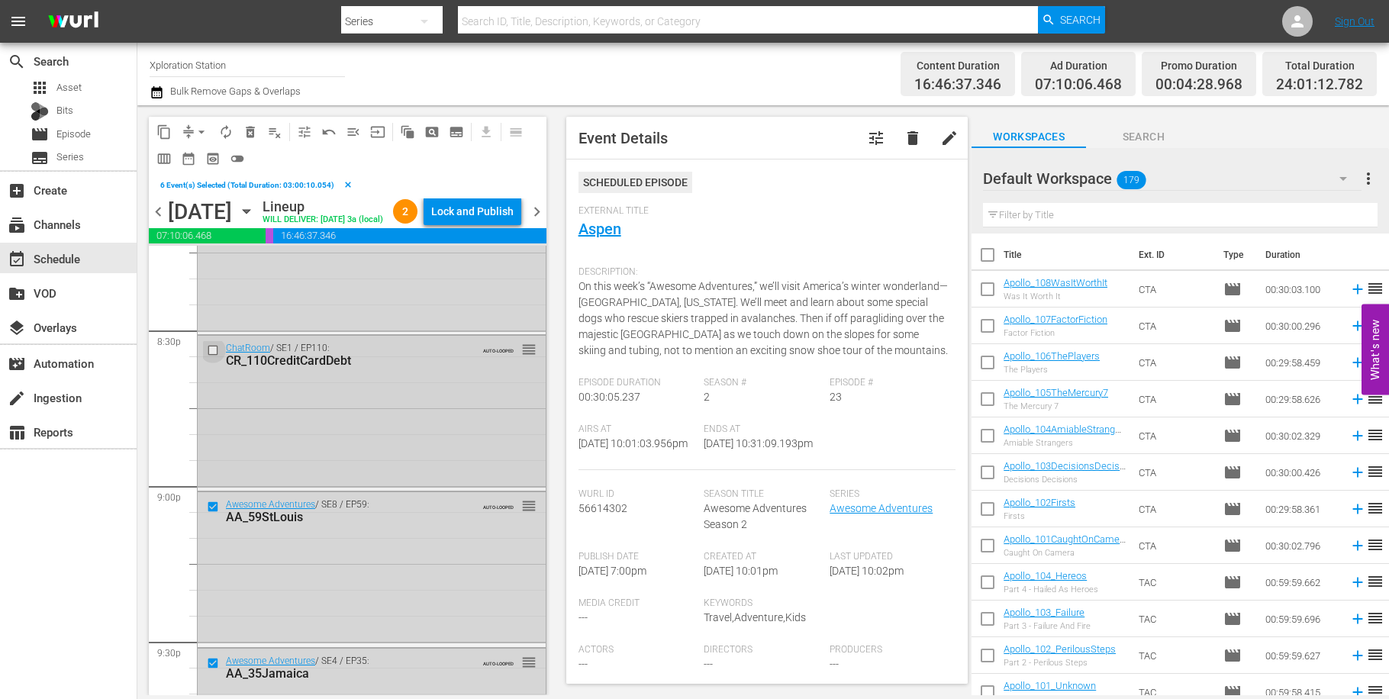
click at [220, 357] on input "checkbox" at bounding box center [215, 350] width 16 height 13
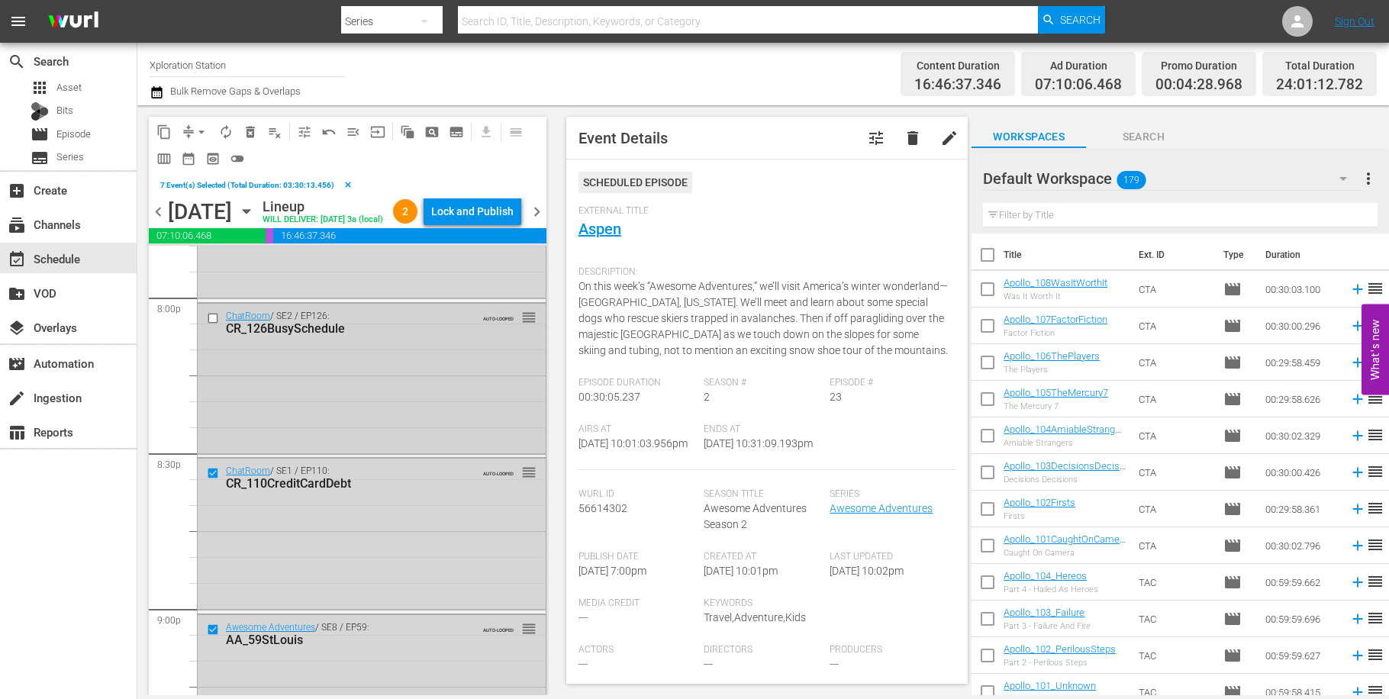
scroll to position [6159, 0]
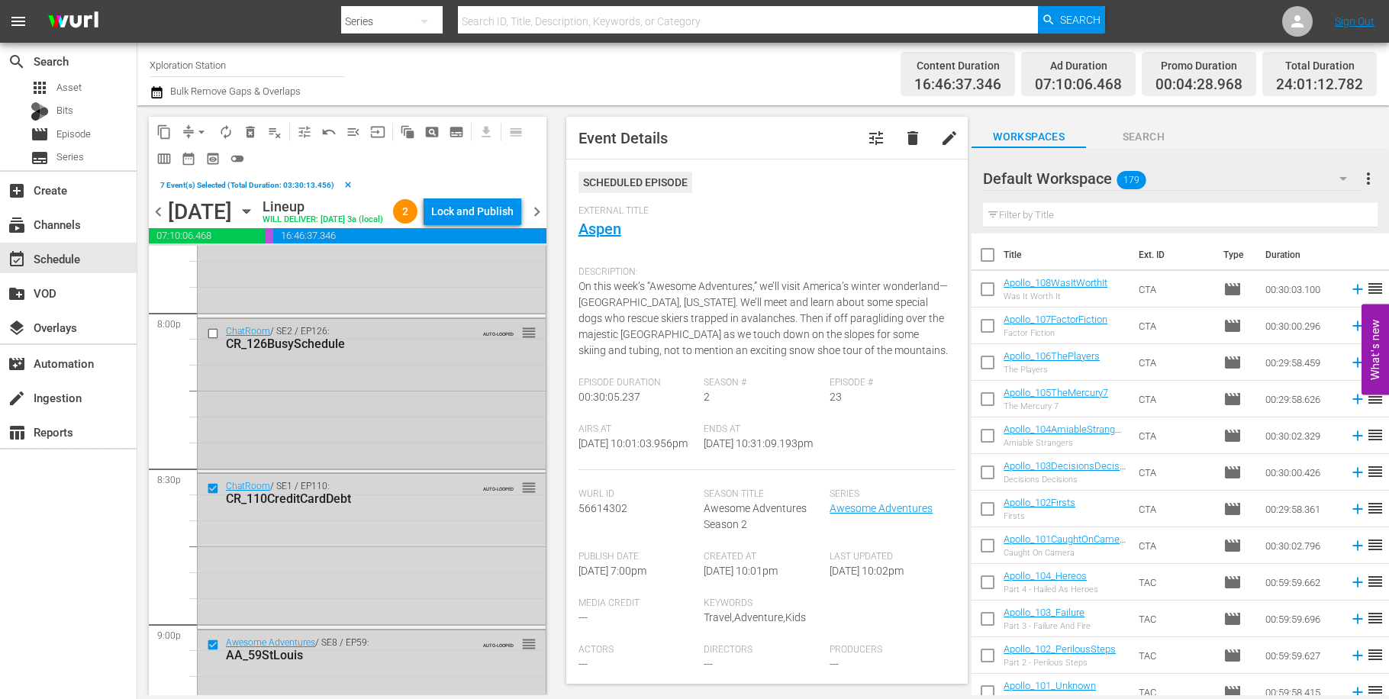
click at [213, 340] on input "checkbox" at bounding box center [215, 333] width 16 height 13
click at [252, 129] on span "delete_forever_outlined" at bounding box center [250, 131] width 15 height 15
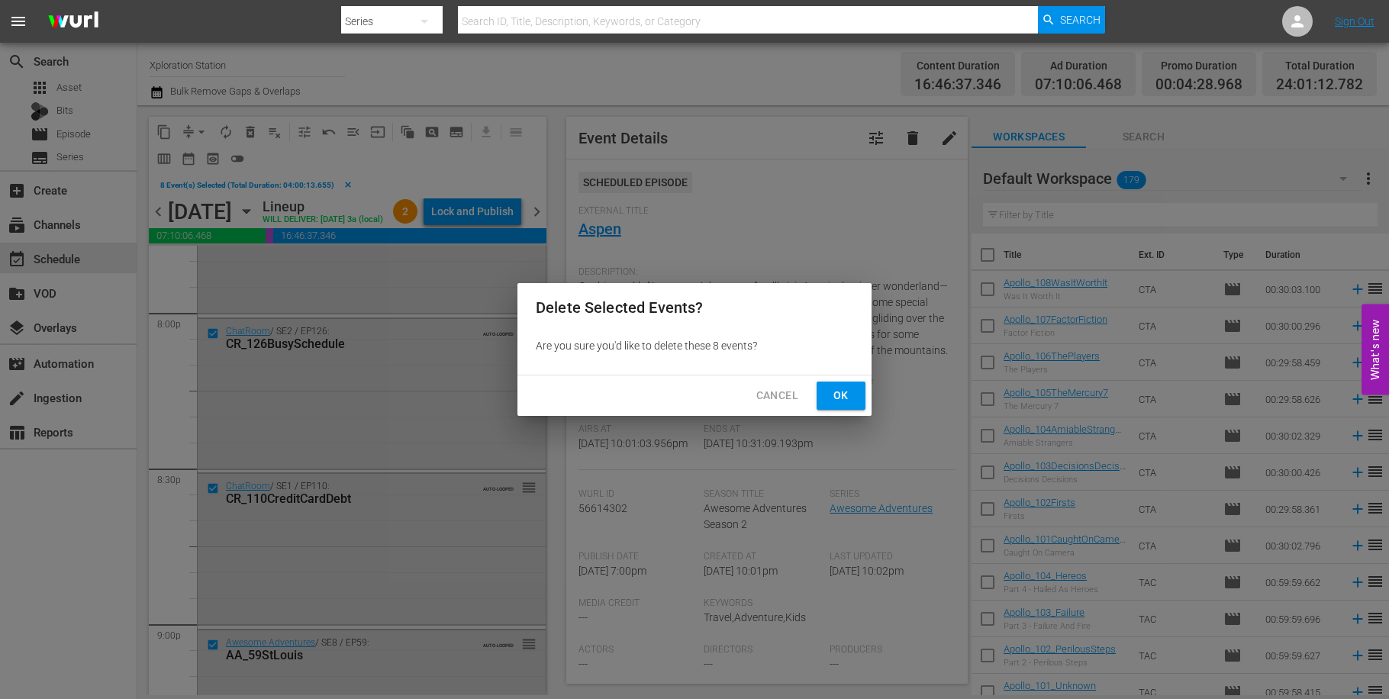
click at [842, 398] on span "Ok" at bounding box center [841, 395] width 24 height 19
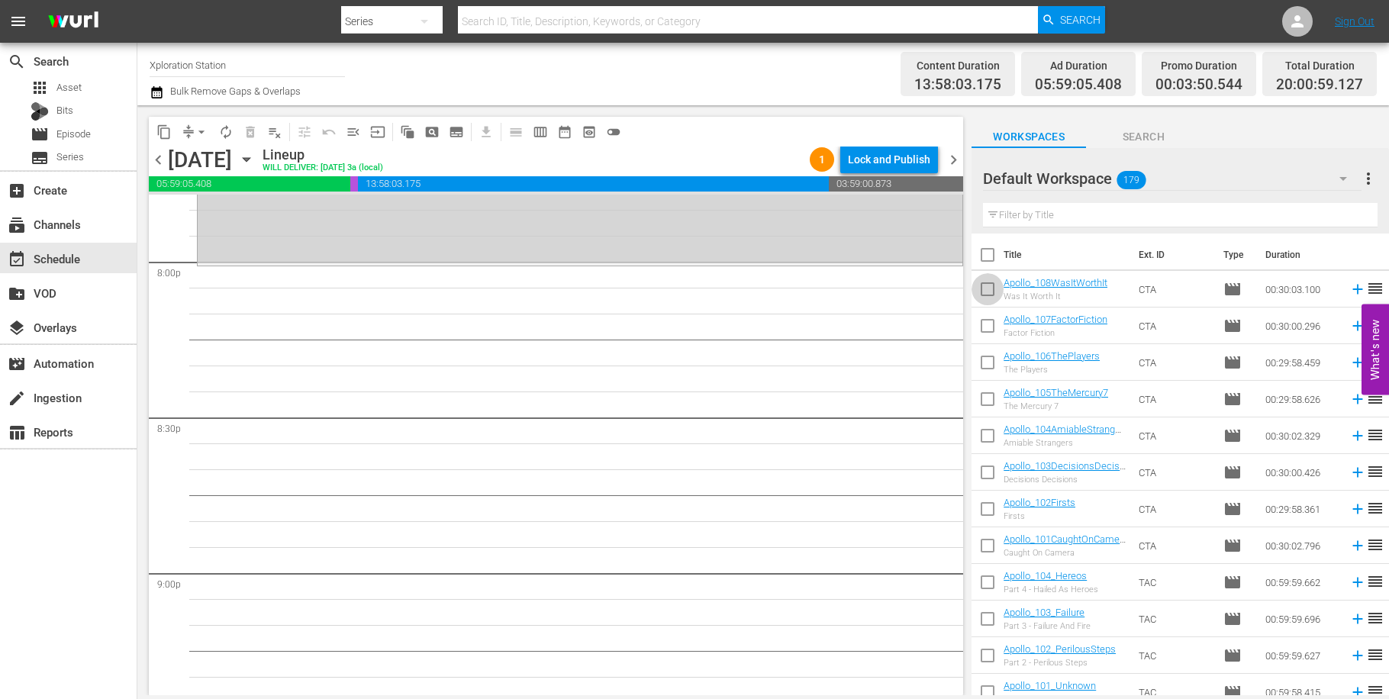
click at [996, 291] on input "checkbox" at bounding box center [987, 292] width 32 height 32
checkbox input "true"
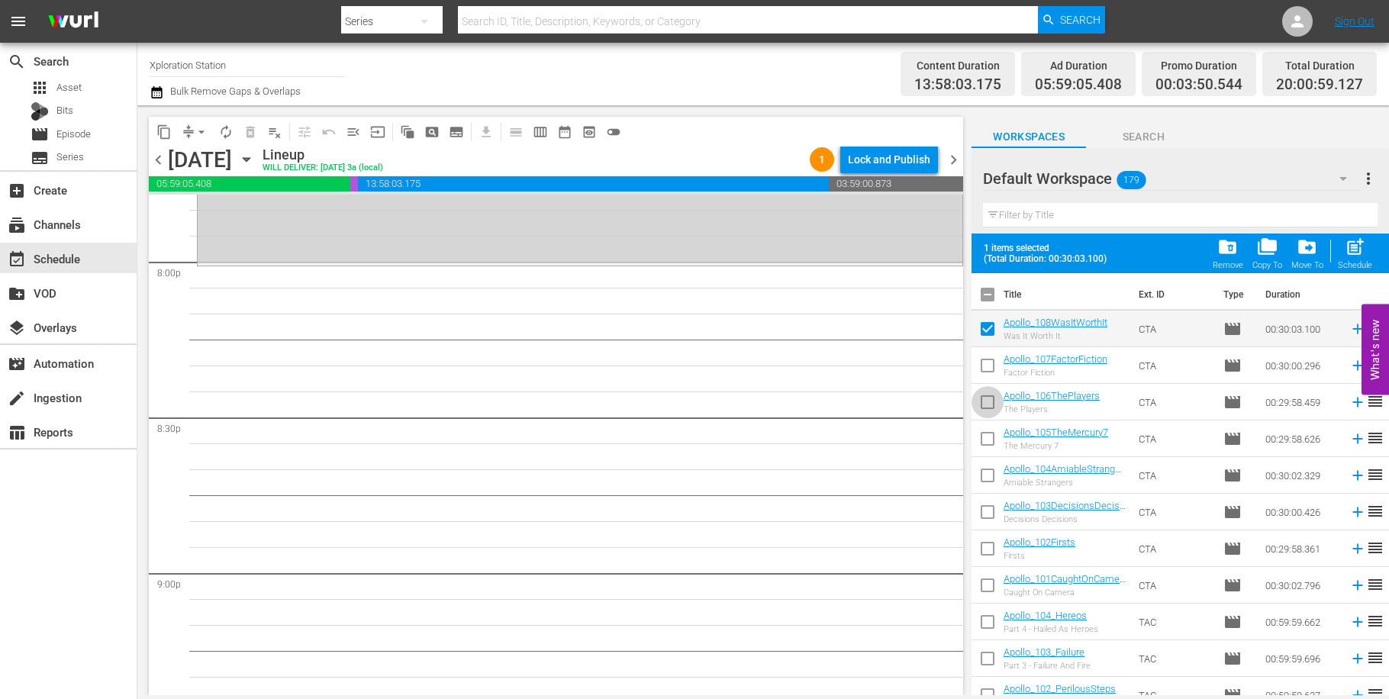
click at [995, 404] on input "checkbox" at bounding box center [987, 405] width 32 height 32
checkbox input "true"
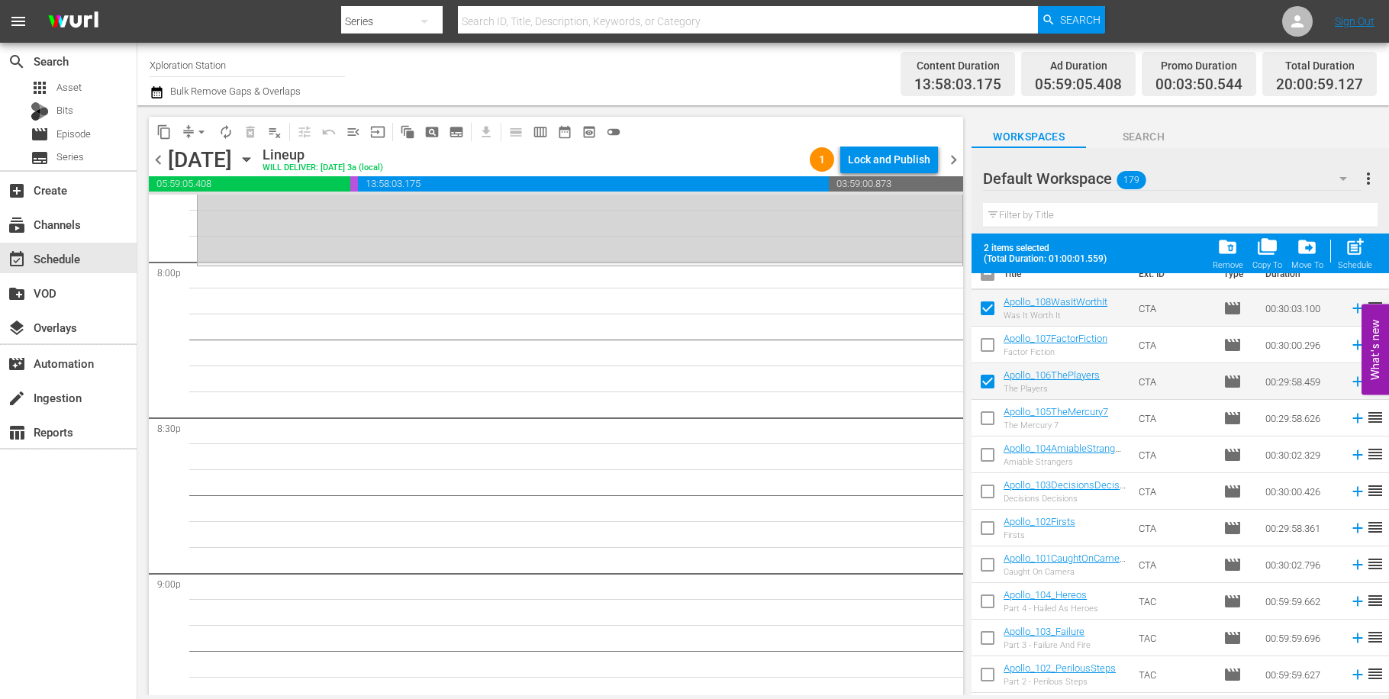
scroll to position [89, 0]
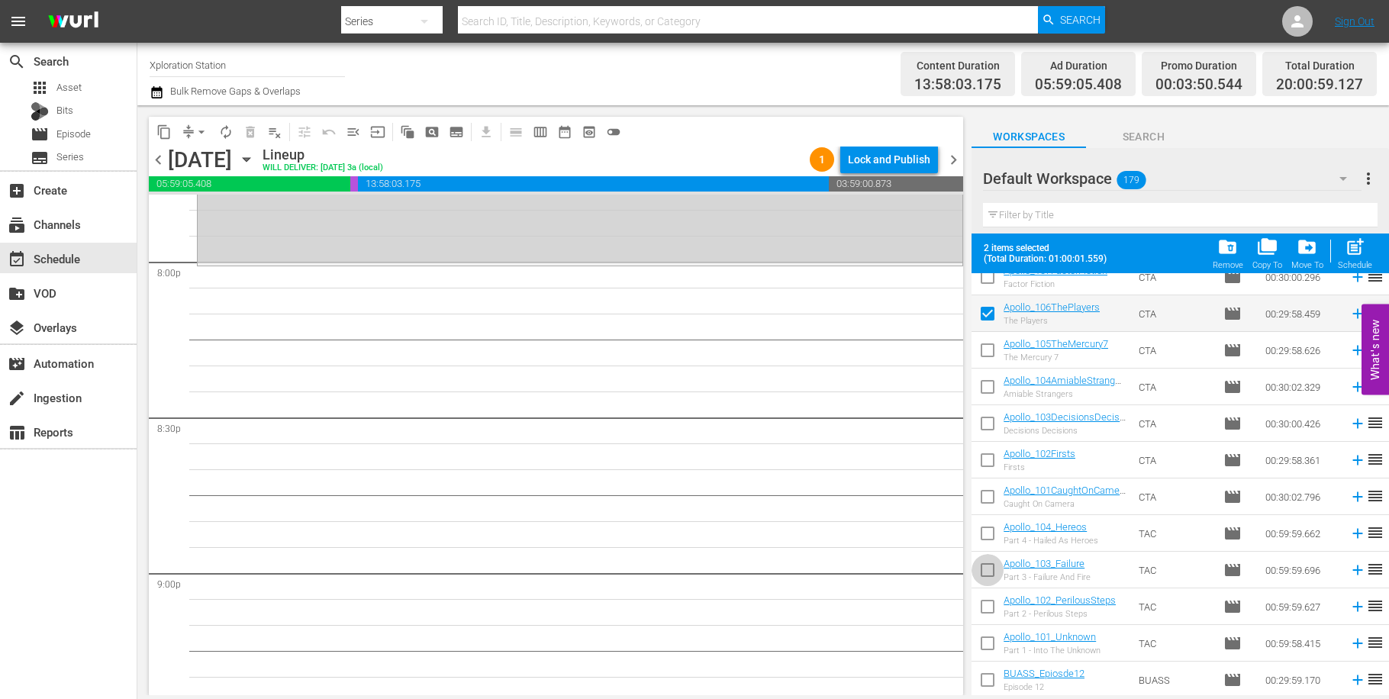
click at [984, 572] on input "checkbox" at bounding box center [987, 573] width 32 height 32
checkbox input "true"
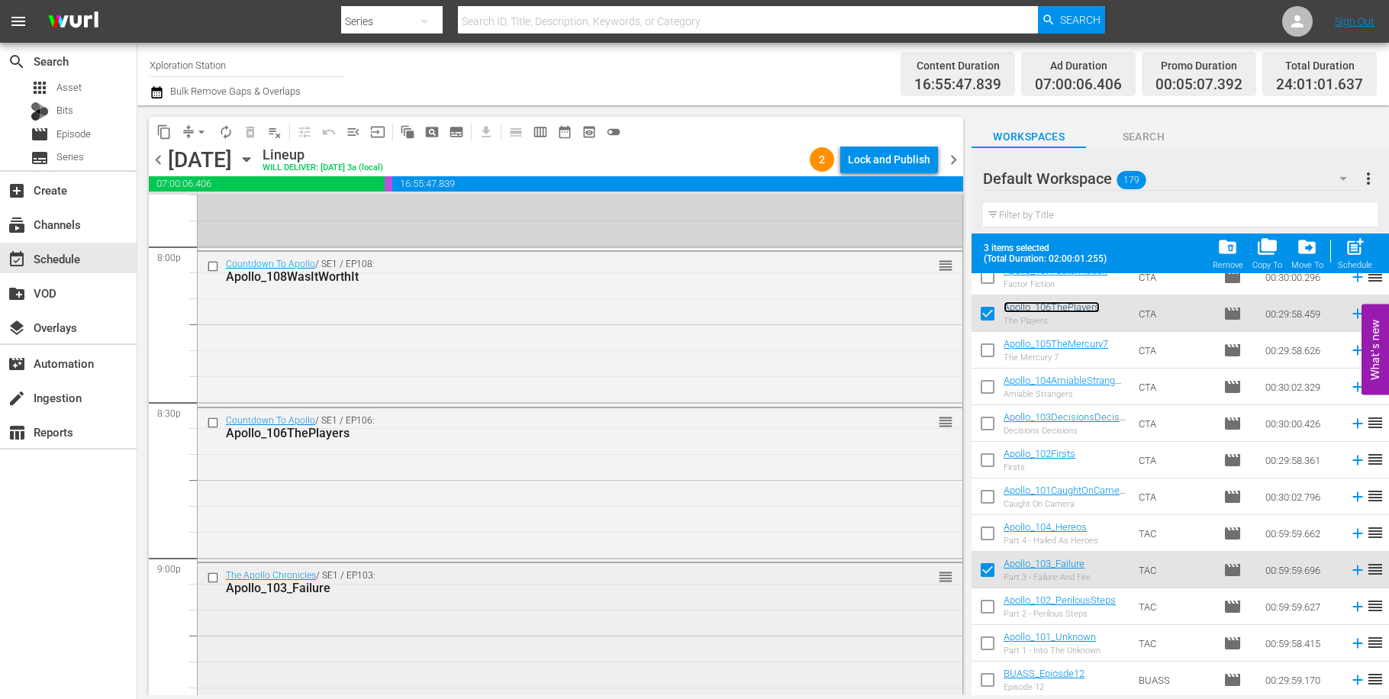
scroll to position [6171, 0]
click at [159, 163] on span "chevron_left" at bounding box center [158, 159] width 19 height 19
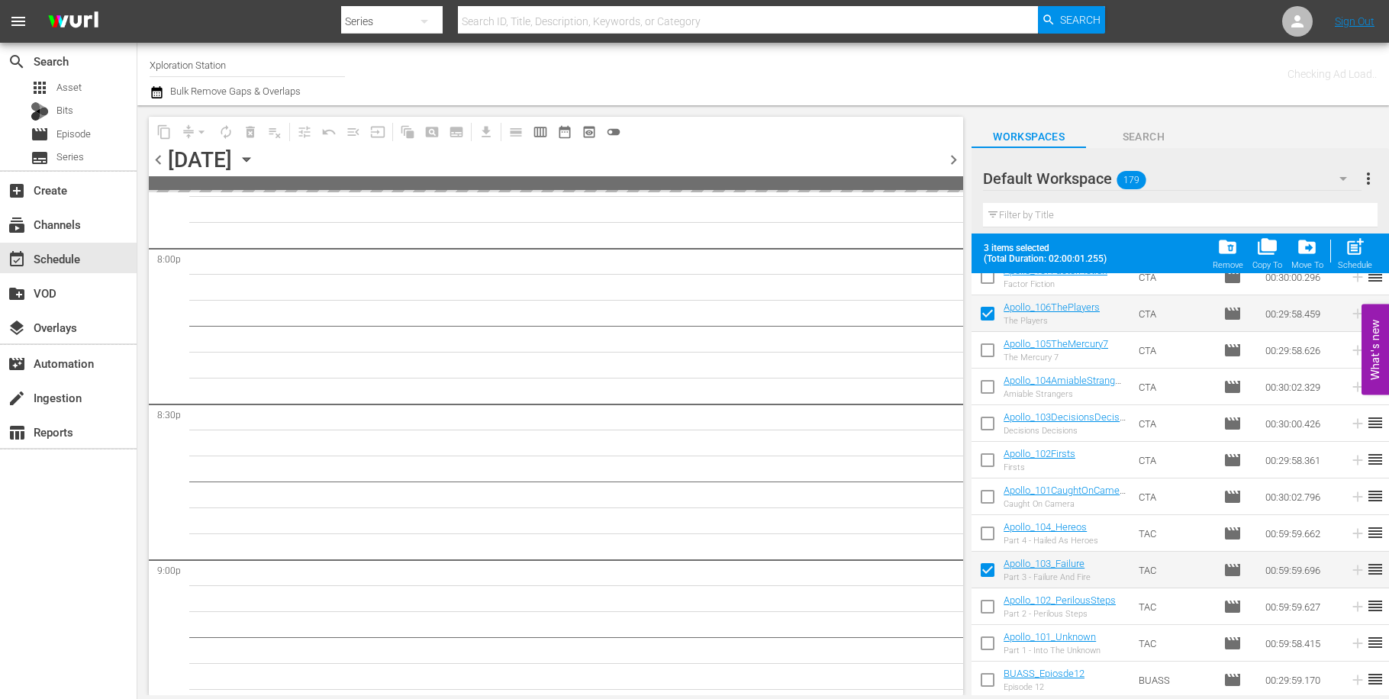
scroll to position [6197, 0]
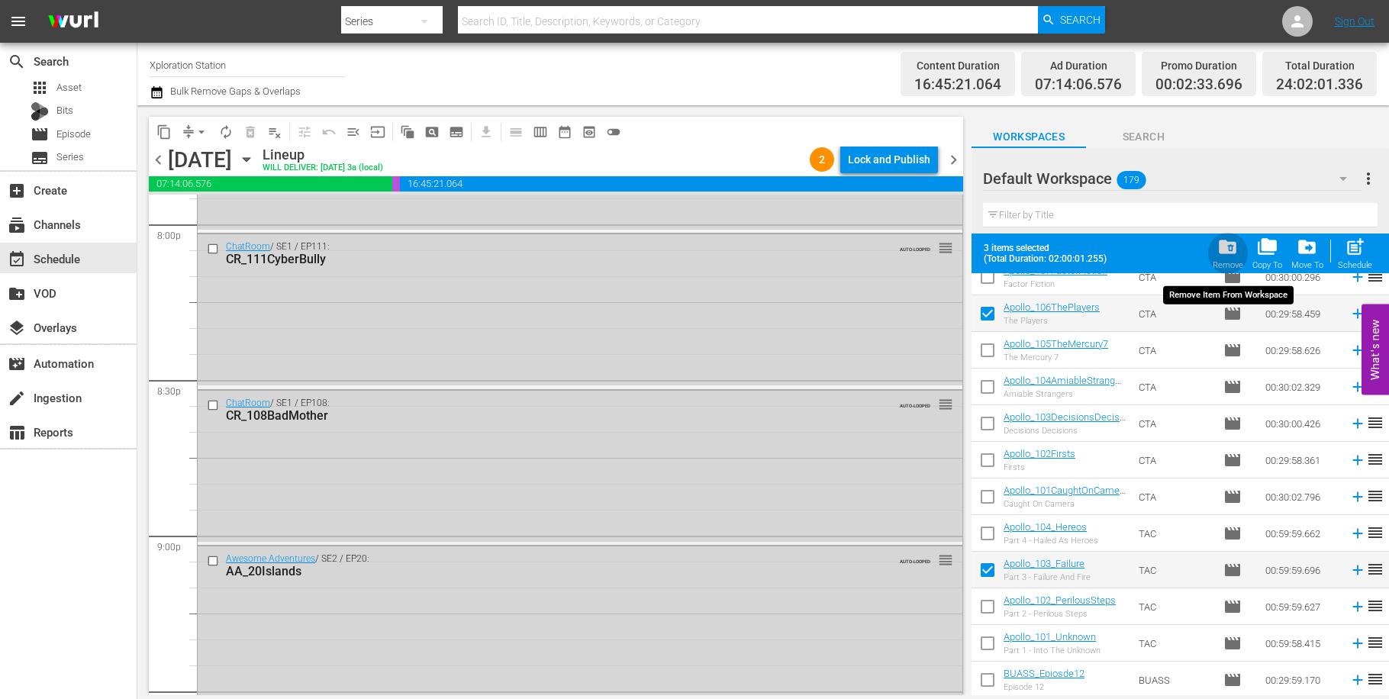
click at [1230, 253] on span "folder_delete" at bounding box center [1227, 247] width 21 height 21
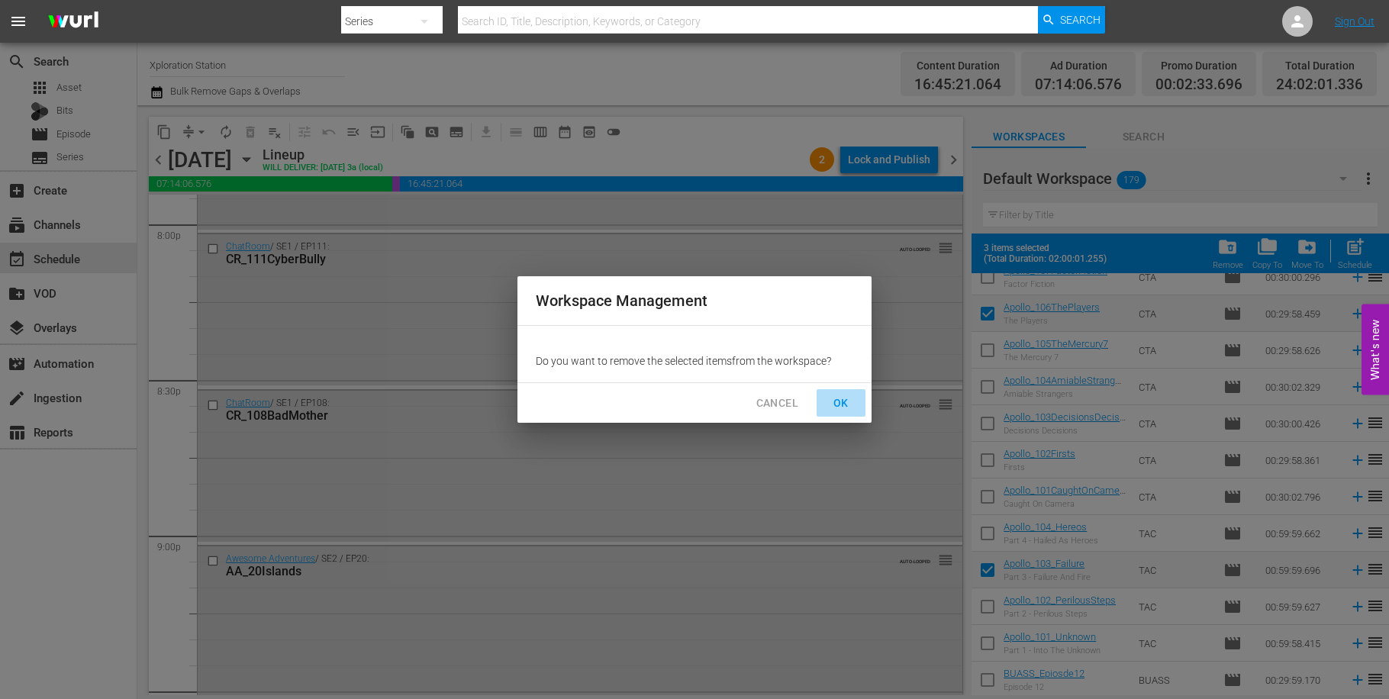
drag, startPoint x: 855, startPoint y: 398, endPoint x: 843, endPoint y: 404, distance: 12.6
click at [855, 398] on button "OK" at bounding box center [840, 403] width 49 height 28
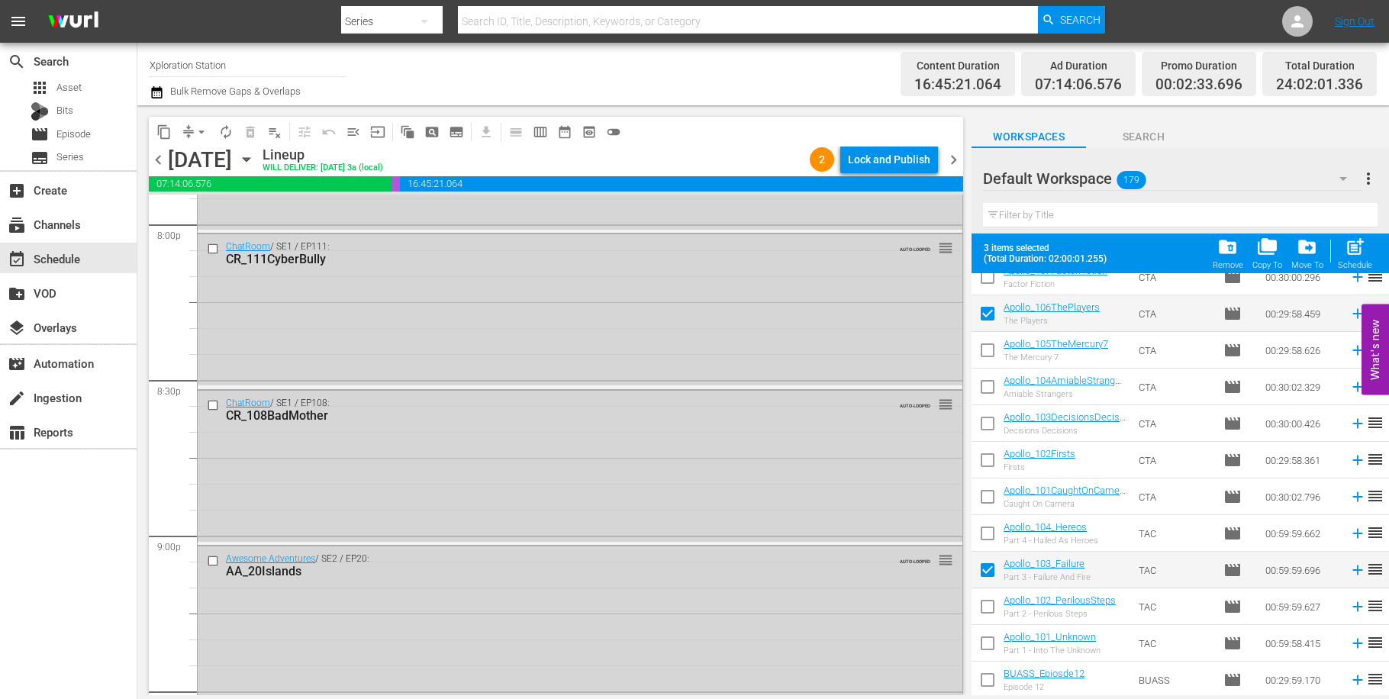
checkbox input "false"
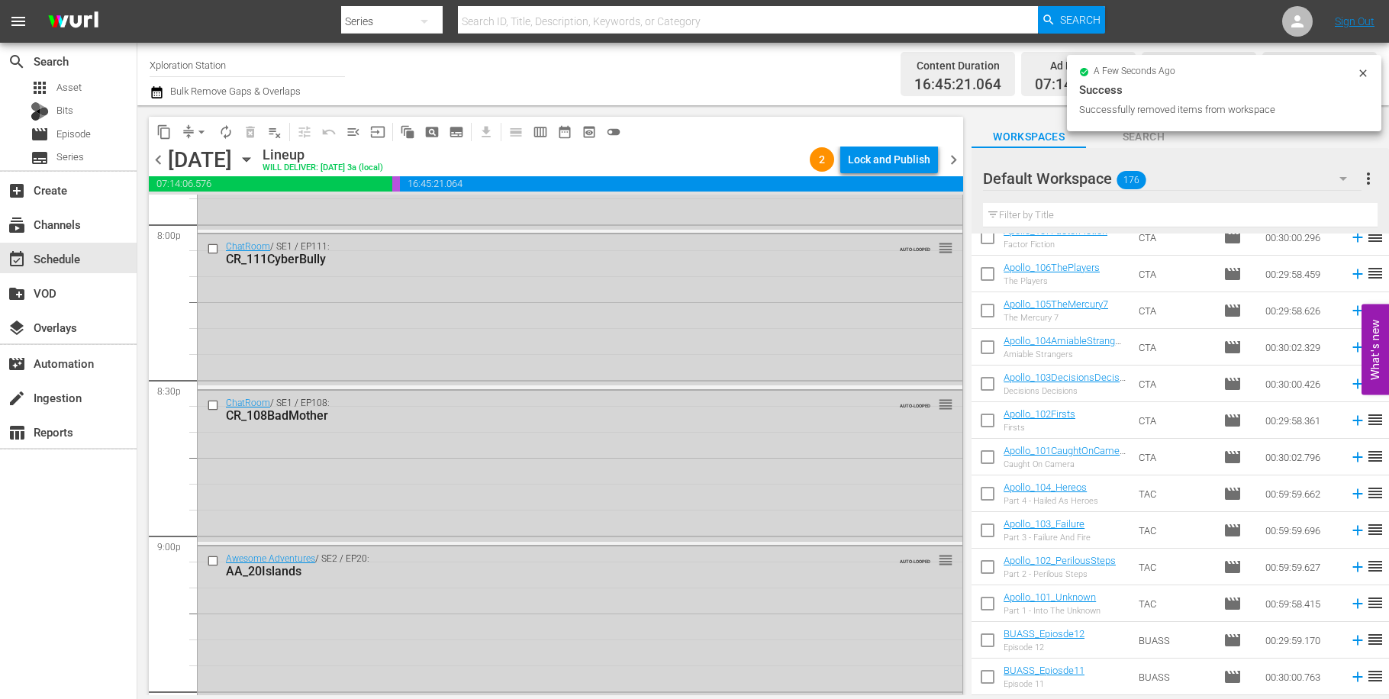
scroll to position [6982, 0]
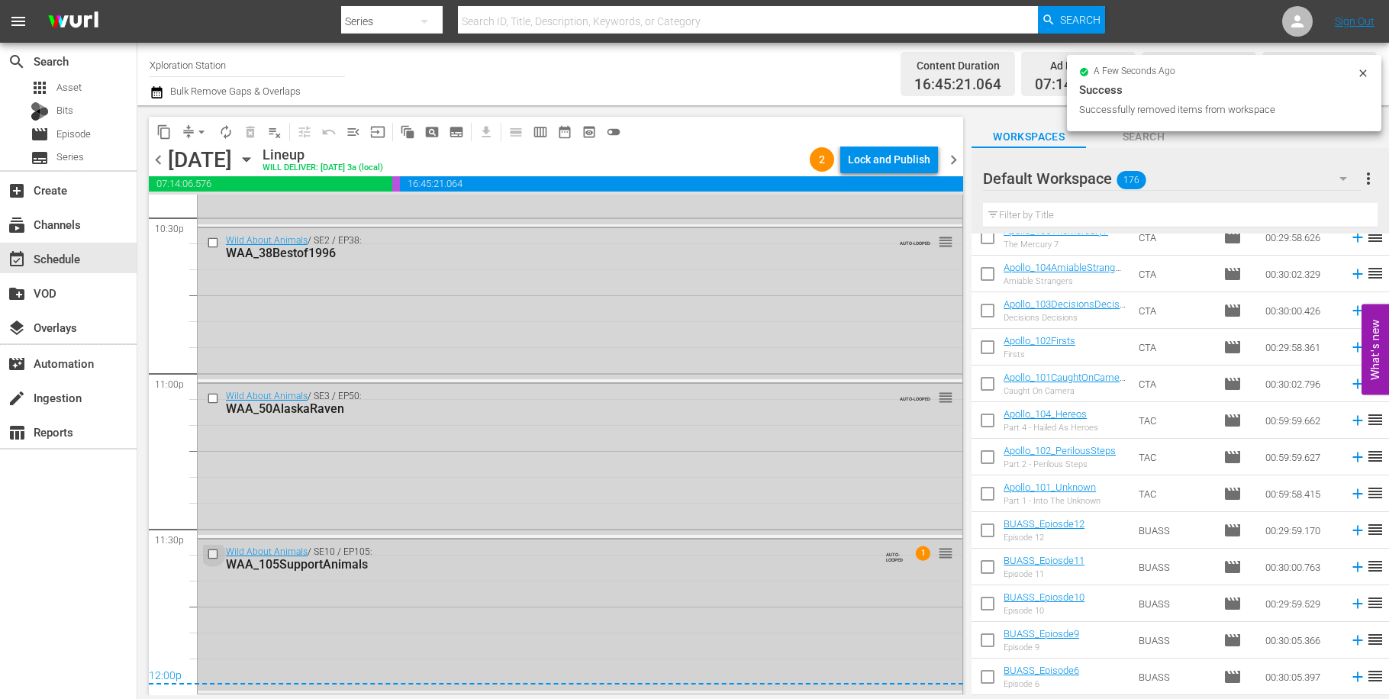
click at [219, 555] on input "checkbox" at bounding box center [215, 553] width 16 height 13
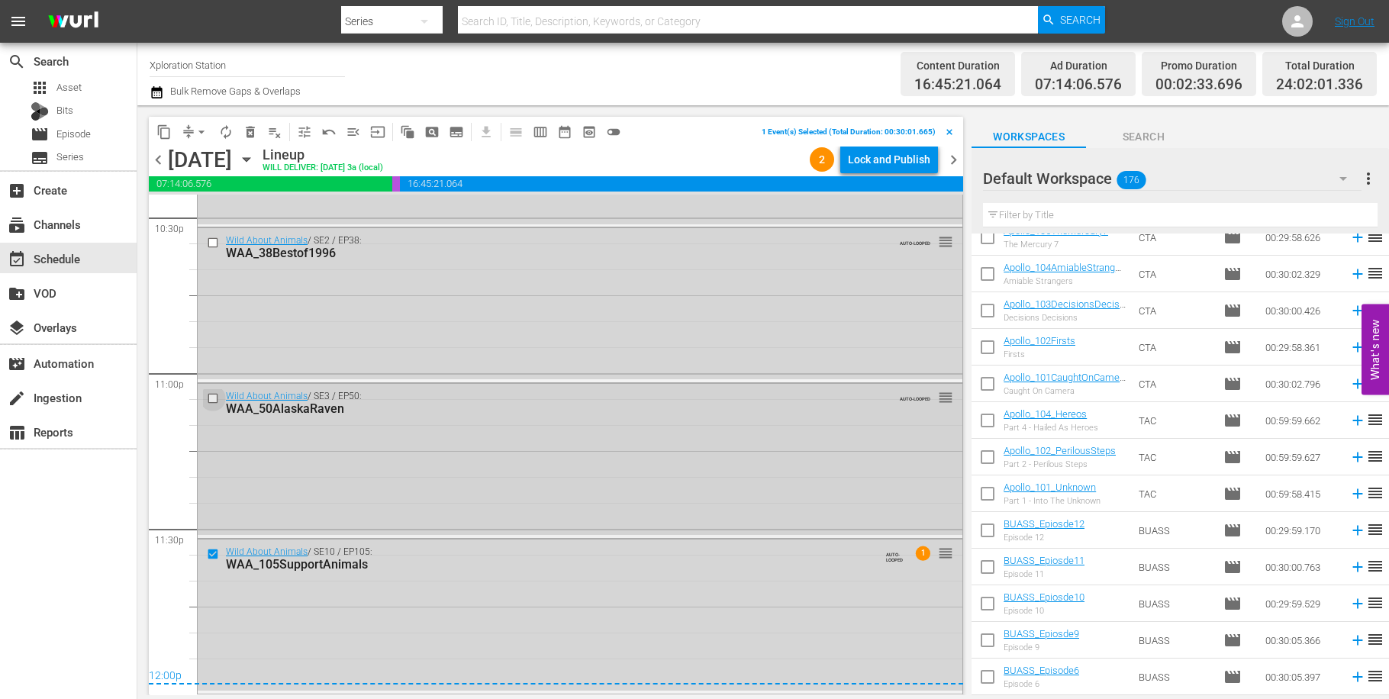
click at [217, 395] on input "checkbox" at bounding box center [215, 398] width 16 height 13
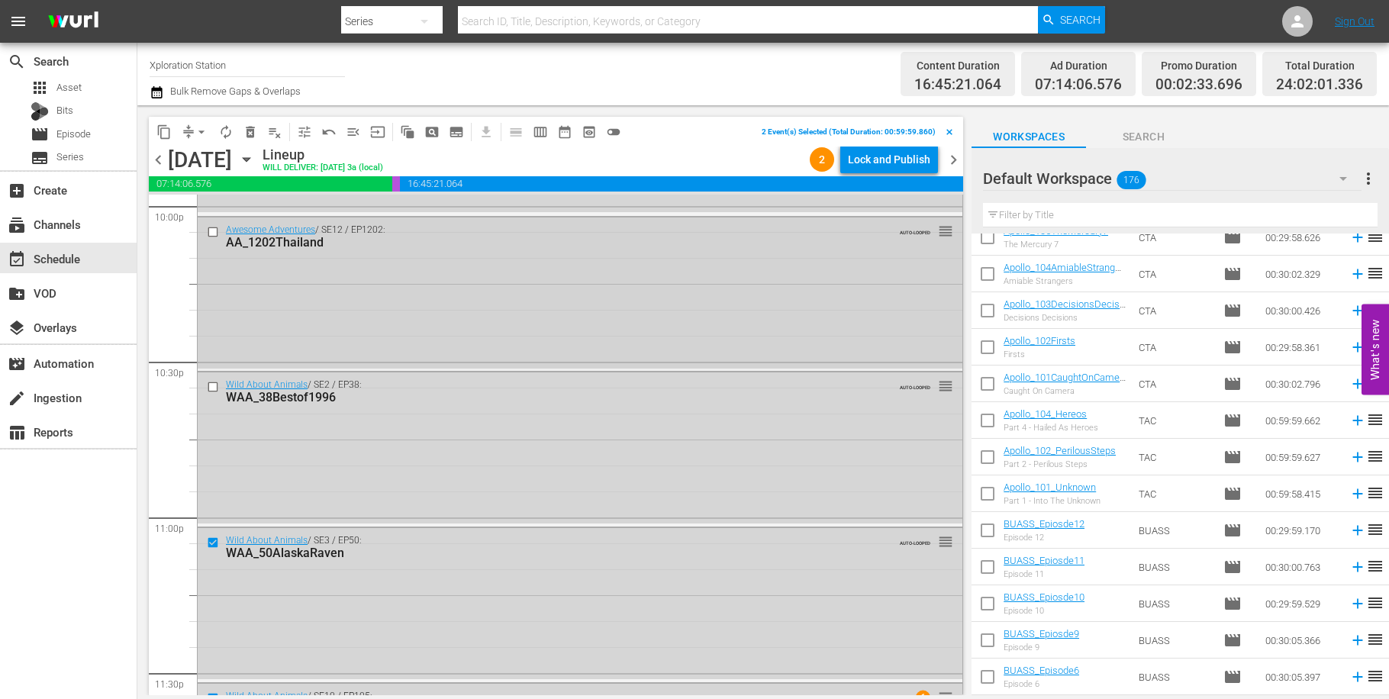
scroll to position [6768, 0]
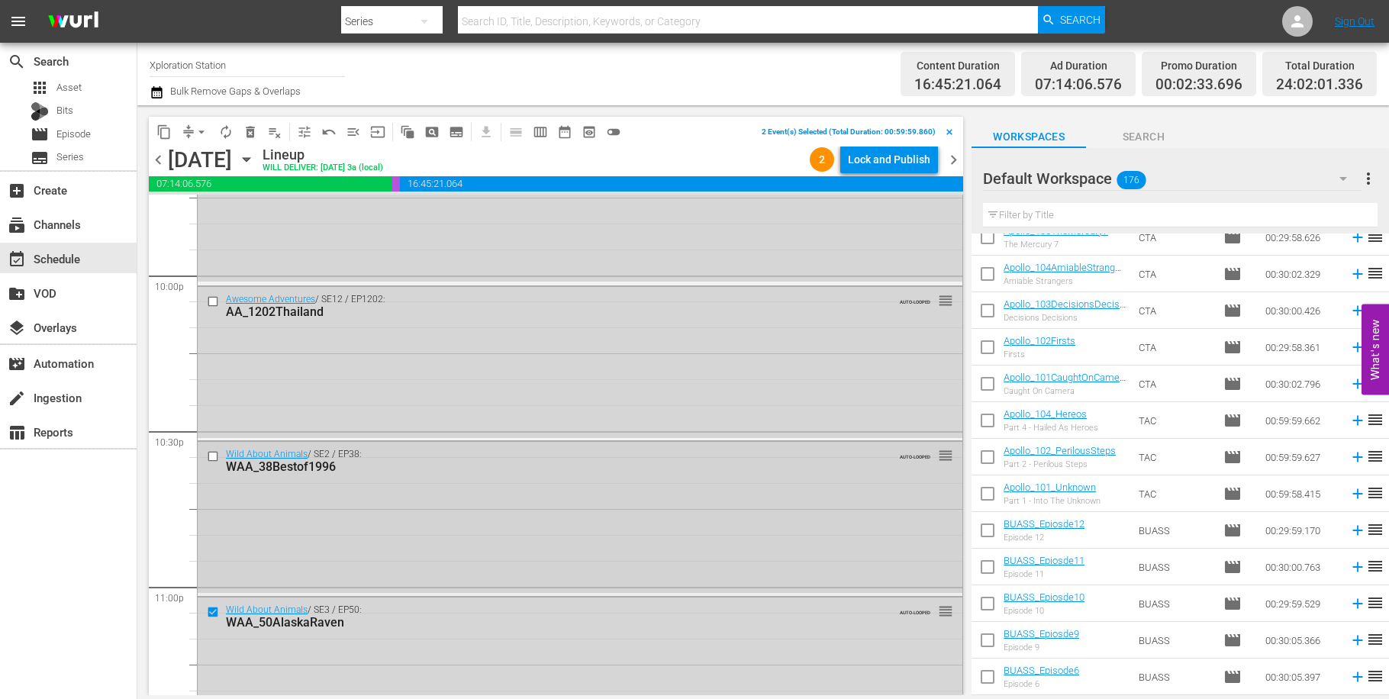
click at [206, 455] on div at bounding box center [214, 456] width 23 height 18
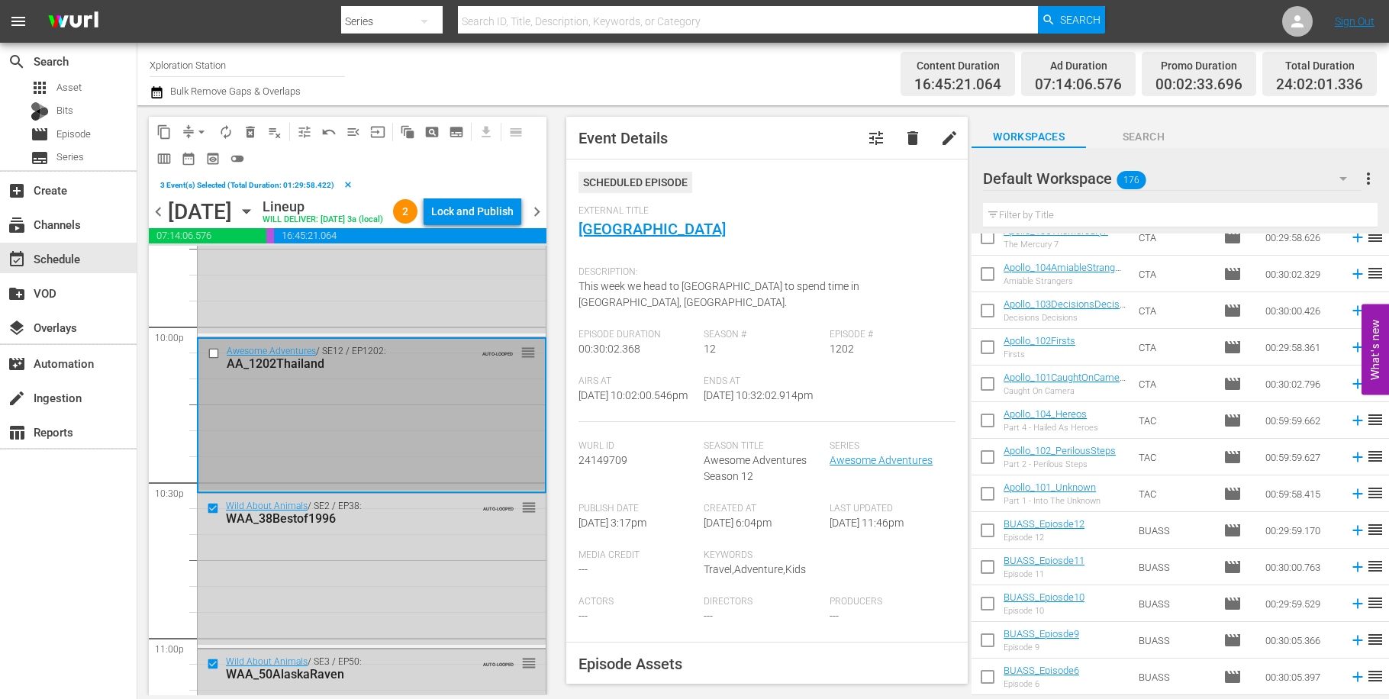
click at [214, 360] on input "checkbox" at bounding box center [216, 353] width 16 height 13
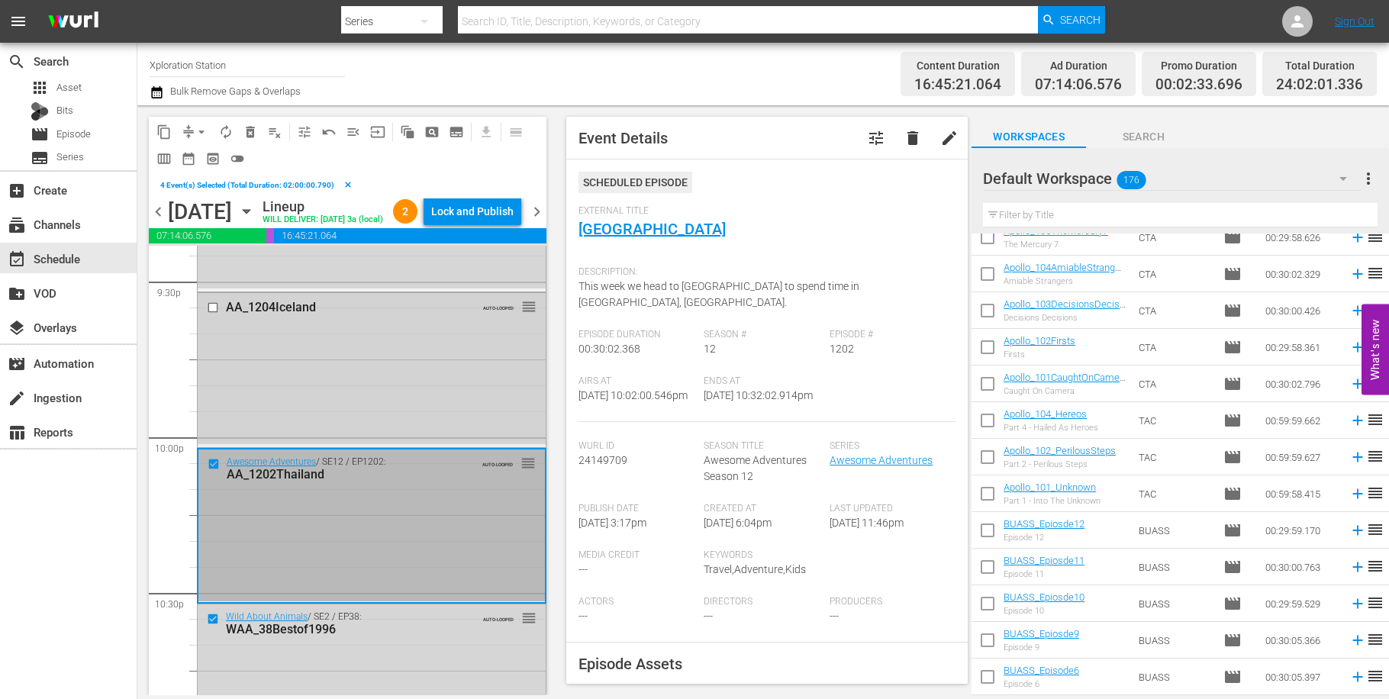
scroll to position [6579, 0]
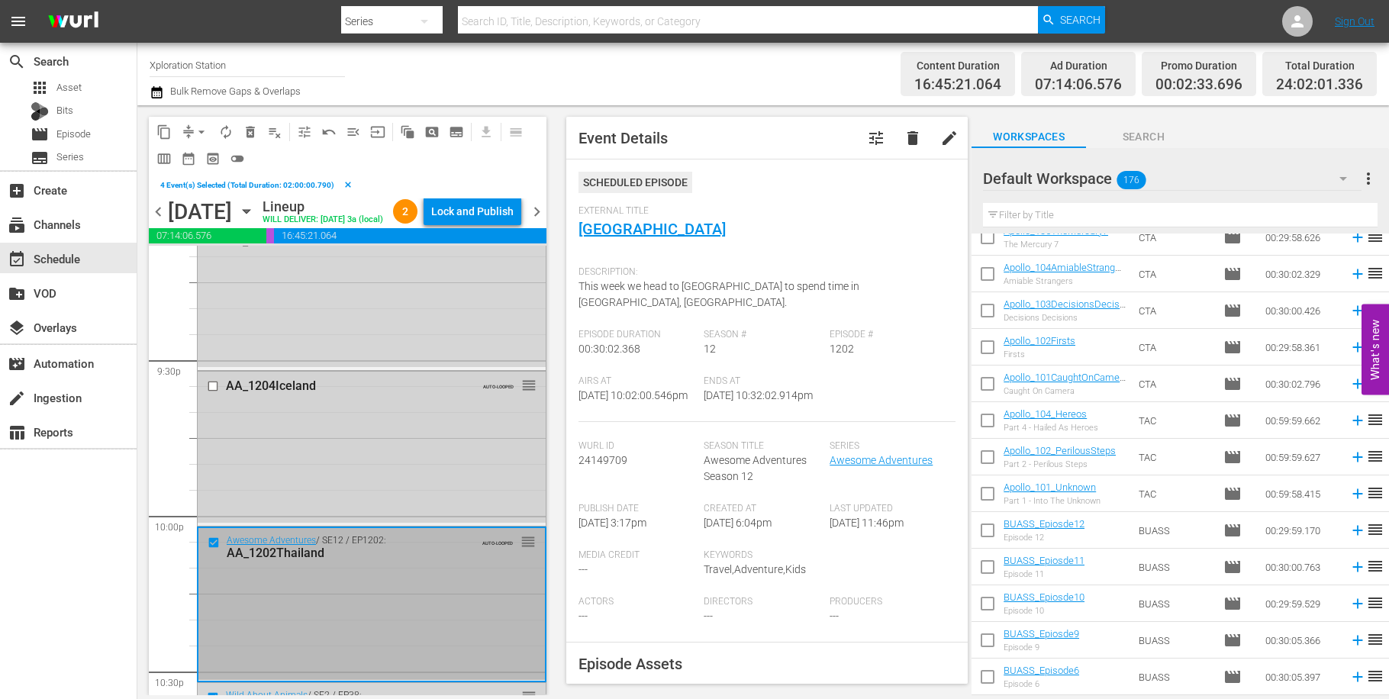
click at [213, 392] on input "checkbox" at bounding box center [215, 385] width 16 height 13
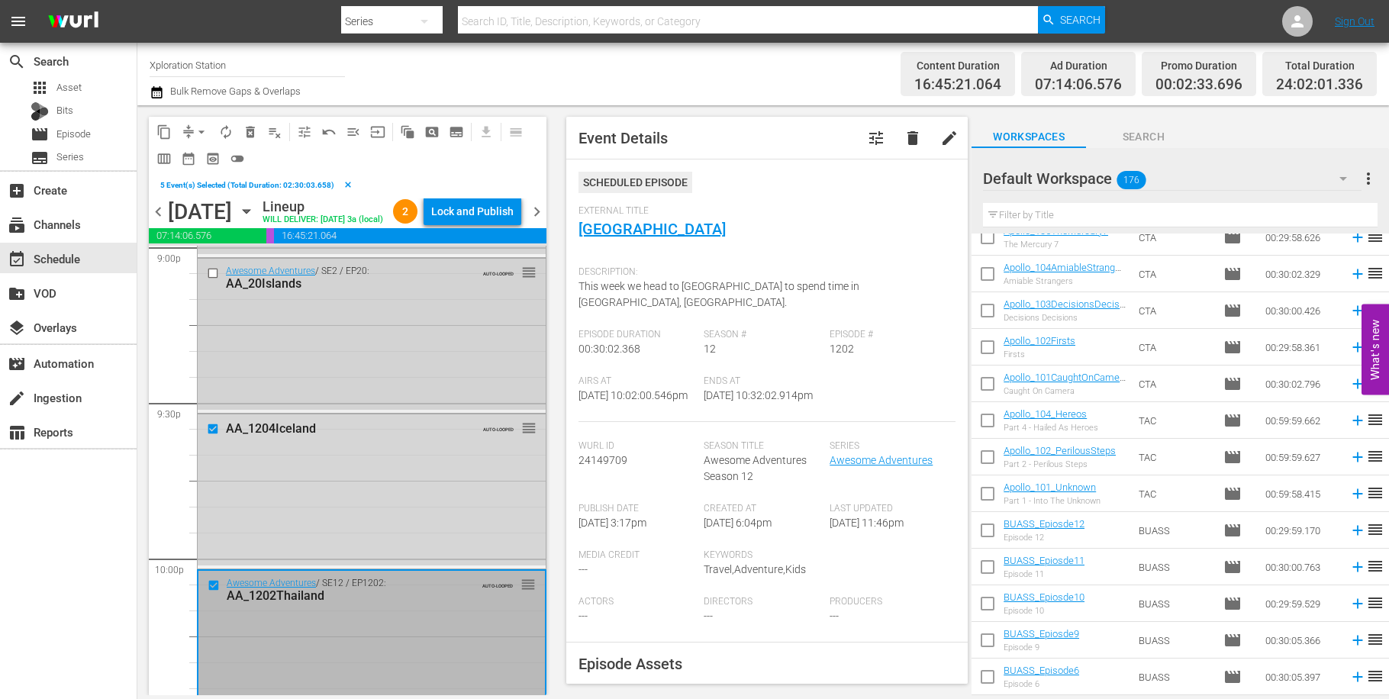
scroll to position [6466, 0]
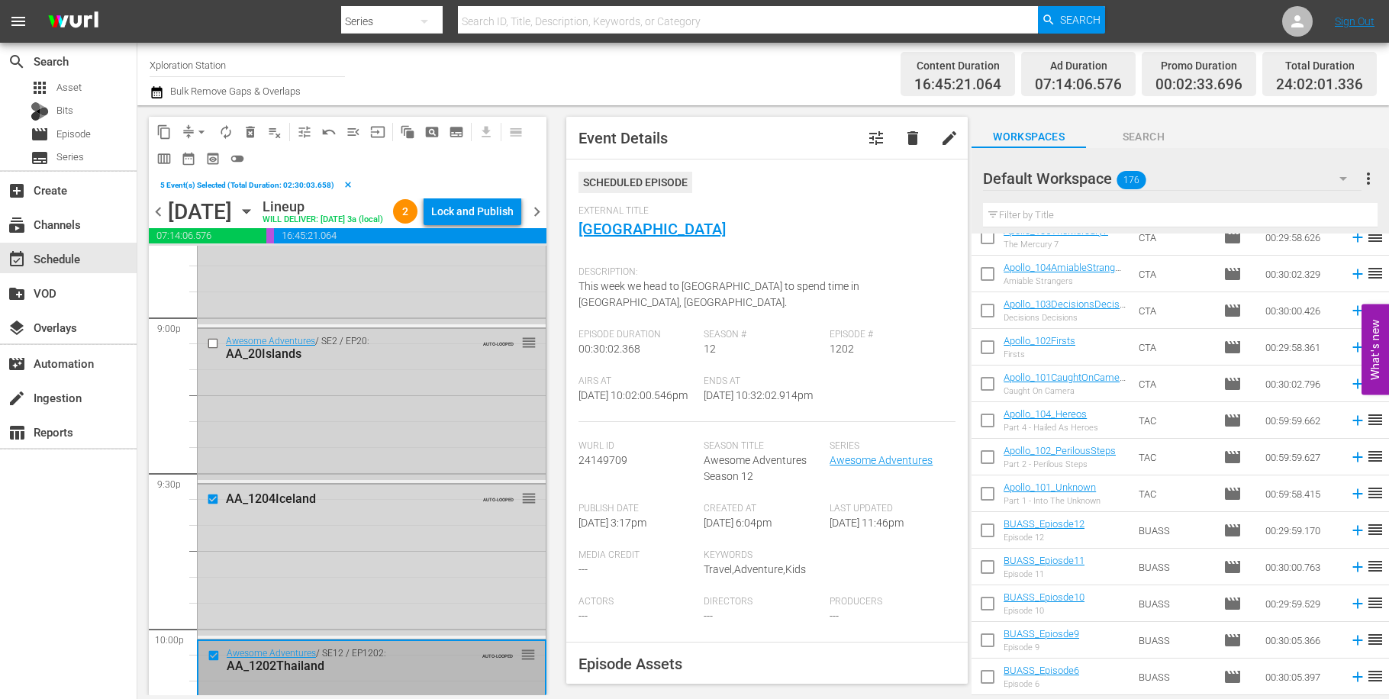
click at [217, 350] on input "checkbox" at bounding box center [215, 343] width 16 height 13
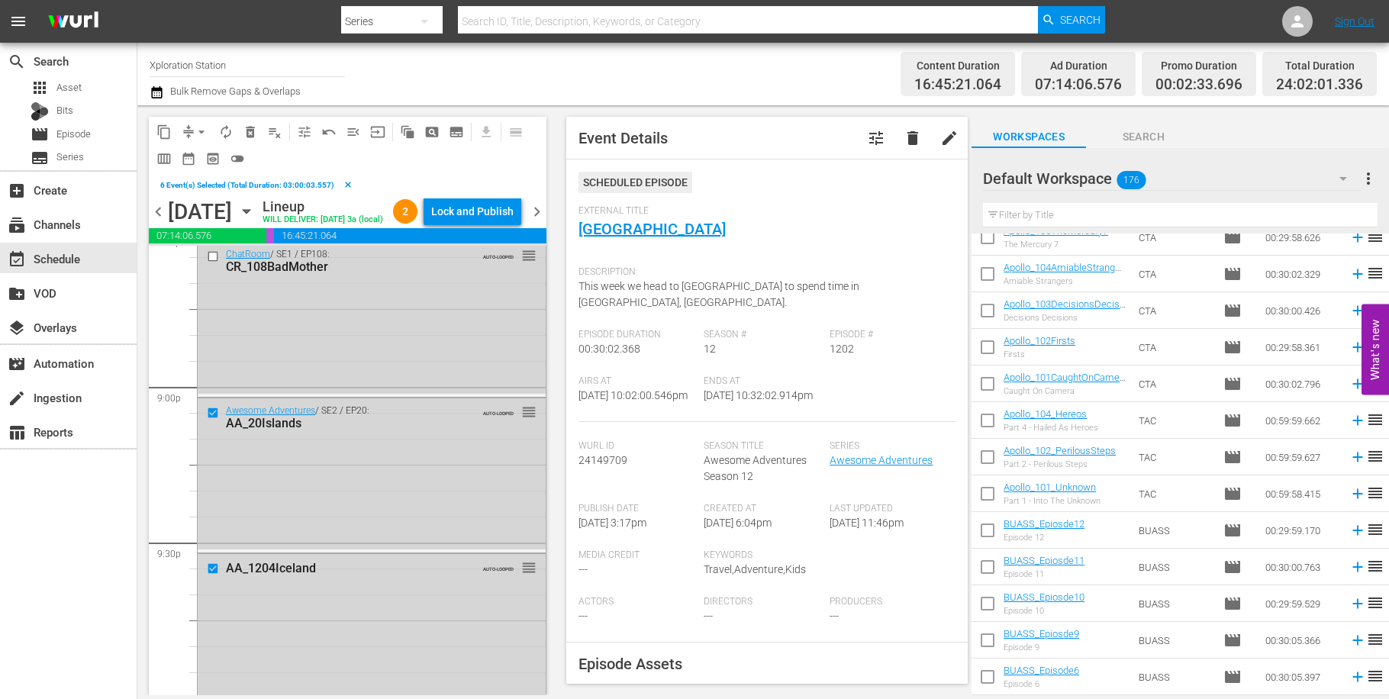
scroll to position [6189, 0]
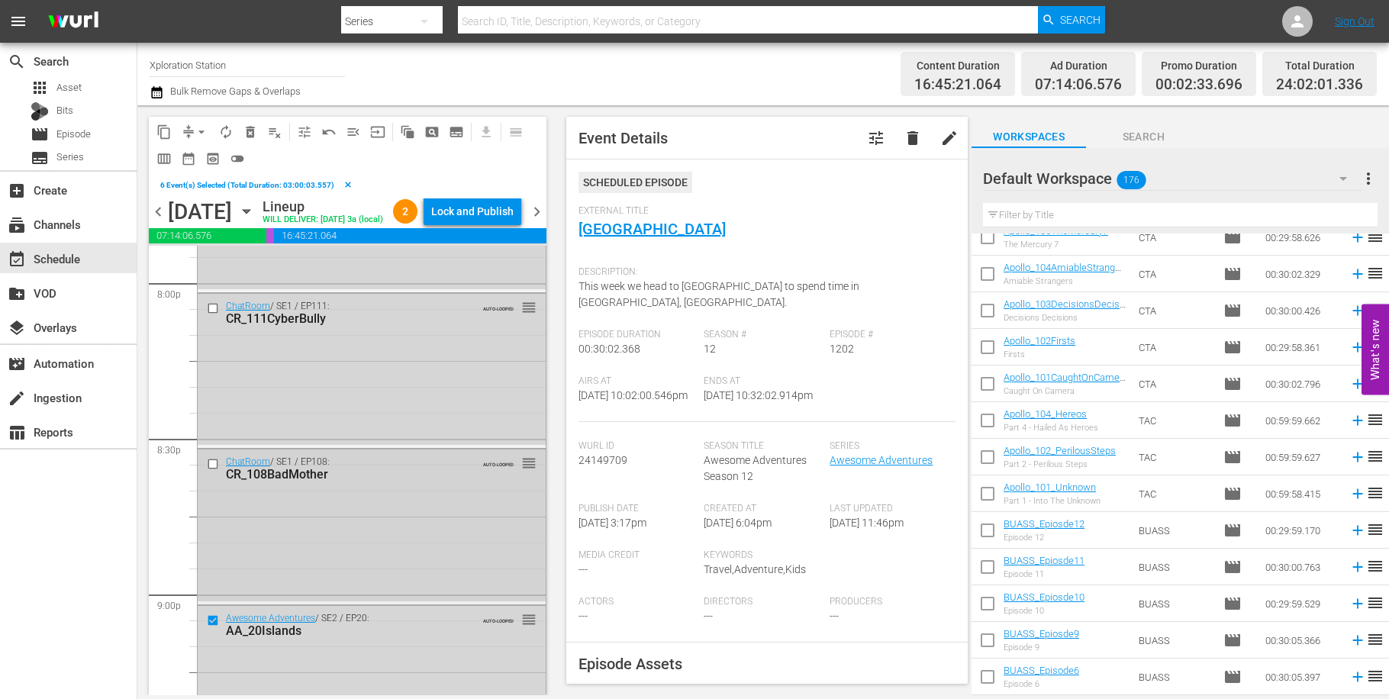
click at [216, 471] on input "checkbox" at bounding box center [215, 464] width 16 height 13
click at [214, 314] on input "checkbox" at bounding box center [215, 307] width 16 height 13
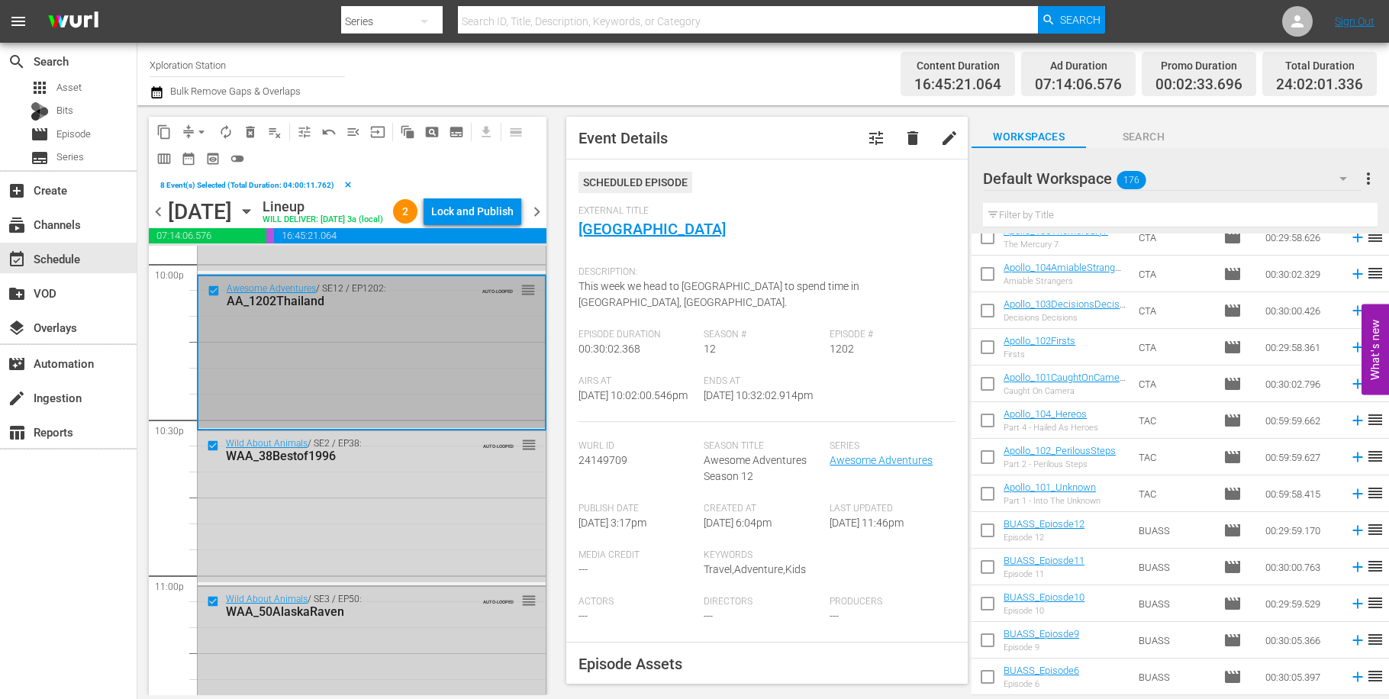
scroll to position [7058, 0]
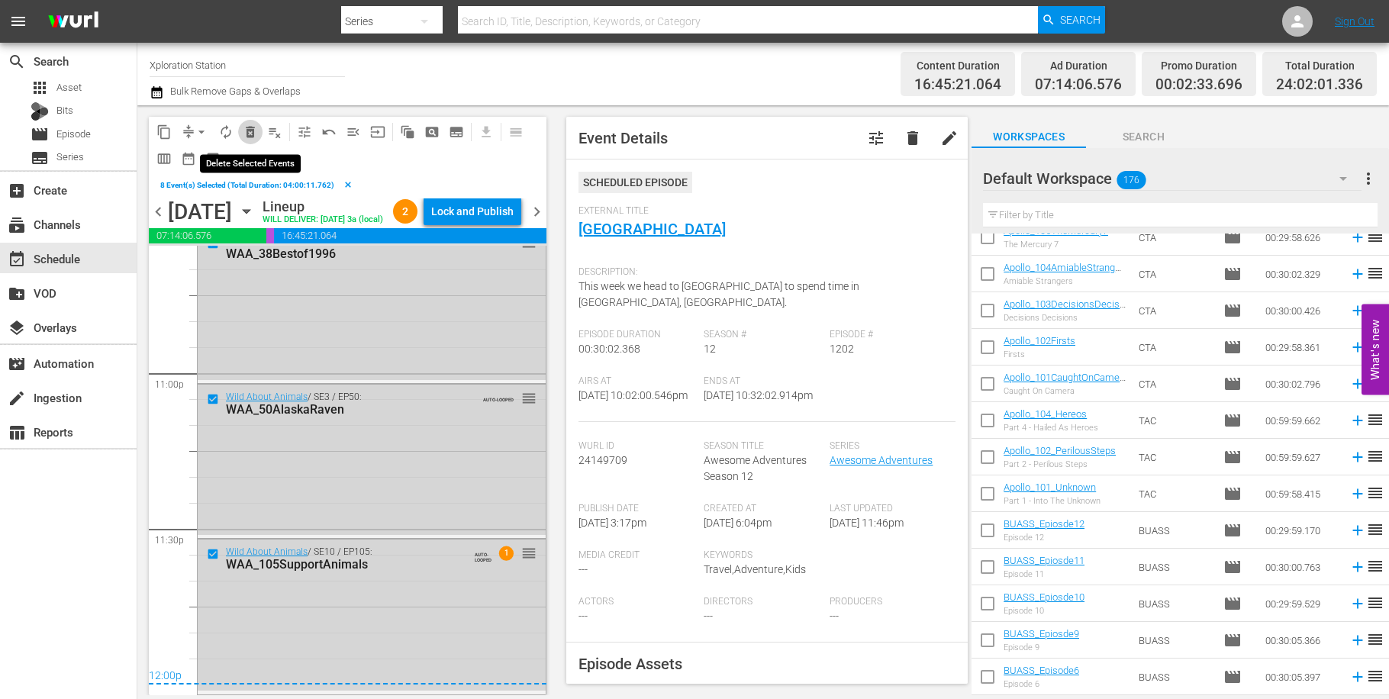
click at [253, 130] on span "delete_forever_outlined" at bounding box center [250, 131] width 15 height 15
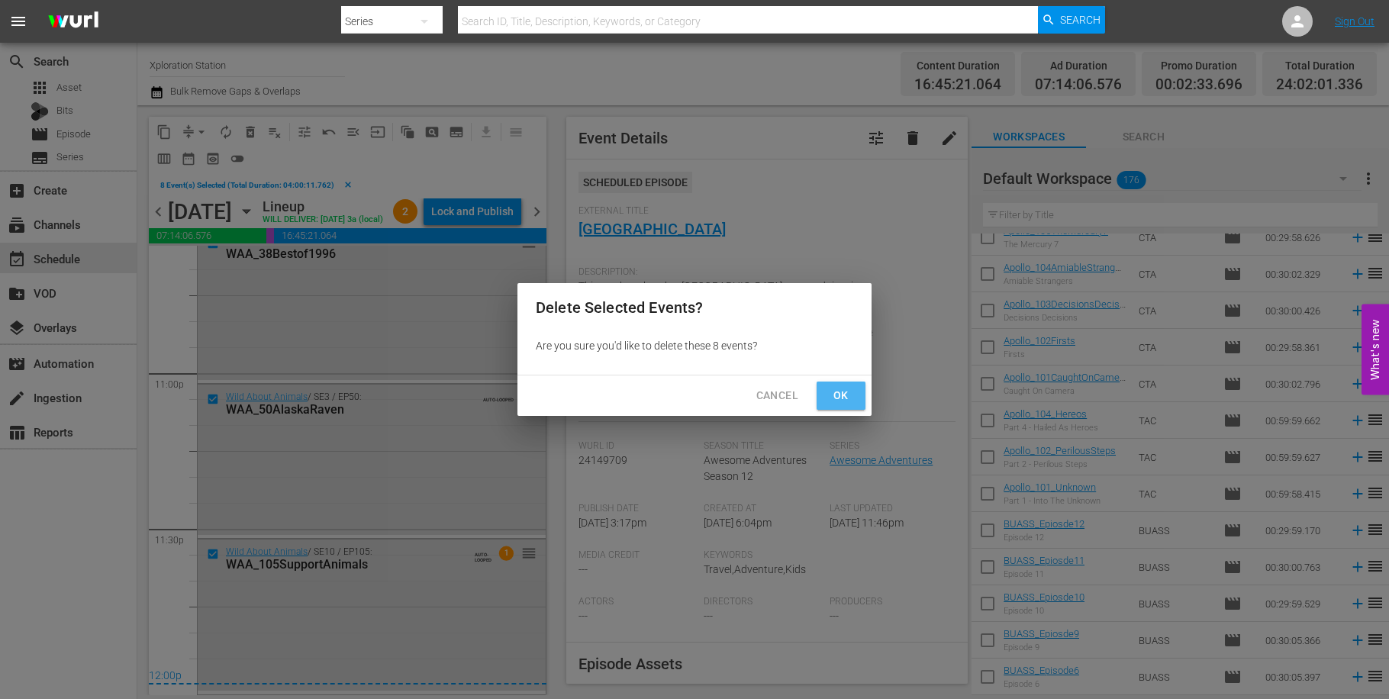
click at [829, 394] on button "Ok" at bounding box center [840, 396] width 49 height 28
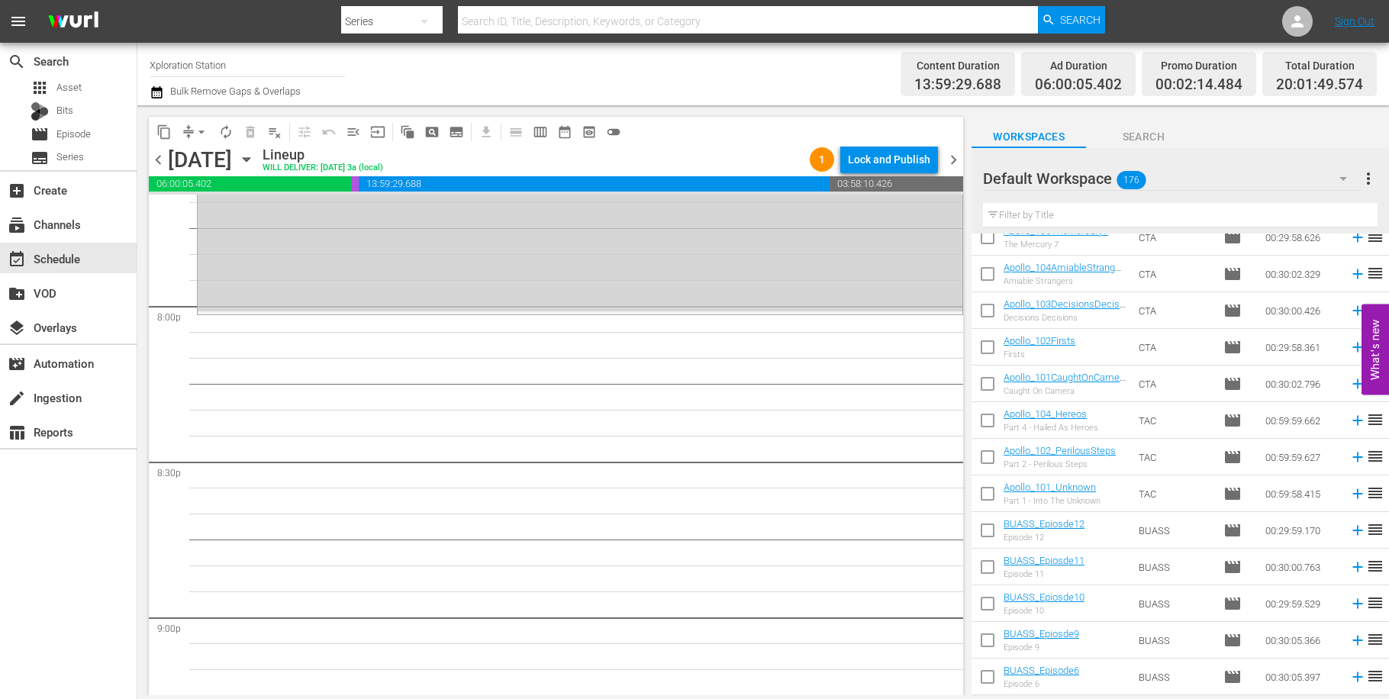
scroll to position [0, 0]
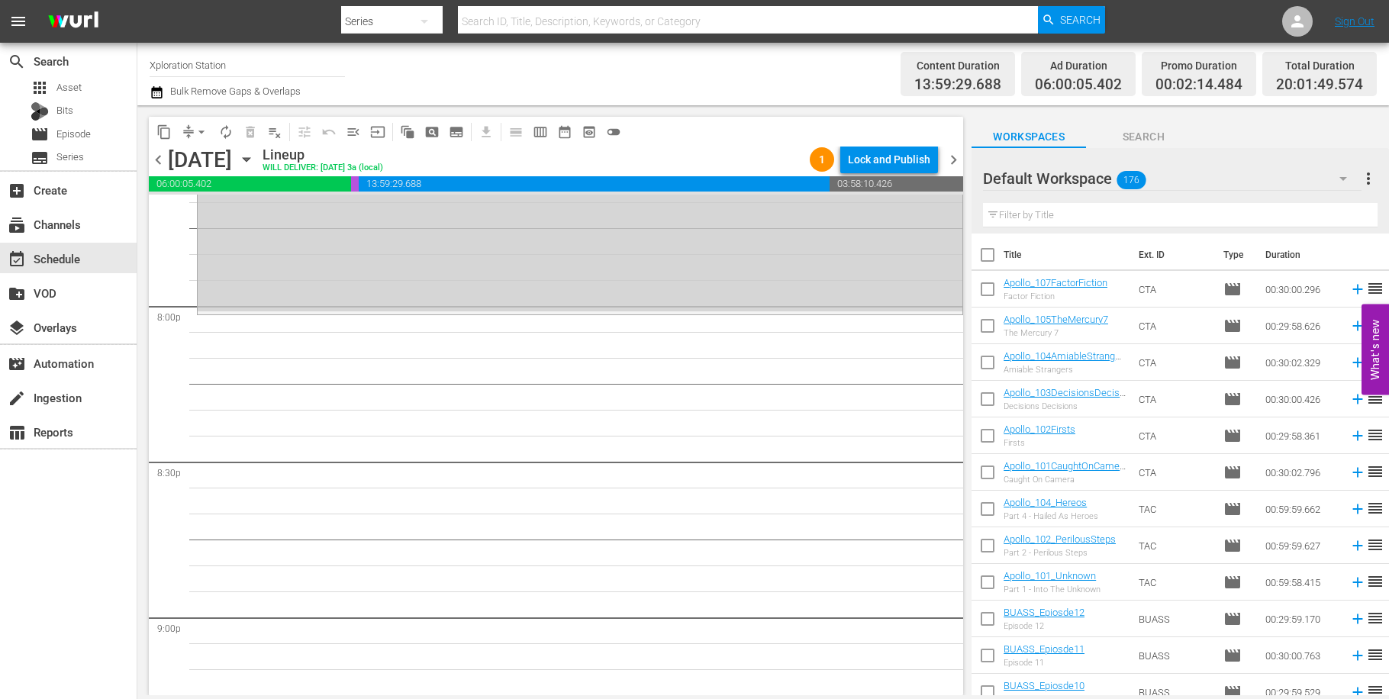
click at [990, 286] on input "checkbox" at bounding box center [987, 292] width 32 height 32
checkbox input "true"
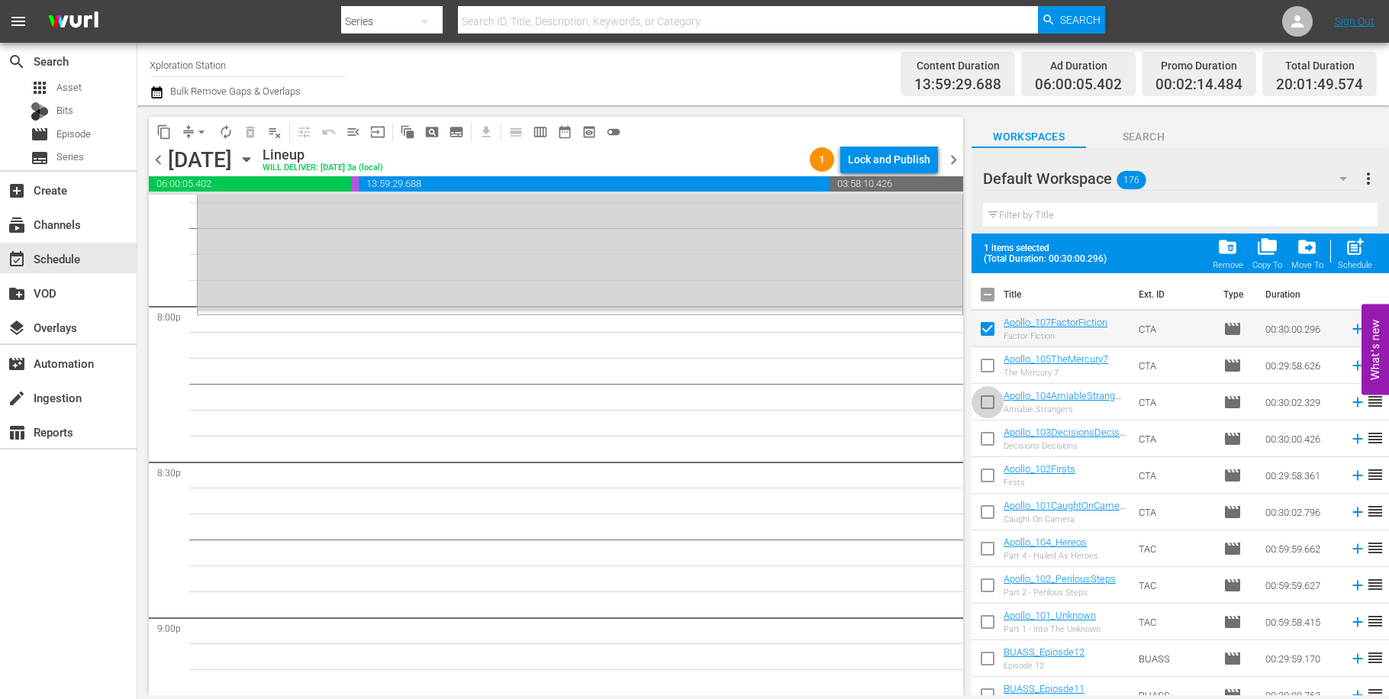
click at [994, 403] on input "checkbox" at bounding box center [987, 405] width 32 height 32
checkbox input "true"
click at [982, 512] on input "checkbox" at bounding box center [987, 515] width 32 height 32
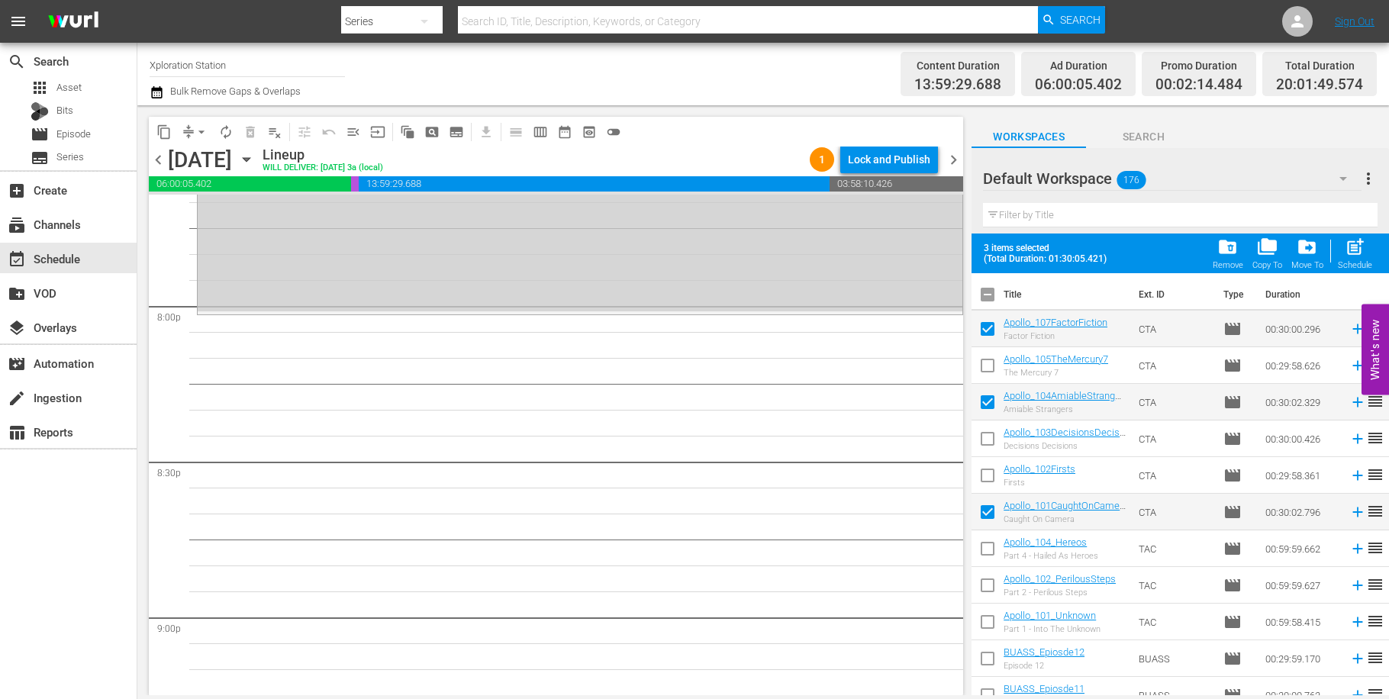
drag, startPoint x: 981, startPoint y: 511, endPoint x: 991, endPoint y: 513, distance: 10.0
click at [981, 511] on input "checkbox" at bounding box center [987, 515] width 32 height 32
checkbox input "false"
click at [985, 572] on span at bounding box center [987, 585] width 32 height 32
click at [993, 585] on input "checkbox" at bounding box center [987, 588] width 32 height 32
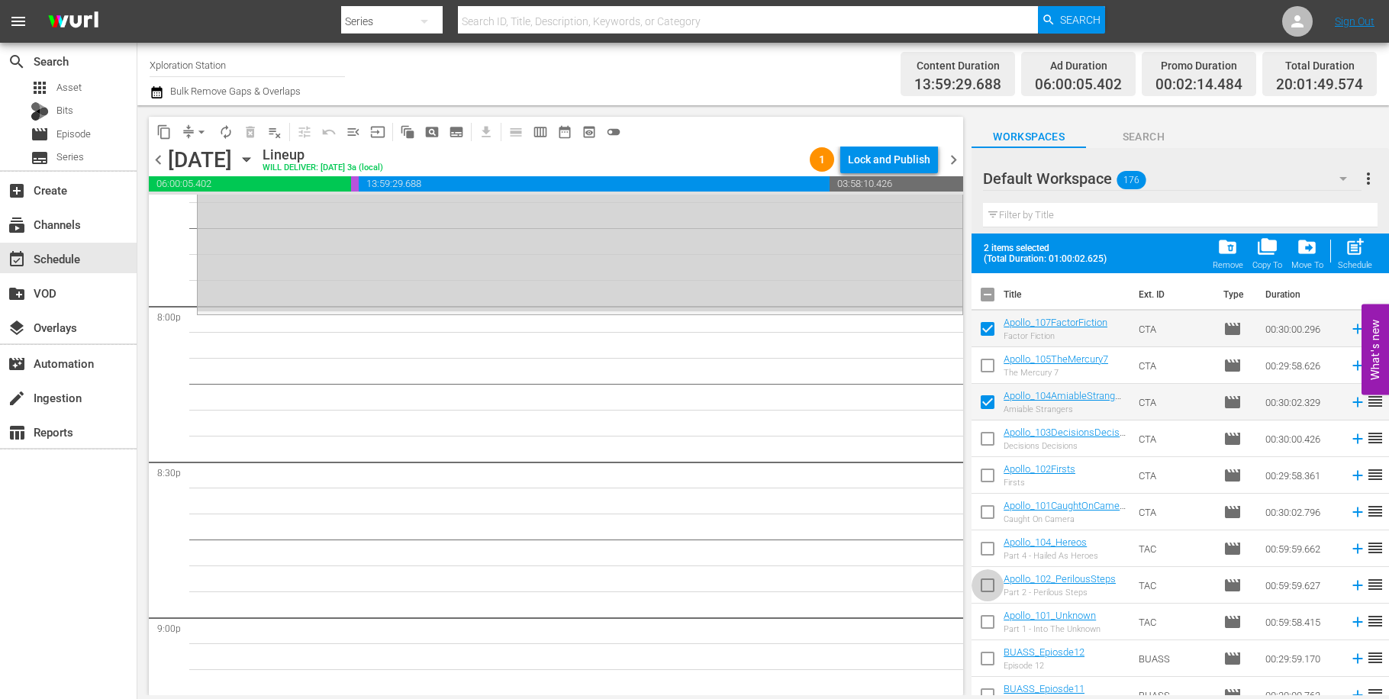
checkbox input "true"
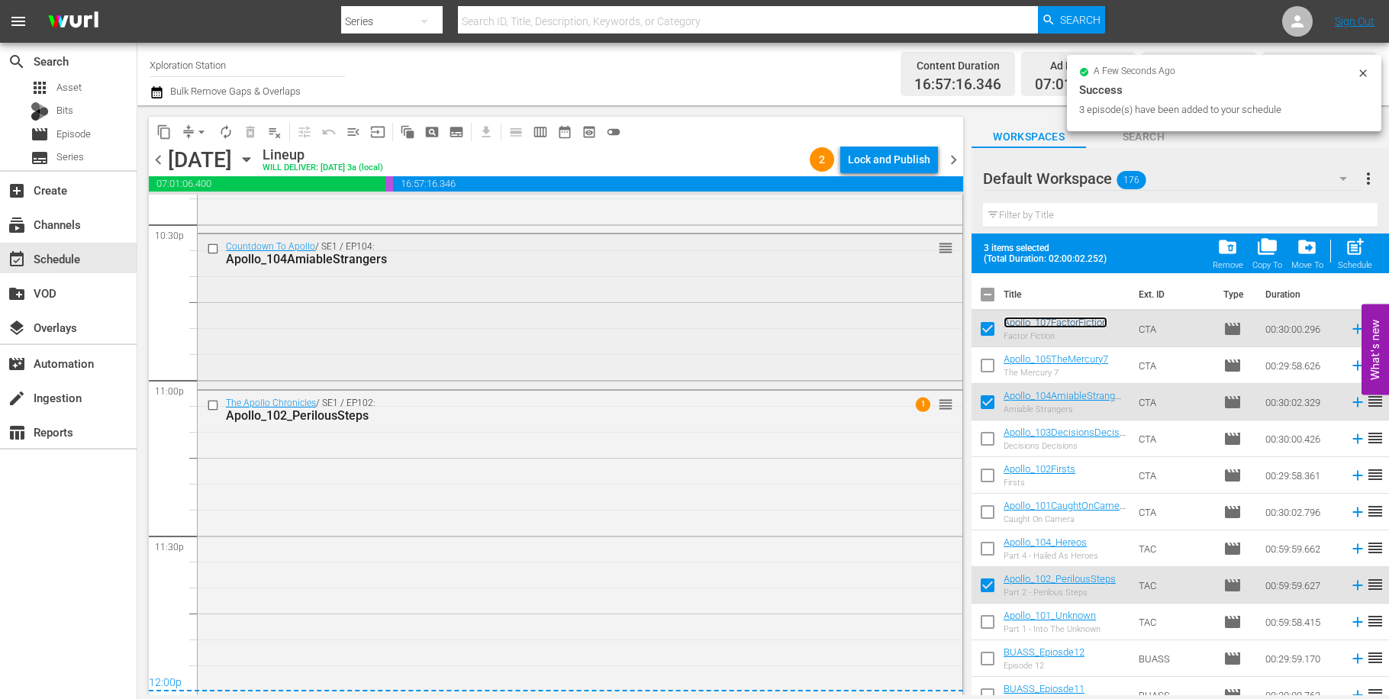
scroll to position [6981, 0]
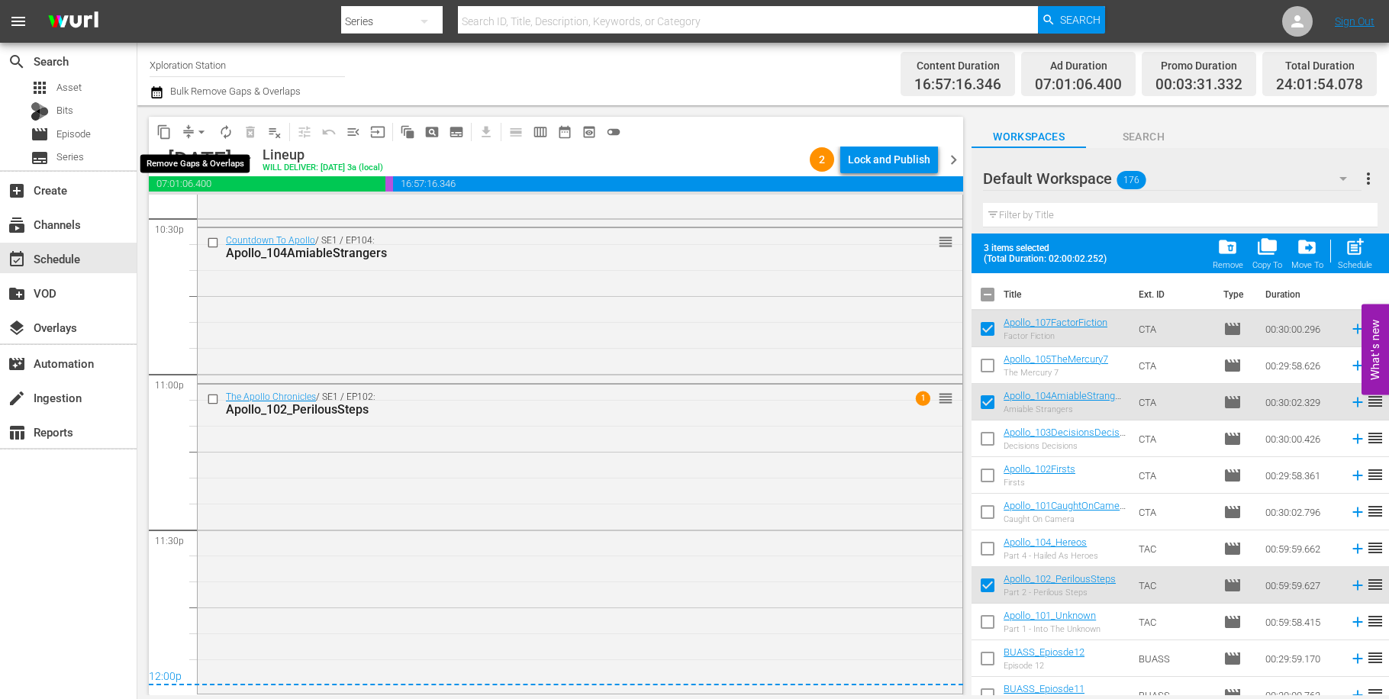
click at [195, 129] on span "arrow_drop_down" at bounding box center [201, 131] width 15 height 15
click at [190, 162] on li "Align to Midnight" at bounding box center [202, 162] width 160 height 25
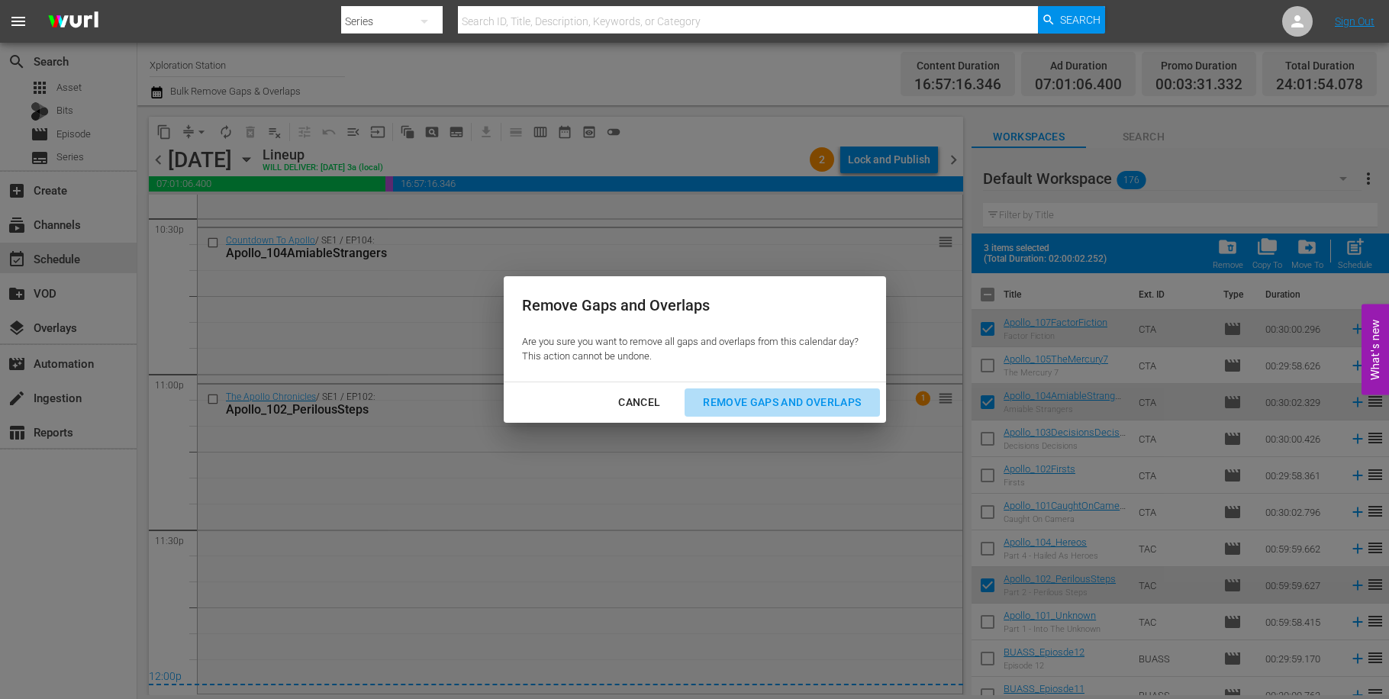
click at [800, 397] on div "Remove Gaps and Overlaps" at bounding box center [782, 402] width 182 height 19
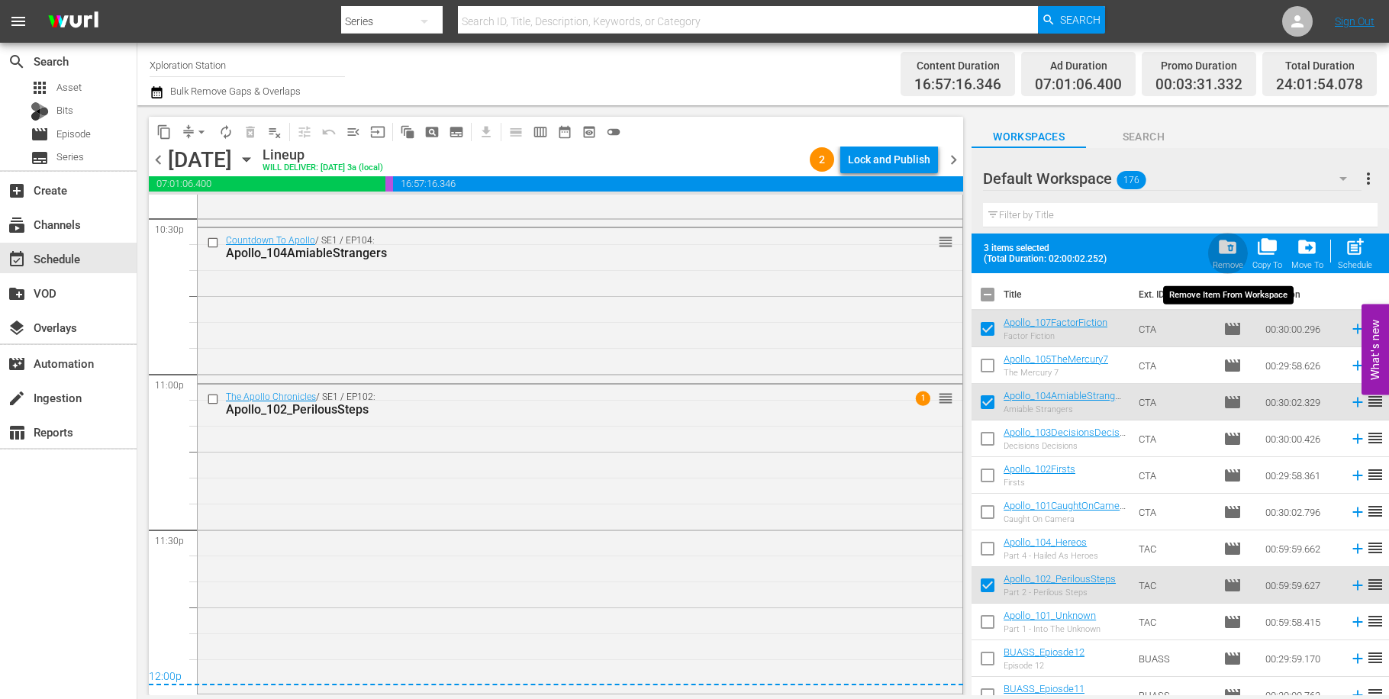
click at [1232, 245] on span "folder_delete" at bounding box center [1227, 247] width 21 height 21
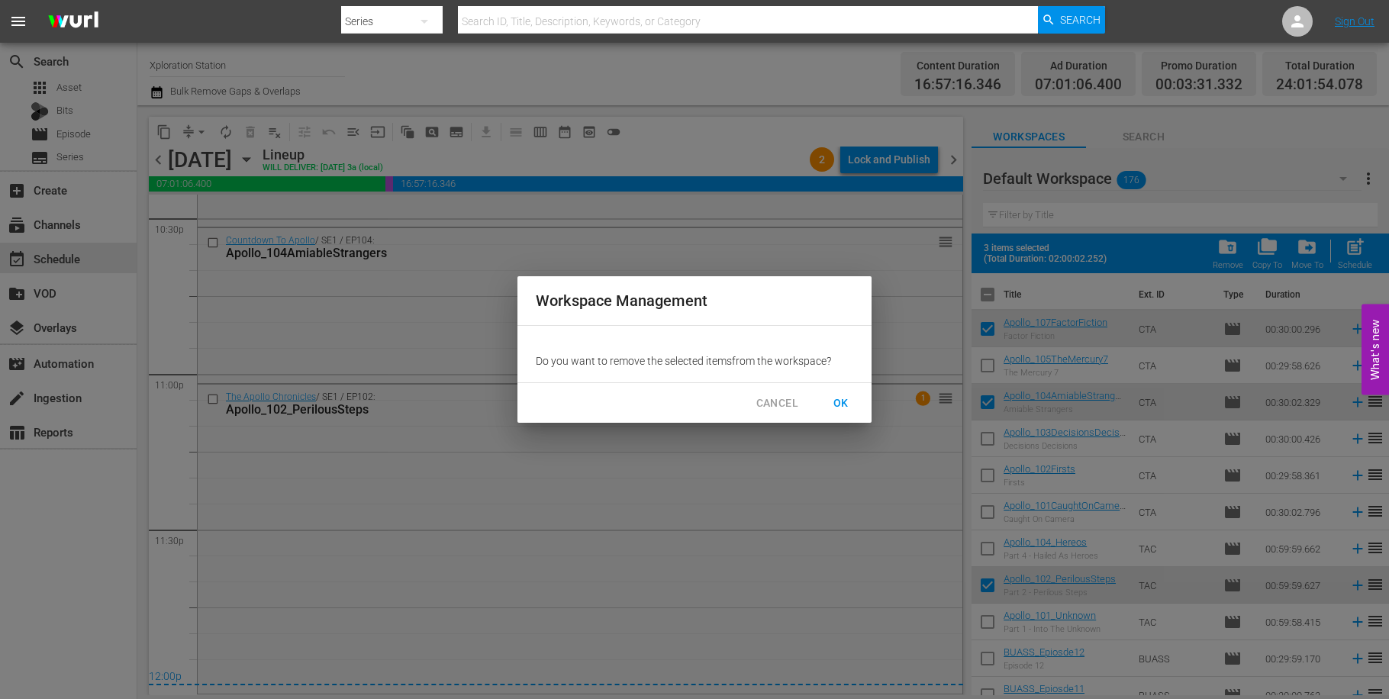
click at [855, 402] on button "OK" at bounding box center [840, 403] width 49 height 28
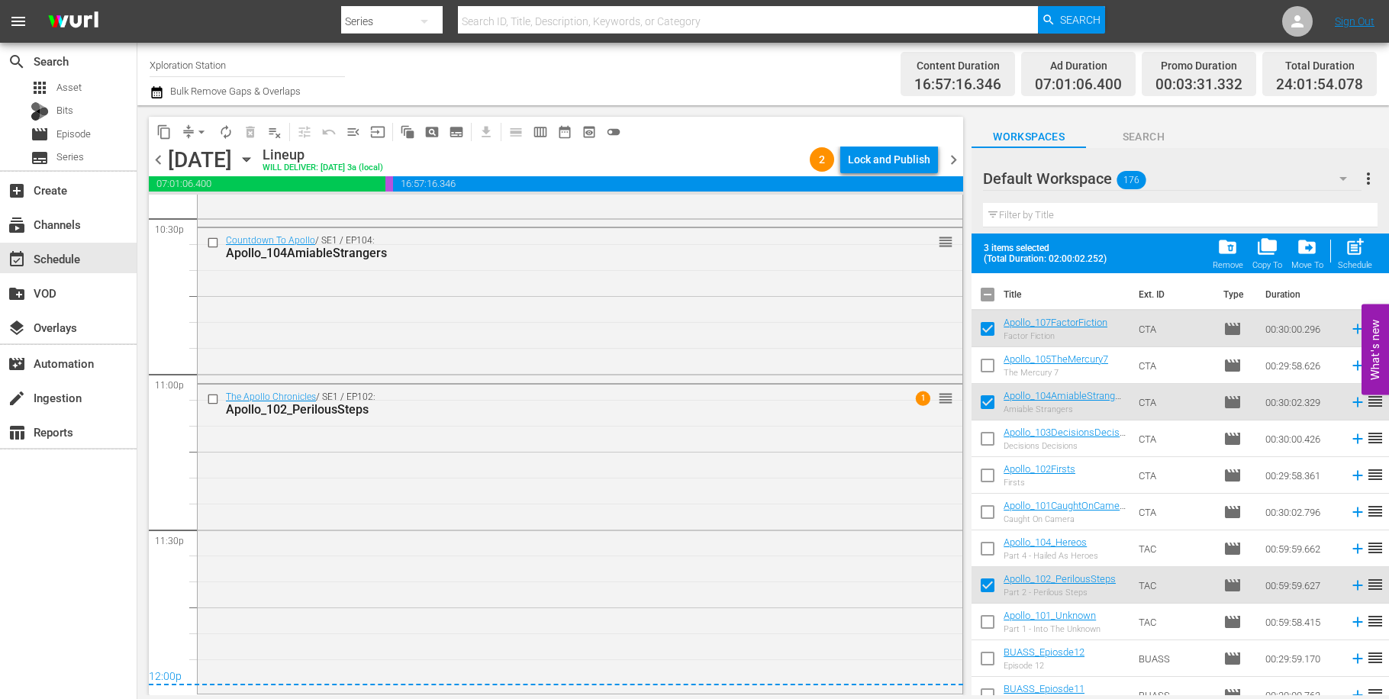
checkbox input "false"
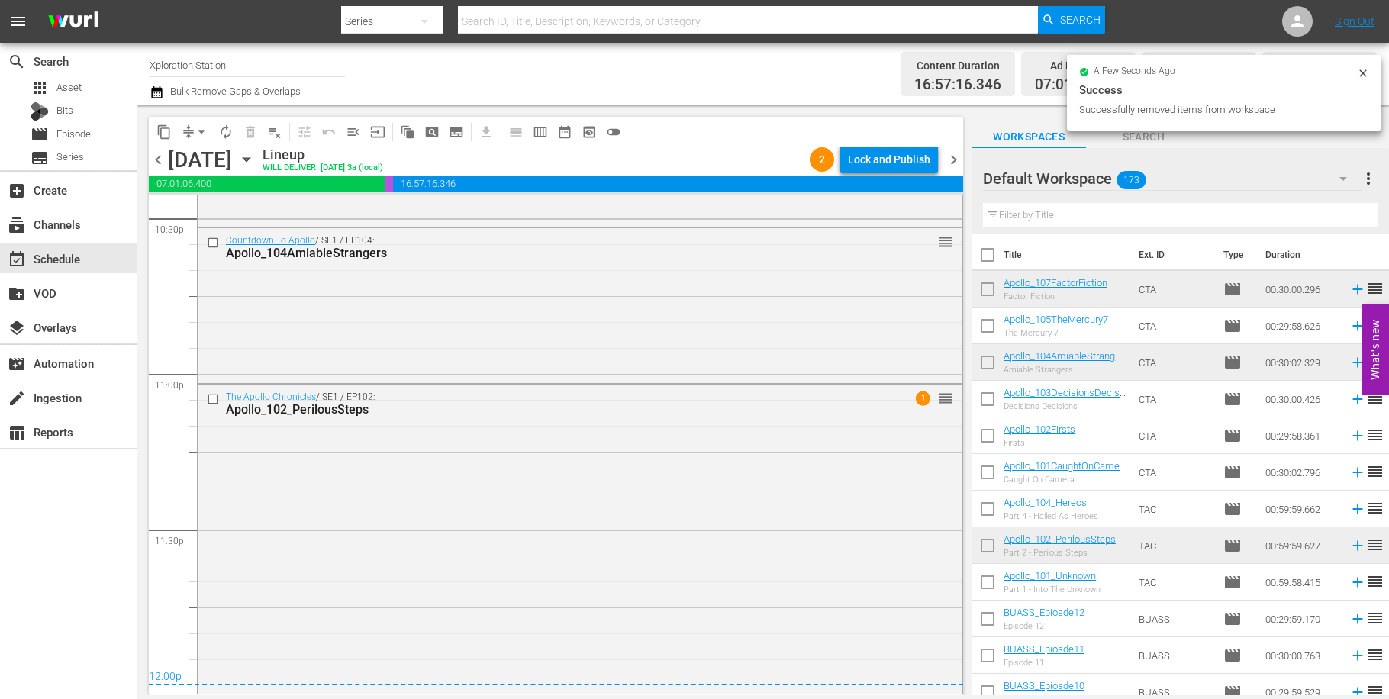
click at [250, 160] on icon "button" at bounding box center [246, 160] width 7 height 4
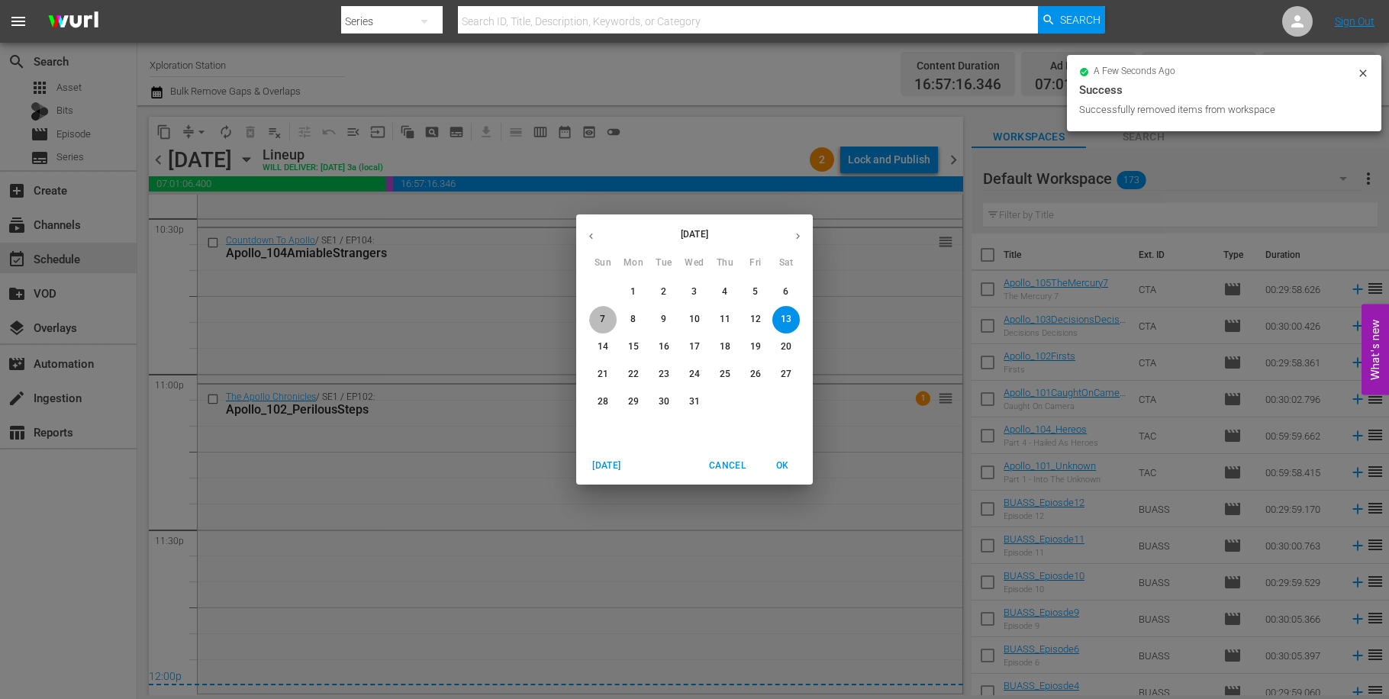
click at [600, 318] on span "7" at bounding box center [602, 319] width 27 height 13
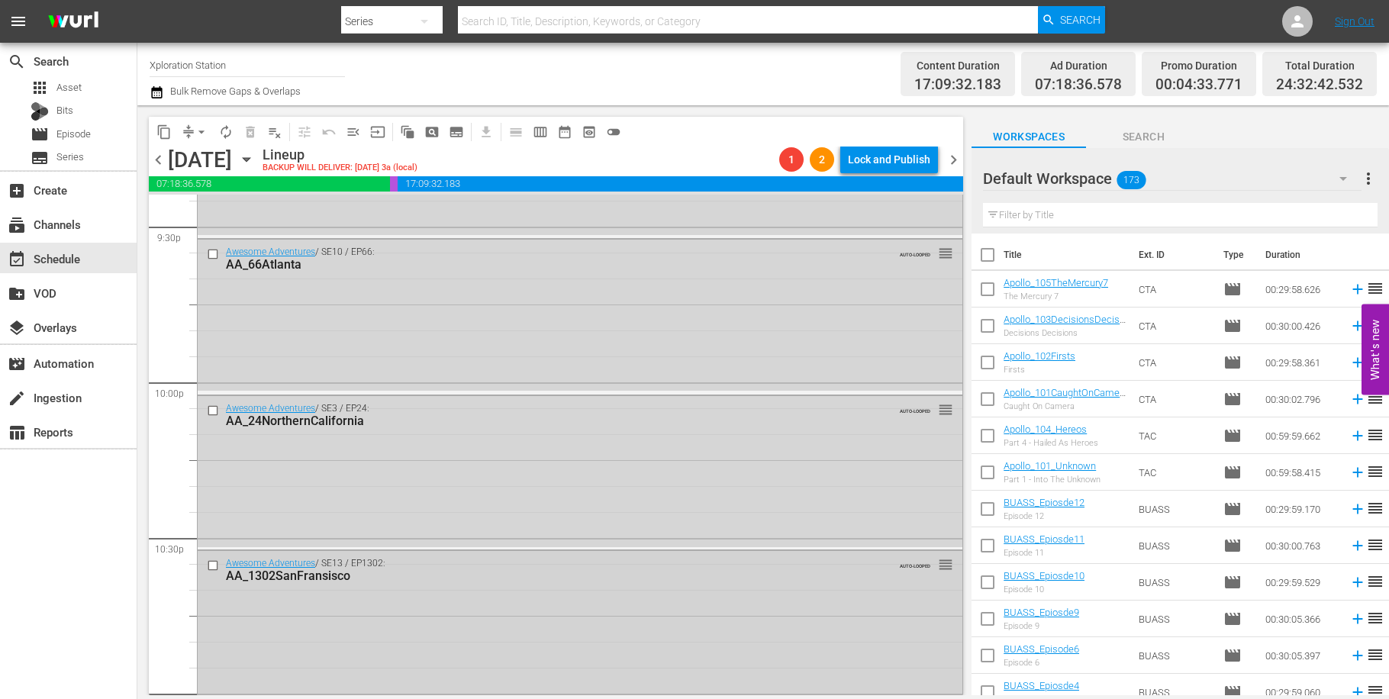
scroll to position [6986, 0]
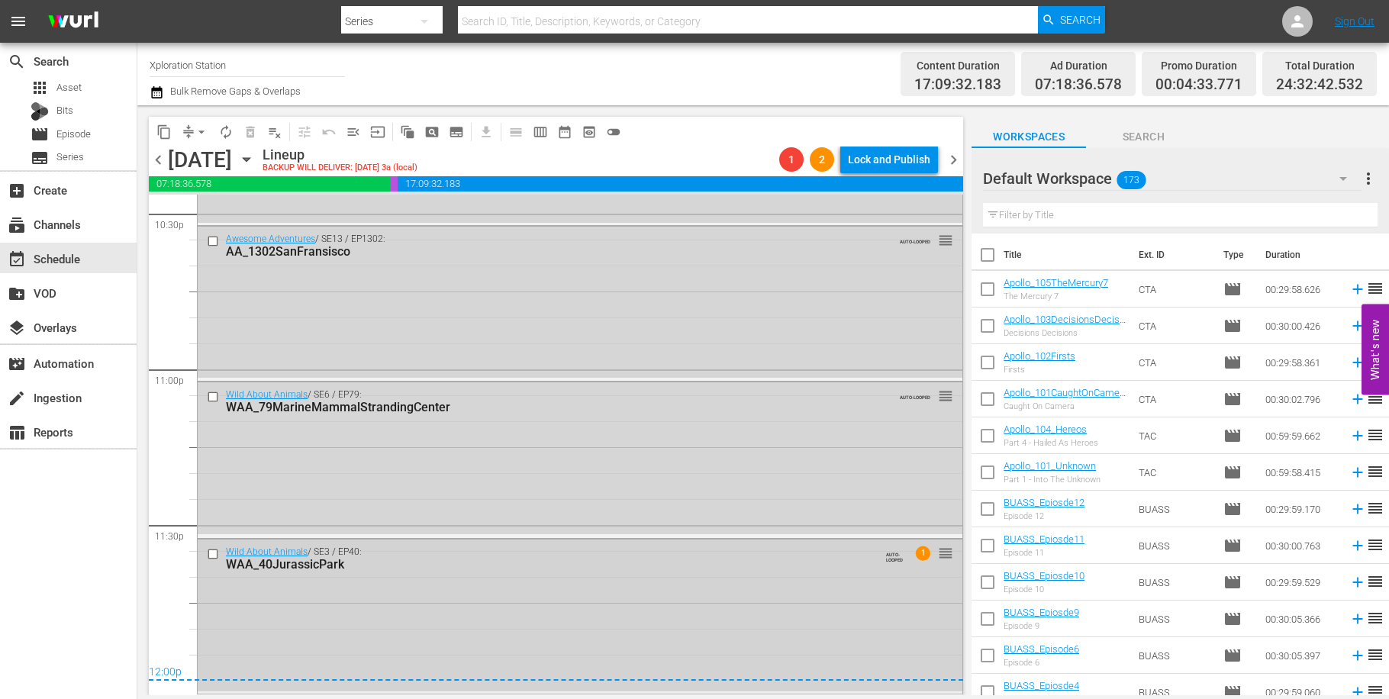
click at [217, 556] on input "checkbox" at bounding box center [215, 553] width 16 height 13
click at [213, 401] on input "checkbox" at bounding box center [215, 397] width 16 height 13
click at [214, 240] on input "checkbox" at bounding box center [215, 241] width 16 height 13
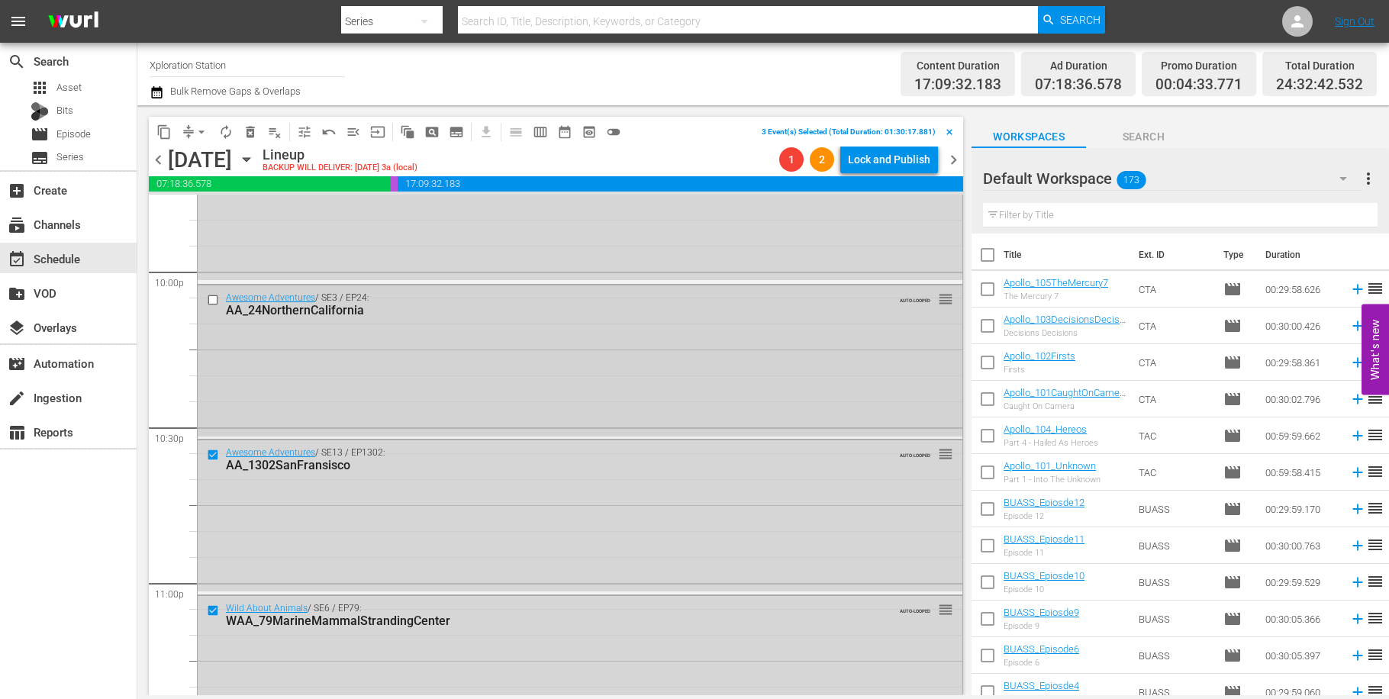
scroll to position [6746, 0]
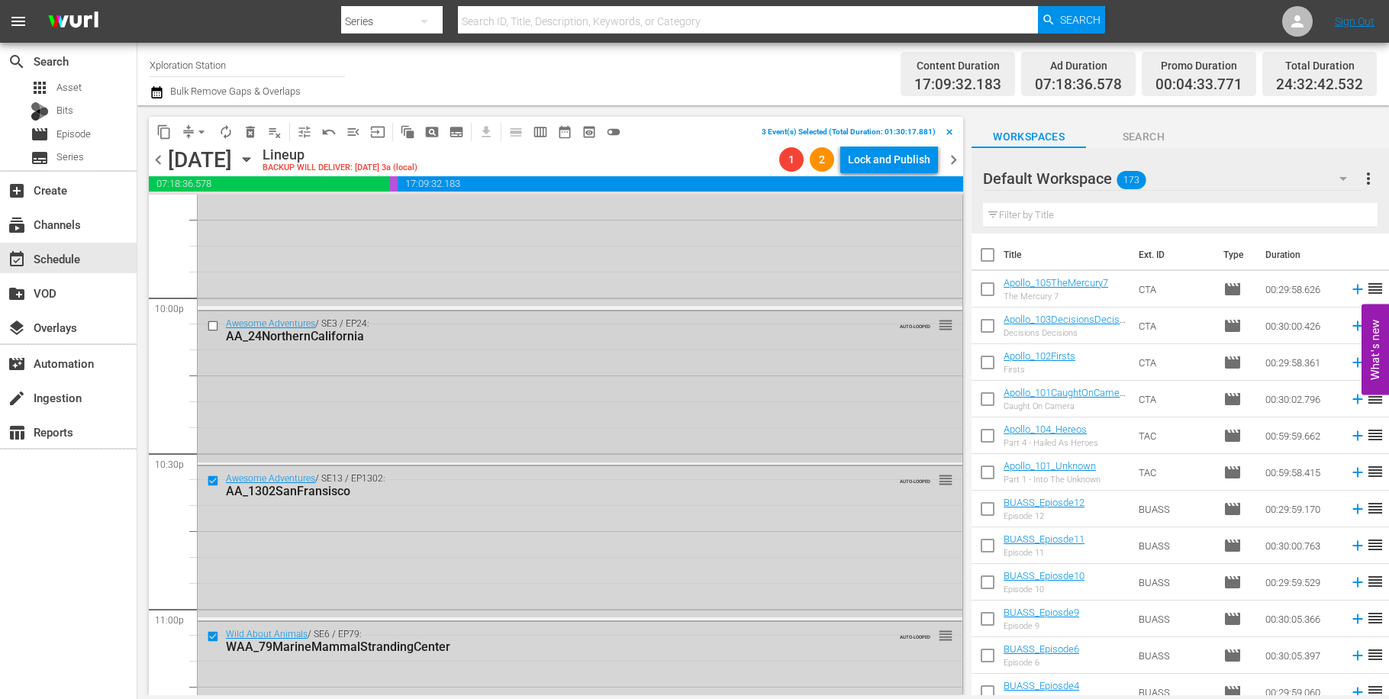
click at [216, 324] on input "checkbox" at bounding box center [215, 325] width 16 height 13
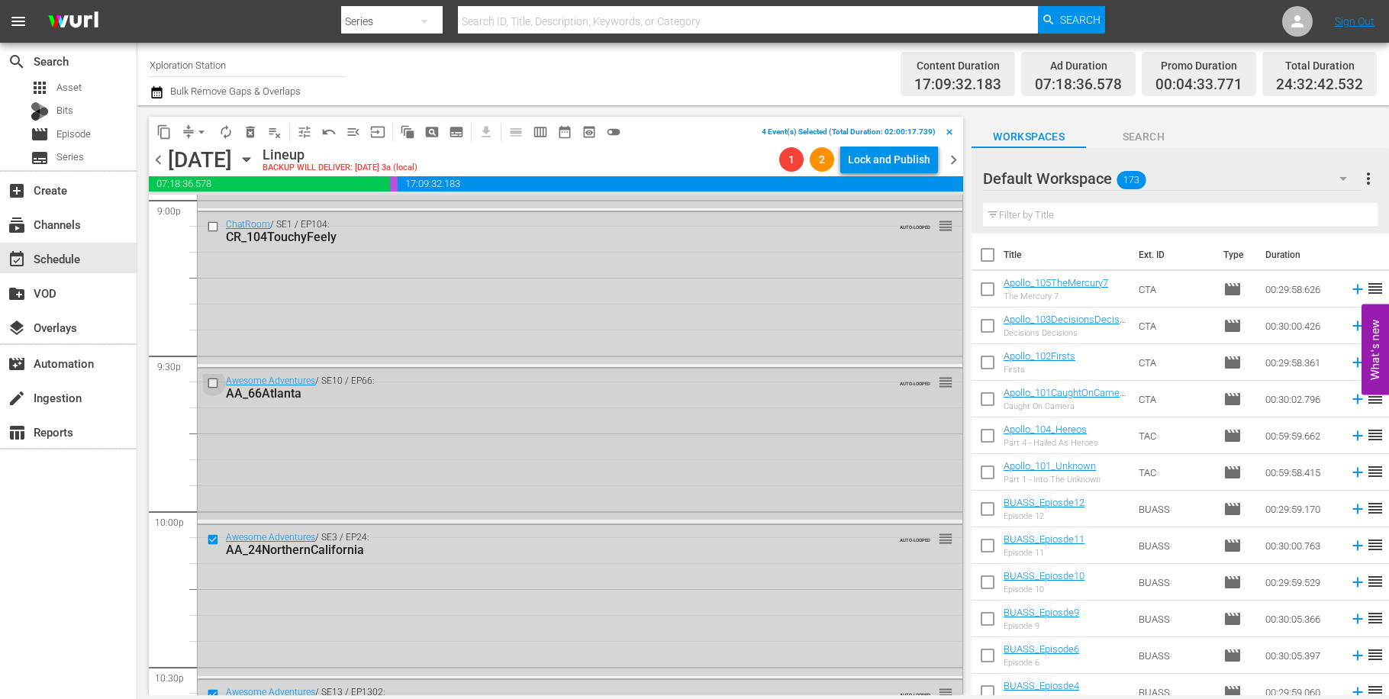
click at [216, 388] on input "checkbox" at bounding box center [215, 383] width 16 height 13
click at [211, 229] on input "checkbox" at bounding box center [215, 227] width 16 height 13
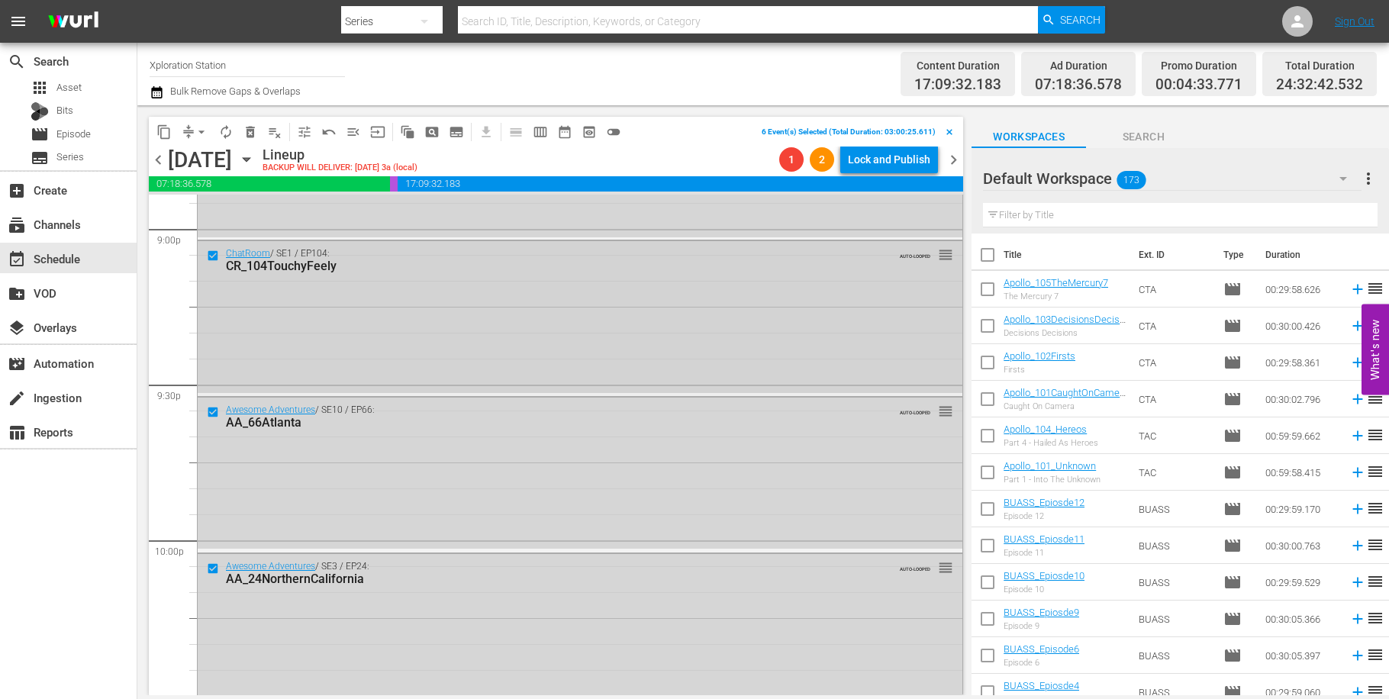
scroll to position [6293, 0]
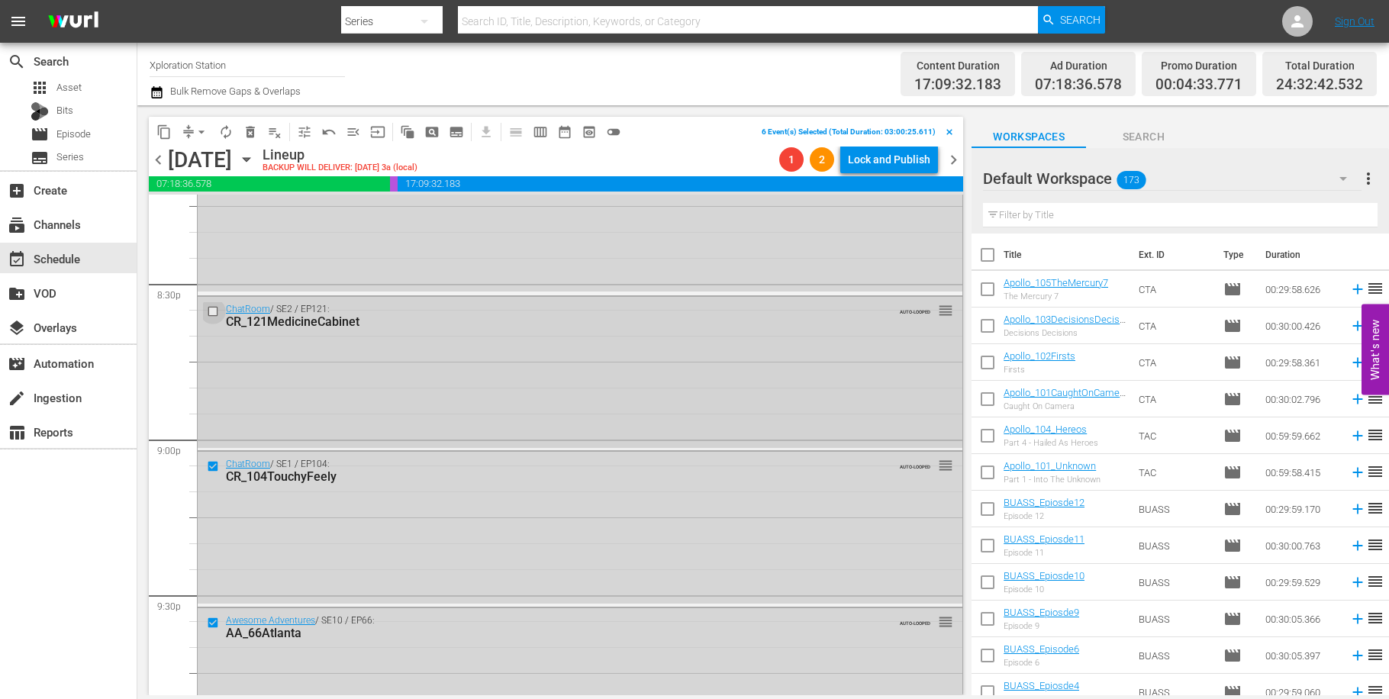
click at [214, 313] on input "checkbox" at bounding box center [215, 310] width 16 height 13
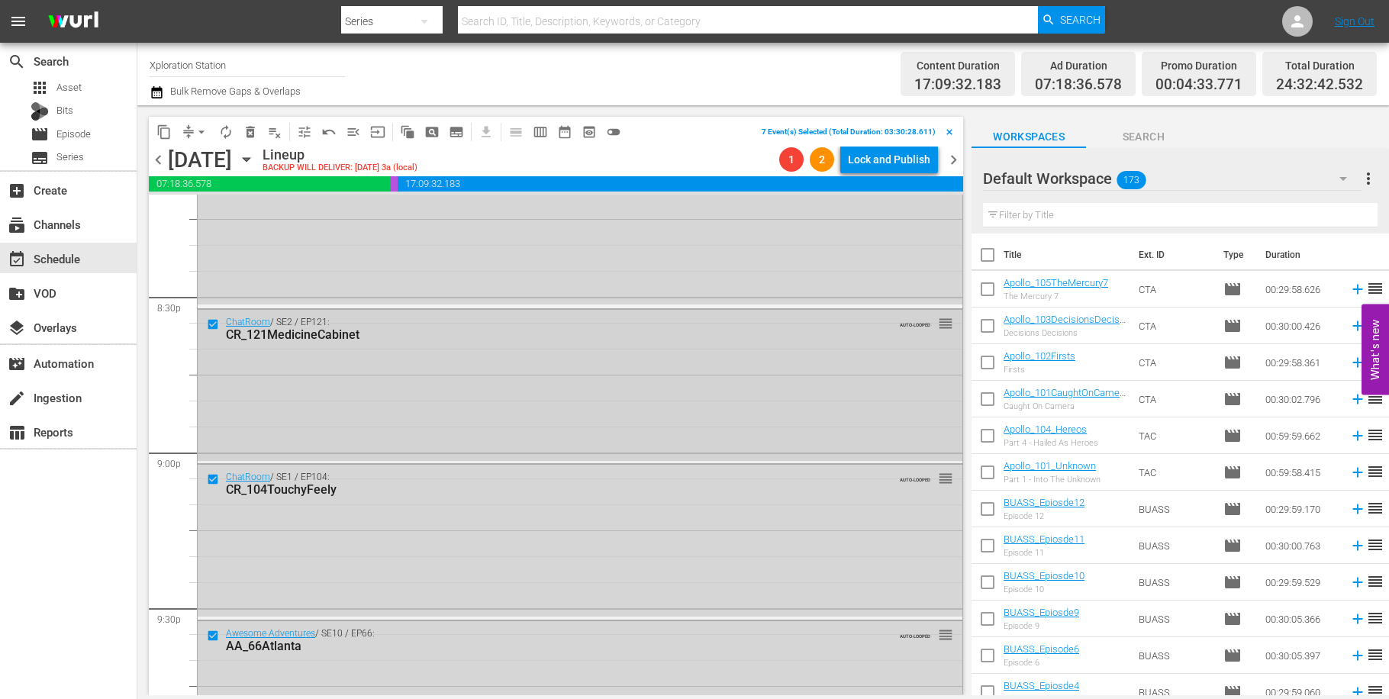
scroll to position [6192, 0]
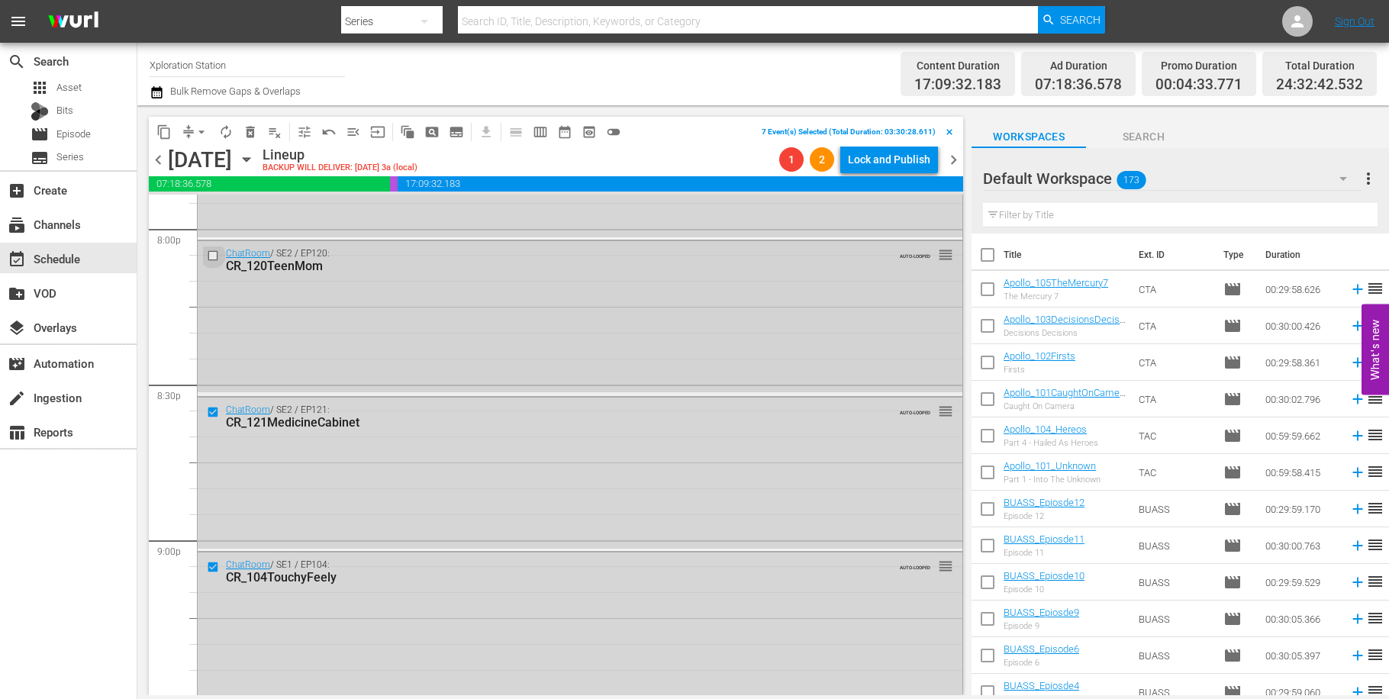
click at [214, 256] on input "checkbox" at bounding box center [215, 256] width 16 height 13
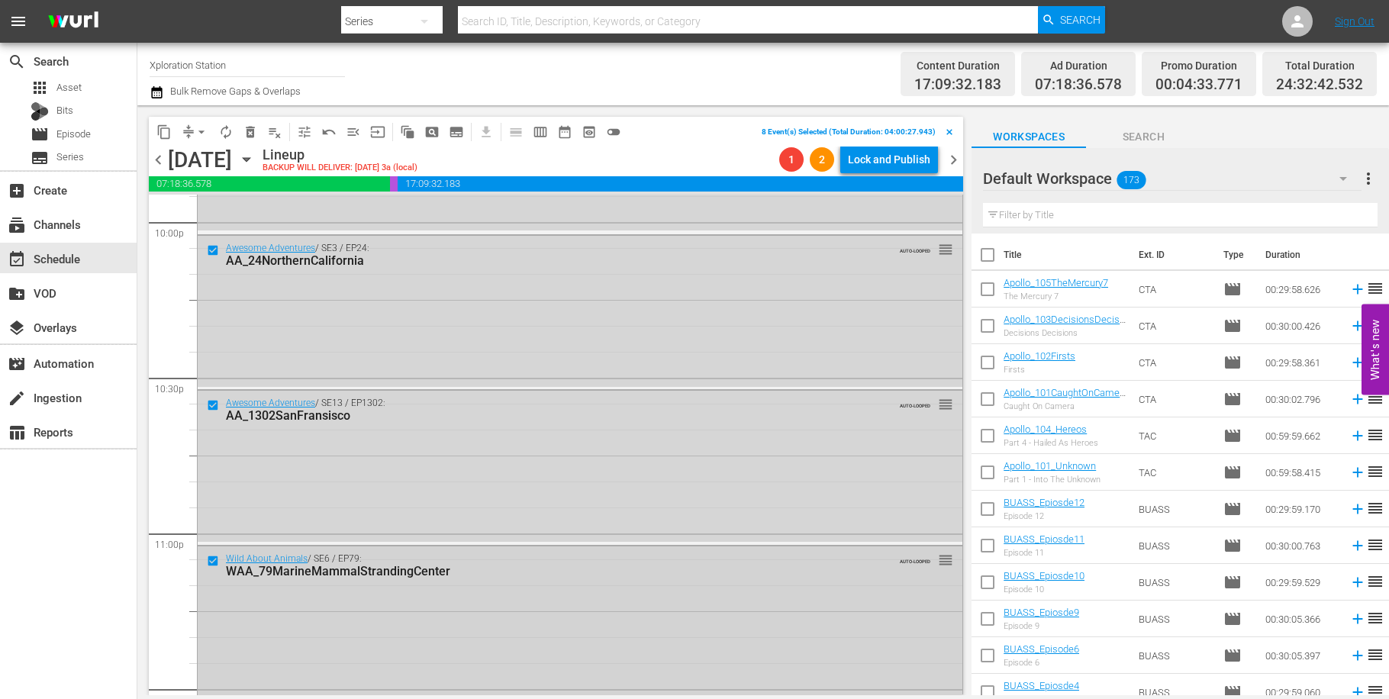
scroll to position [6986, 0]
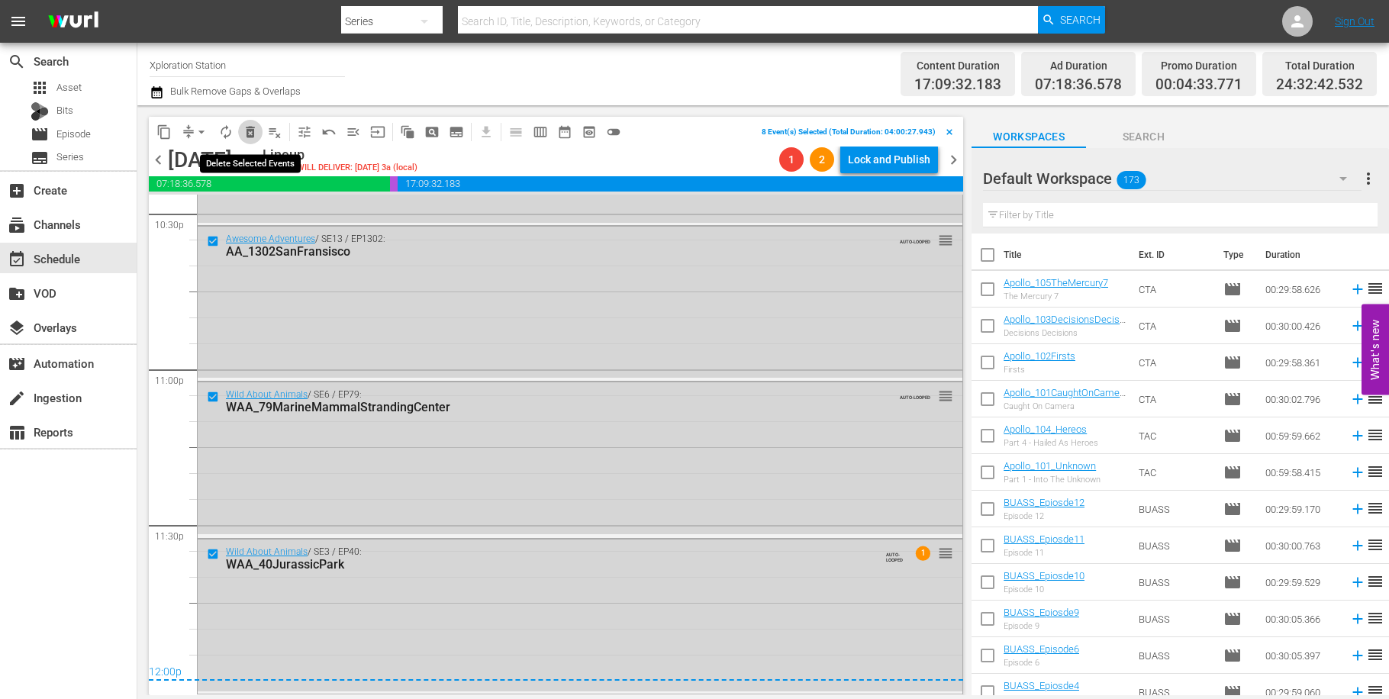
click at [251, 129] on span "delete_forever_outlined" at bounding box center [250, 131] width 15 height 15
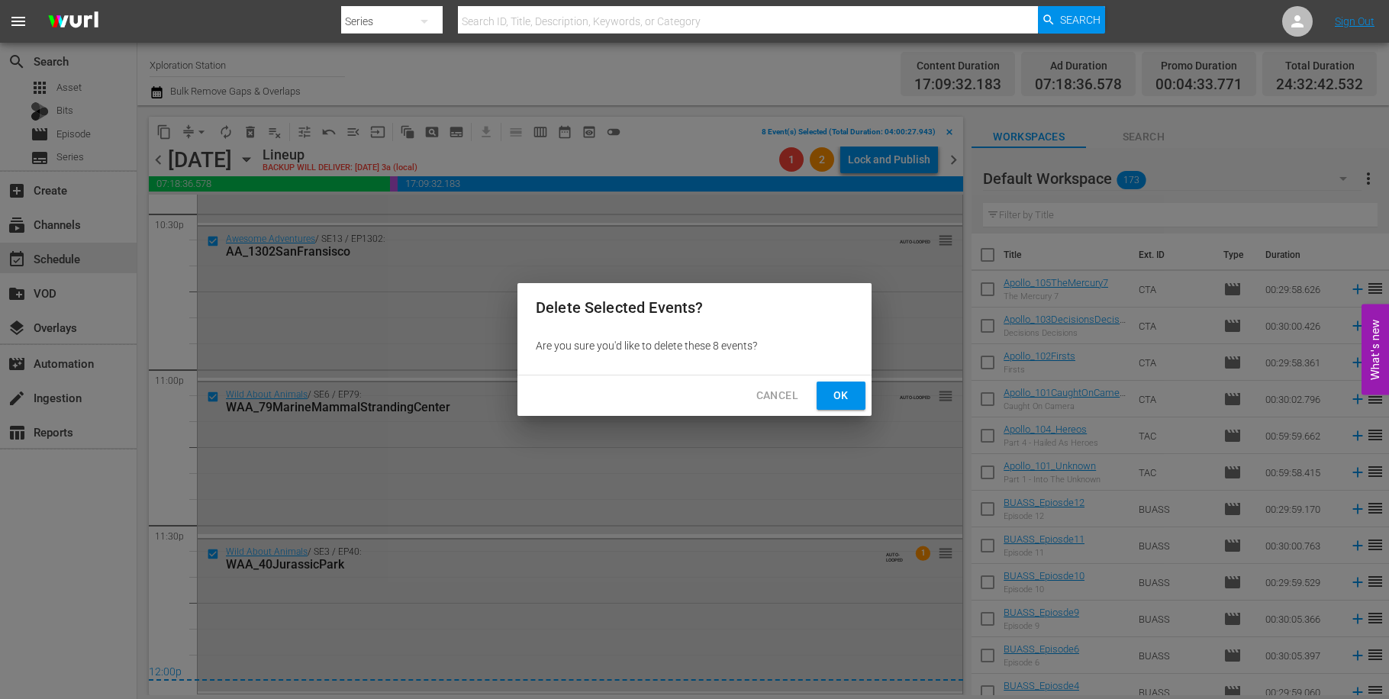
click at [847, 392] on span "Ok" at bounding box center [841, 395] width 24 height 19
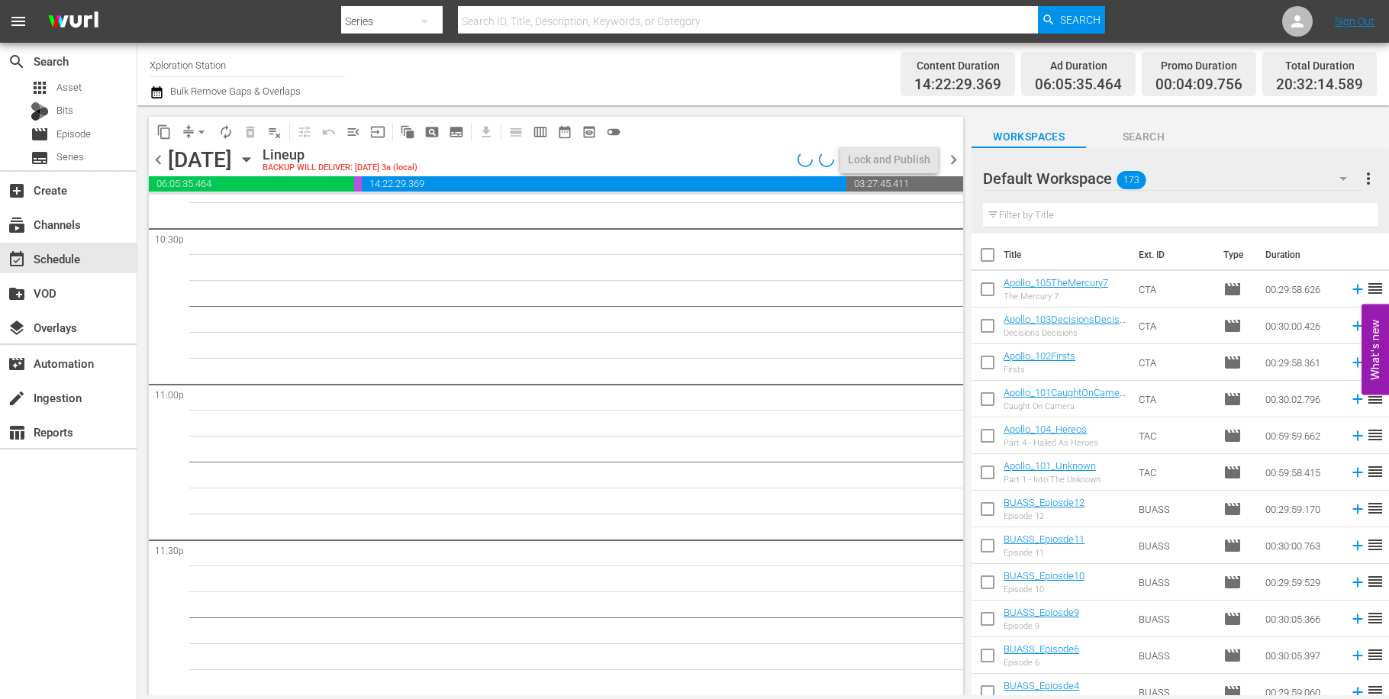
scroll to position [6971, 0]
click at [988, 317] on input "checkbox" at bounding box center [987, 329] width 32 height 32
checkbox input "true"
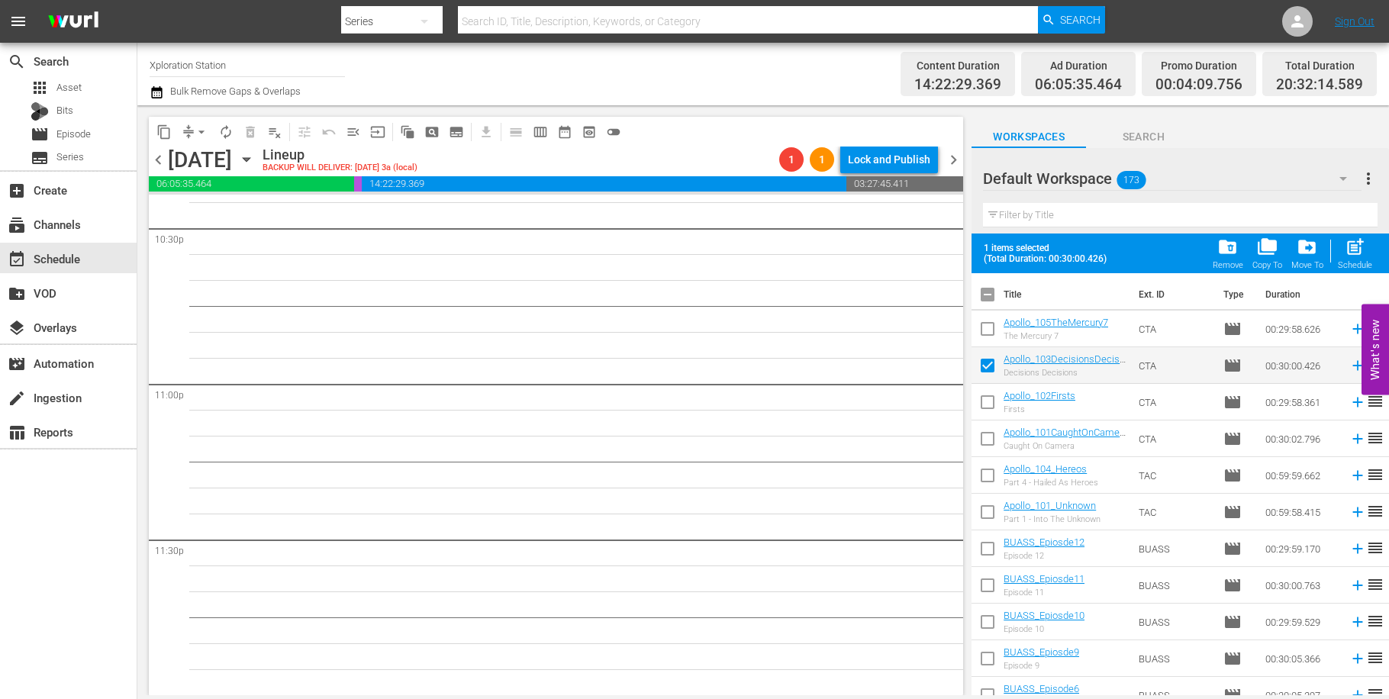
click at [996, 423] on td at bounding box center [987, 438] width 32 height 37
click at [992, 435] on input "checkbox" at bounding box center [987, 442] width 32 height 32
checkbox input "true"
click at [988, 506] on input "checkbox" at bounding box center [987, 515] width 32 height 32
checkbox input "true"
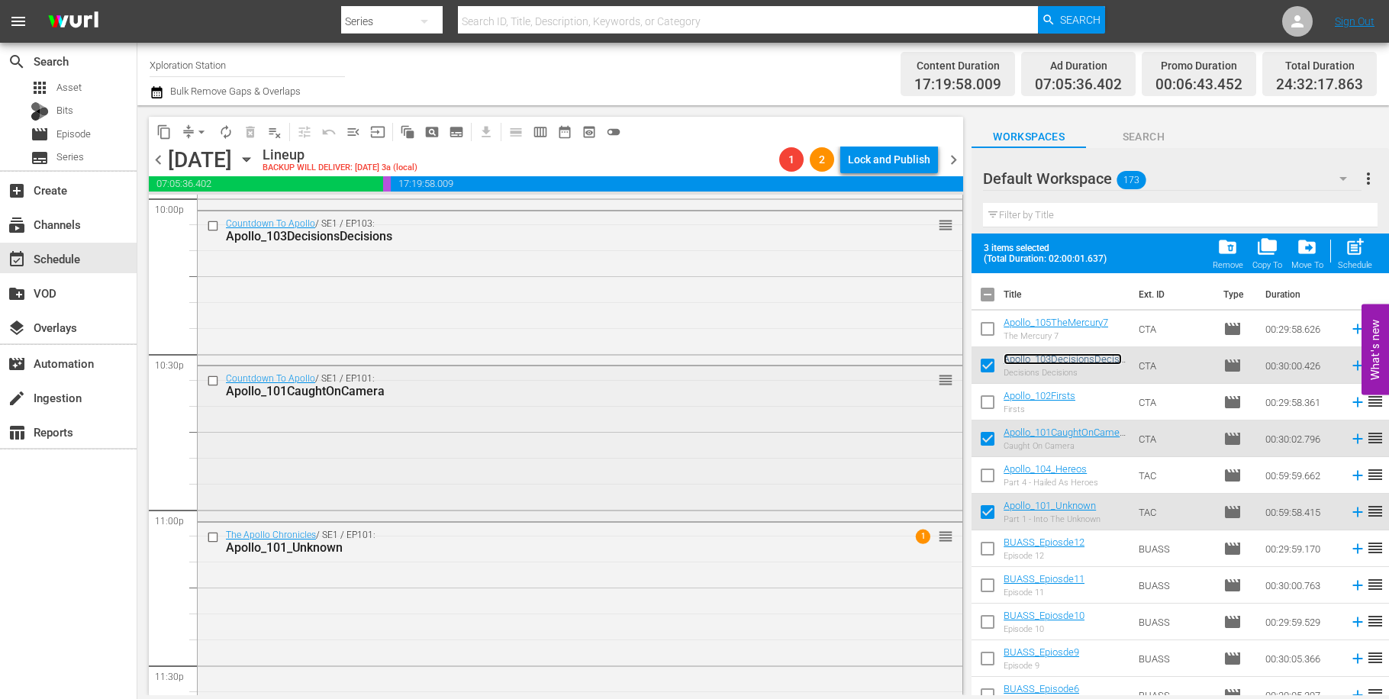
scroll to position [6984, 0]
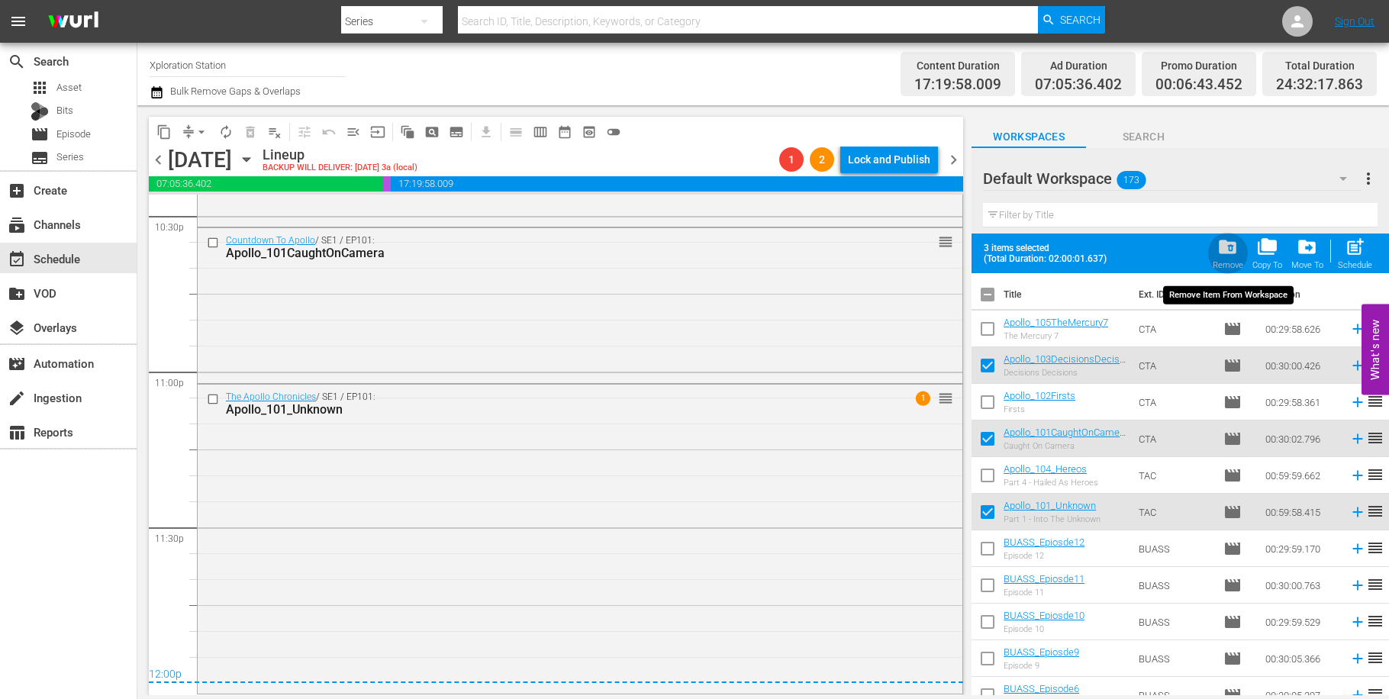
click at [1232, 244] on span "folder_delete" at bounding box center [1227, 247] width 21 height 21
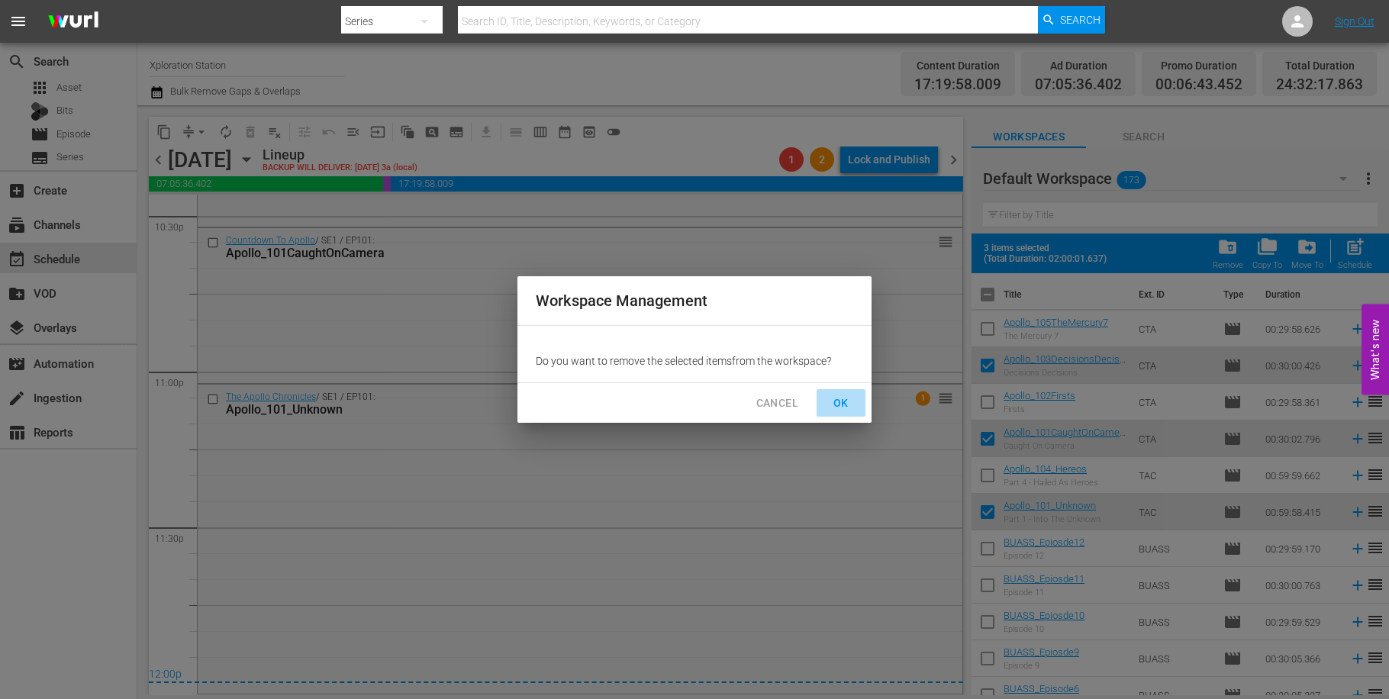
click at [846, 411] on span "OK" at bounding box center [841, 403] width 24 height 19
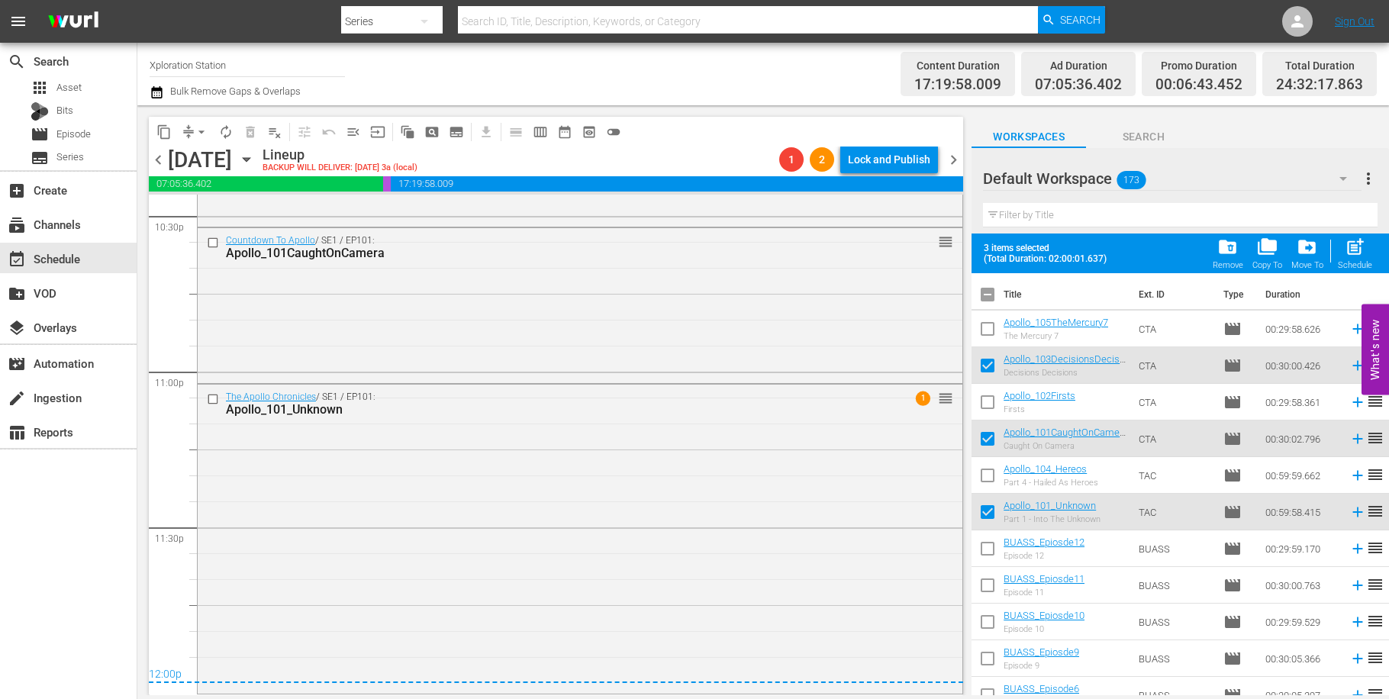
checkbox input "false"
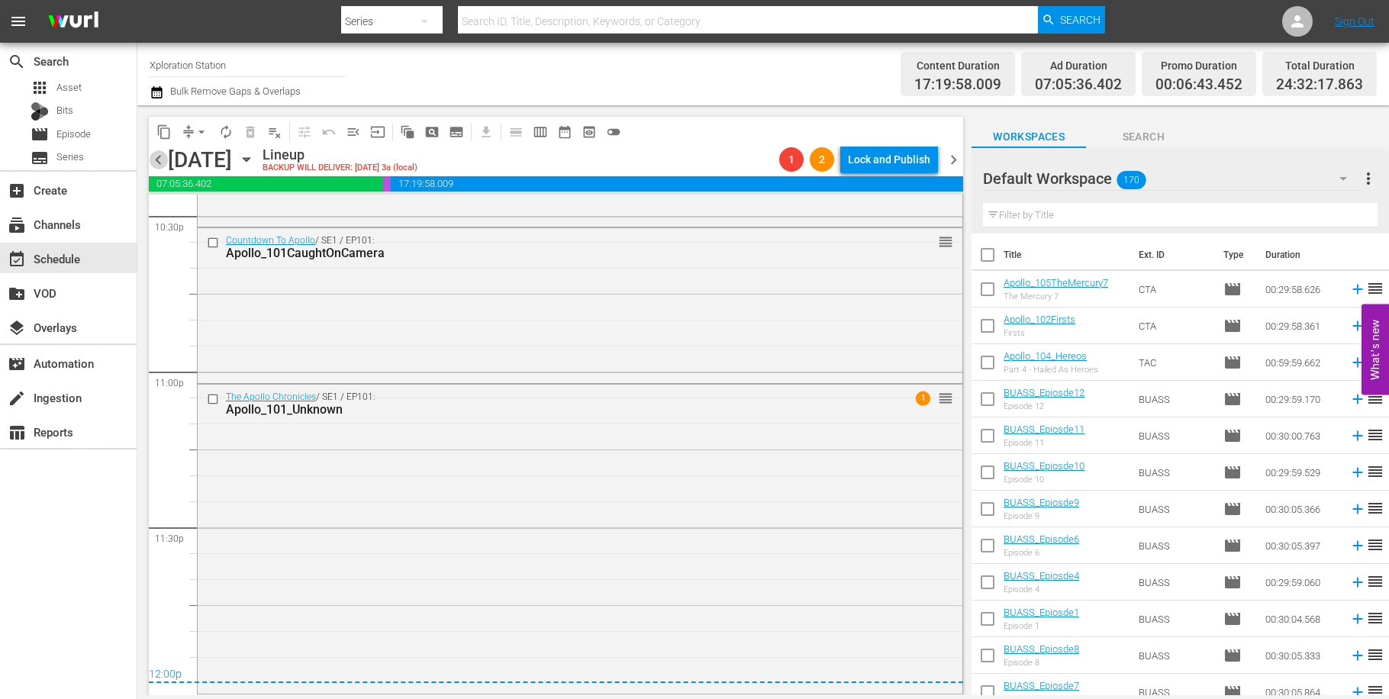
click at [159, 158] on span "chevron_left" at bounding box center [158, 159] width 19 height 19
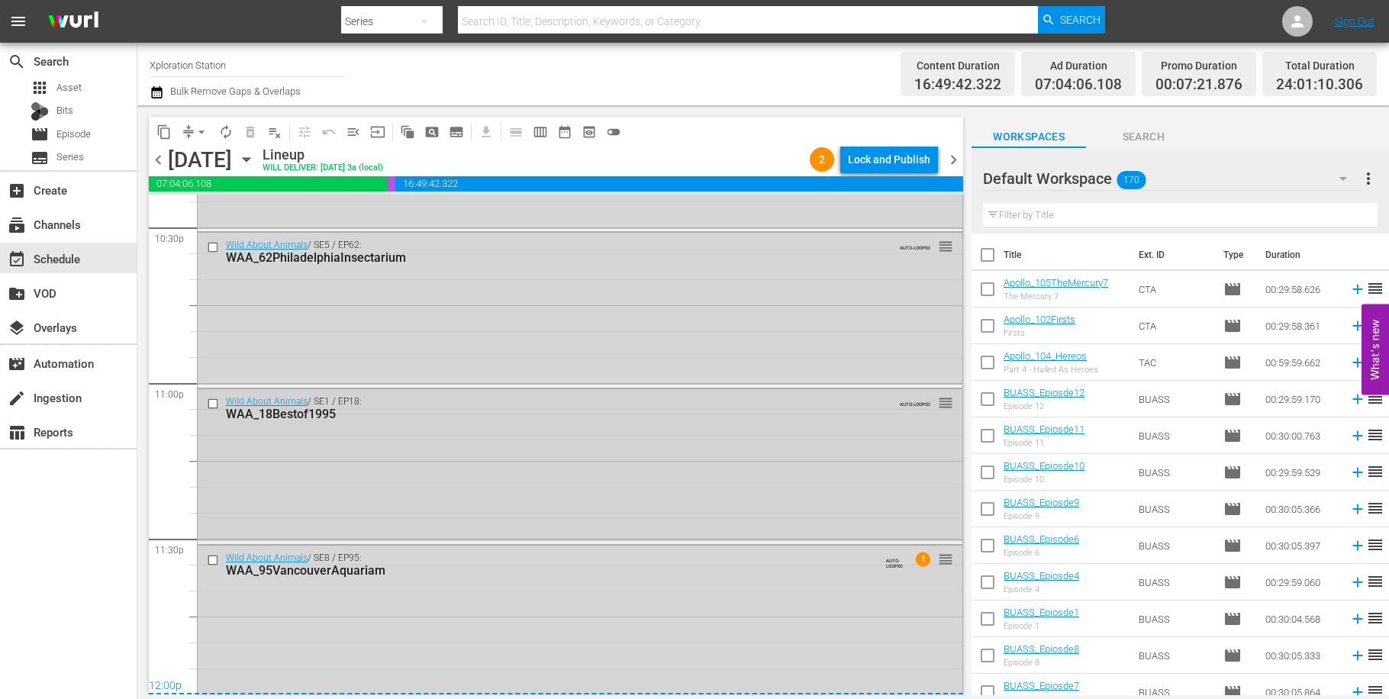
scroll to position [6977, 0]
click at [211, 552] on input "checkbox" at bounding box center [215, 554] width 16 height 13
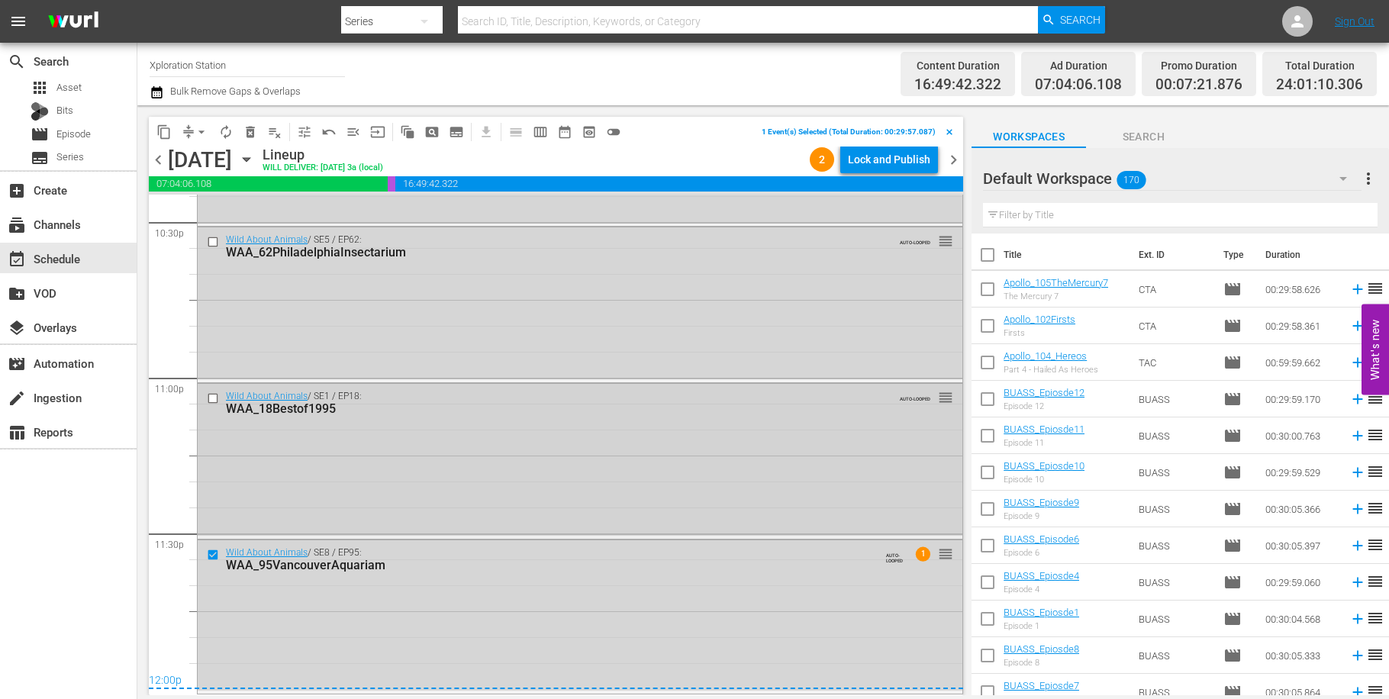
click at [209, 393] on input "checkbox" at bounding box center [215, 398] width 16 height 13
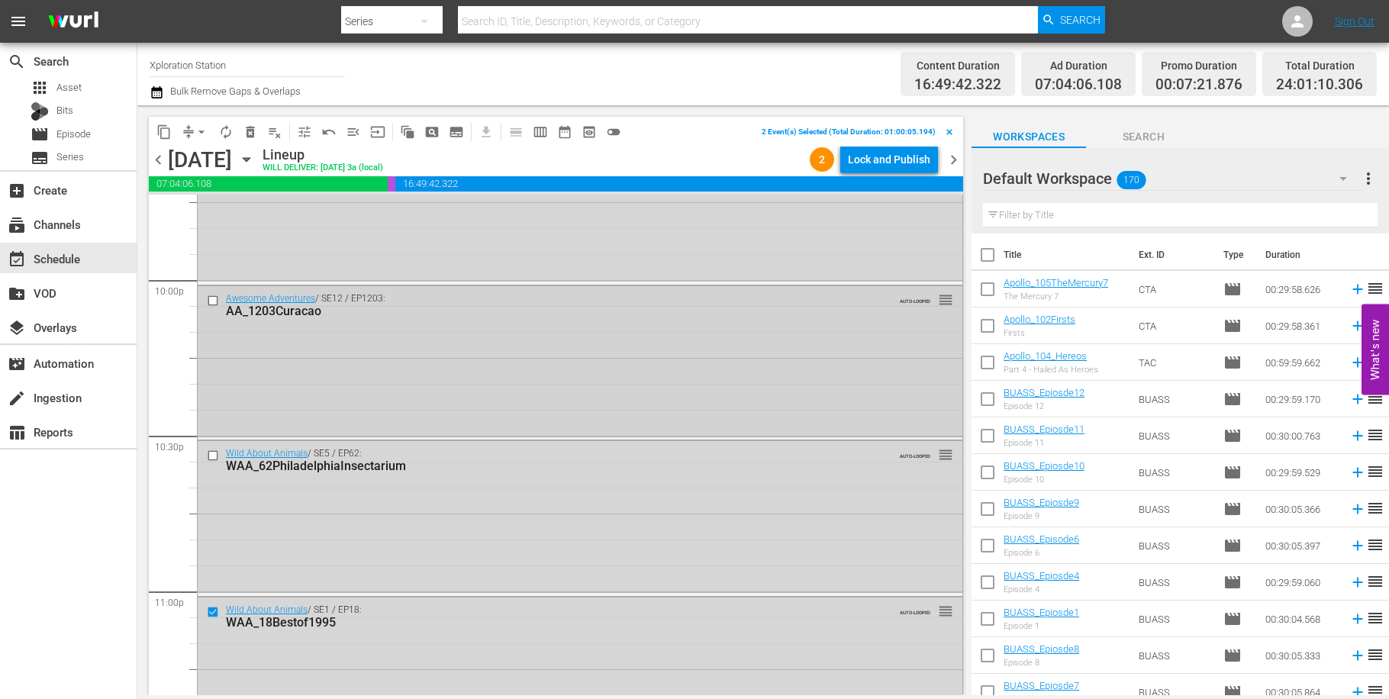
scroll to position [6764, 0]
click at [214, 455] on input "checkbox" at bounding box center [215, 455] width 16 height 13
click at [211, 304] on input "checkbox" at bounding box center [215, 300] width 16 height 13
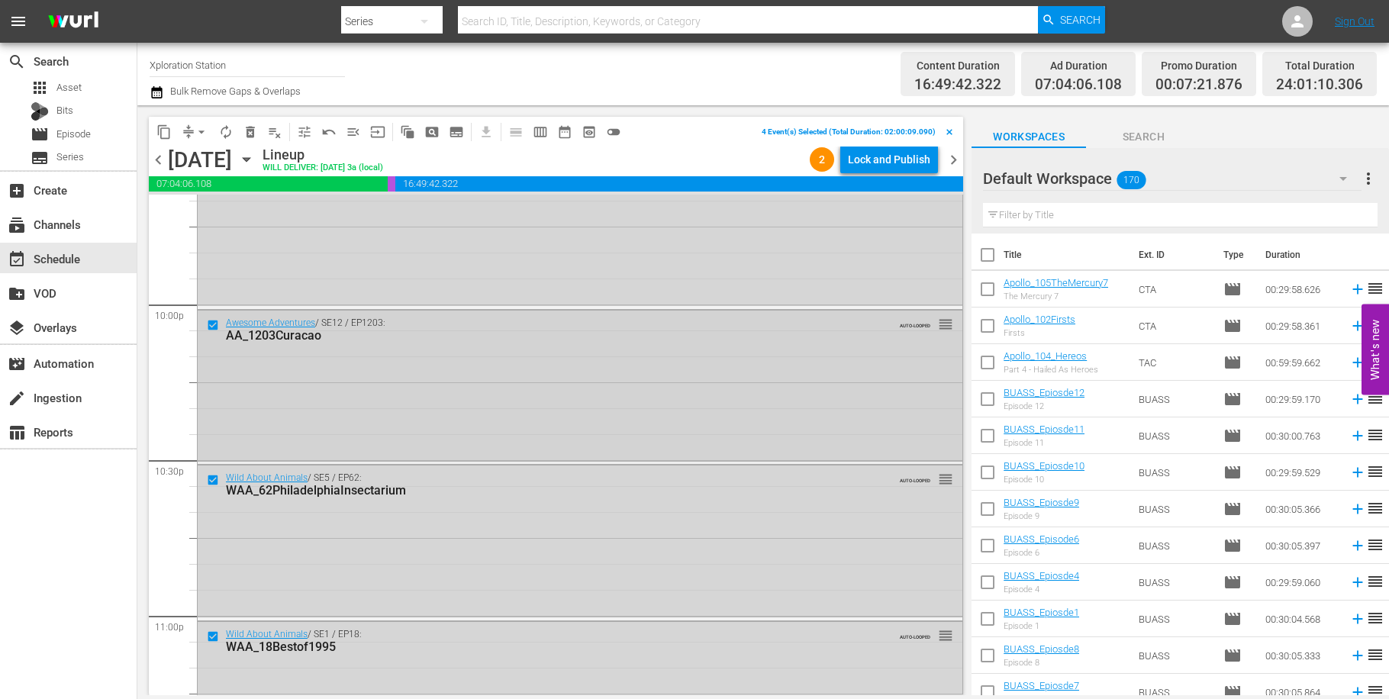
scroll to position [6650, 0]
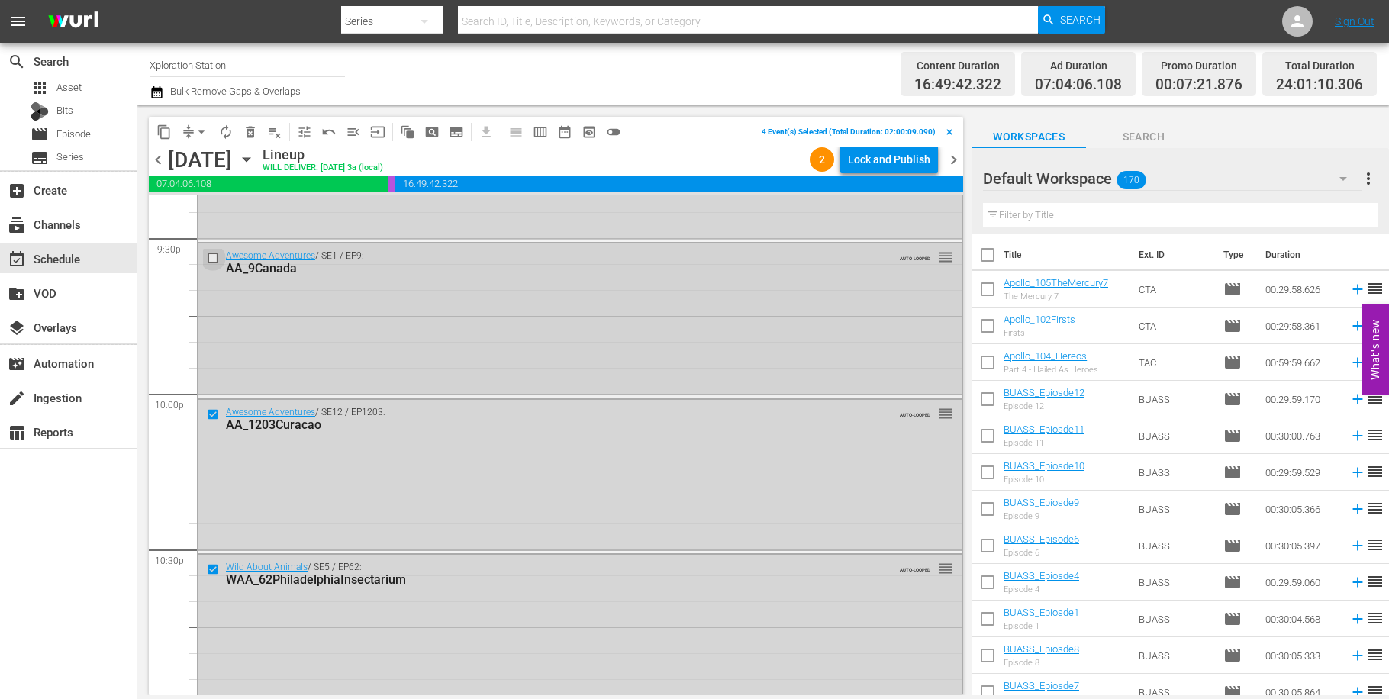
click at [213, 260] on input "checkbox" at bounding box center [215, 258] width 16 height 13
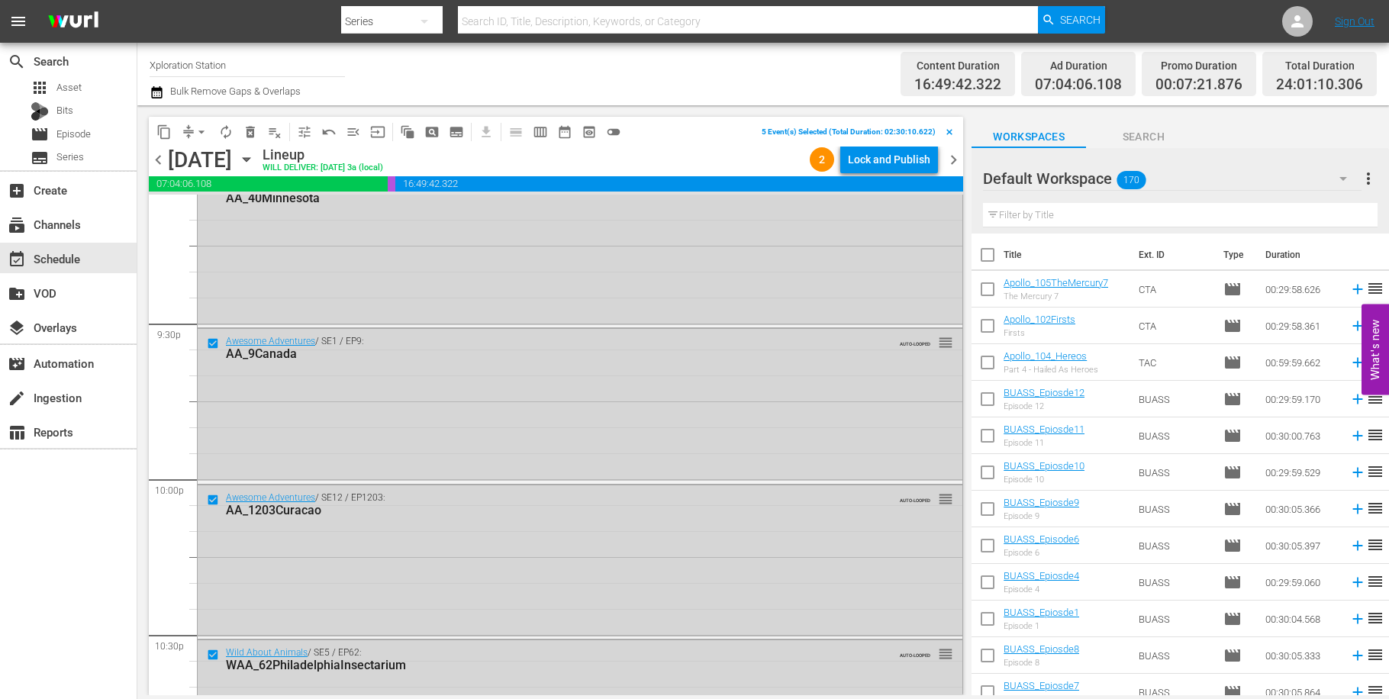
scroll to position [6386, 0]
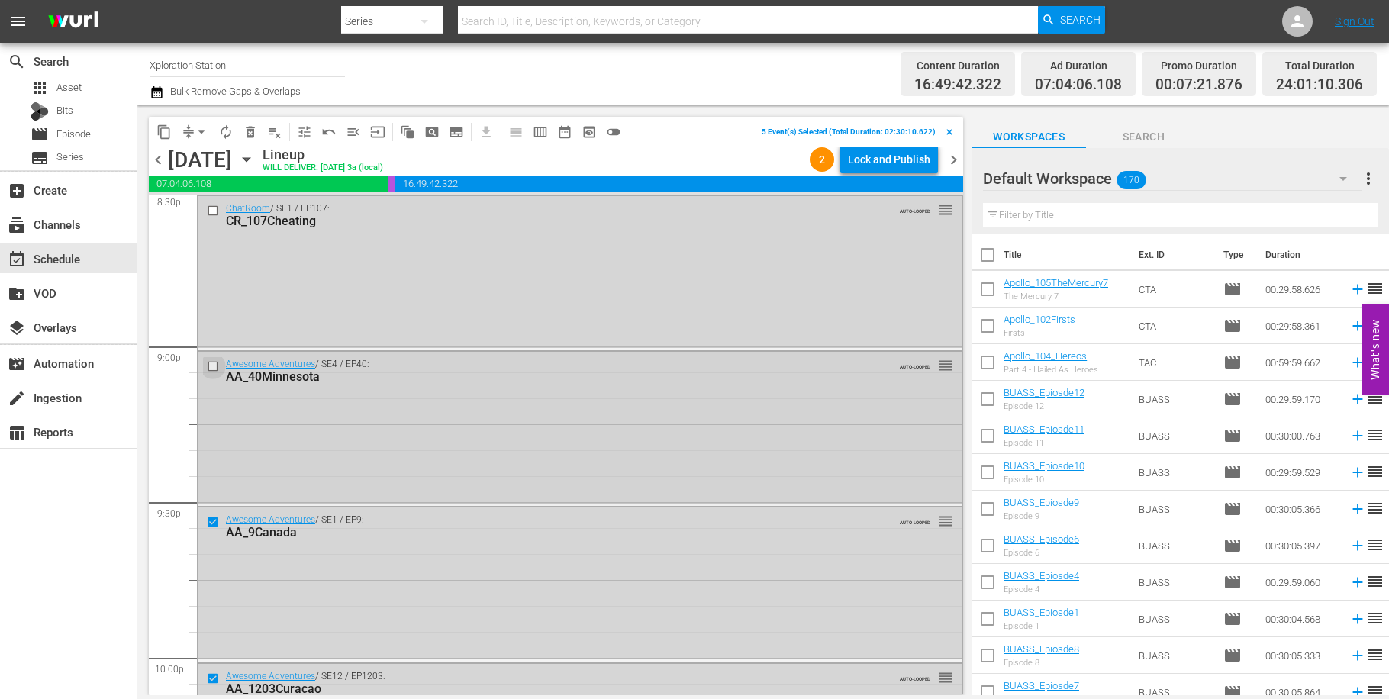
click at [214, 369] on input "checkbox" at bounding box center [215, 366] width 16 height 13
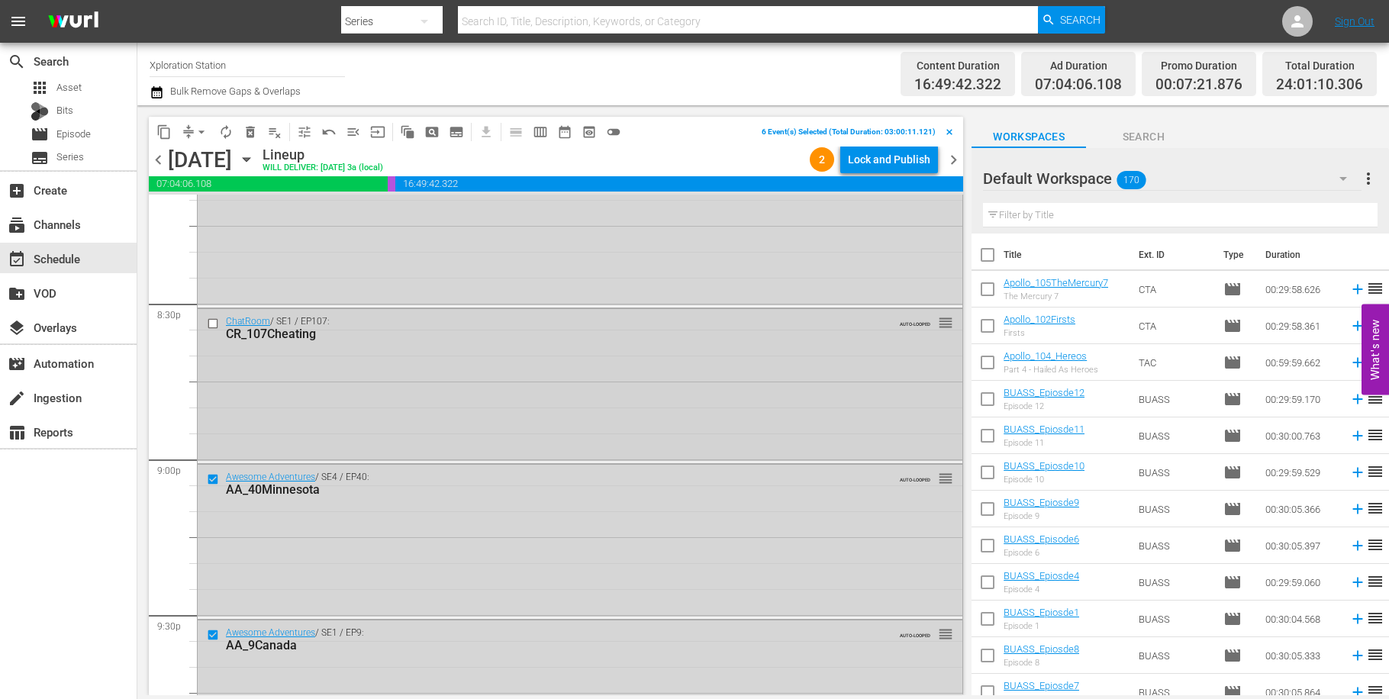
scroll to position [6272, 0]
click at [214, 323] on input "checkbox" at bounding box center [215, 323] width 16 height 13
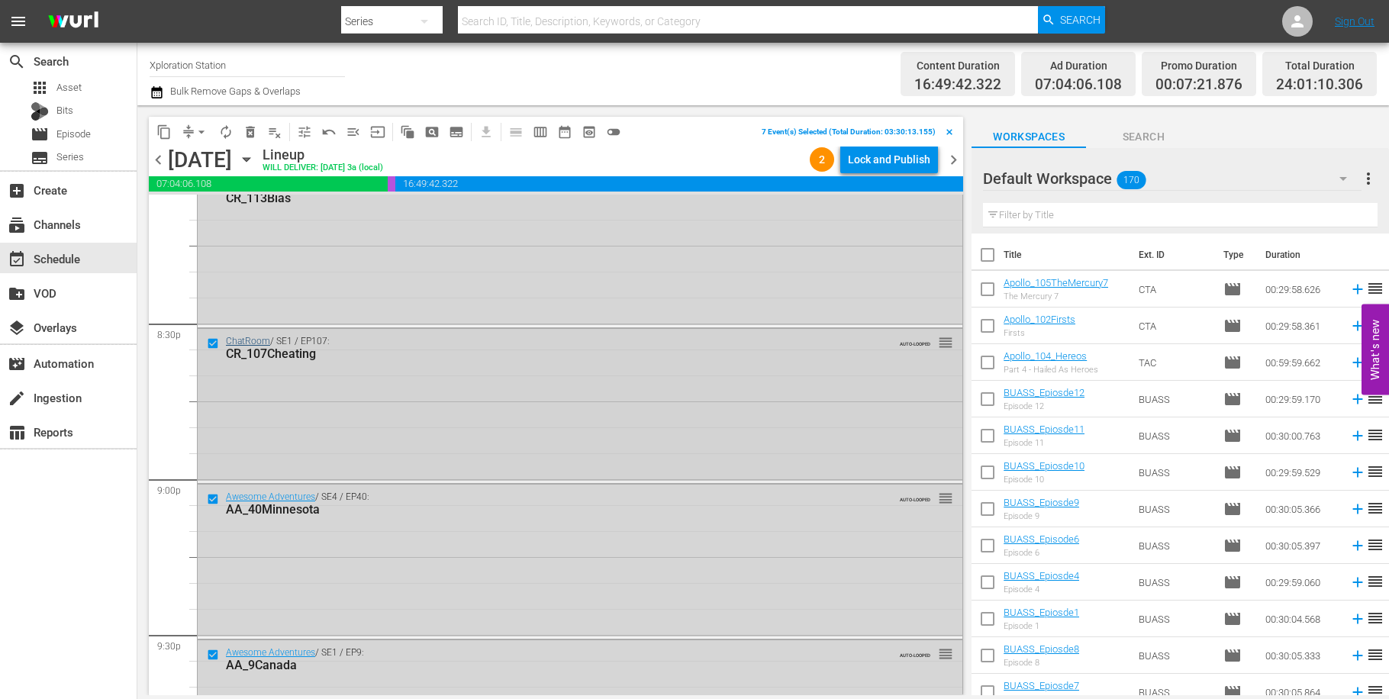
scroll to position [6084, 0]
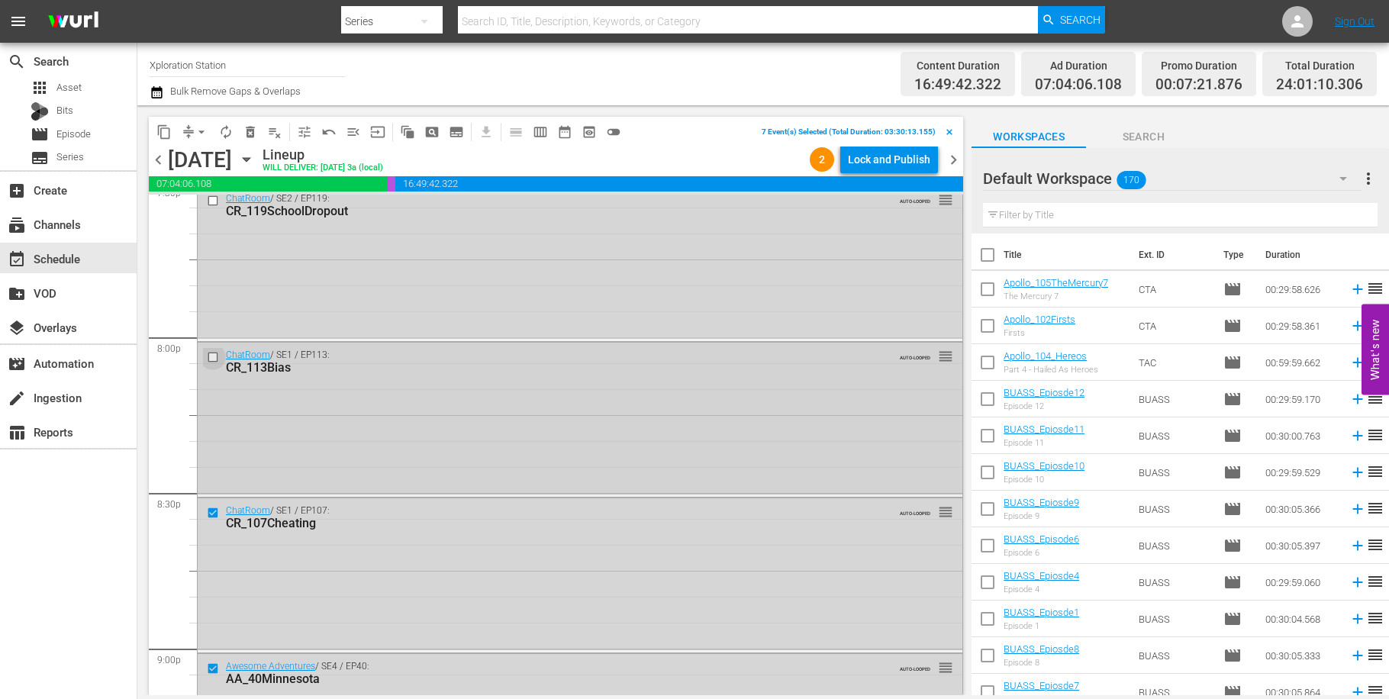
click at [214, 353] on input "checkbox" at bounding box center [215, 357] width 16 height 13
click at [253, 133] on span "delete_forever_outlined" at bounding box center [250, 131] width 15 height 15
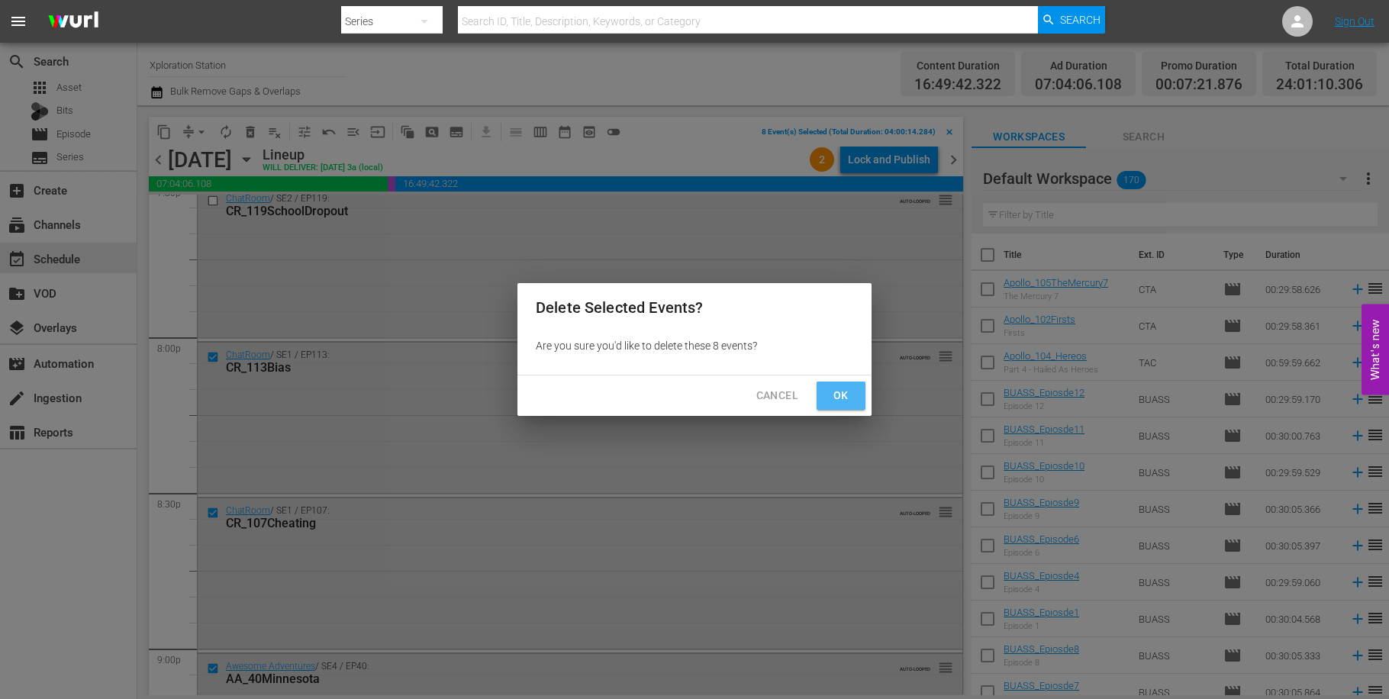
click at [836, 398] on span "Ok" at bounding box center [841, 395] width 24 height 19
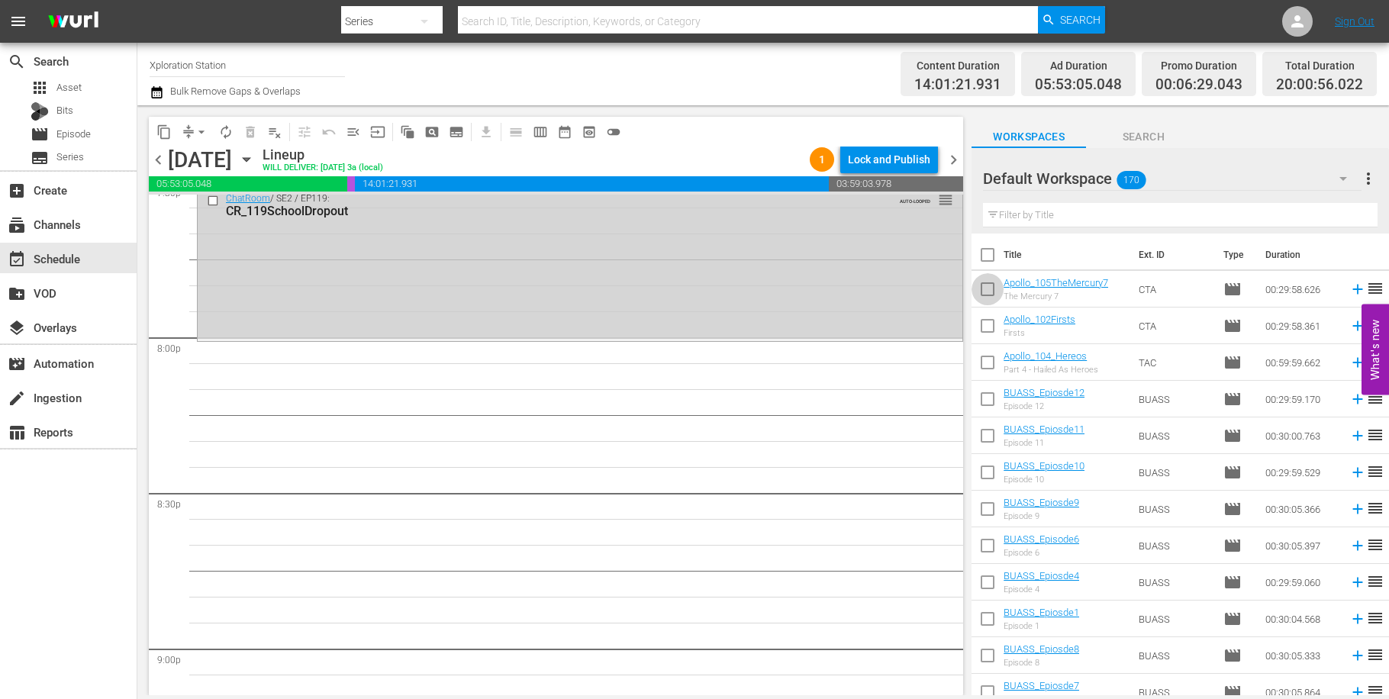
click at [993, 291] on input "checkbox" at bounding box center [987, 292] width 32 height 32
checkbox input "true"
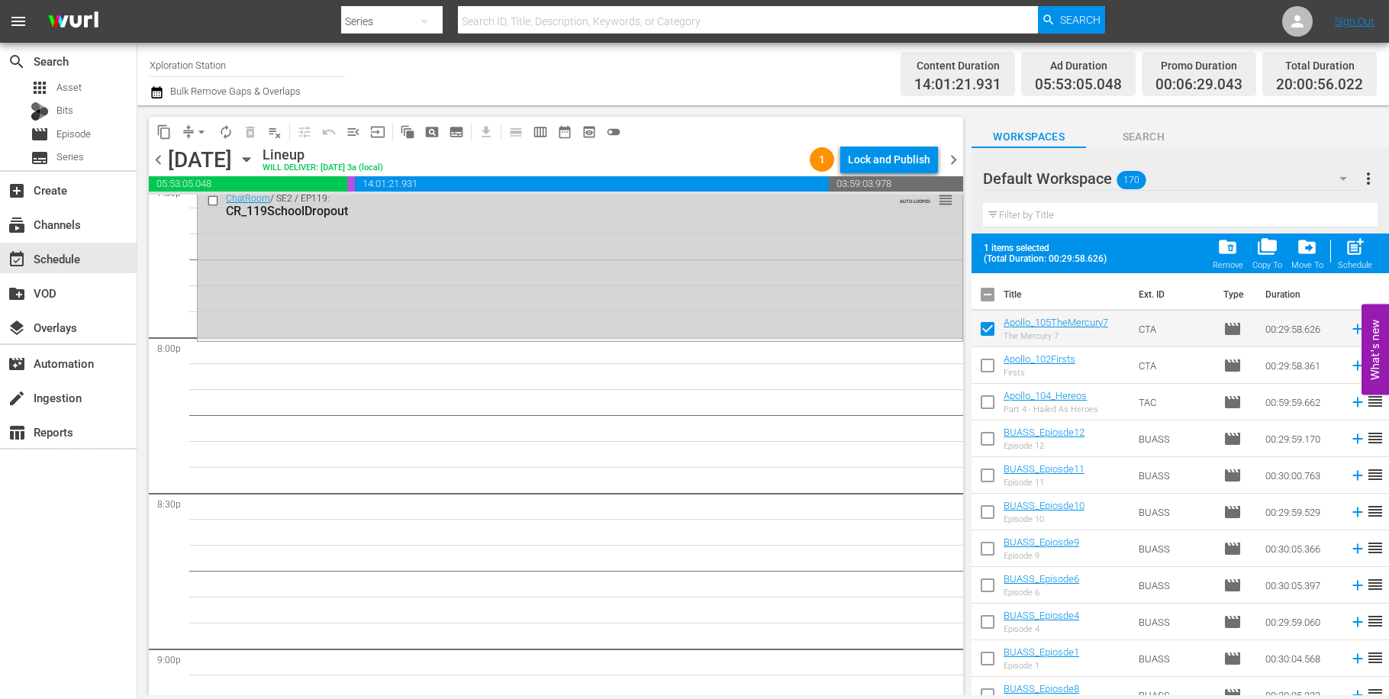
click at [995, 366] on input "checkbox" at bounding box center [987, 369] width 32 height 32
checkbox input "true"
click at [998, 406] on input "checkbox" at bounding box center [987, 405] width 32 height 32
checkbox input "true"
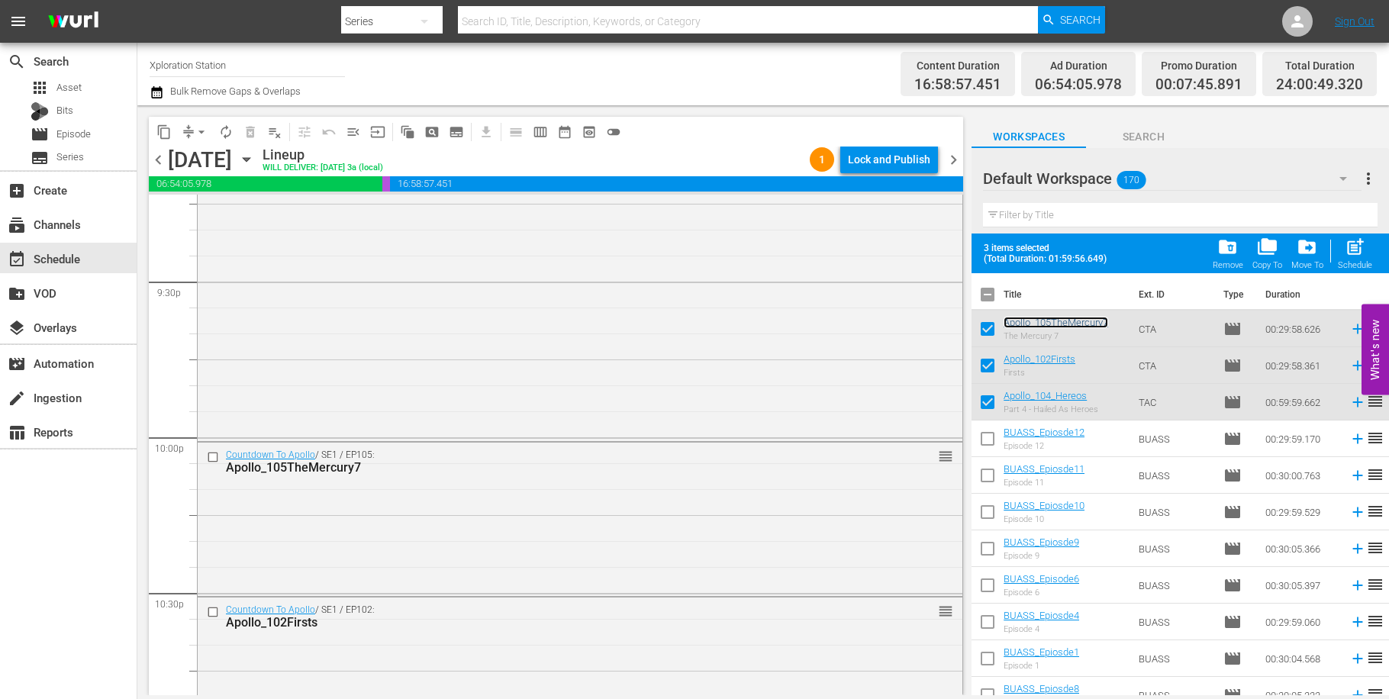
scroll to position [6976, 0]
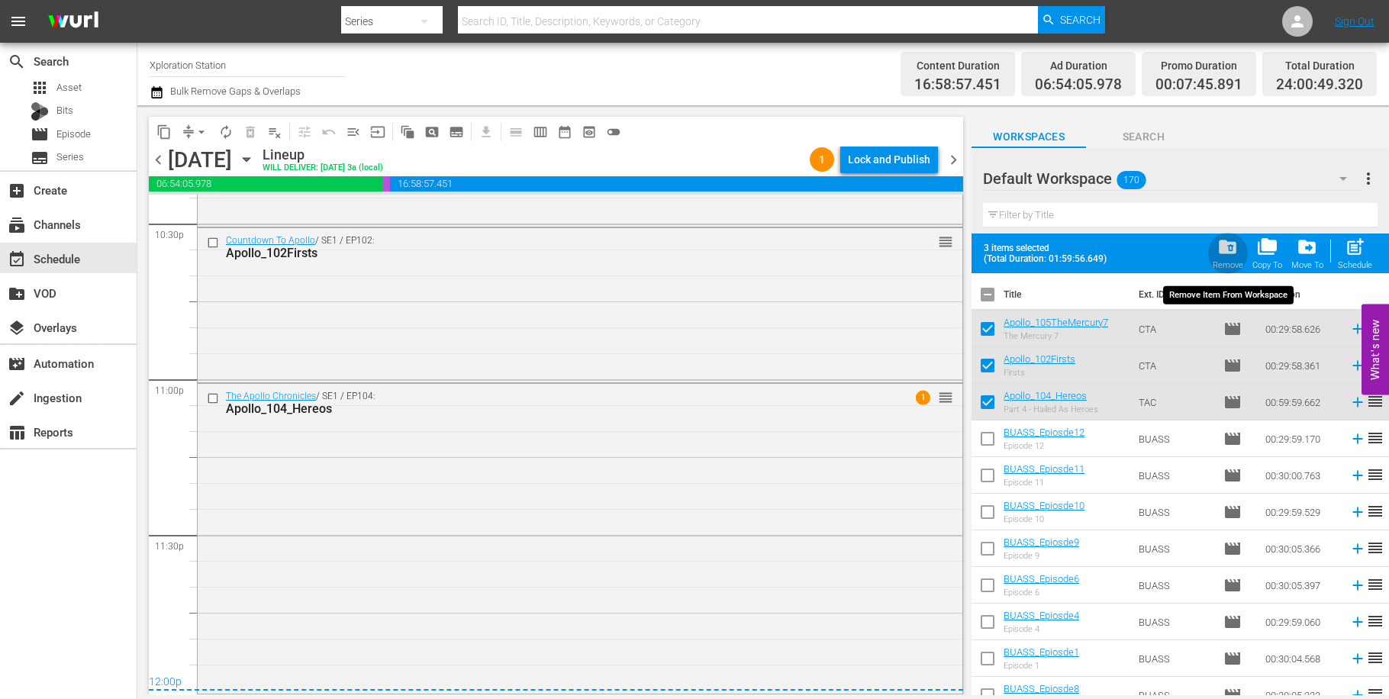
click at [1231, 260] on div "folder_delete Remove" at bounding box center [1228, 254] width 31 height 34
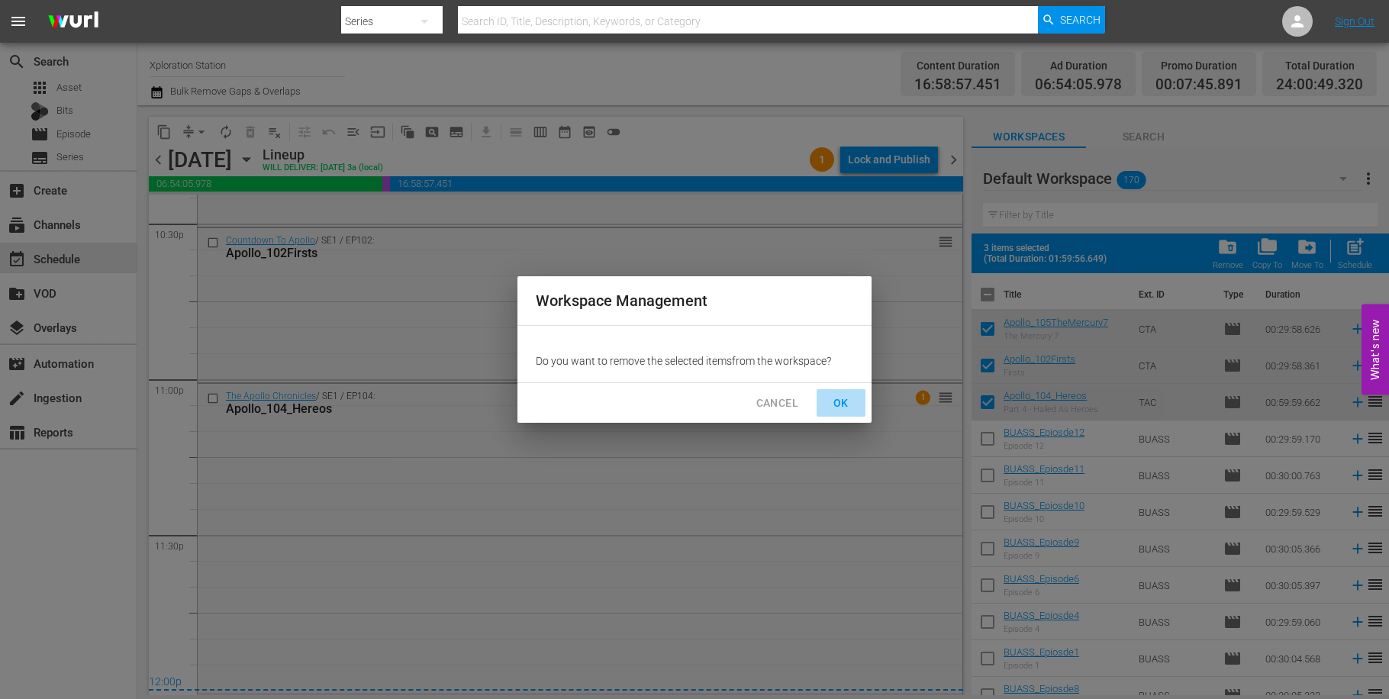
click at [834, 396] on span "OK" at bounding box center [841, 403] width 24 height 19
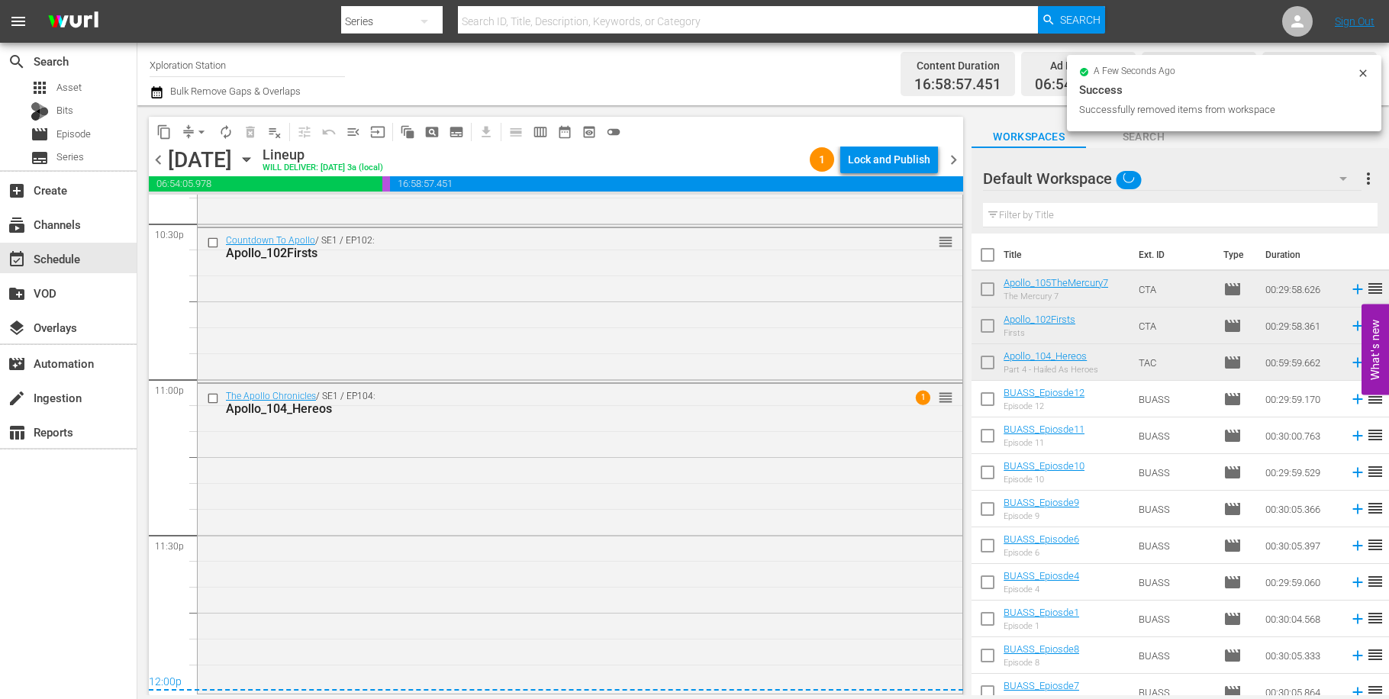
checkbox input "false"
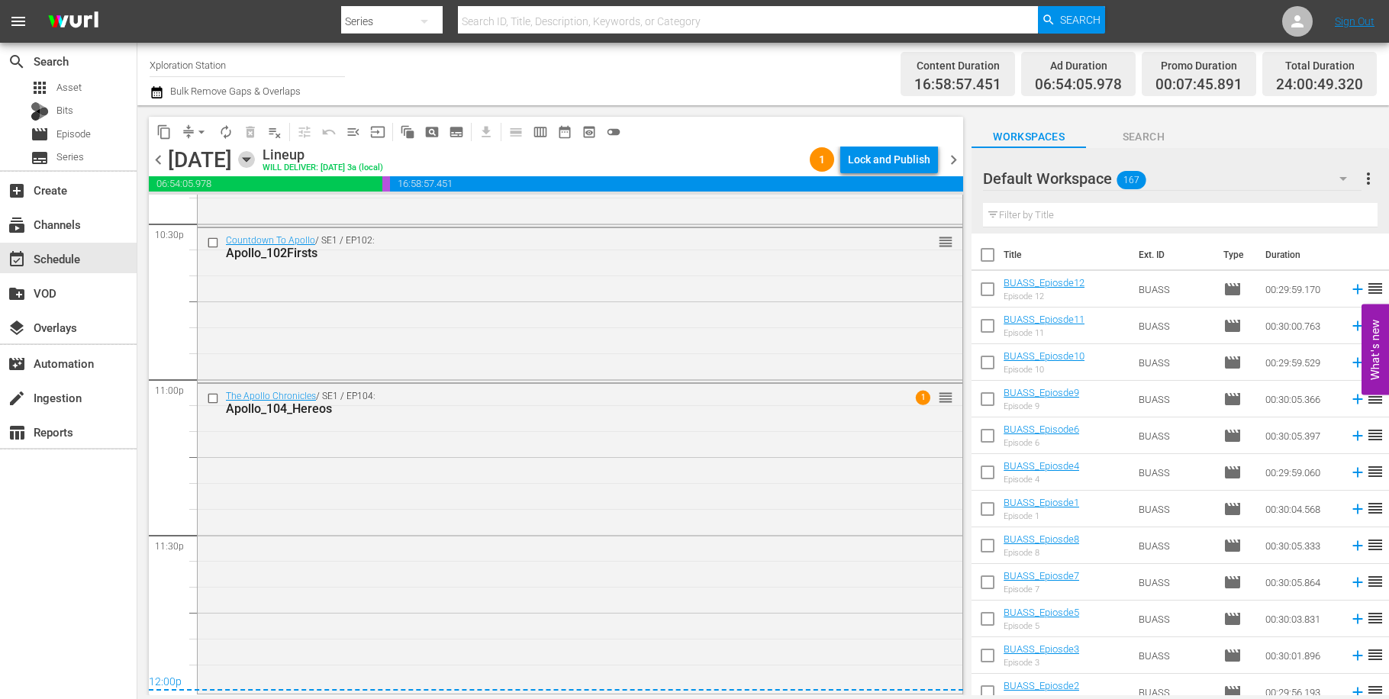
click at [255, 162] on icon "button" at bounding box center [246, 159] width 17 height 17
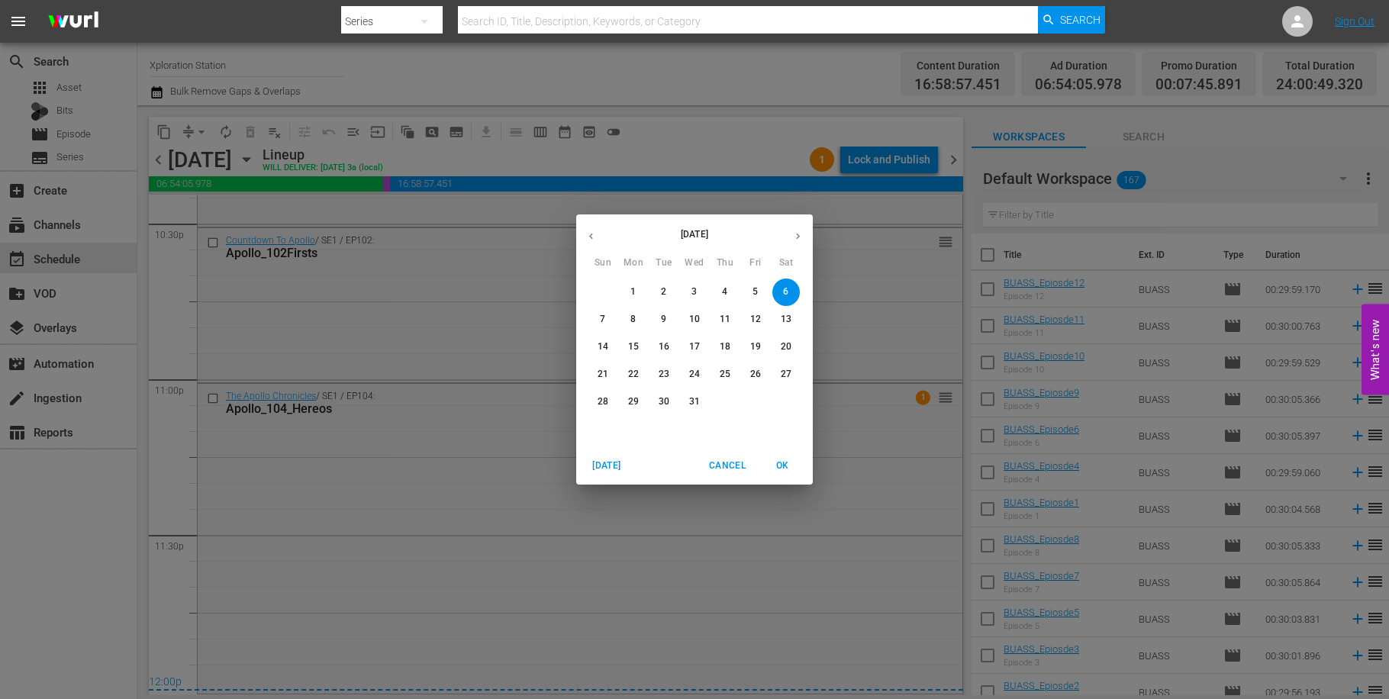
click at [427, 337] on div "[DATE] Sun Mon Tue Wed Thu Fri Sat 30 1 2 3 4 5 6 7 8 9 10 11 12 13 14 15 16 17…" at bounding box center [694, 349] width 1389 height 699
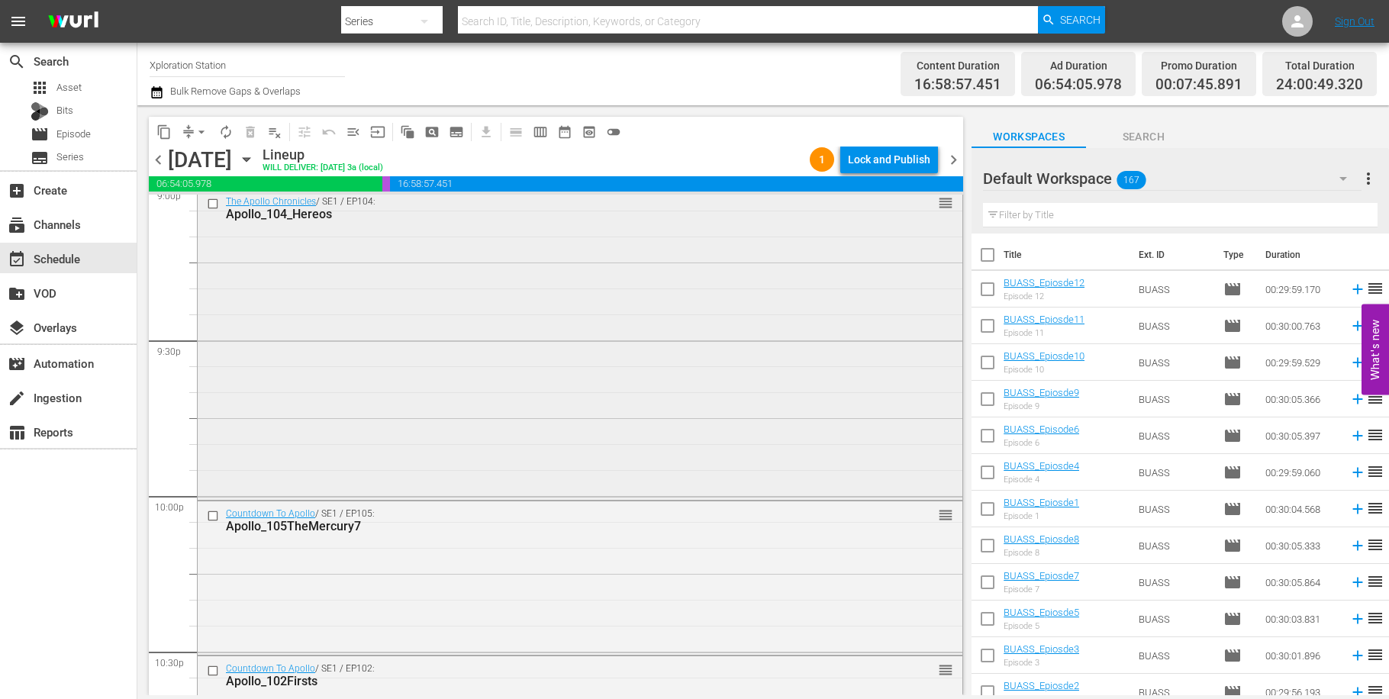
scroll to position [6422, 0]
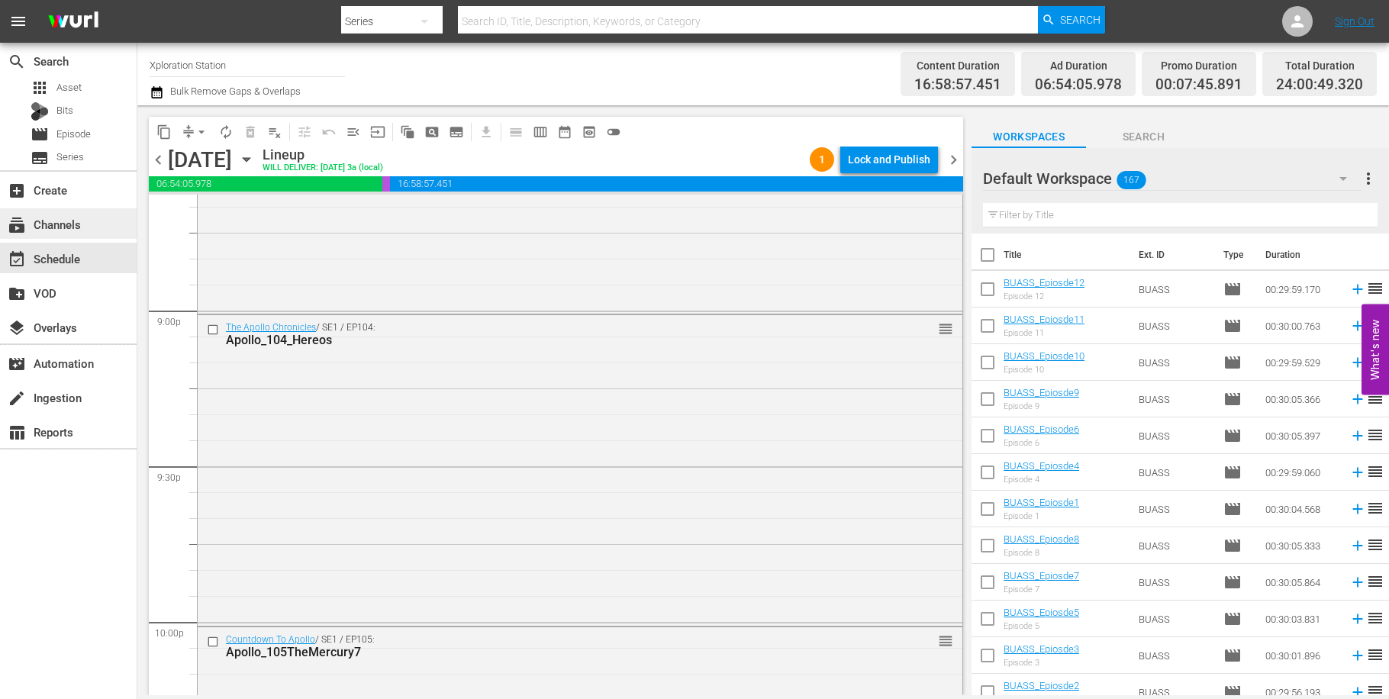
click at [81, 229] on div "subscriptions Channels" at bounding box center [42, 222] width 85 height 14
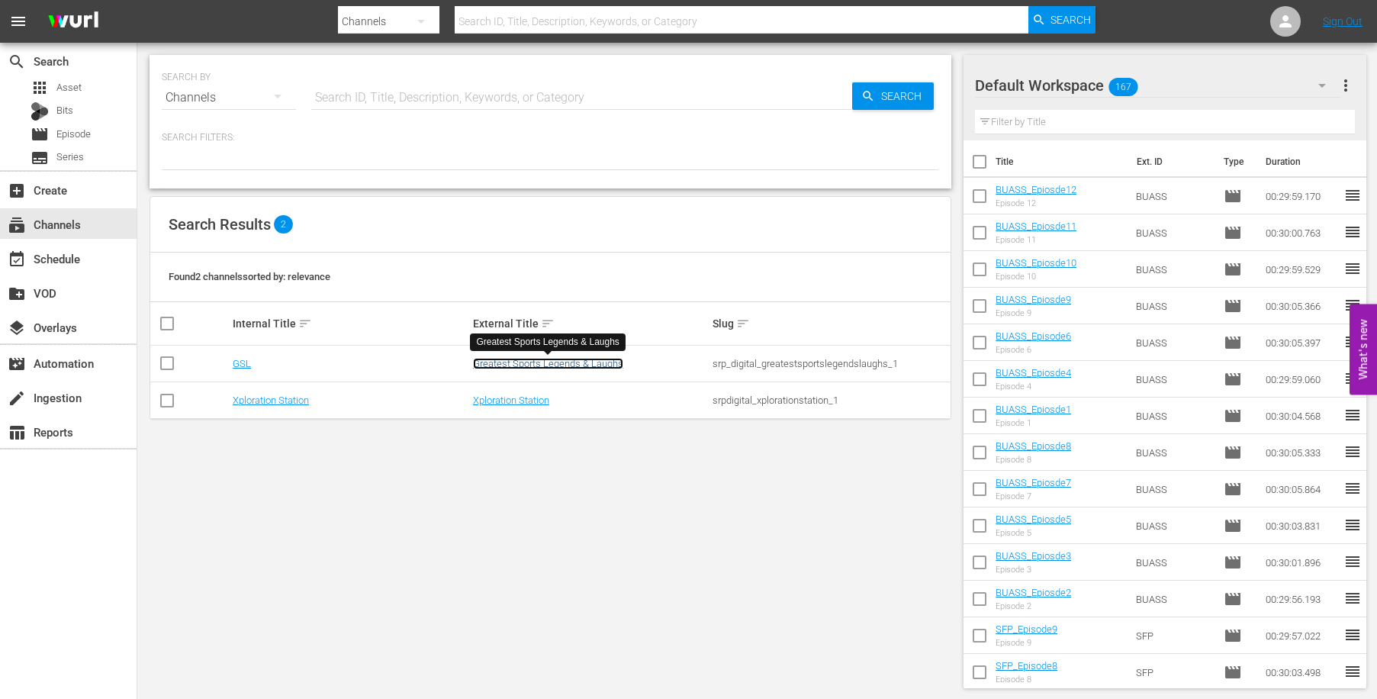
click at [530, 364] on link "Greatest Sports Legends & Laughs" at bounding box center [548, 363] width 150 height 11
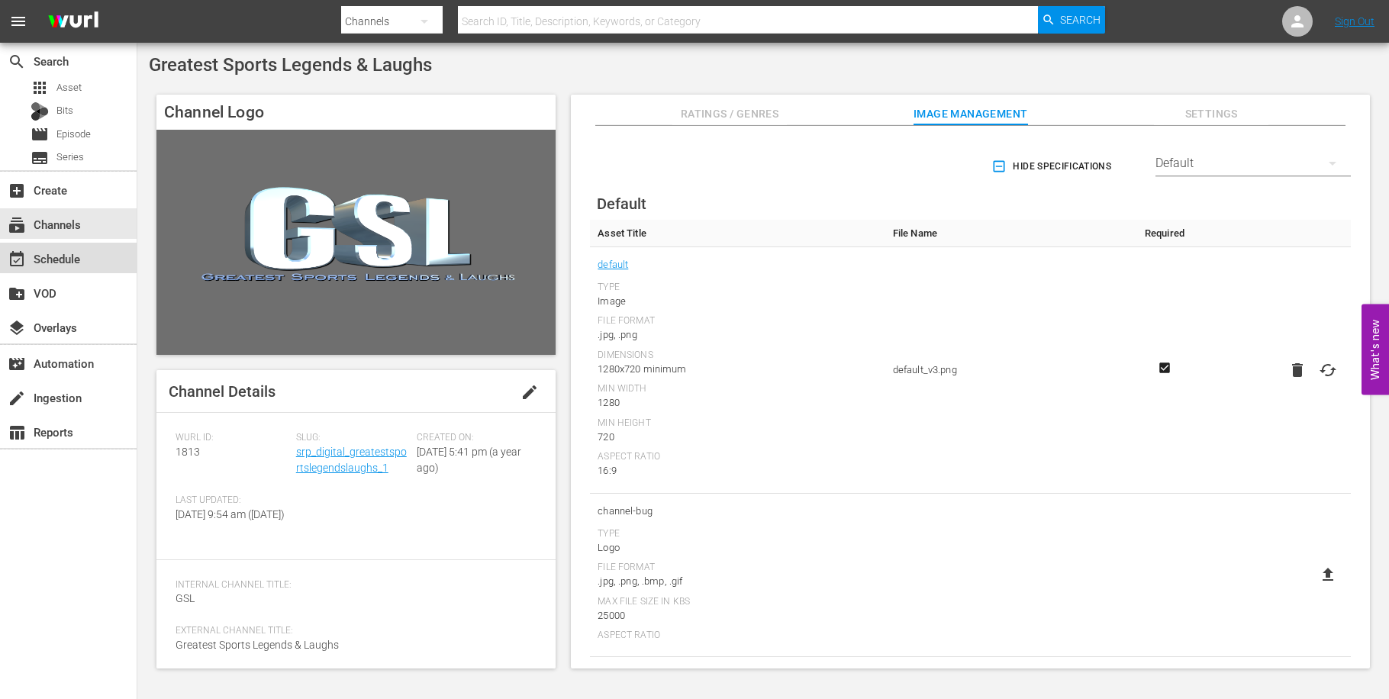
click at [74, 262] on div "event_available Schedule" at bounding box center [42, 257] width 85 height 14
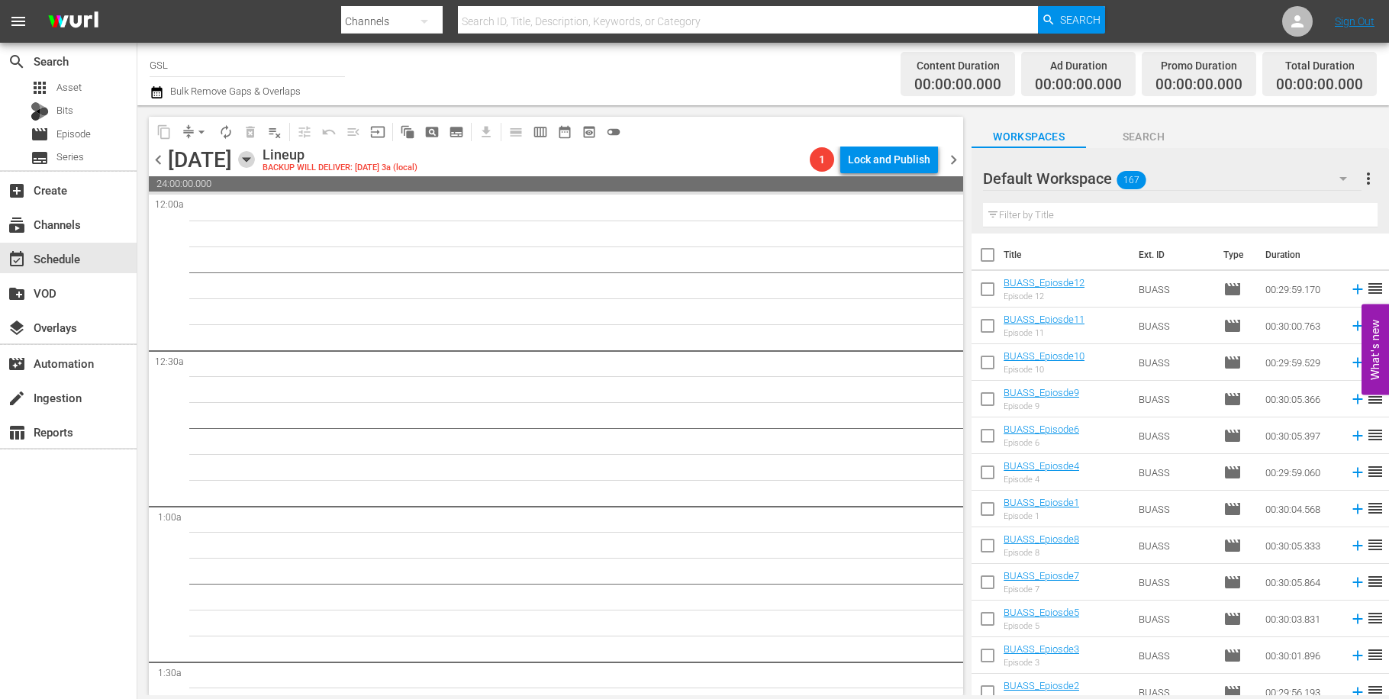
click at [250, 158] on icon "button" at bounding box center [246, 160] width 7 height 4
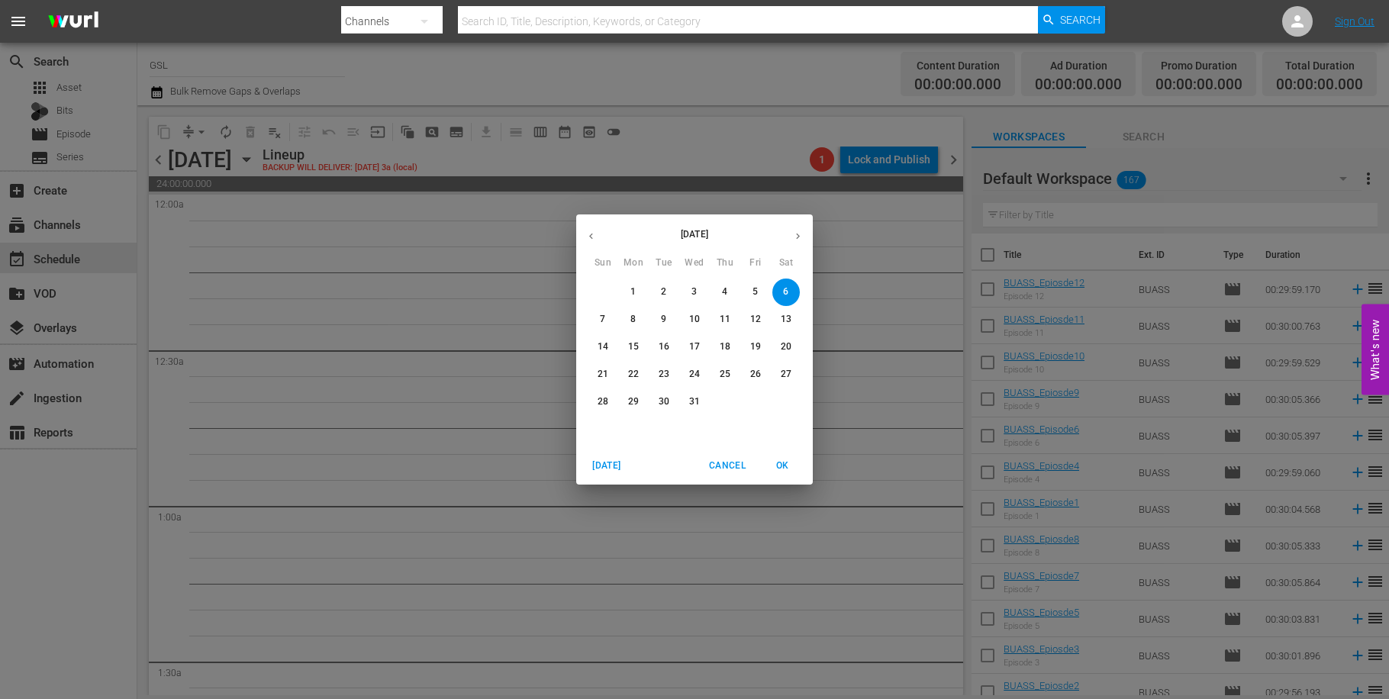
click at [582, 240] on button "button" at bounding box center [591, 236] width 30 height 30
click at [787, 288] on p "1" at bounding box center [785, 291] width 5 height 13
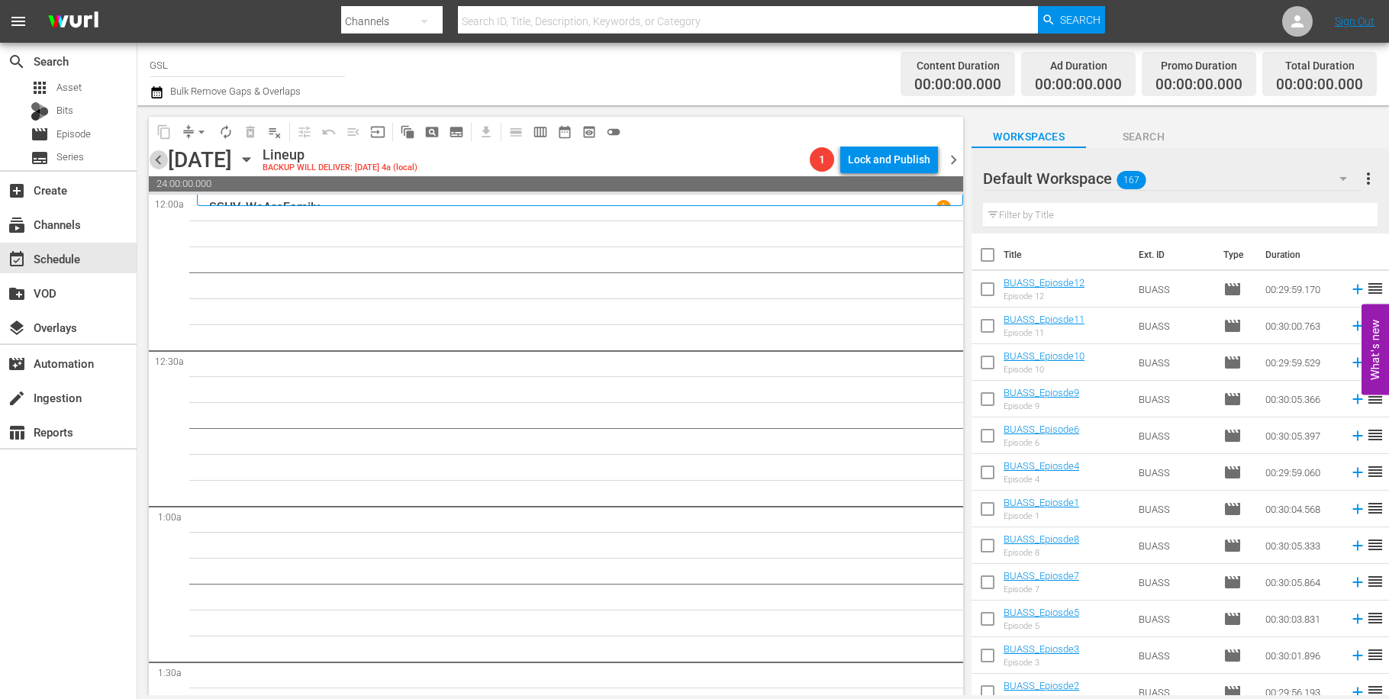
click at [152, 165] on span "chevron_left" at bounding box center [158, 159] width 19 height 19
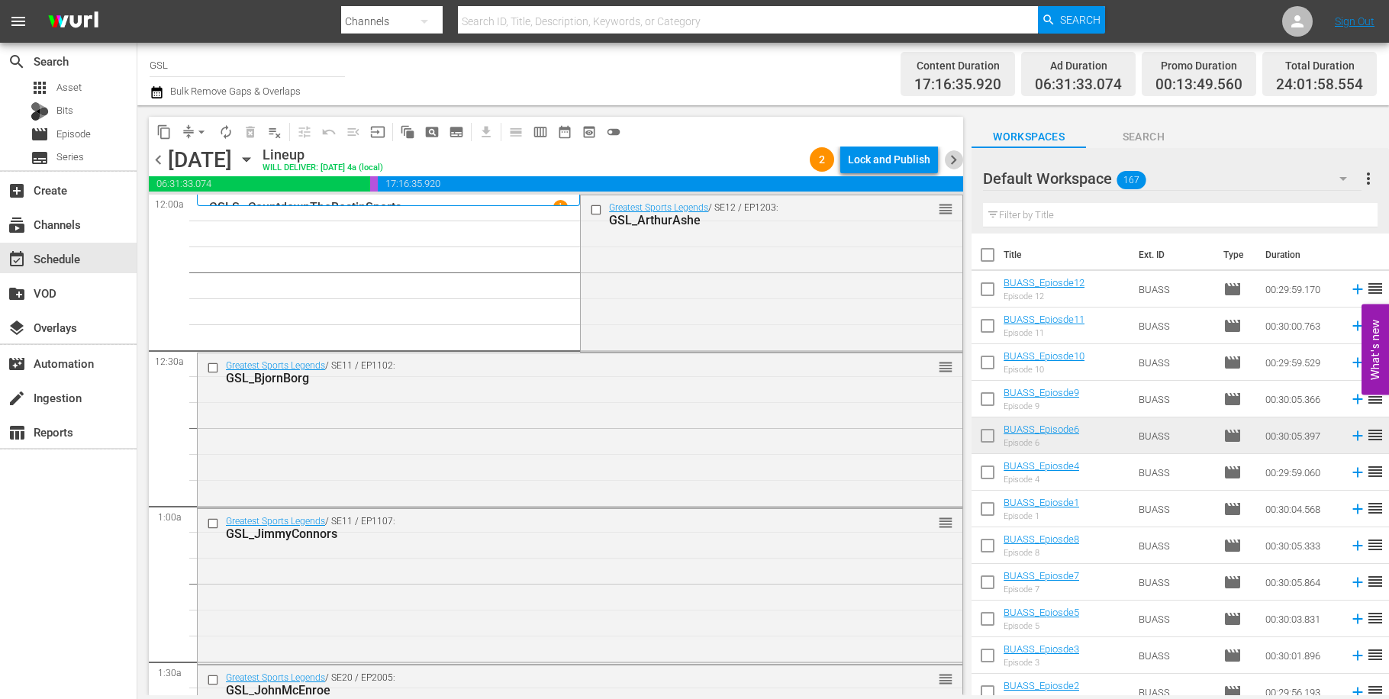
click at [959, 163] on span "chevron_right" at bounding box center [953, 159] width 19 height 19
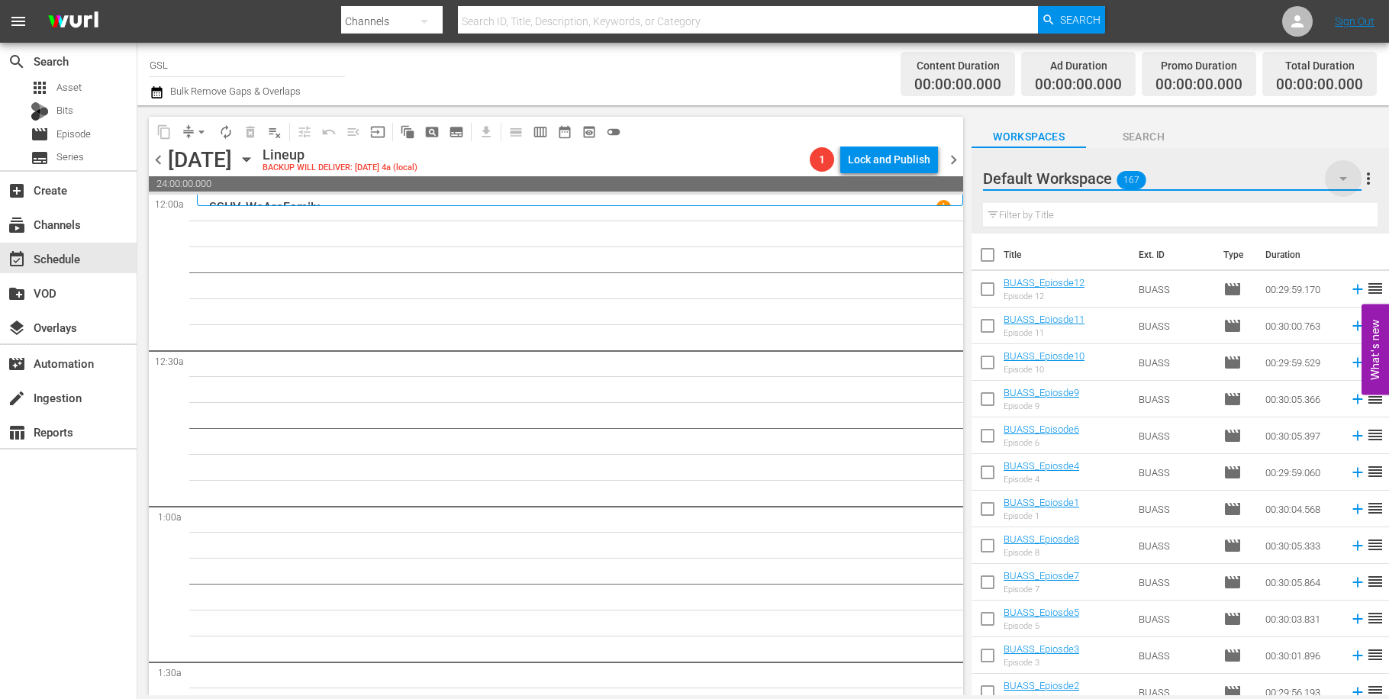
click at [1338, 178] on icon "button" at bounding box center [1343, 178] width 18 height 18
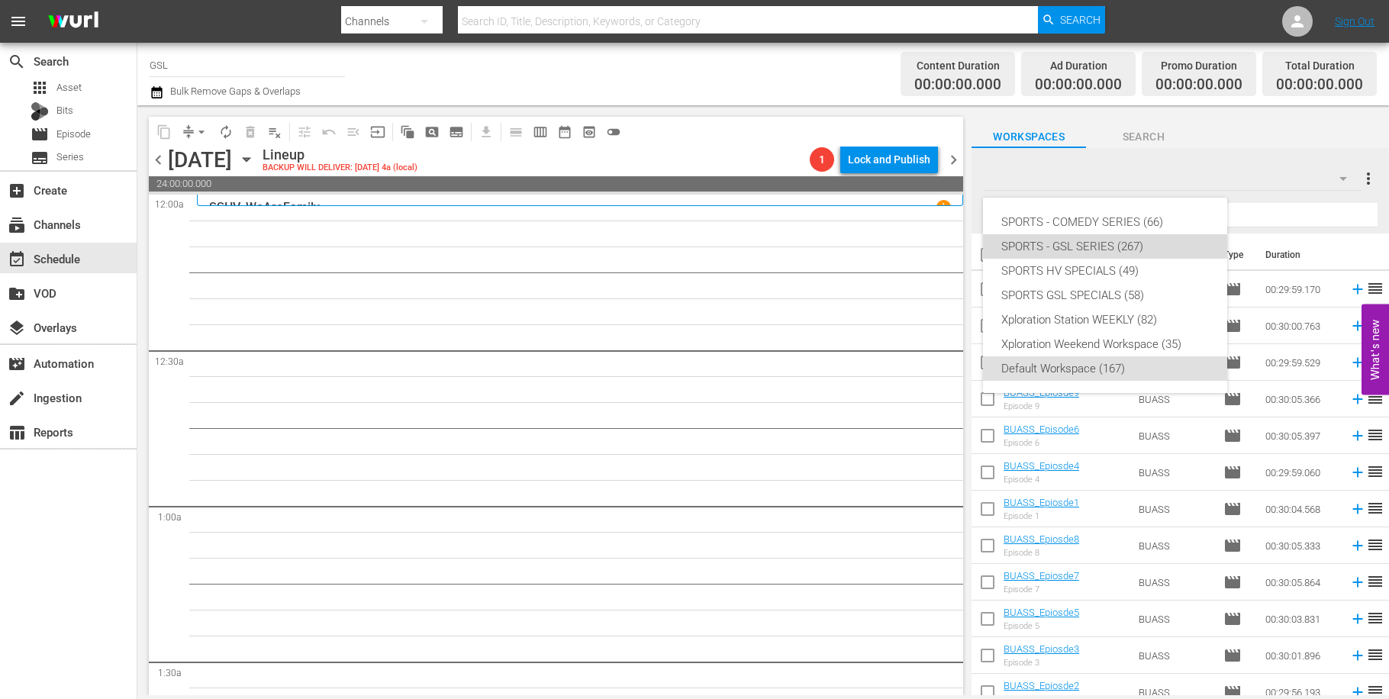
click at [1113, 246] on div "SPORTS - GSL SERIES (267)" at bounding box center [1105, 246] width 208 height 24
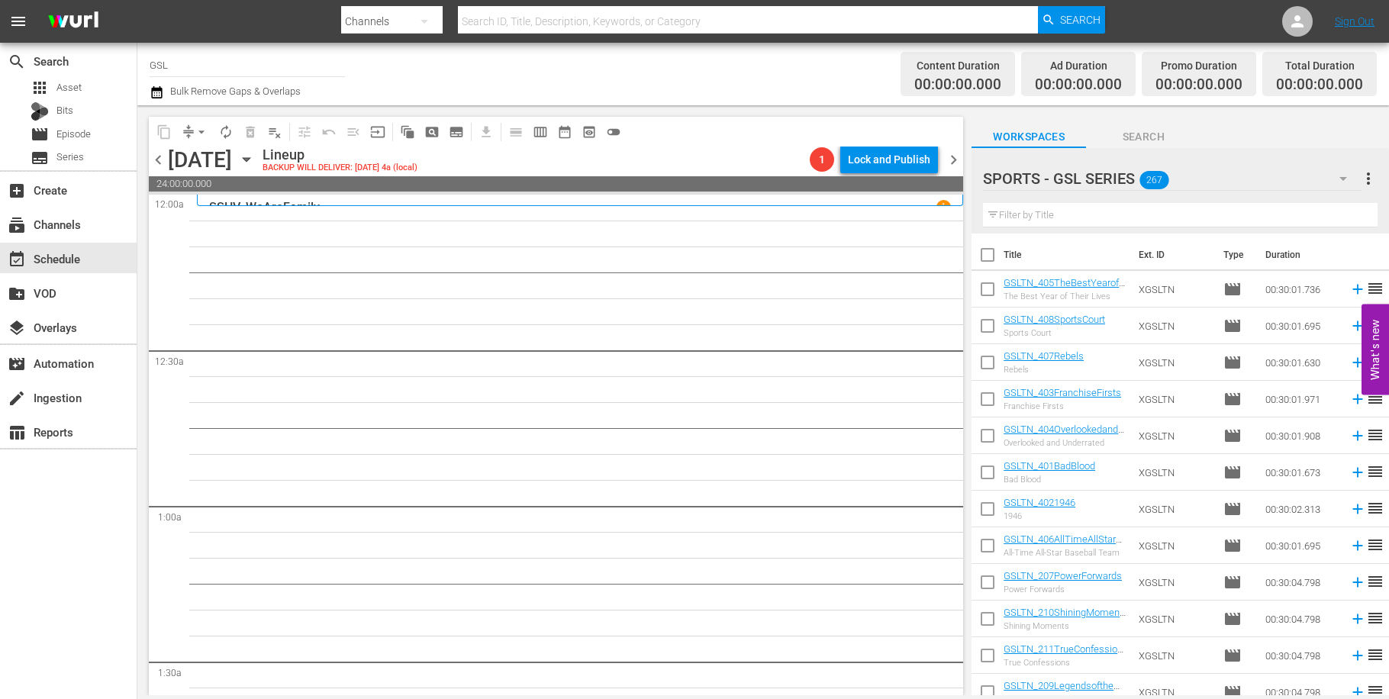
drag, startPoint x: 1016, startPoint y: 228, endPoint x: 1016, endPoint y: 181, distance: 47.3
click at [1013, 200] on div "Filter by Title" at bounding box center [1180, 215] width 395 height 37
click at [1039, 218] on input "text" at bounding box center [1180, 215] width 395 height 24
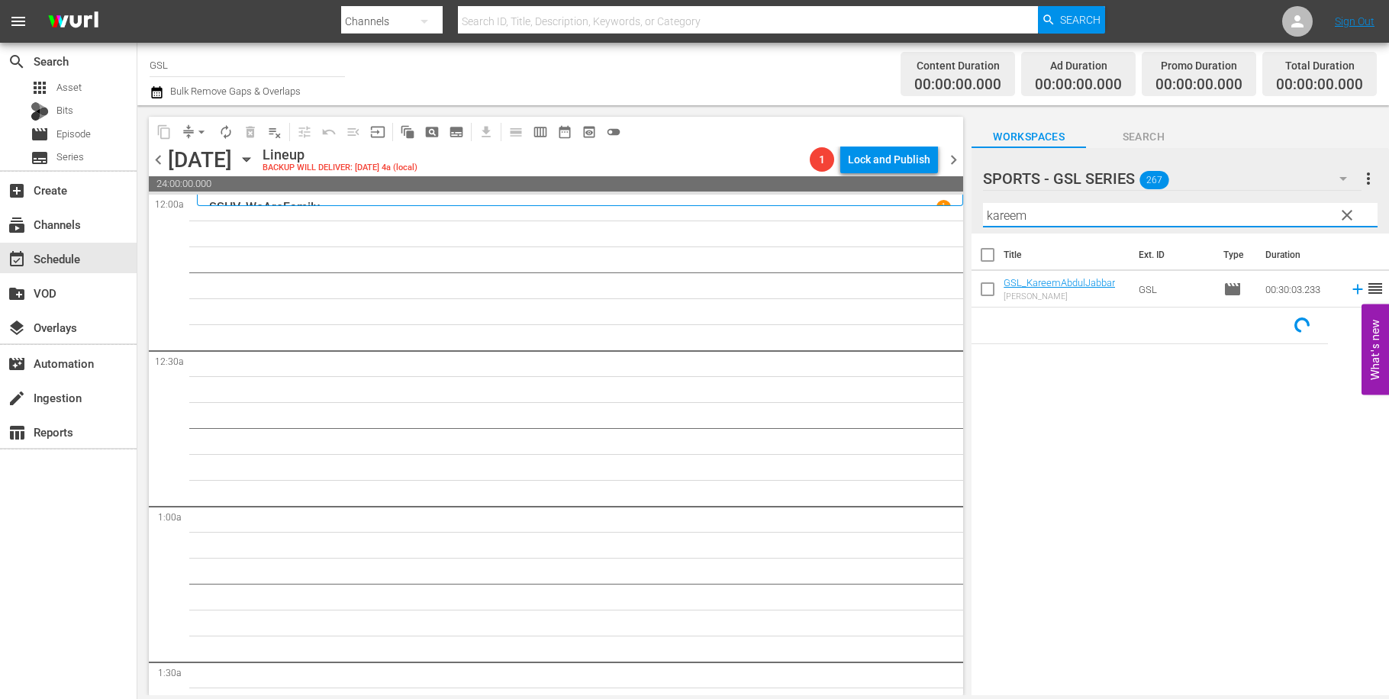
type input "kareem"
